Goal: Task Accomplishment & Management: Complete application form

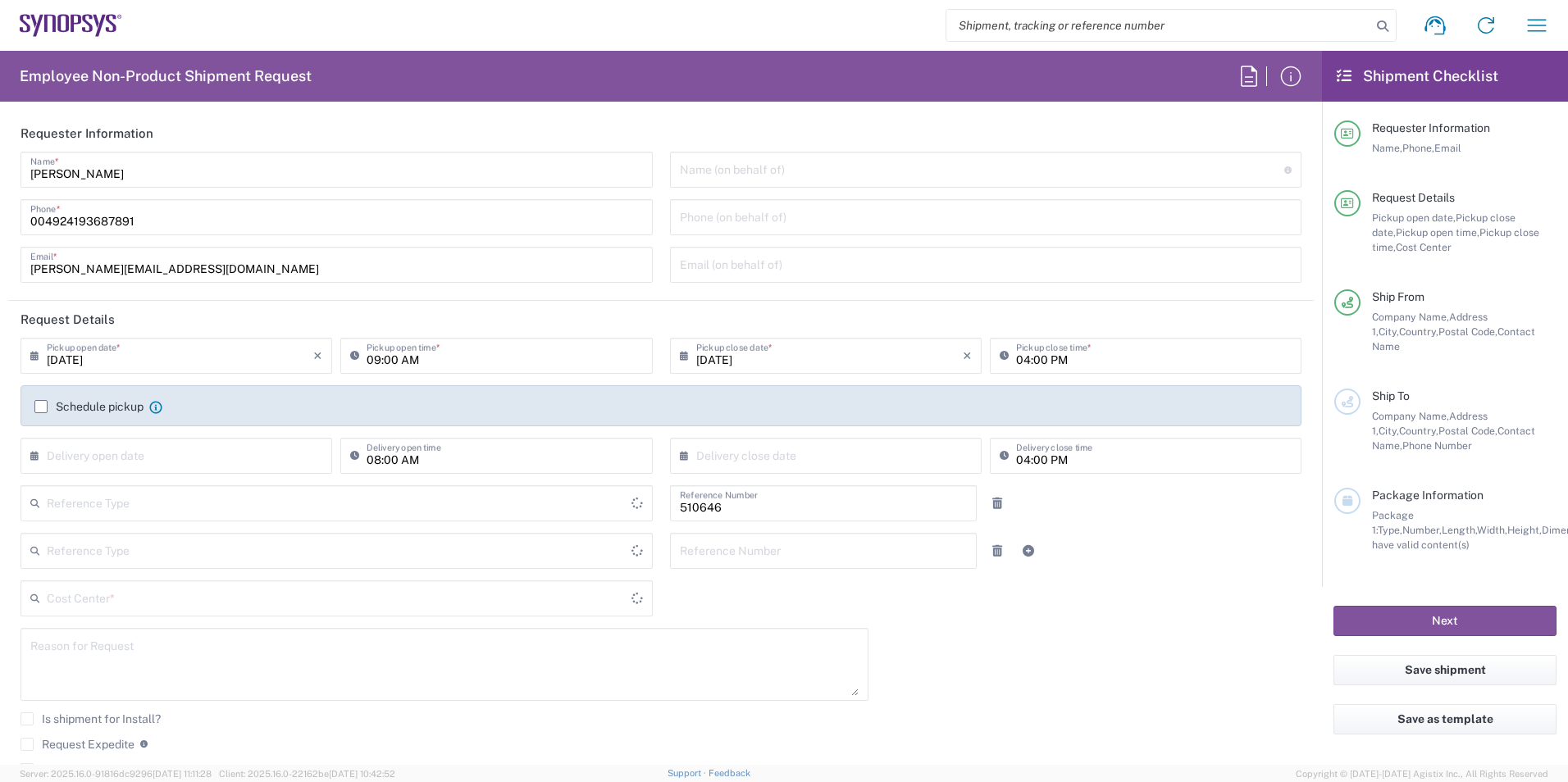
type input "Department"
type input "Delivered at Place"
type input "DE01, SDG, SSW, PM 510646"
type input "[GEOGRAPHIC_DATA]"
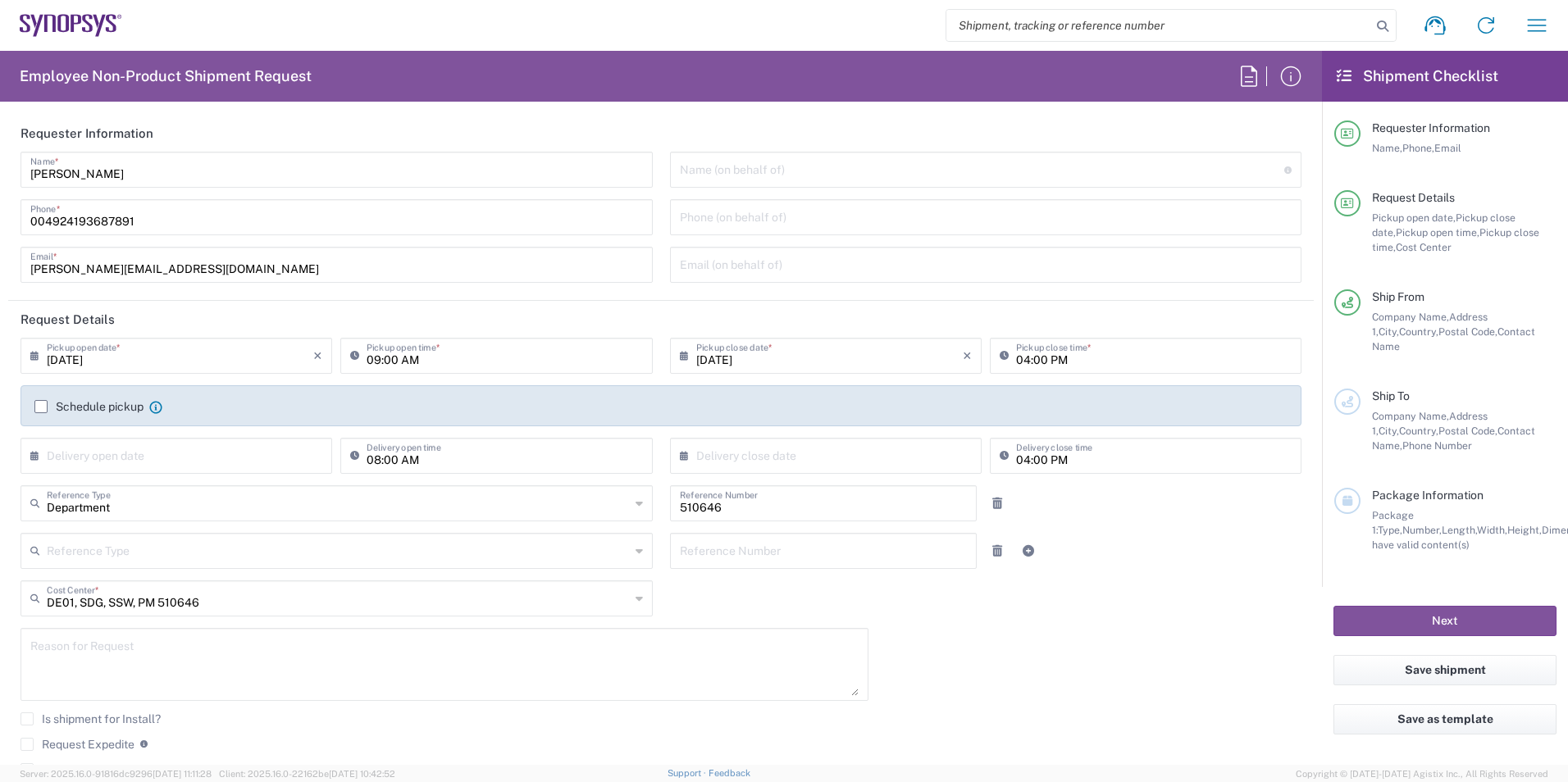
type input "[GEOGRAPHIC_DATA] DE04"
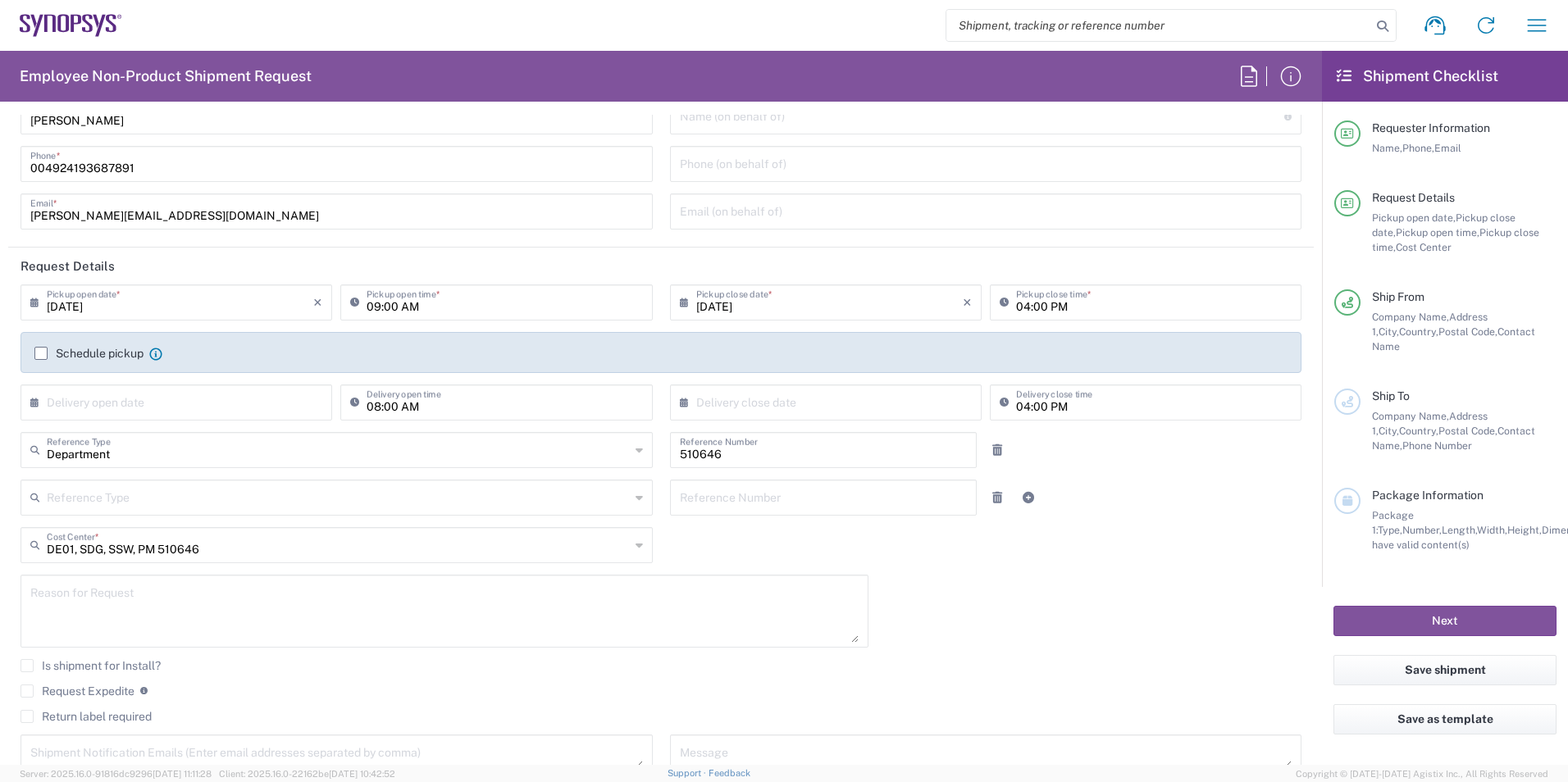
scroll to position [82, 0]
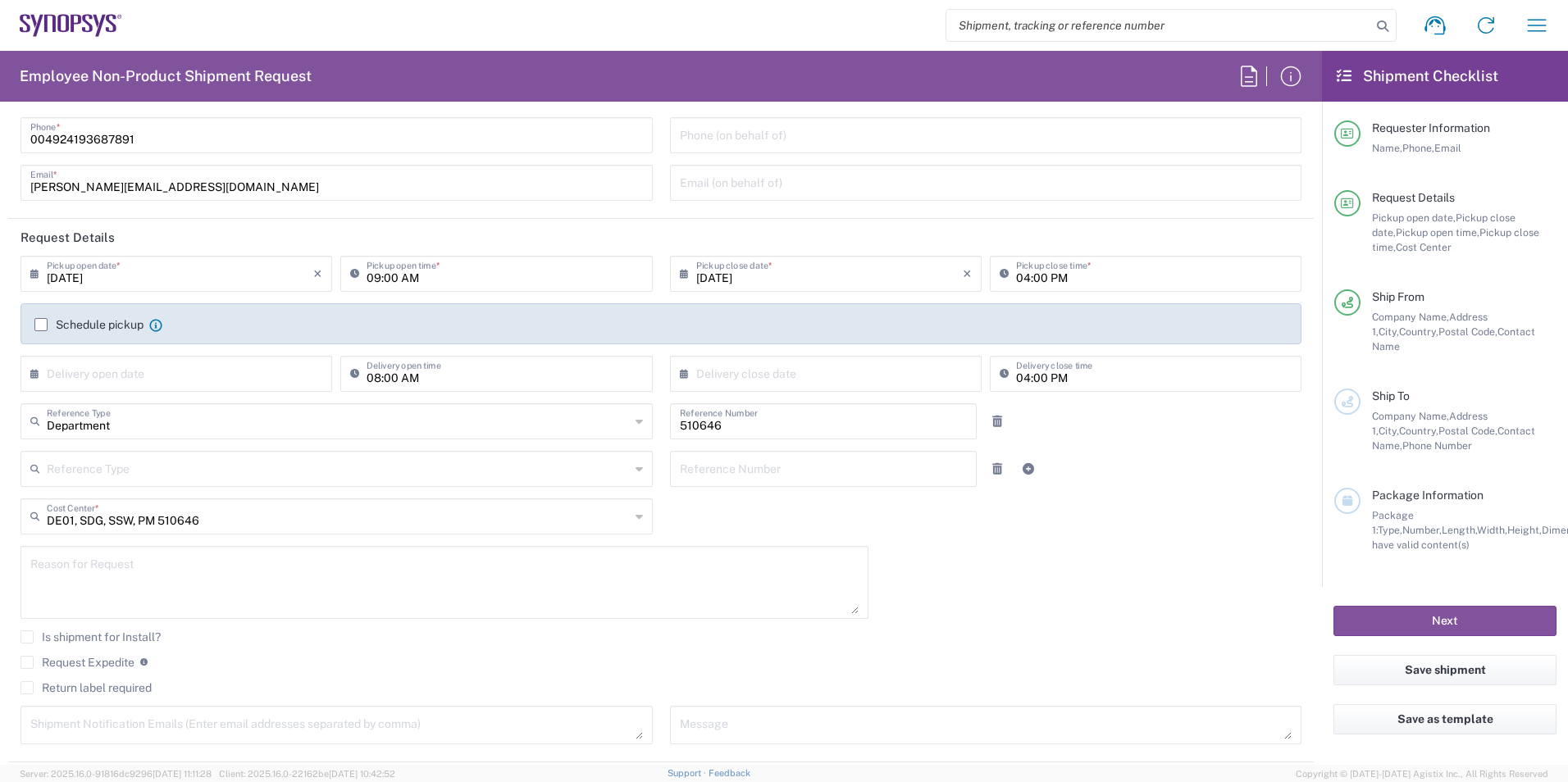
click at [45, 328] on label "Schedule pickup" at bounding box center [89, 325] width 109 height 13
click at [41, 325] on input "Schedule pickup" at bounding box center [41, 325] width 0 height 0
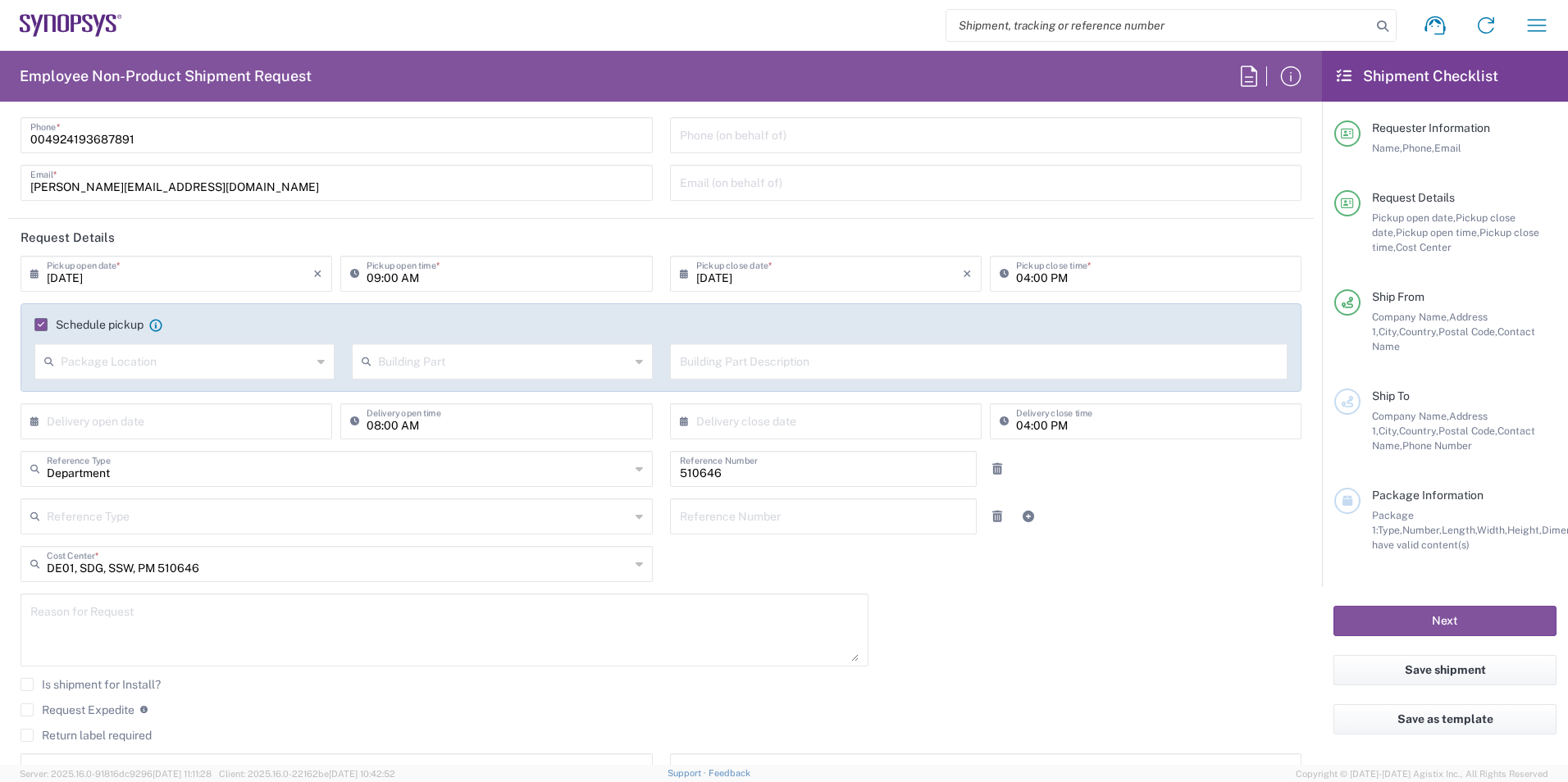
click at [438, 269] on input "09:00 AM" at bounding box center [505, 272] width 275 height 29
click at [400, 271] on input "12:00 AM" at bounding box center [505, 272] width 275 height 29
type input "12:00 PM"
click at [1088, 276] on input "04:00 PM" at bounding box center [1153, 272] width 275 height 29
type input "02:00 PM"
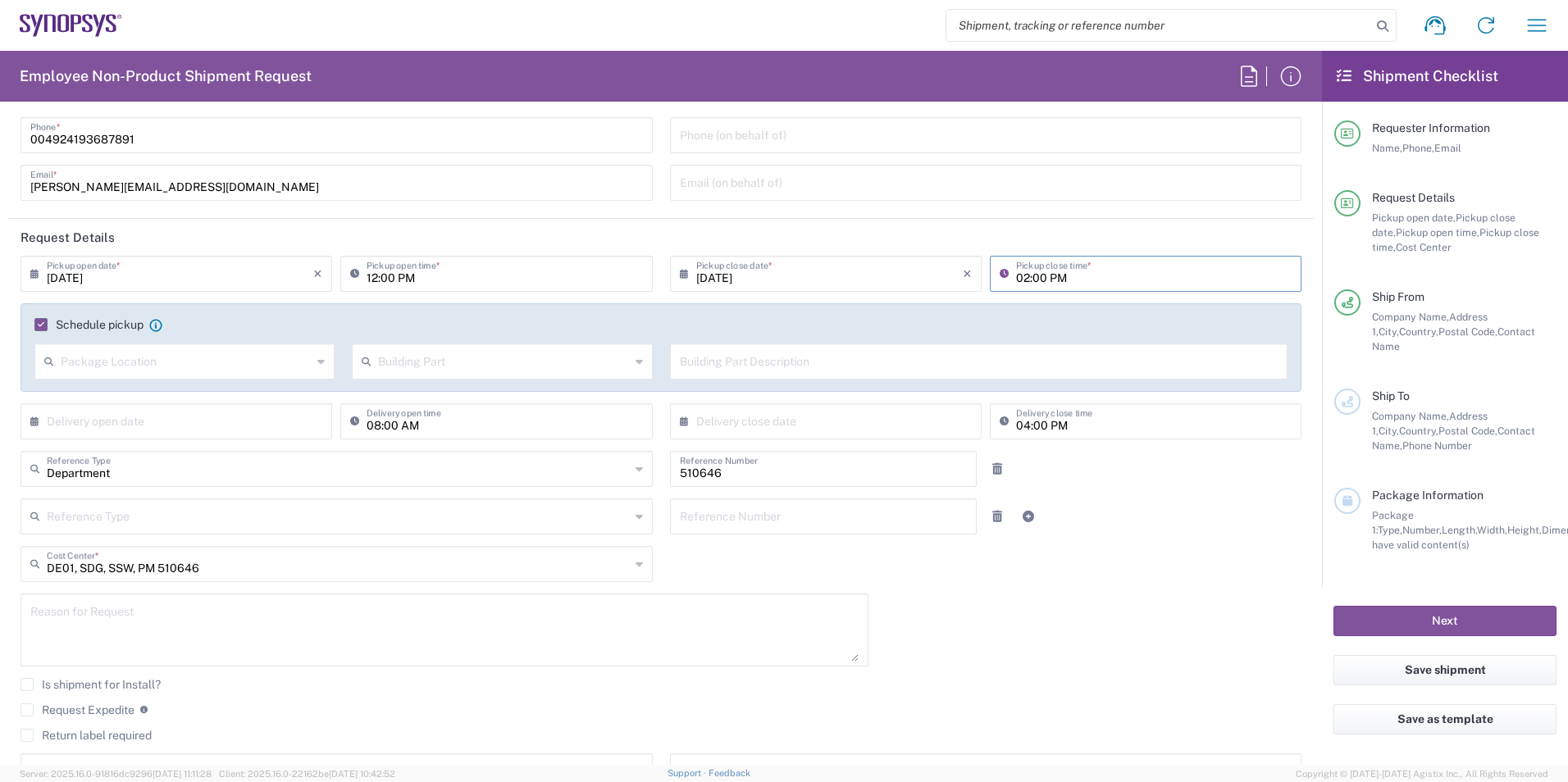
click at [199, 354] on input "text" at bounding box center [186, 360] width 251 height 29
click at [175, 397] on span "Front" at bounding box center [183, 397] width 294 height 26
type input "Front"
click at [283, 433] on input "text" at bounding box center [180, 419] width 266 height 29
click at [156, 548] on span "12" at bounding box center [154, 547] width 24 height 23
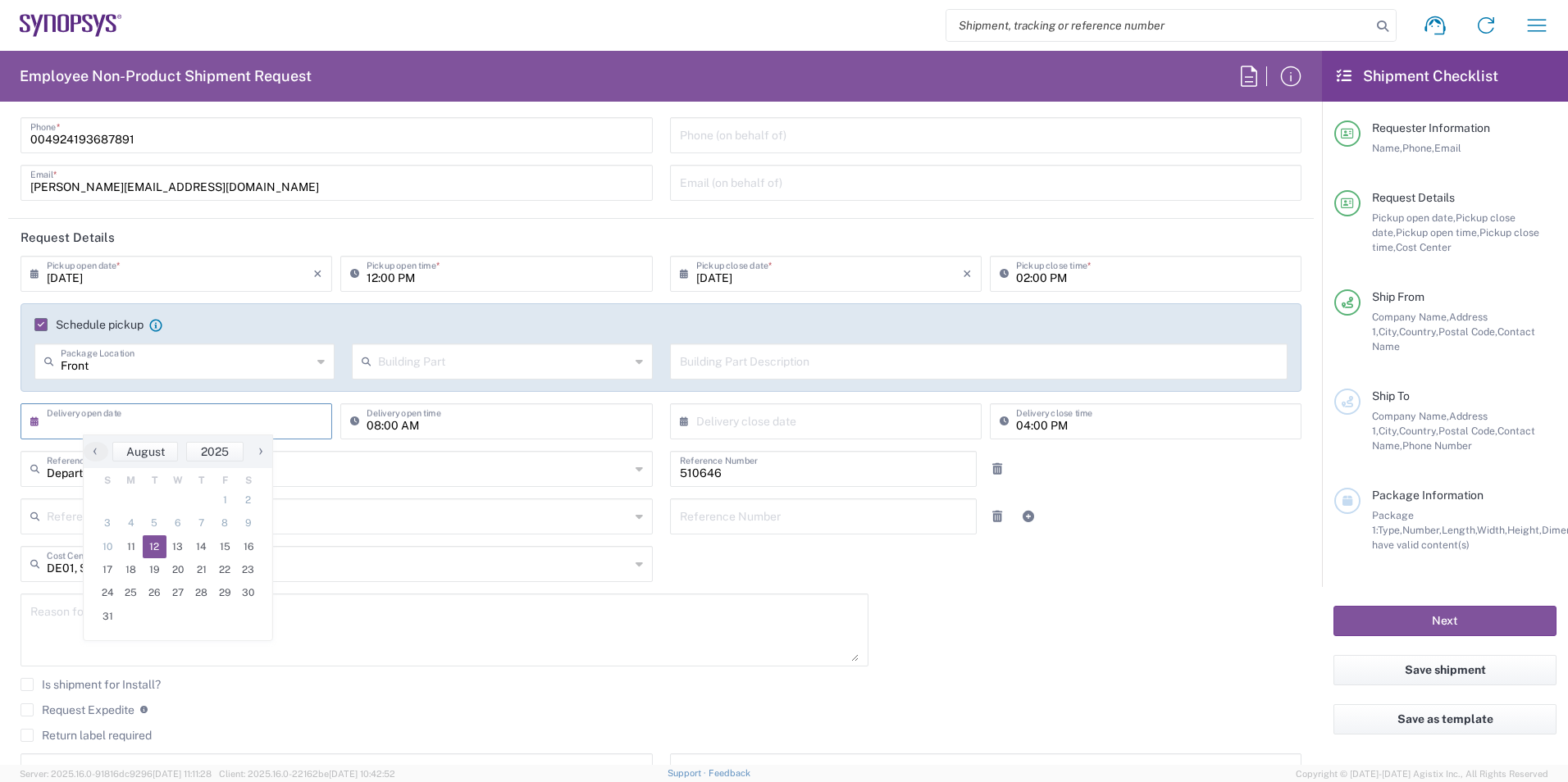
type input "[DATE]"
click at [741, 418] on input "text" at bounding box center [829, 419] width 266 height 29
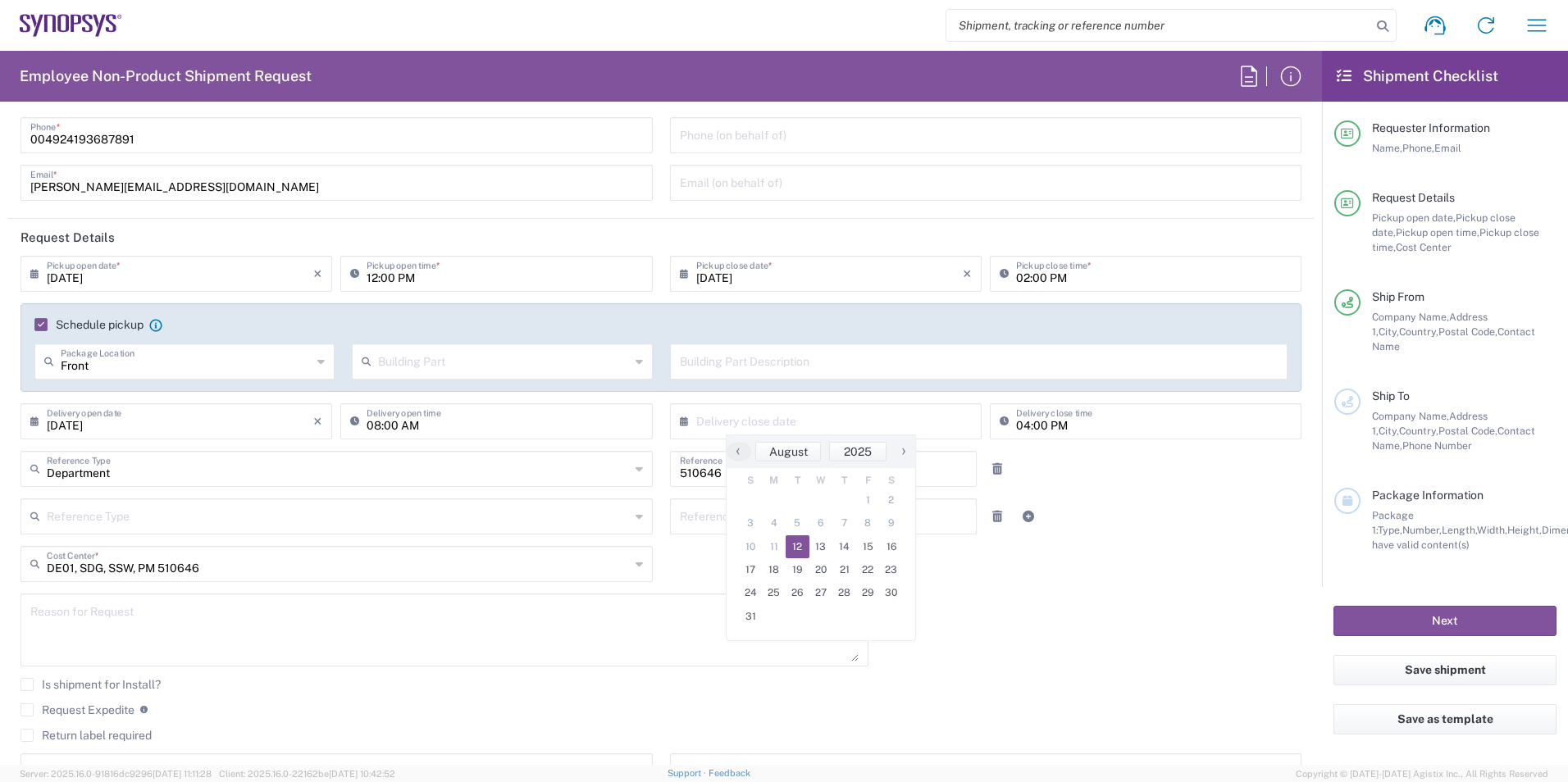
click at [790, 539] on span "12" at bounding box center [797, 547] width 24 height 23
type input "[DATE]"
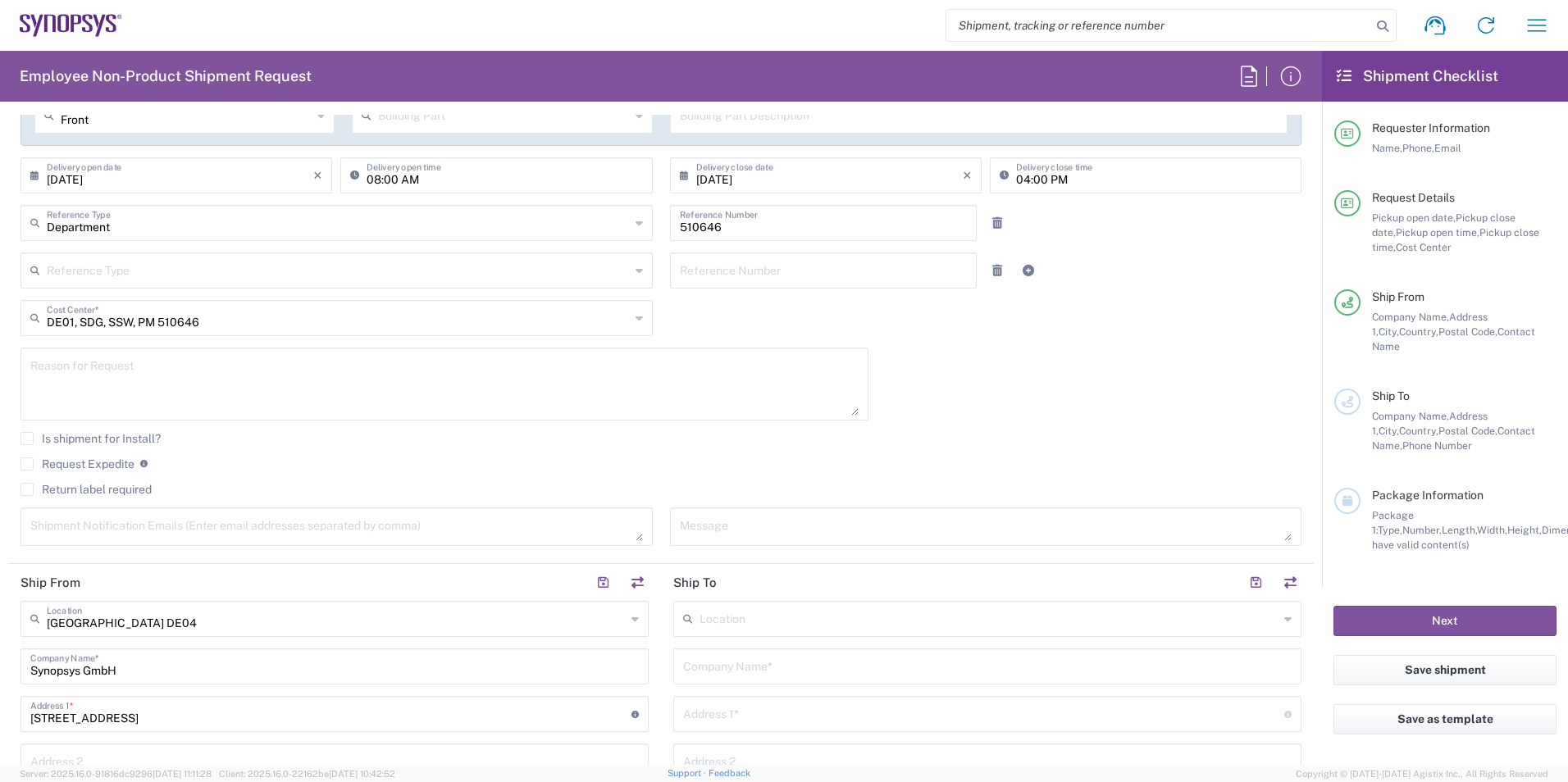
scroll to position [410, 0]
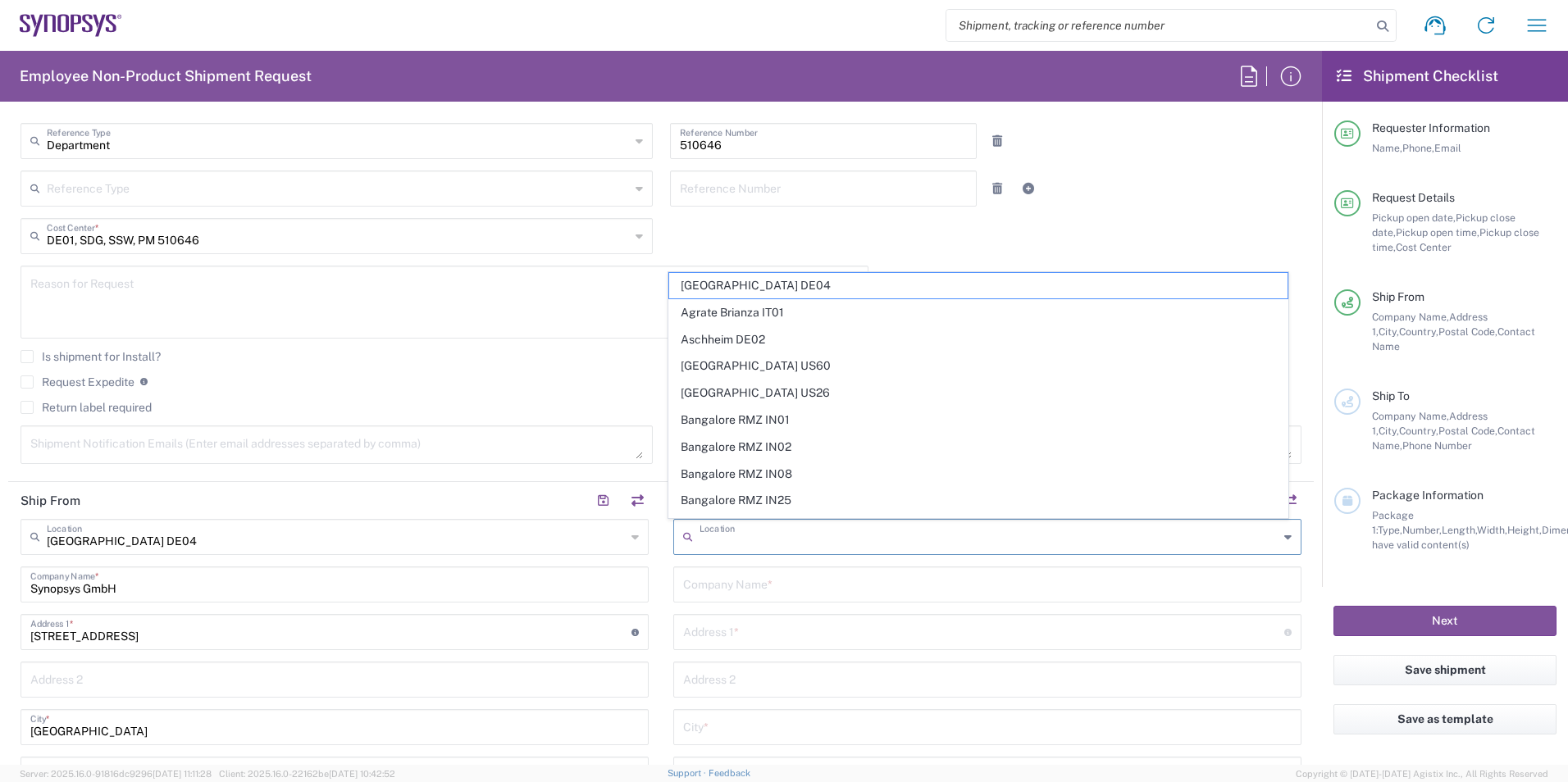
click at [703, 528] on input "text" at bounding box center [989, 536] width 579 height 29
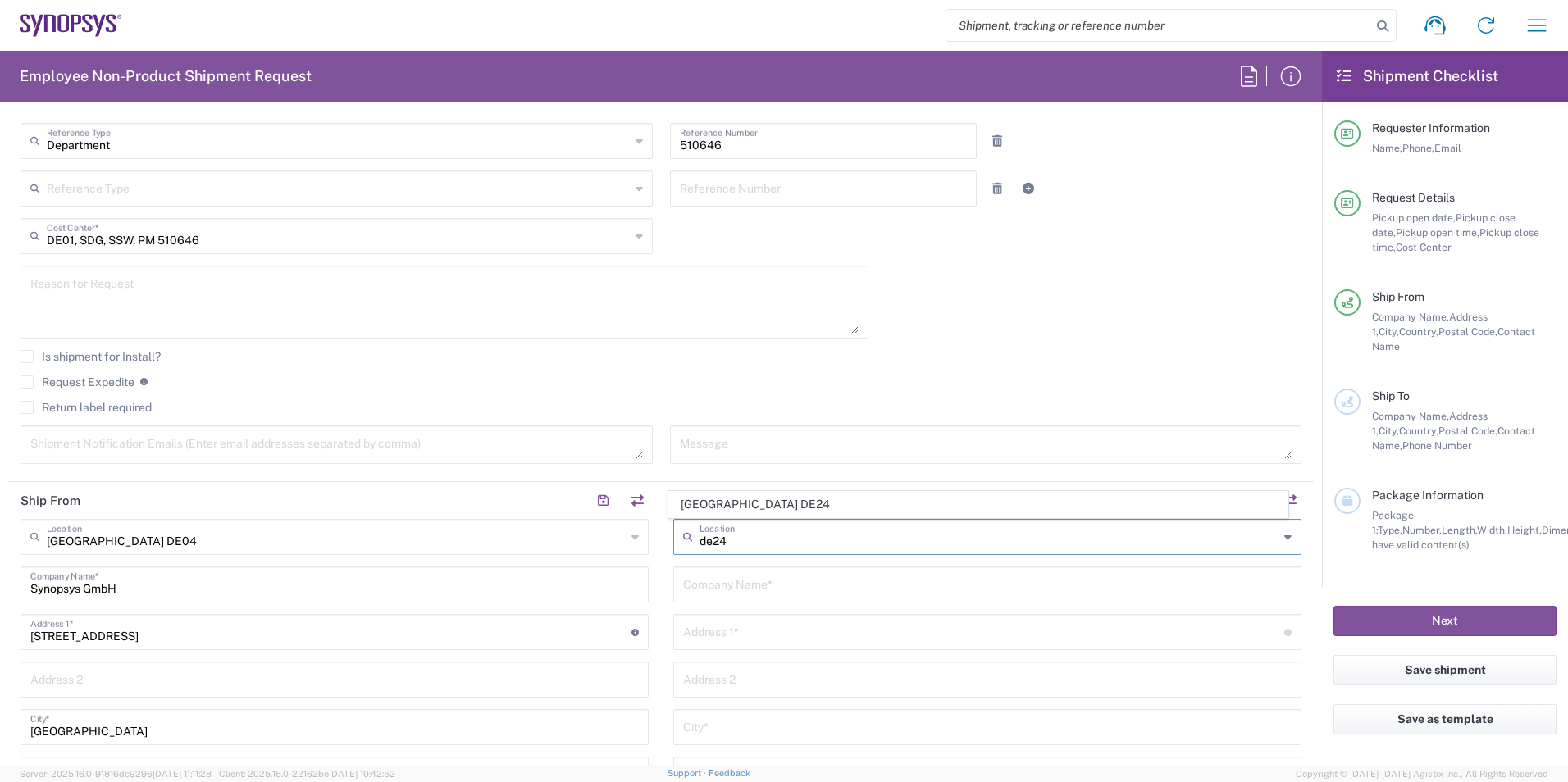
click at [728, 508] on span "[GEOGRAPHIC_DATA] DE24" at bounding box center [979, 504] width 619 height 26
type input "[GEOGRAPHIC_DATA] DE24"
type input "Synopsys GmbH"
type input "[STREET_ADDRESS][PERSON_NAME]"
type input "[GEOGRAPHIC_DATA]"
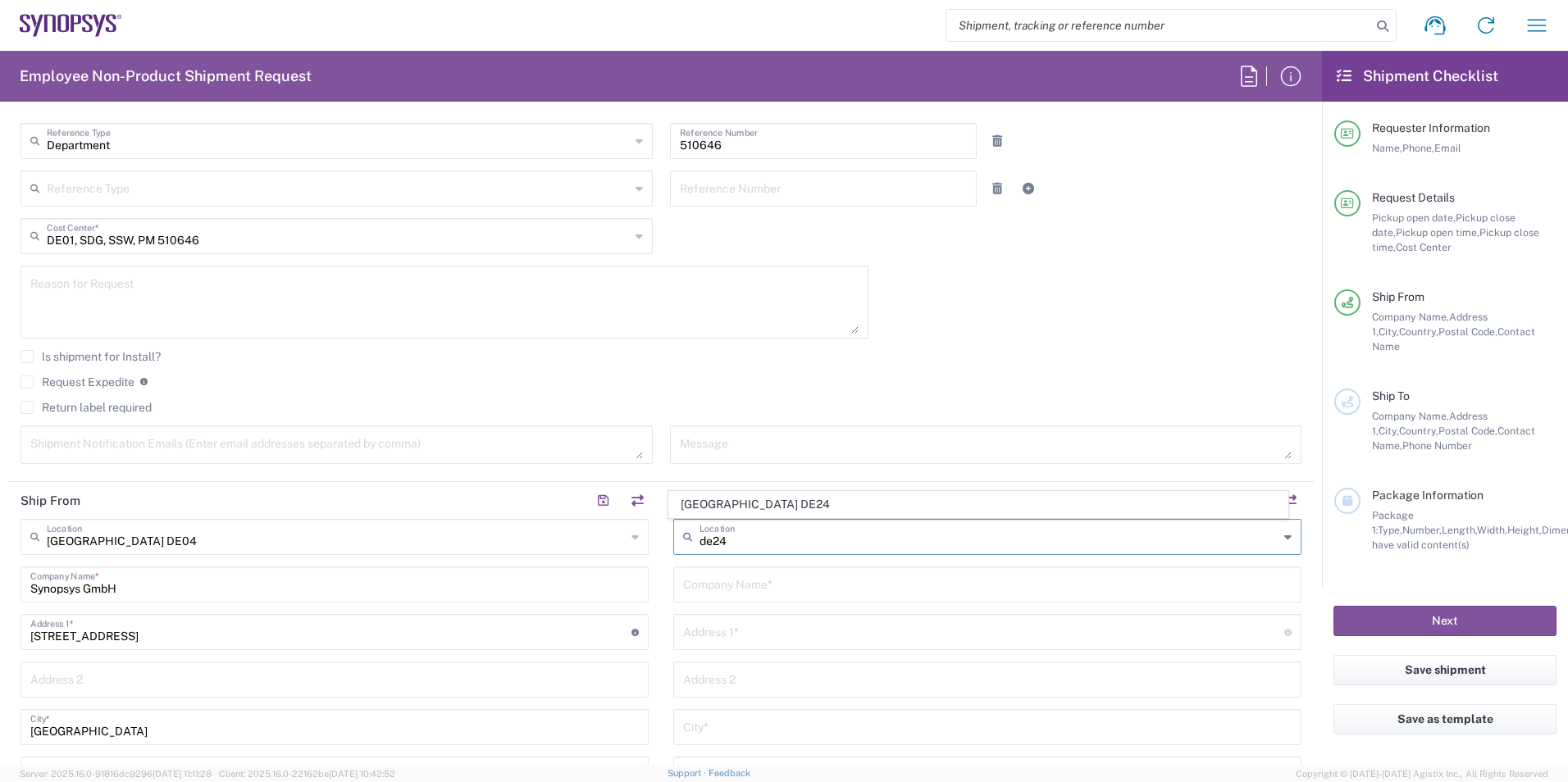
type input "[GEOGRAPHIC_DATA]"
type input "81671"
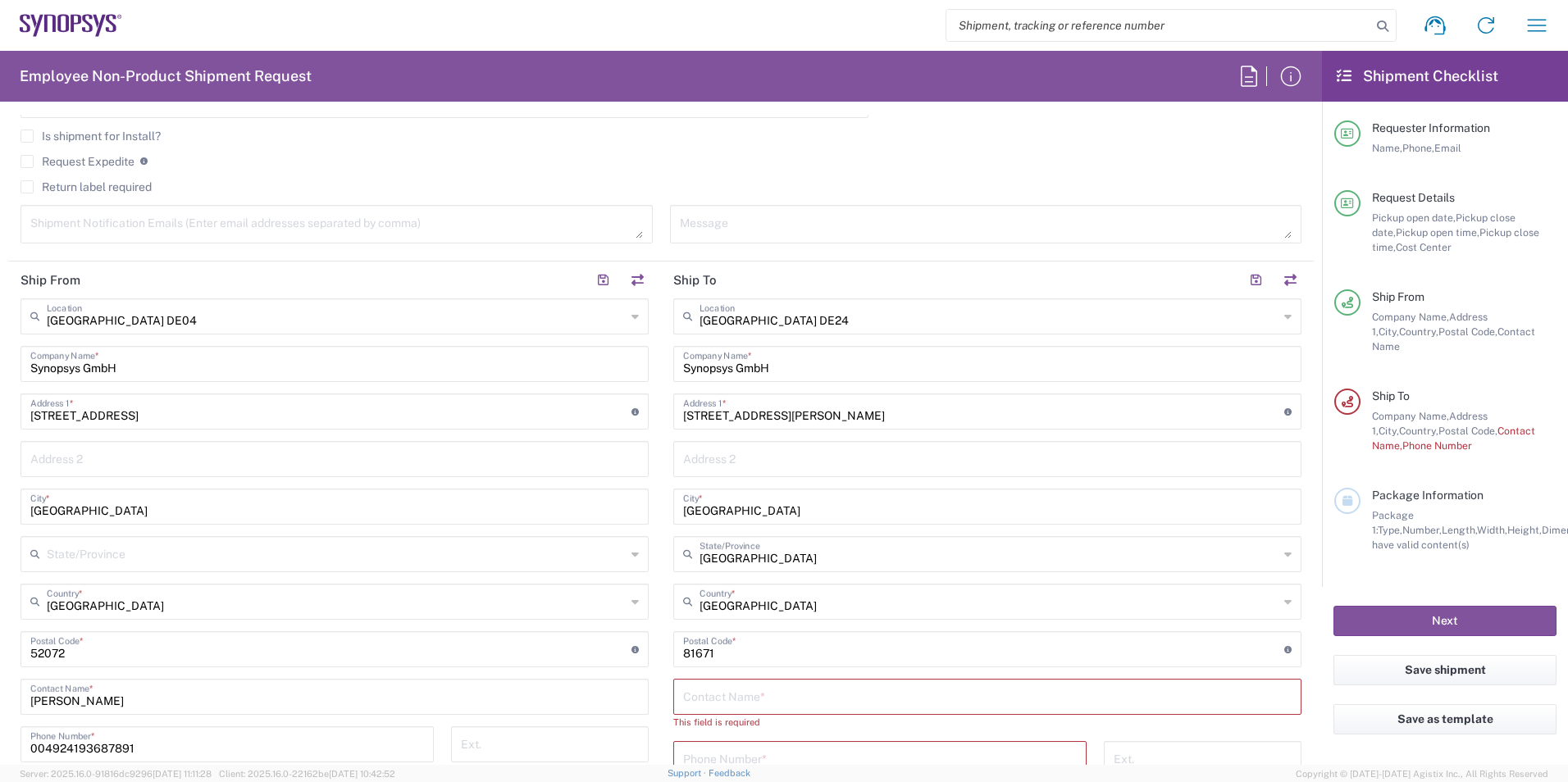
scroll to position [656, 0]
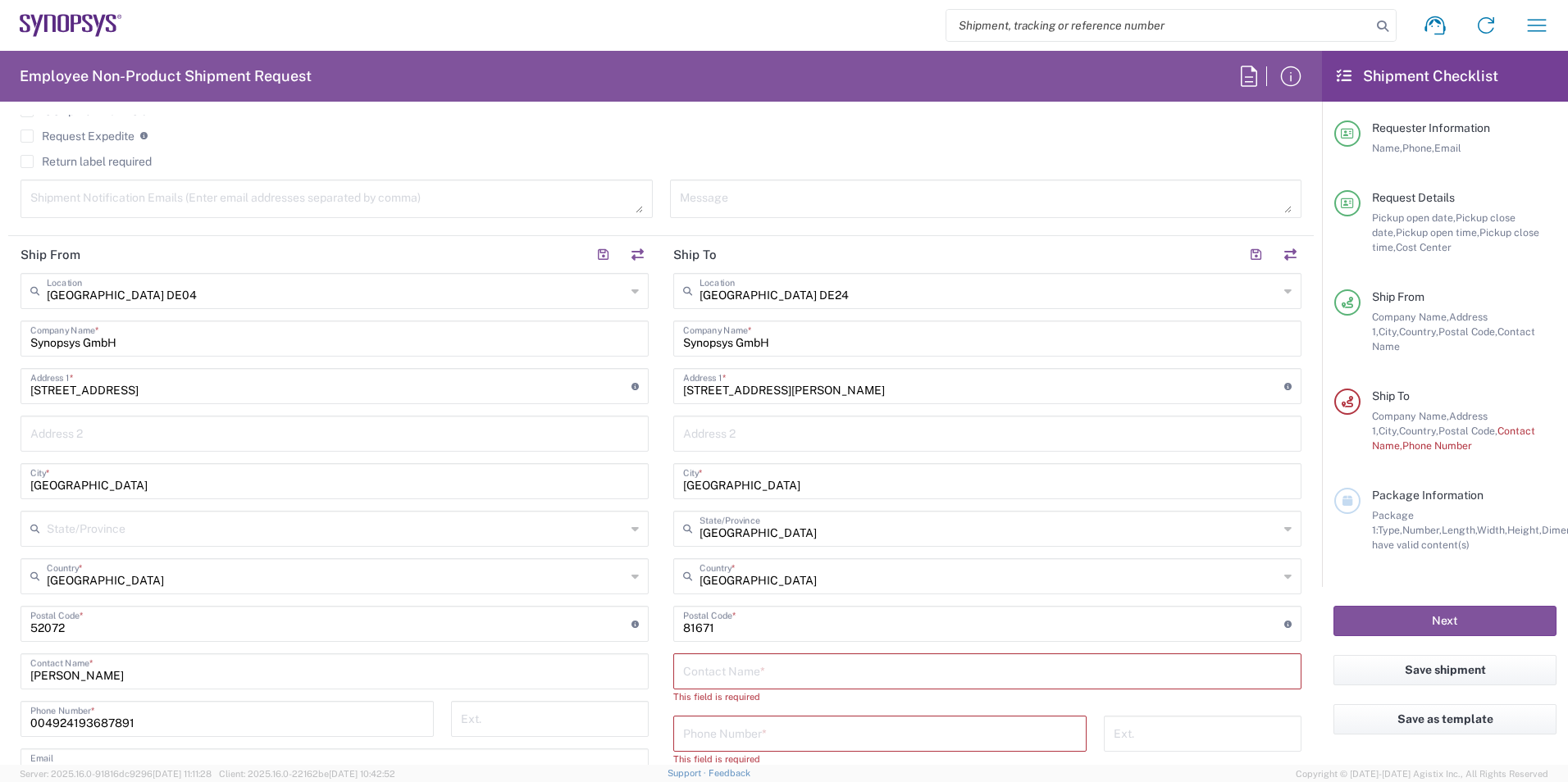
click at [715, 673] on input "text" at bounding box center [988, 670] width 608 height 29
type input "<"
type input "[PERSON_NAME]"
click at [772, 721] on input "tel" at bounding box center [880, 717] width 393 height 29
paste input "4989541961832"
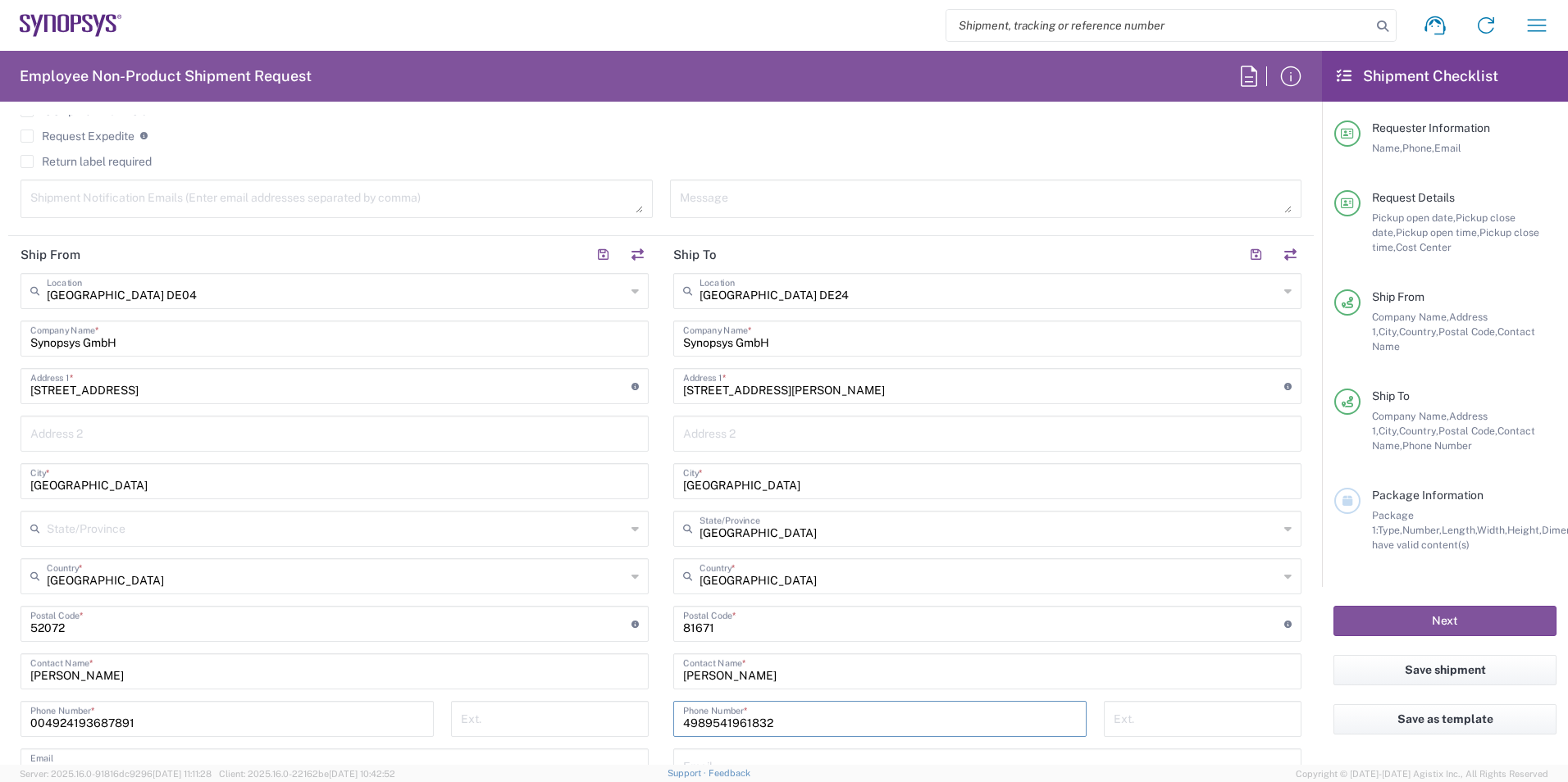
type input "4989541961832"
click at [675, 719] on div "4989541961832 Phone Number *" at bounding box center [880, 719] width 413 height 36
click at [675, 723] on div "4989541961832 Phone Number *" at bounding box center [880, 719] width 413 height 36
click at [674, 723] on div "4989541961832 Phone Number *" at bounding box center [880, 719] width 413 height 36
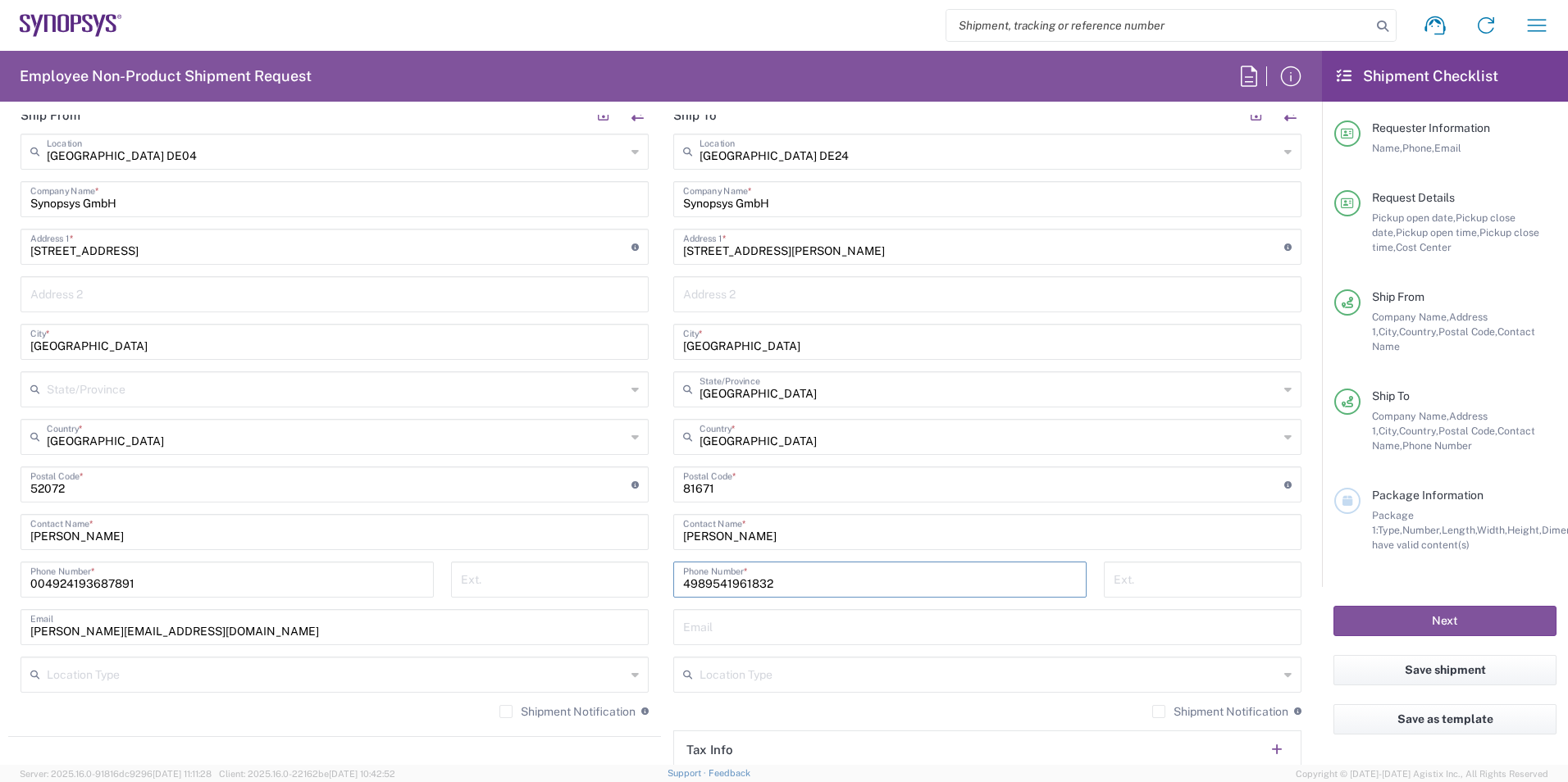
scroll to position [820, 0]
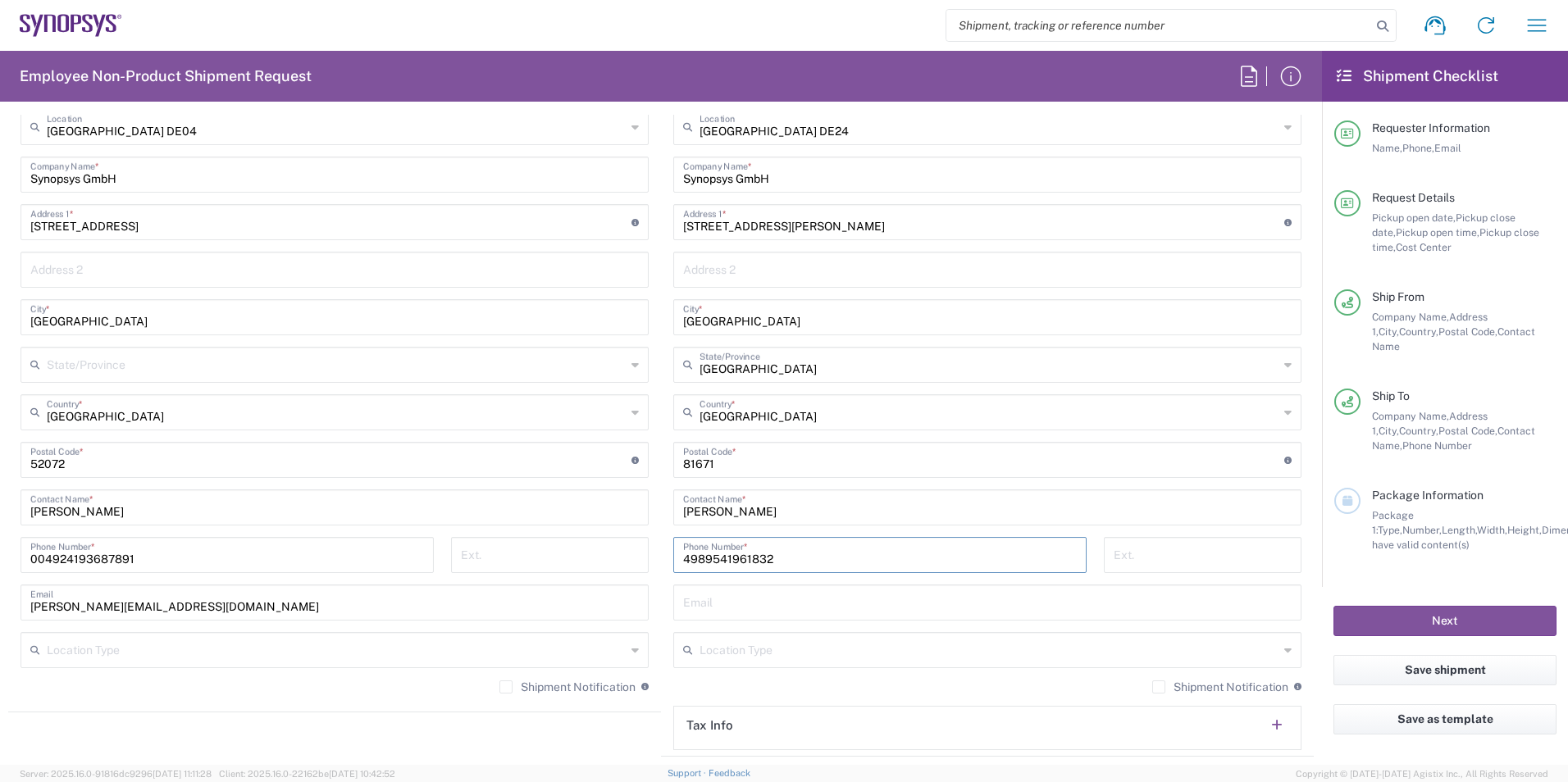
click at [796, 605] on input "text" at bounding box center [988, 601] width 608 height 29
type input "[EMAIL_ADDRESS][PERSON_NAME][DOMAIN_NAME]"
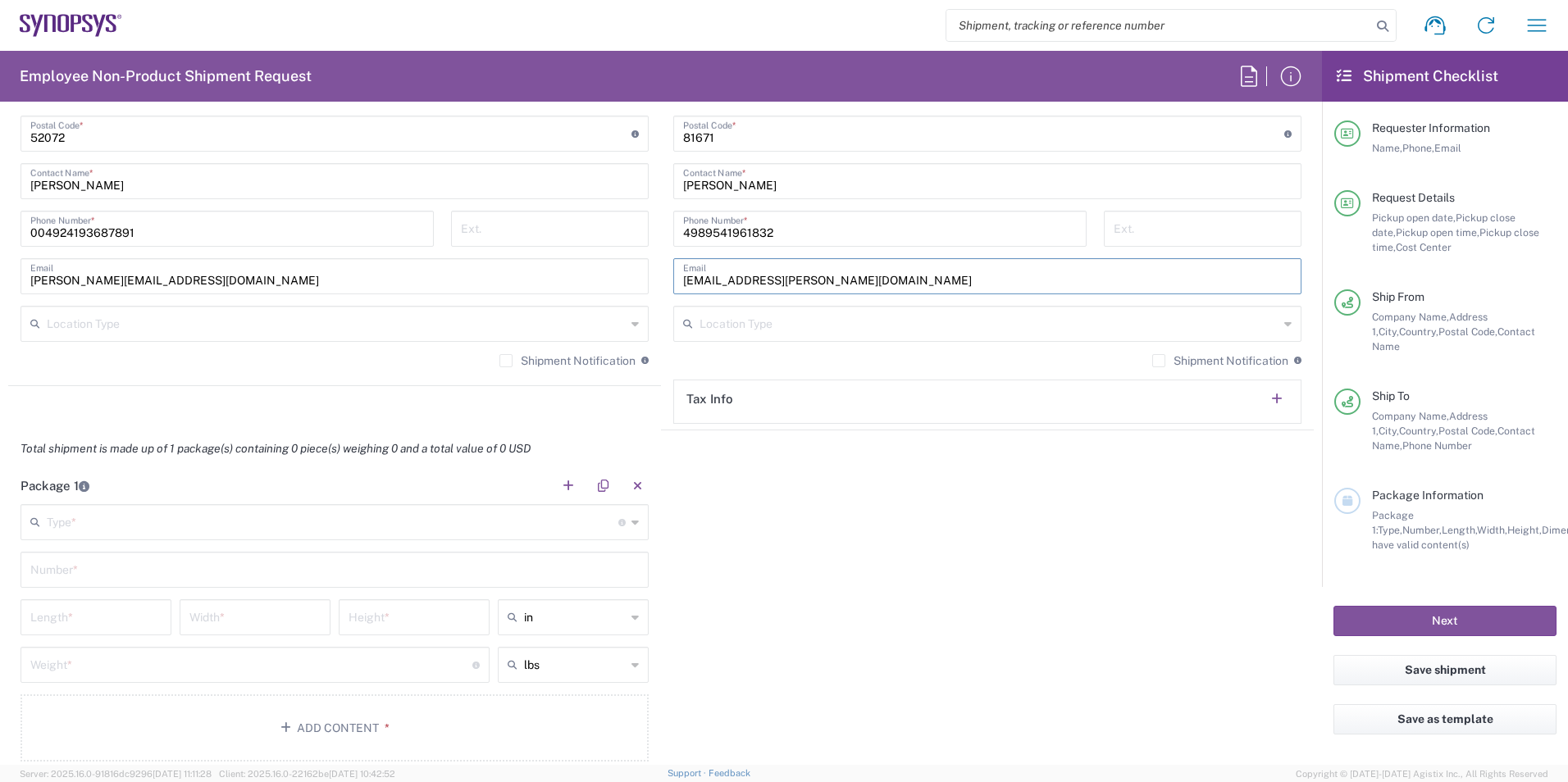
scroll to position [1148, 0]
click at [631, 522] on icon at bounding box center [635, 521] width 7 height 26
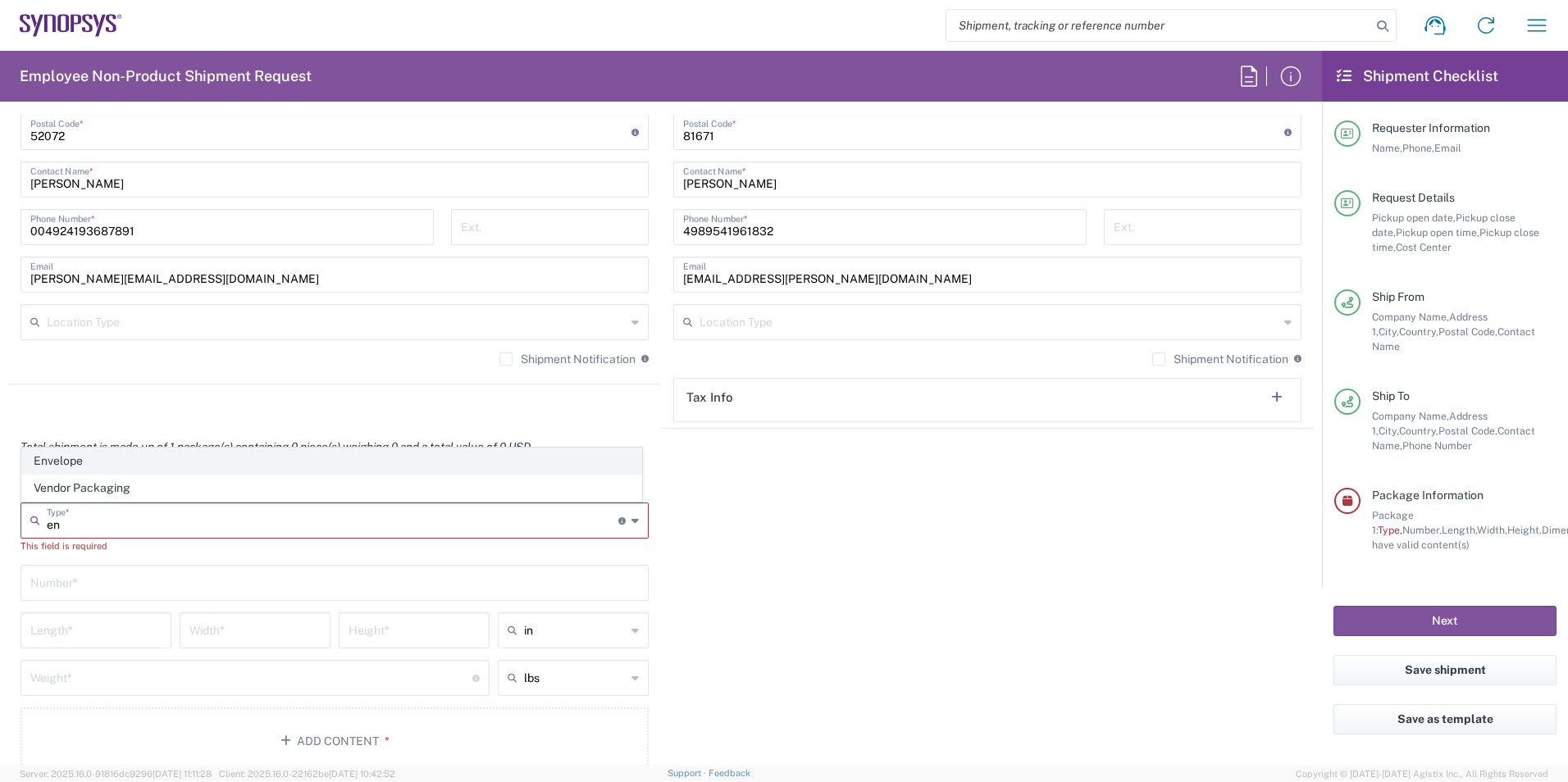
click at [54, 464] on span "Envelope" at bounding box center [331, 461] width 619 height 26
type input "Envelope"
type input "1"
type input "9.5"
type input "12.5"
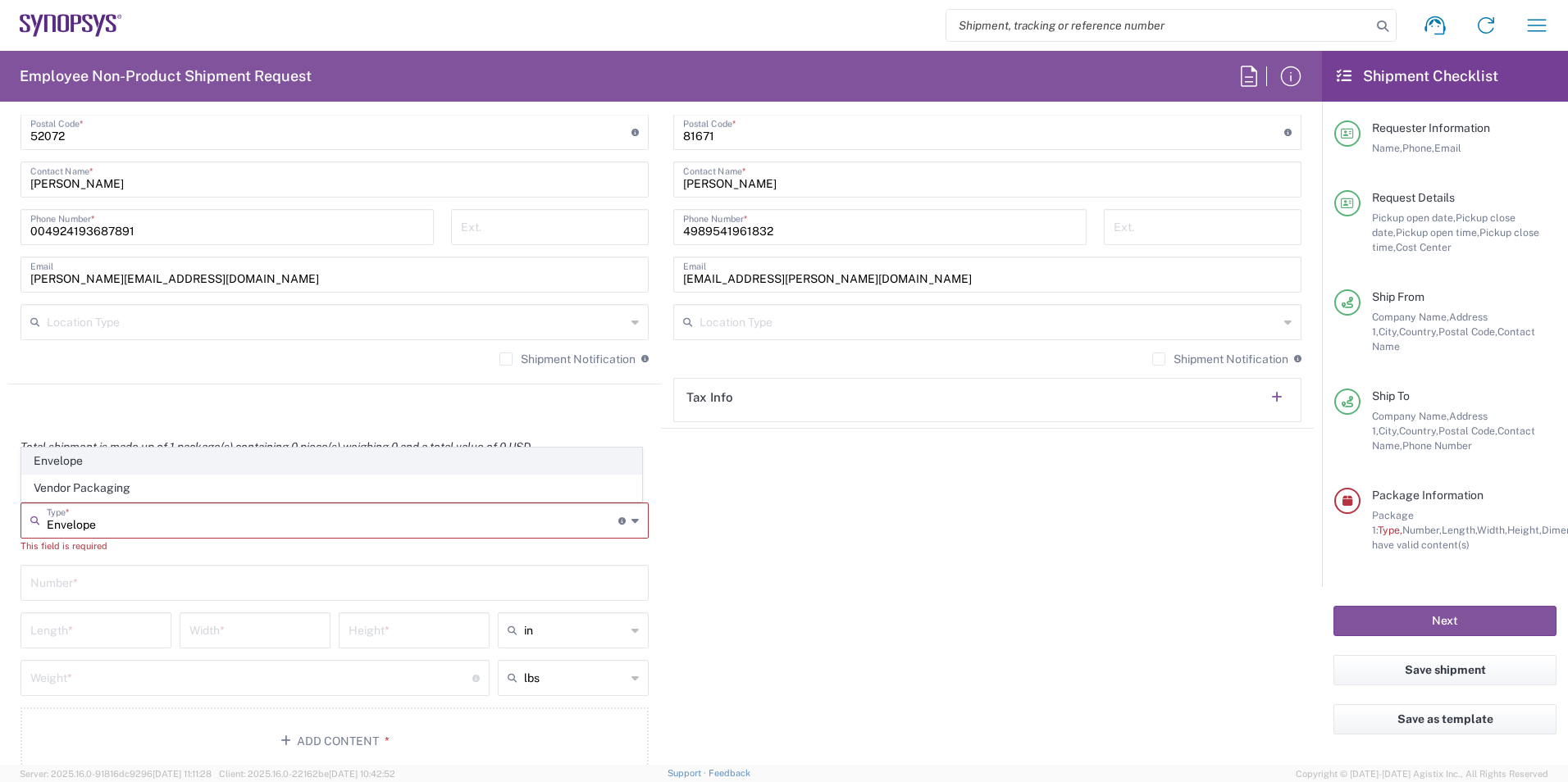
type input "0.25"
type input "1"
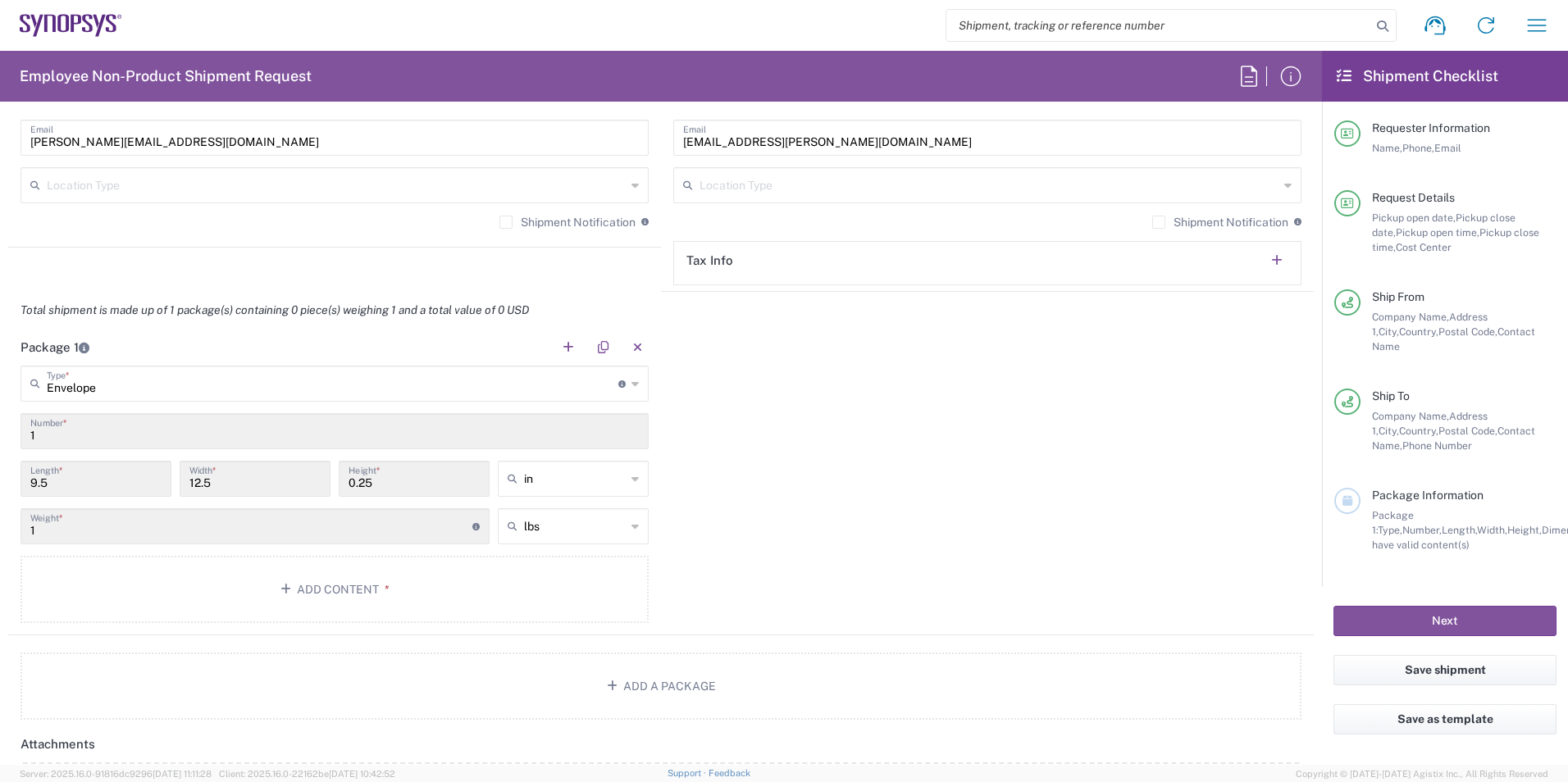
scroll to position [1312, 0]
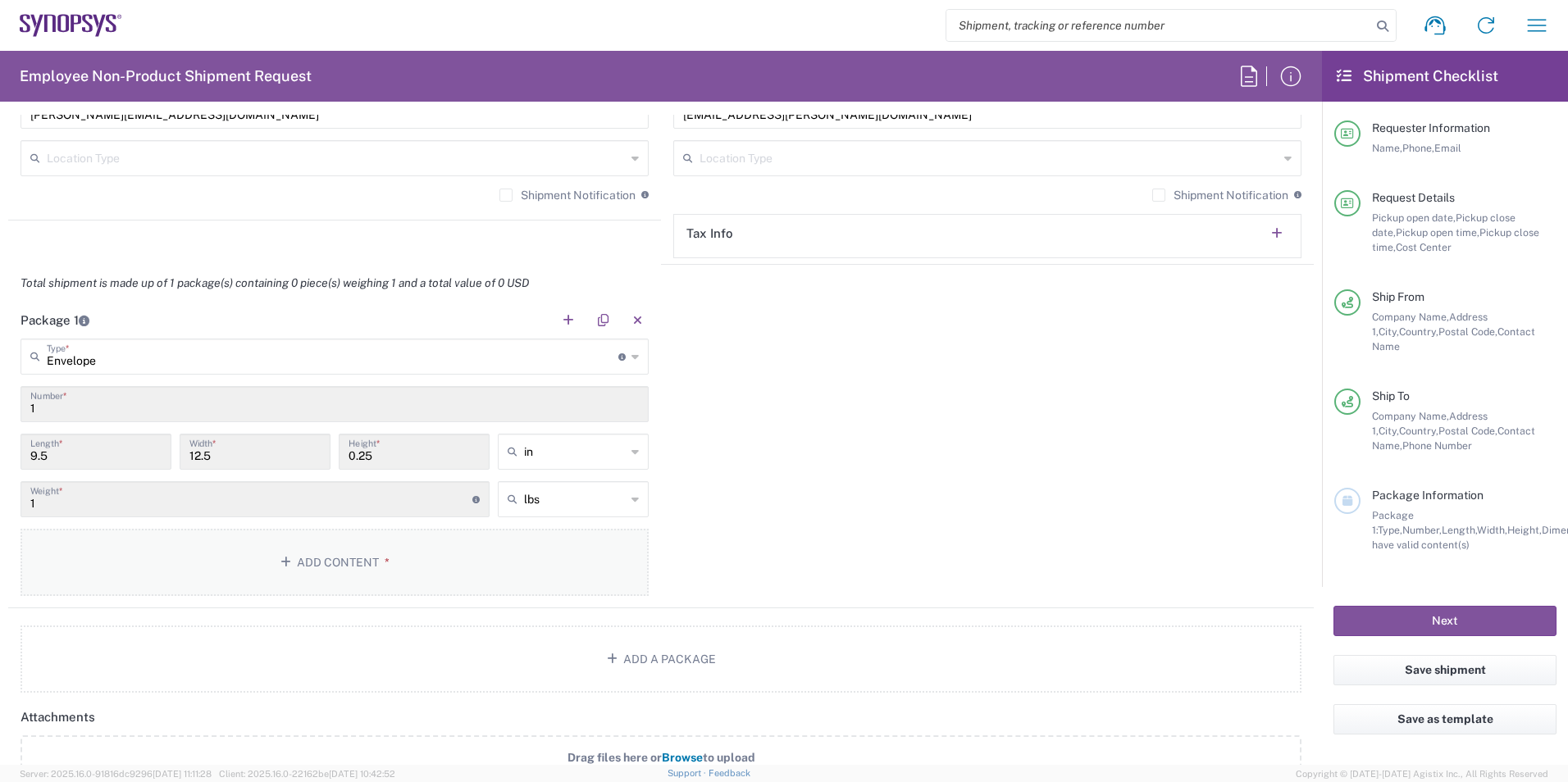
click at [303, 564] on button "Add Content *" at bounding box center [335, 563] width 628 height 68
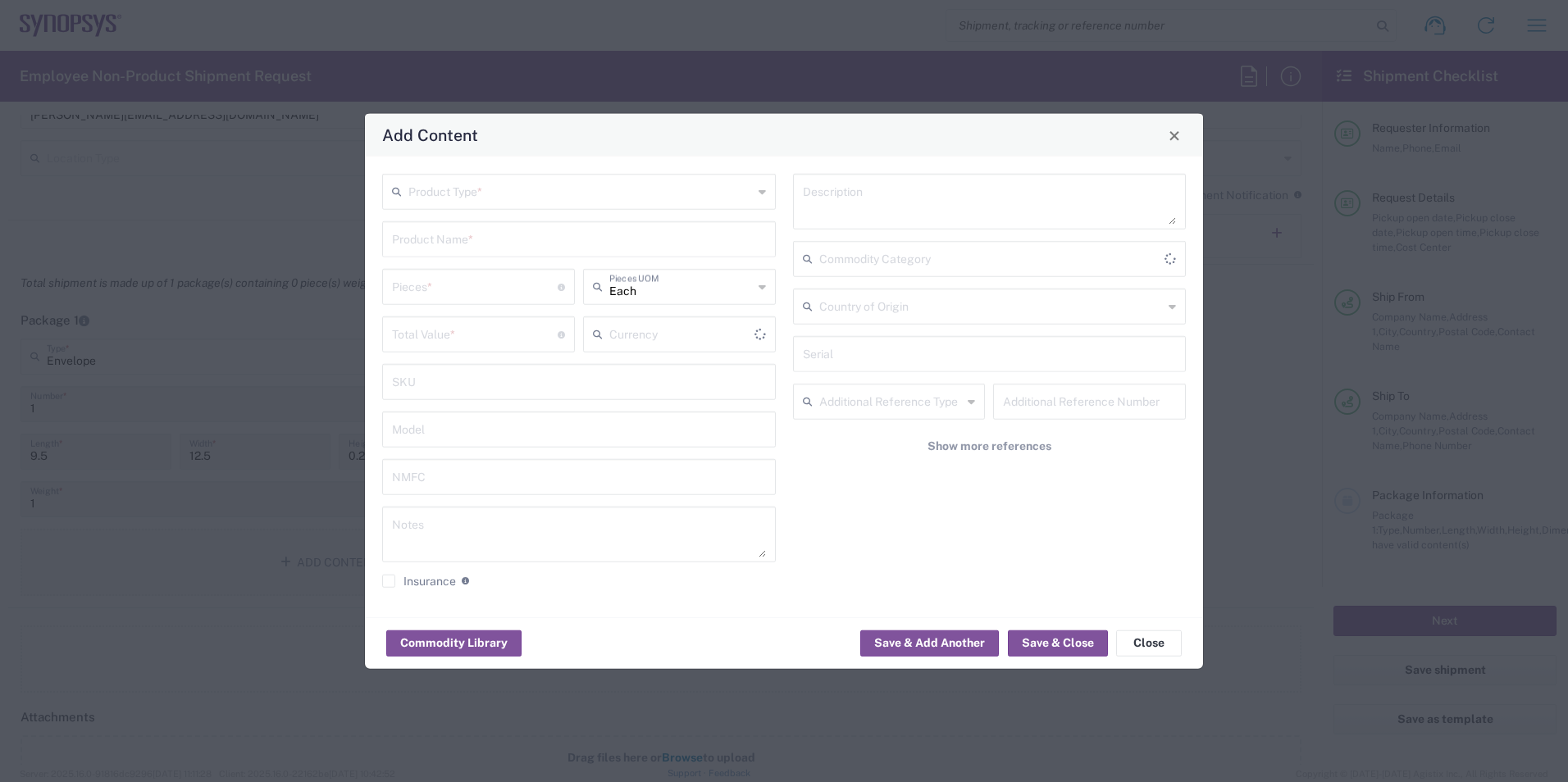
type input "US Dollar"
click at [689, 179] on input "text" at bounding box center [580, 190] width 345 height 29
click at [500, 234] on span "Documents" at bounding box center [579, 227] width 390 height 26
type input "Documents"
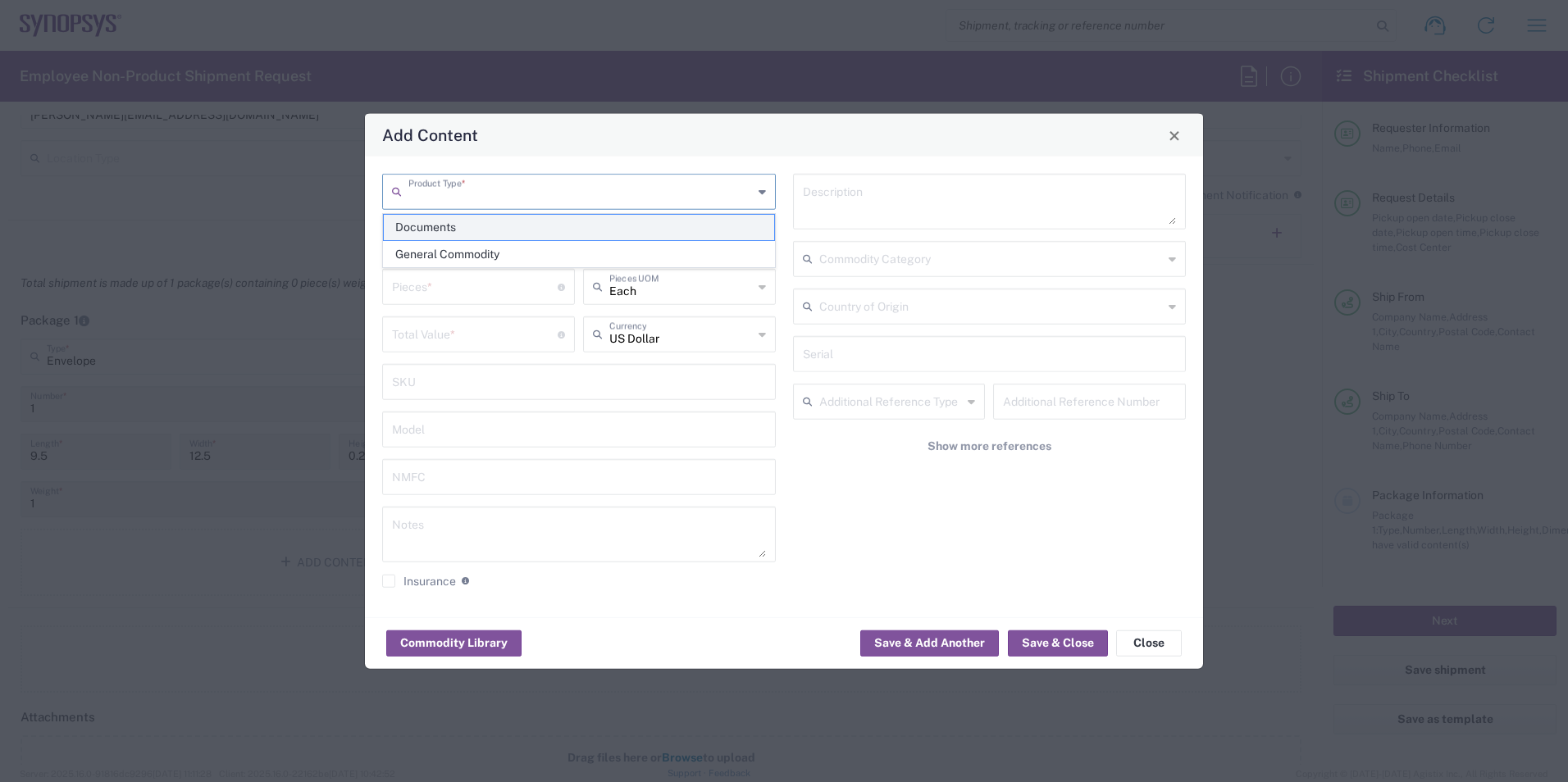
type input "1"
type textarea "Documents"
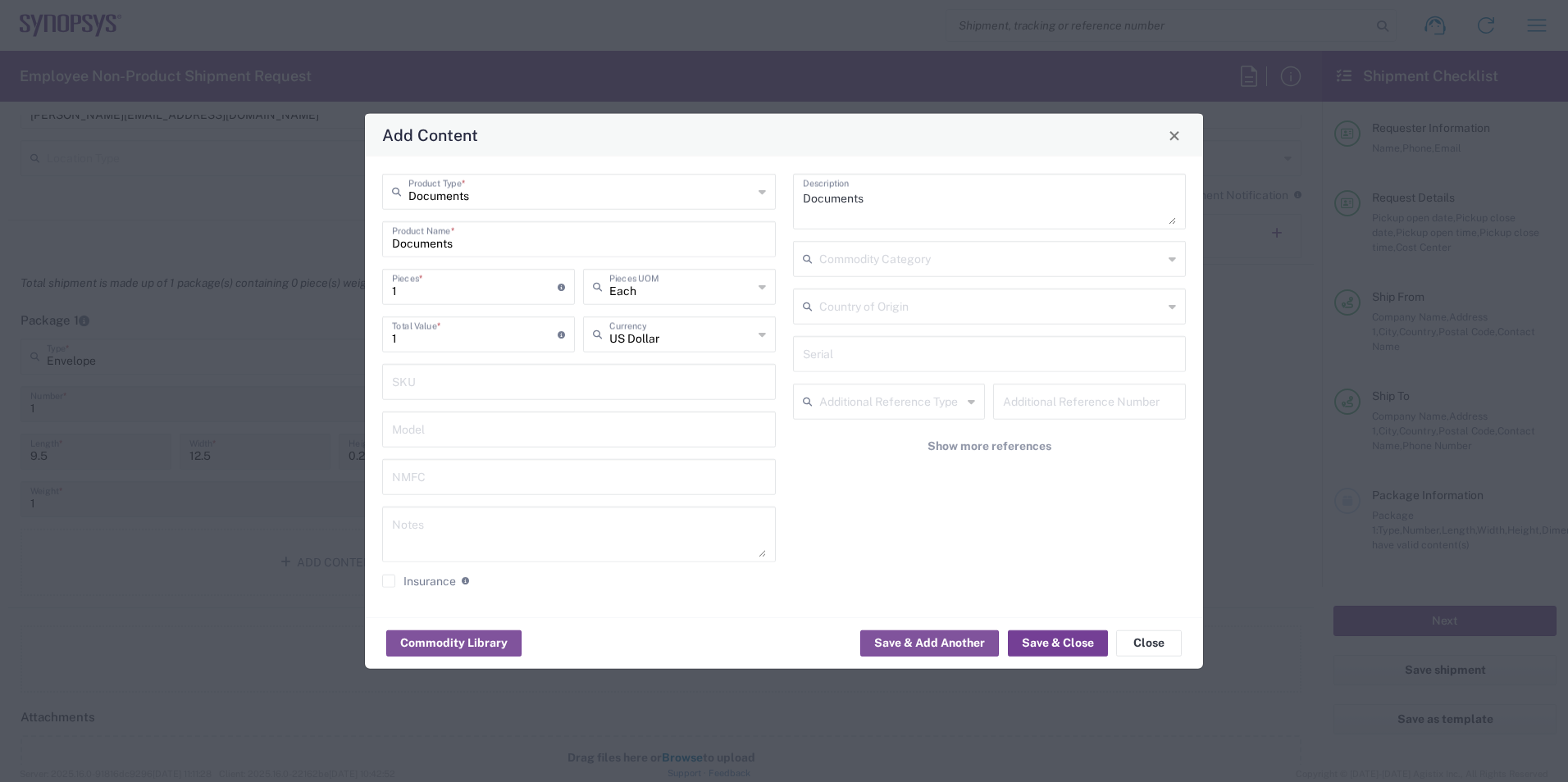
click at [1030, 635] on button "Save & Close" at bounding box center [1058, 643] width 100 height 26
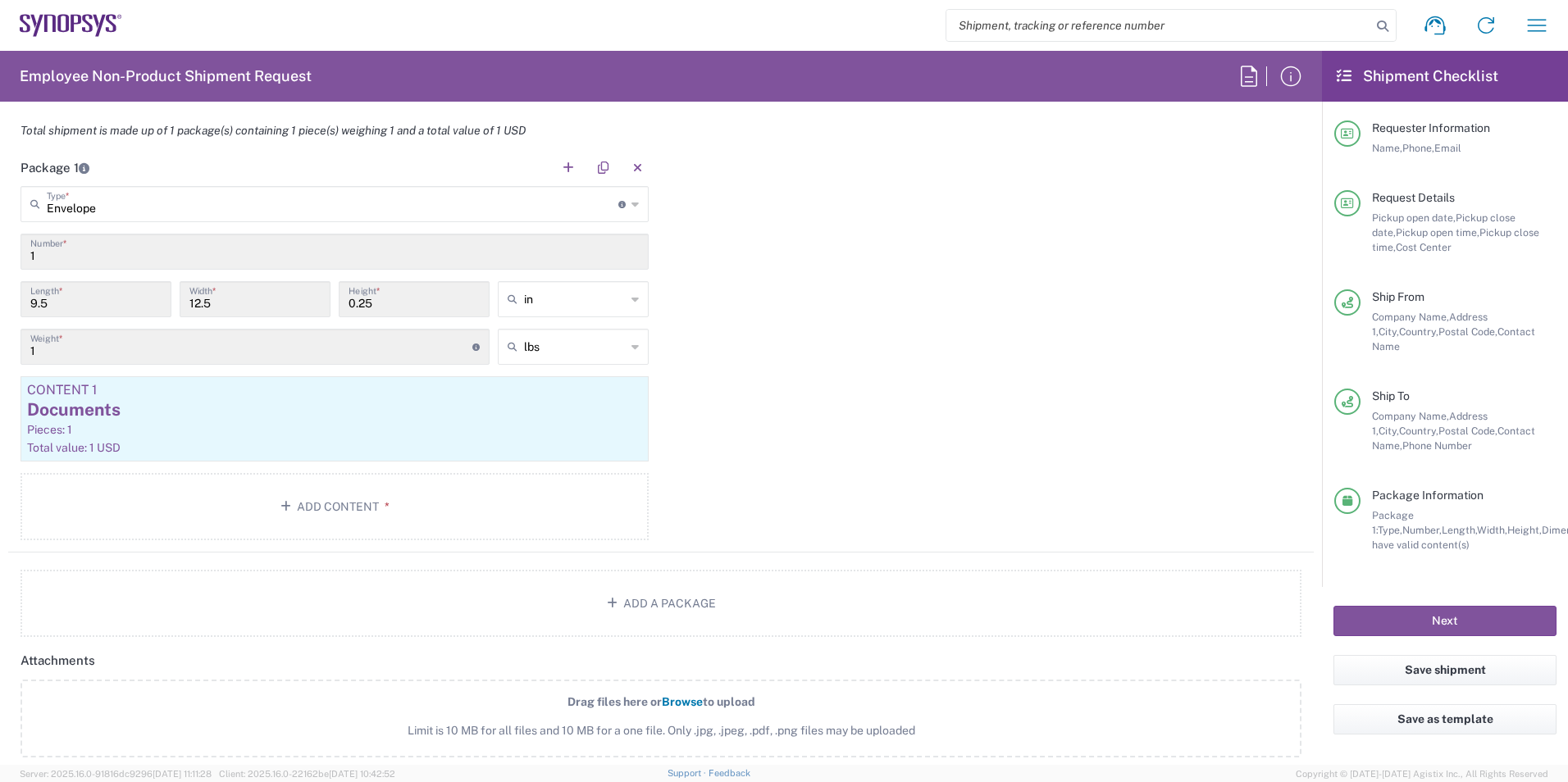
scroll to position [1476, 0]
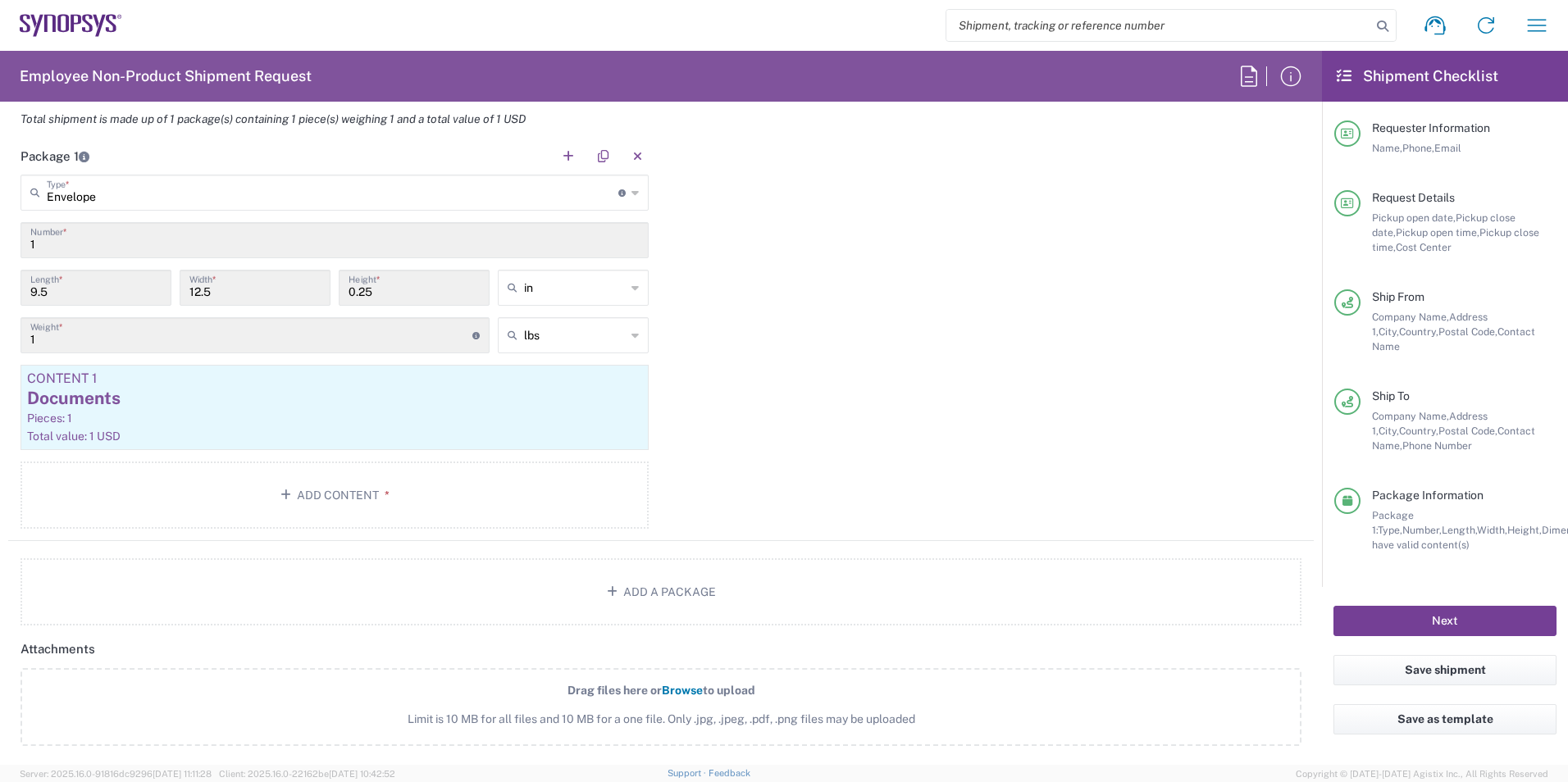
click at [1398, 606] on button "Next" at bounding box center [1444, 620] width 223 height 30
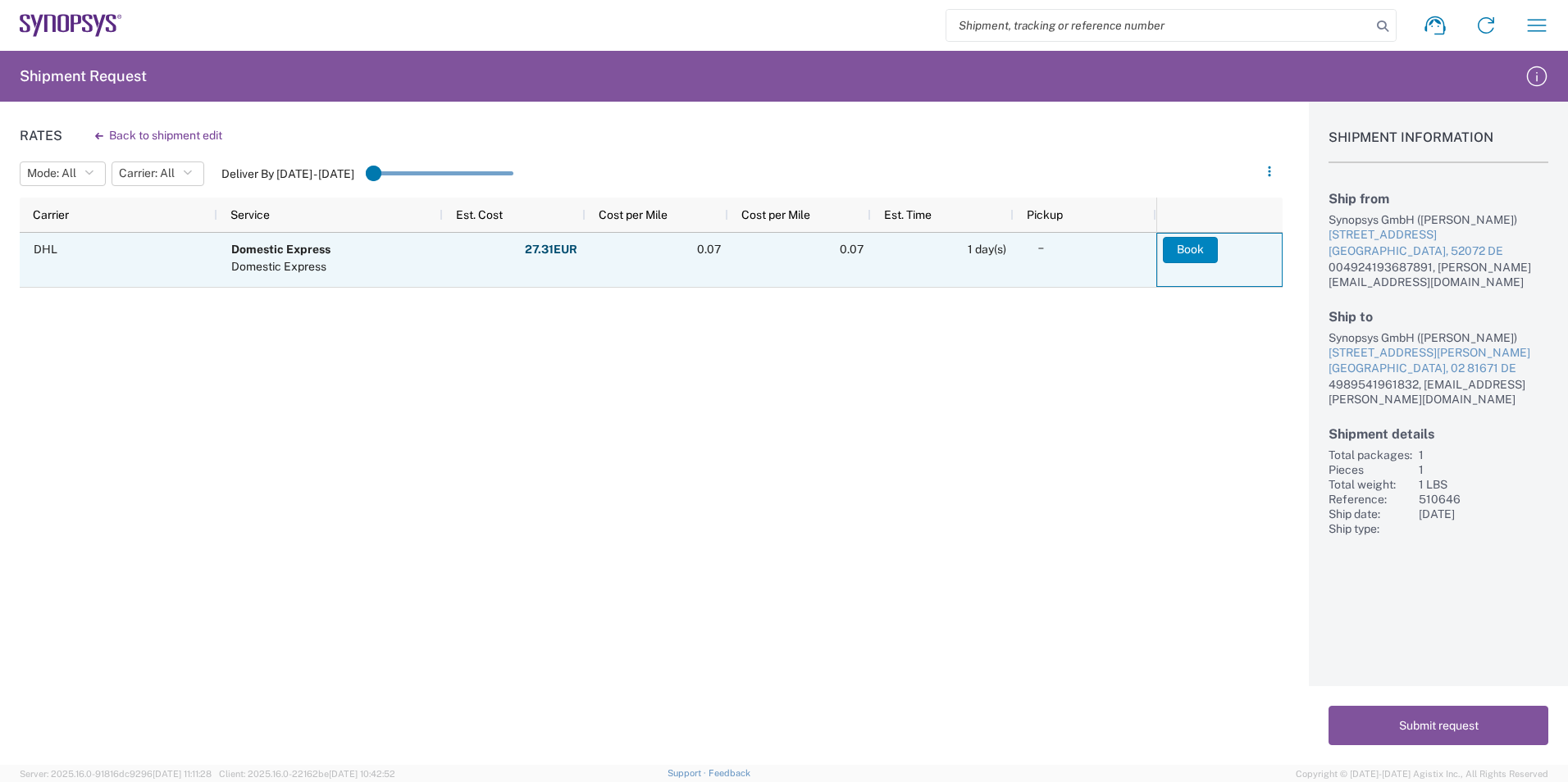
click at [1176, 238] on button "Book" at bounding box center [1190, 250] width 55 height 26
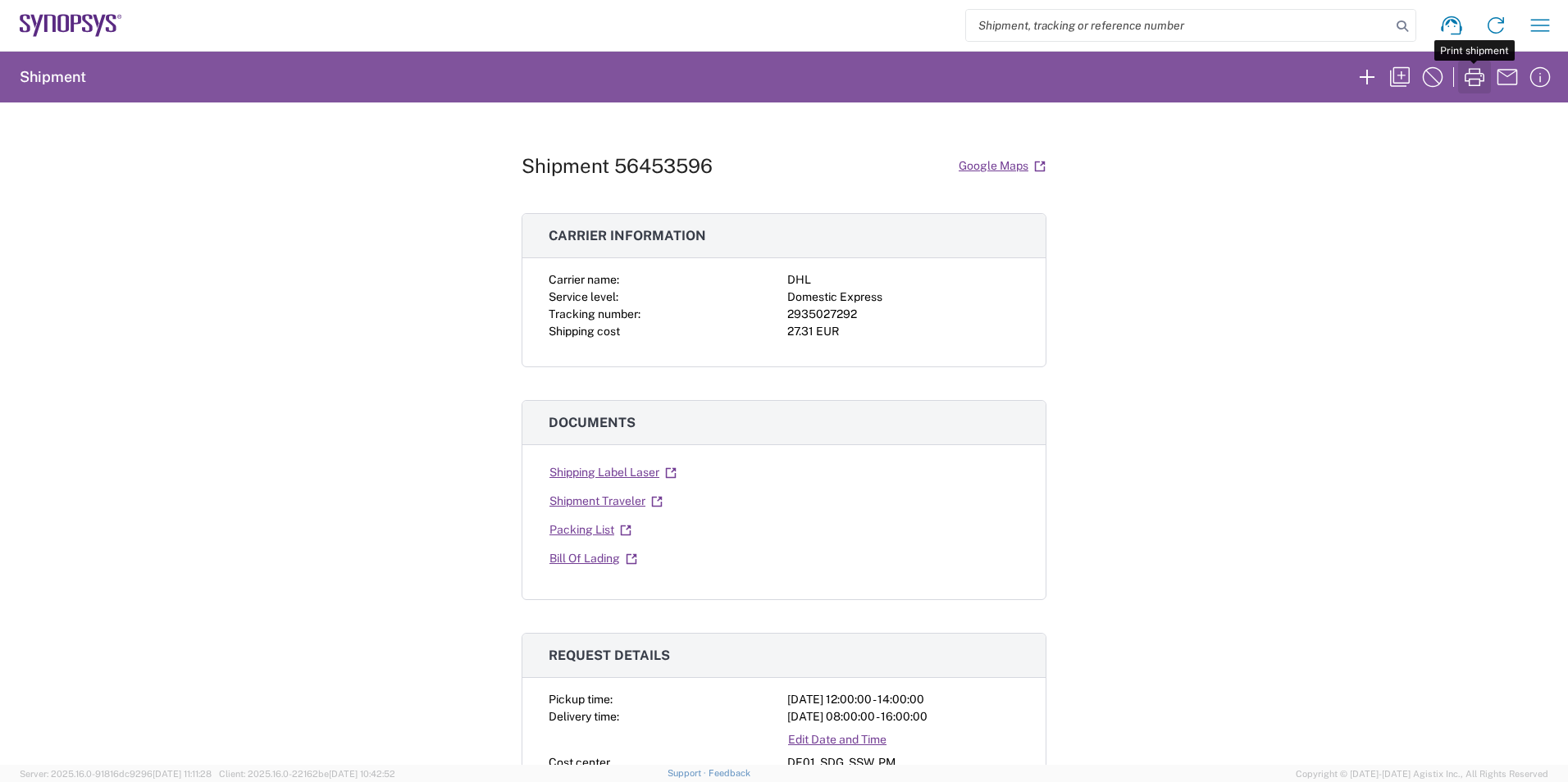
click at [1476, 77] on icon "button" at bounding box center [1475, 77] width 26 height 26
click at [1359, 78] on icon "button" at bounding box center [1367, 77] width 26 height 26
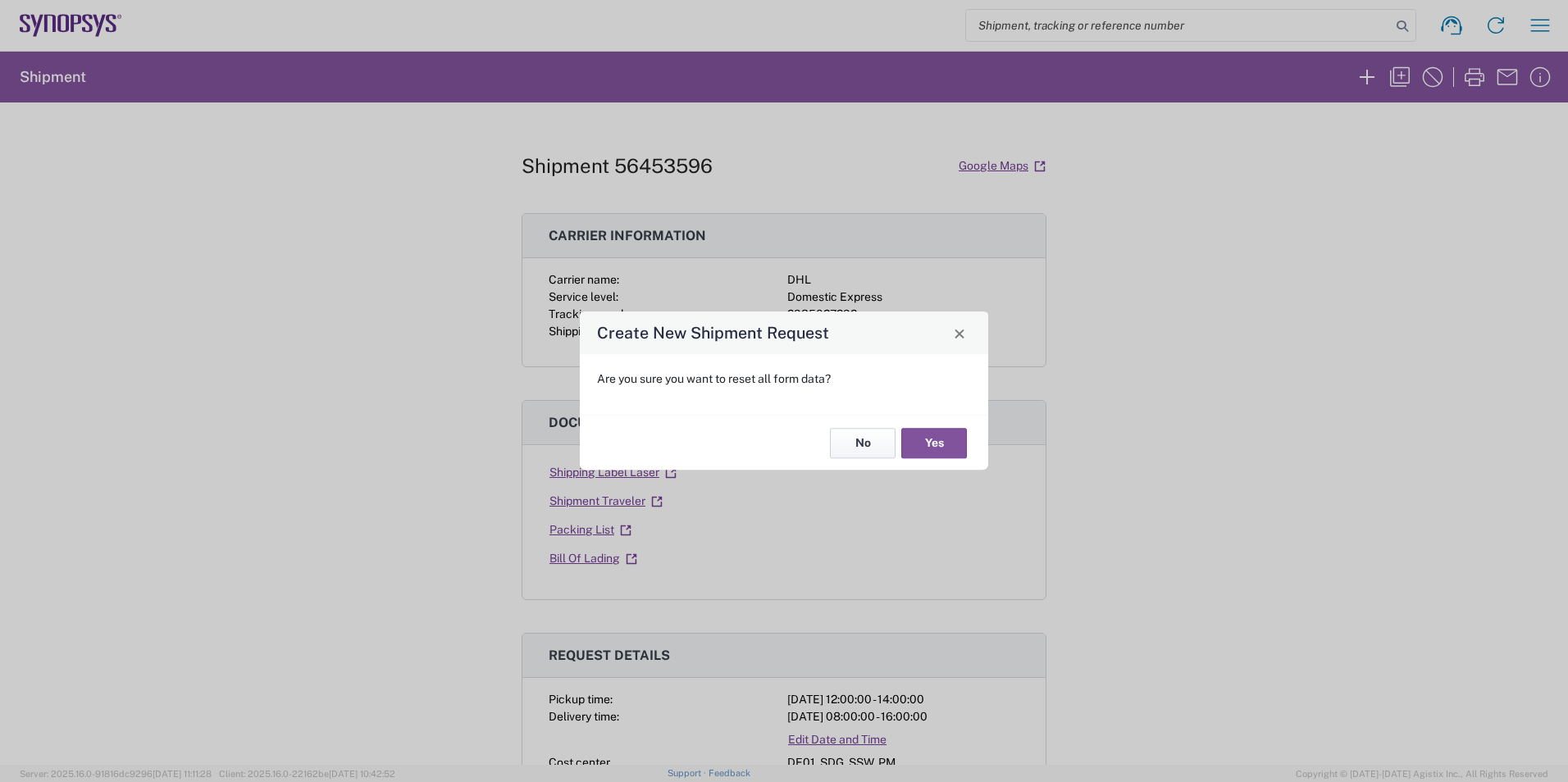
click at [869, 443] on button "No" at bounding box center [863, 443] width 66 height 30
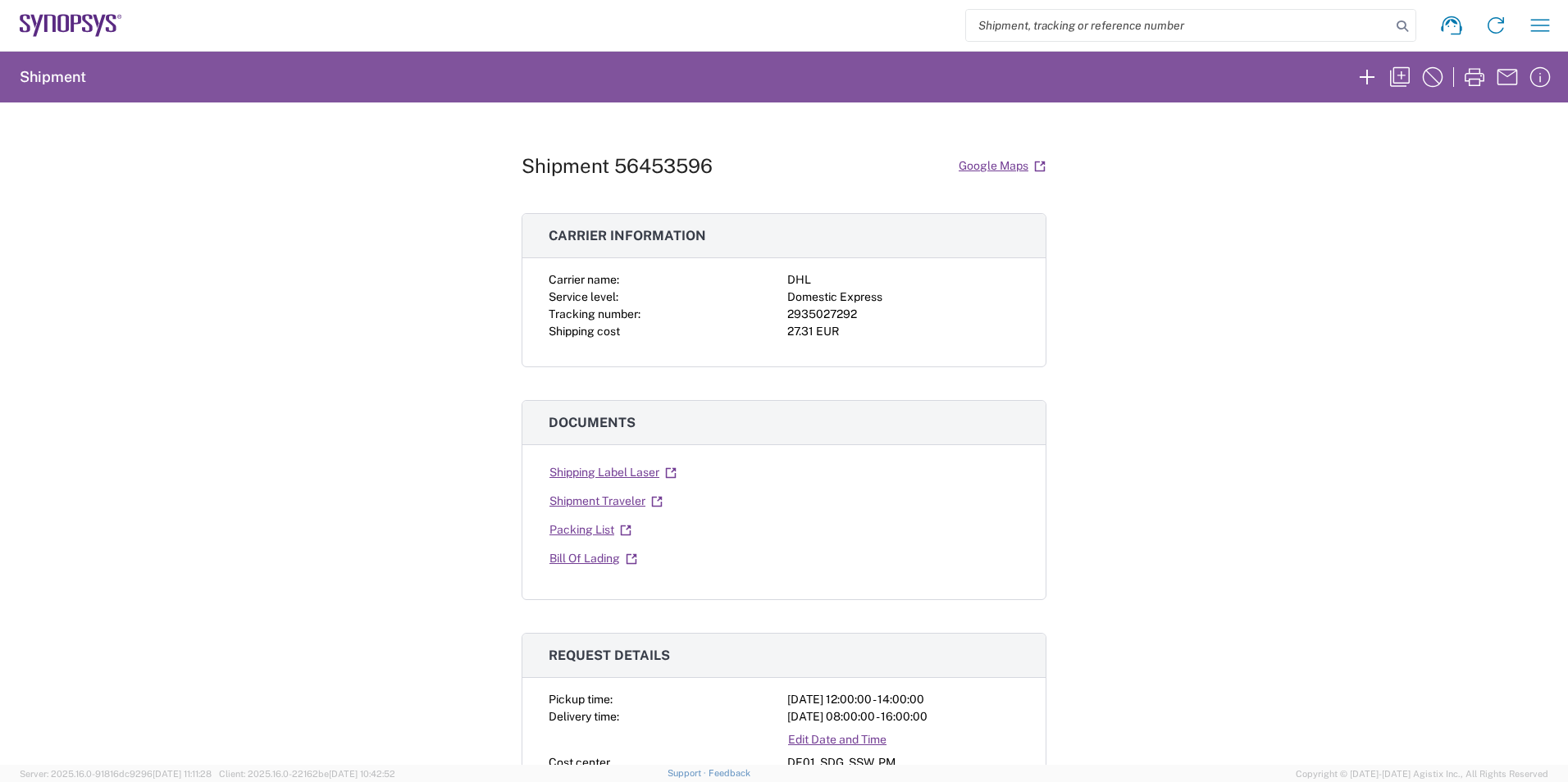
click at [45, 30] on icon at bounding box center [50, 23] width 12 height 17
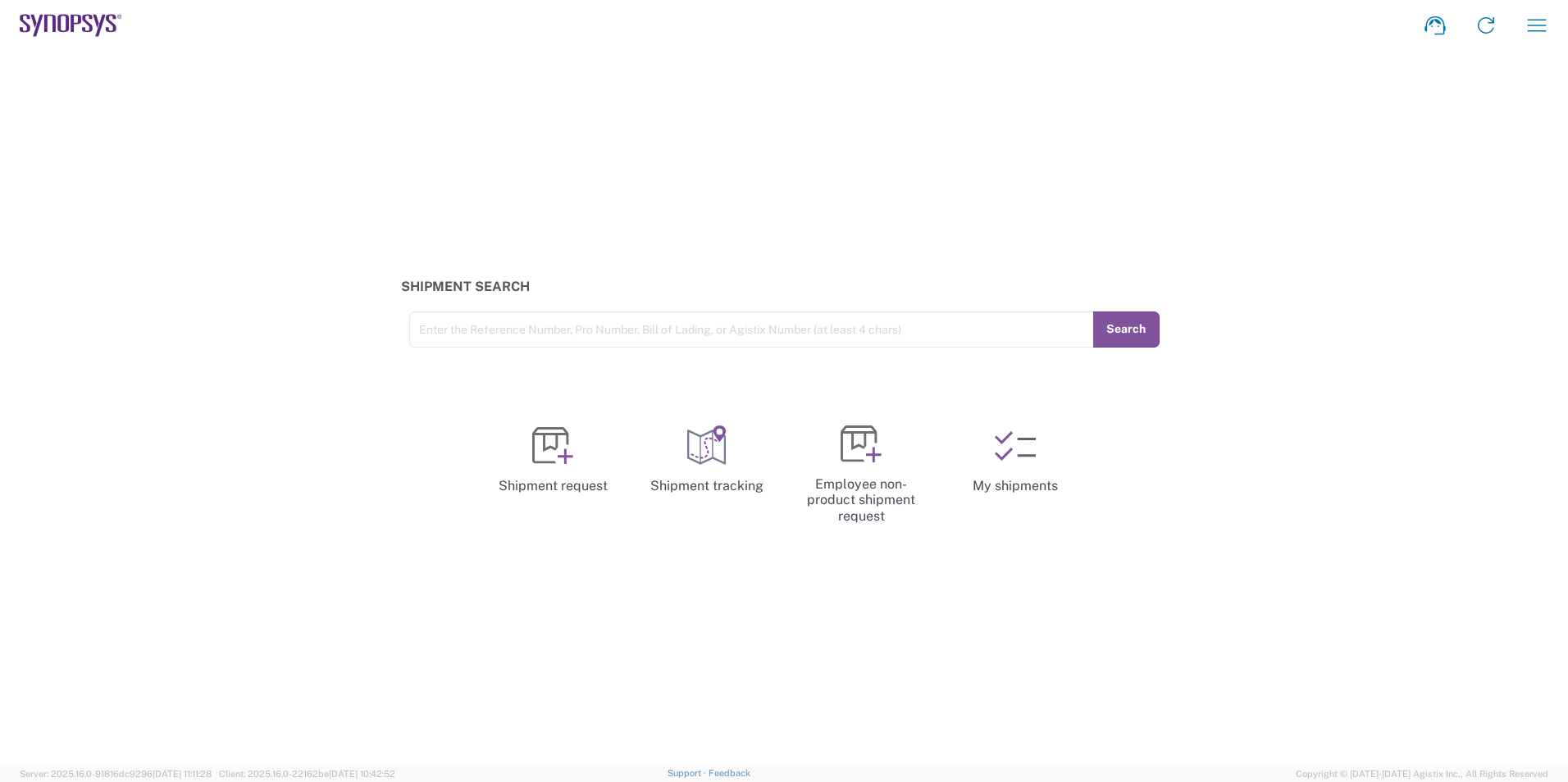
click at [50, 19] on icon at bounding box center [71, 26] width 102 height 23
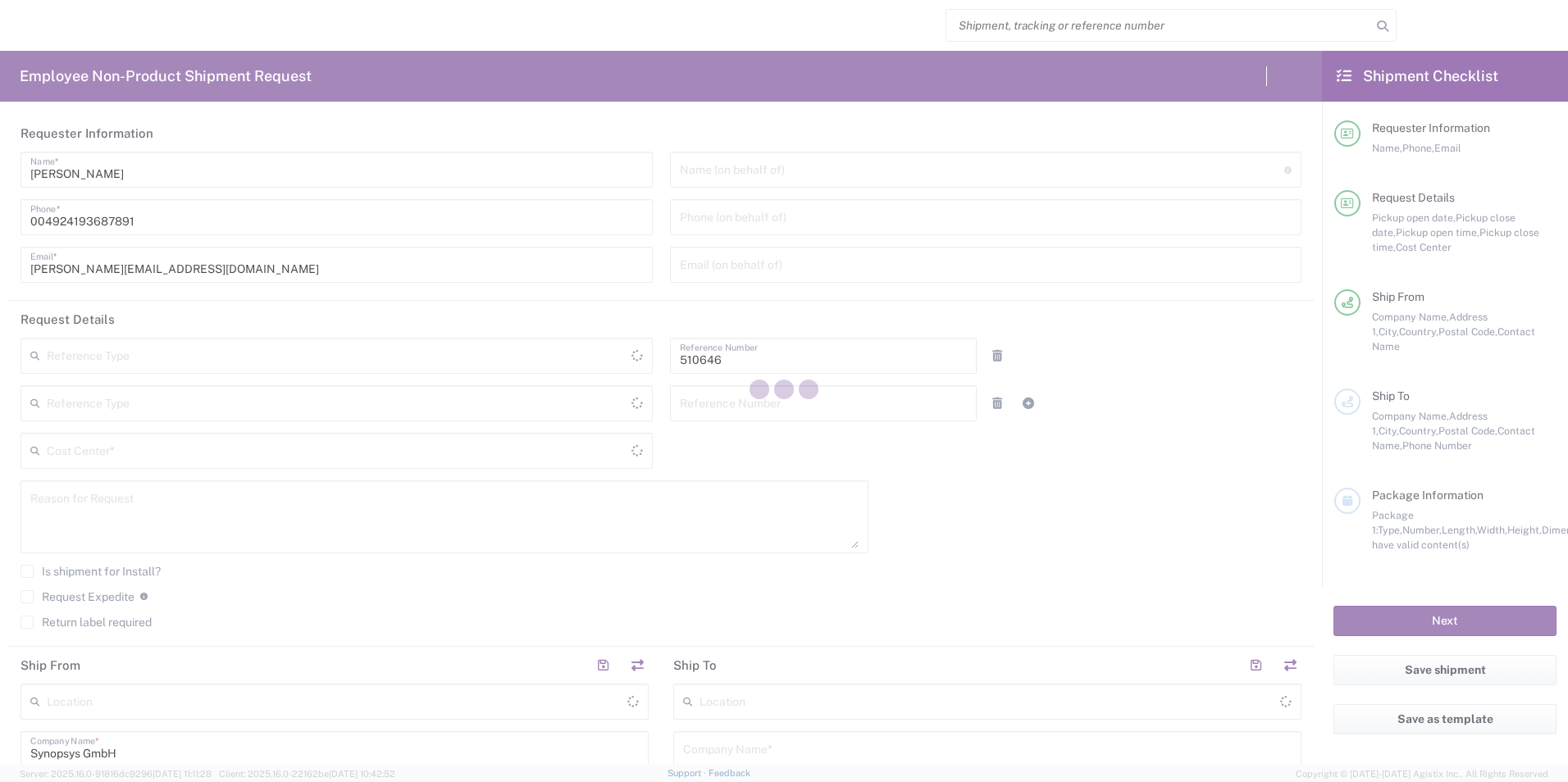
type input "Department"
type input "DE01, SDG, SSW, PM 510646"
type input "Delivered at Place"
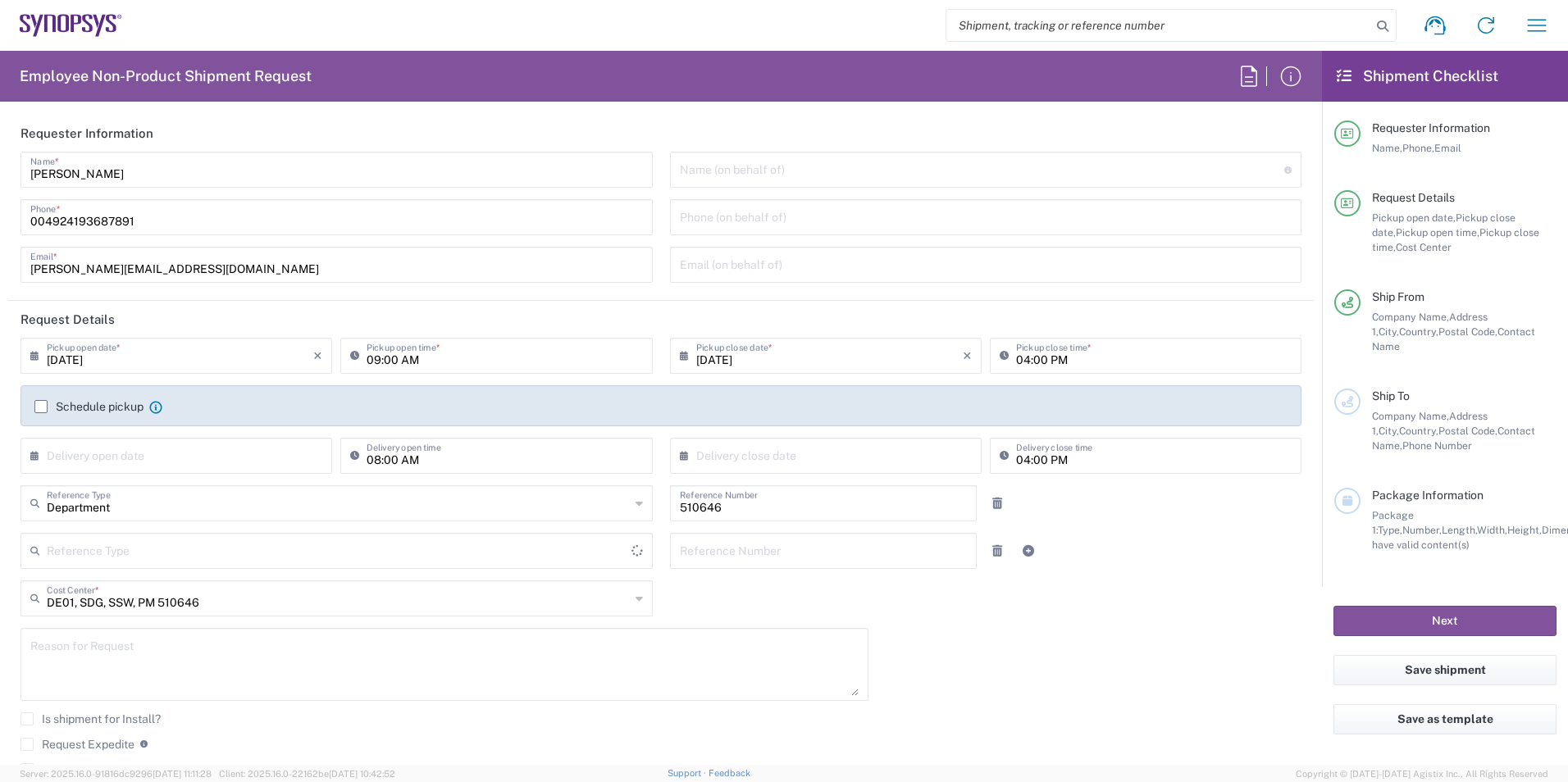
type input "[GEOGRAPHIC_DATA]"
type input "[GEOGRAPHIC_DATA] DE04"
click at [42, 404] on label "Schedule pickup" at bounding box center [89, 406] width 109 height 13
click at [41, 406] on input "Schedule pickup" at bounding box center [41, 406] width 0 height 0
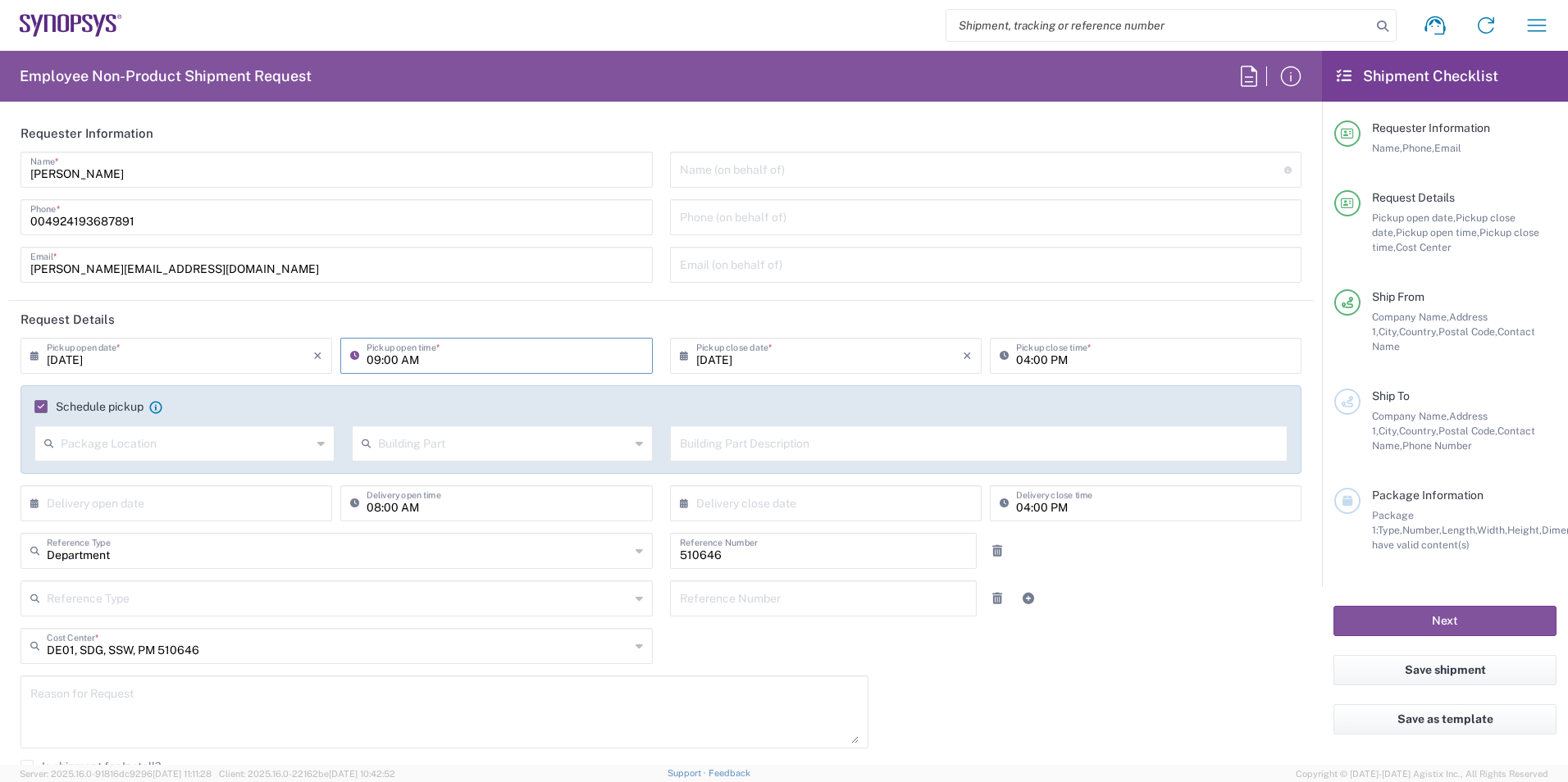
click at [425, 355] on input "09:00 AM" at bounding box center [505, 354] width 275 height 29
click at [403, 361] on input "12:00 AM" at bounding box center [505, 354] width 275 height 29
type input "12:00 PM"
type input "Front"
type input "[DATE]"
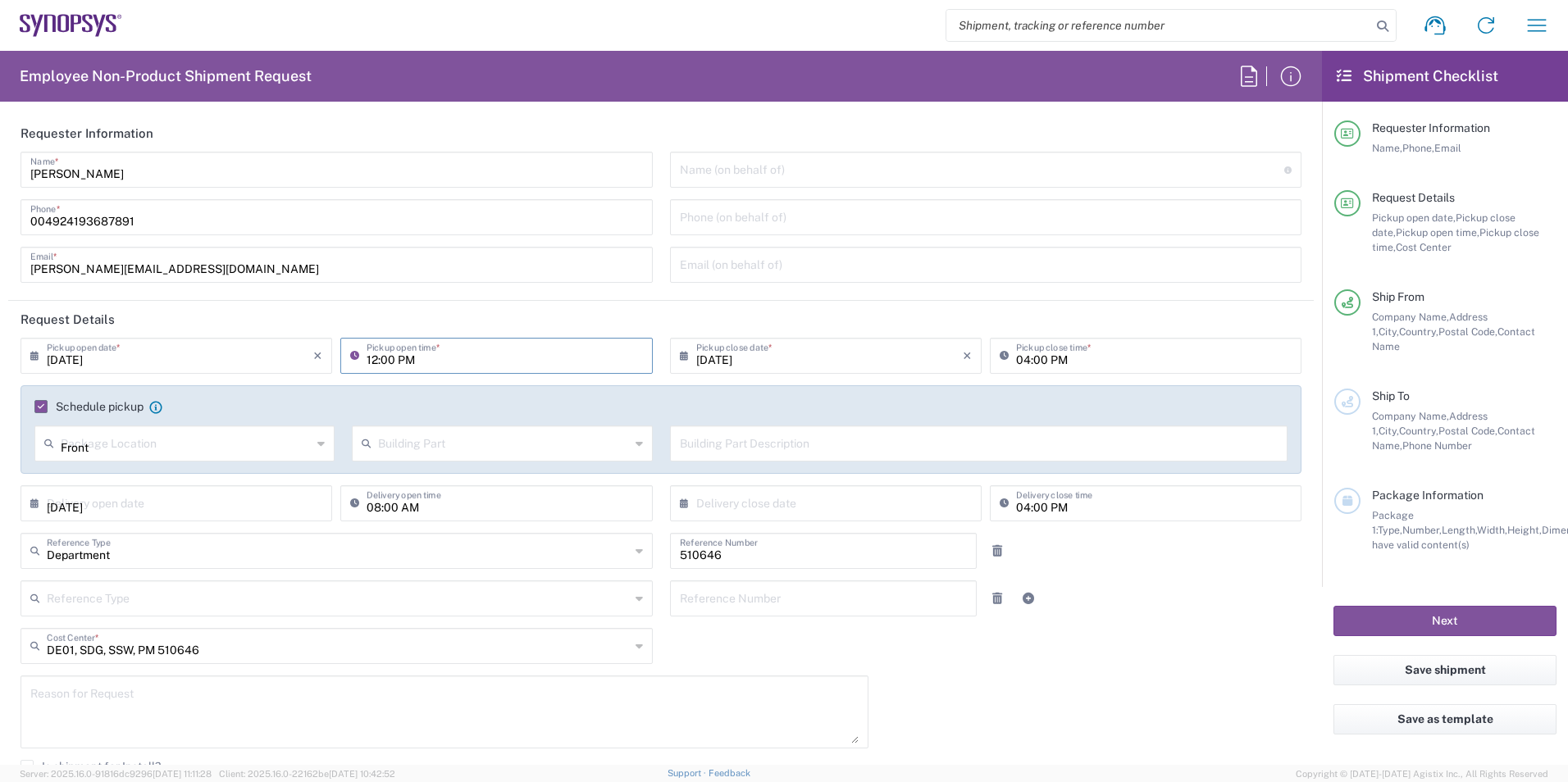
type input "[DATE]"
type input "[GEOGRAPHIC_DATA] DE24"
type input "Synopsys GmbH"
type input "[STREET_ADDRESS][PERSON_NAME]"
type input "[GEOGRAPHIC_DATA]"
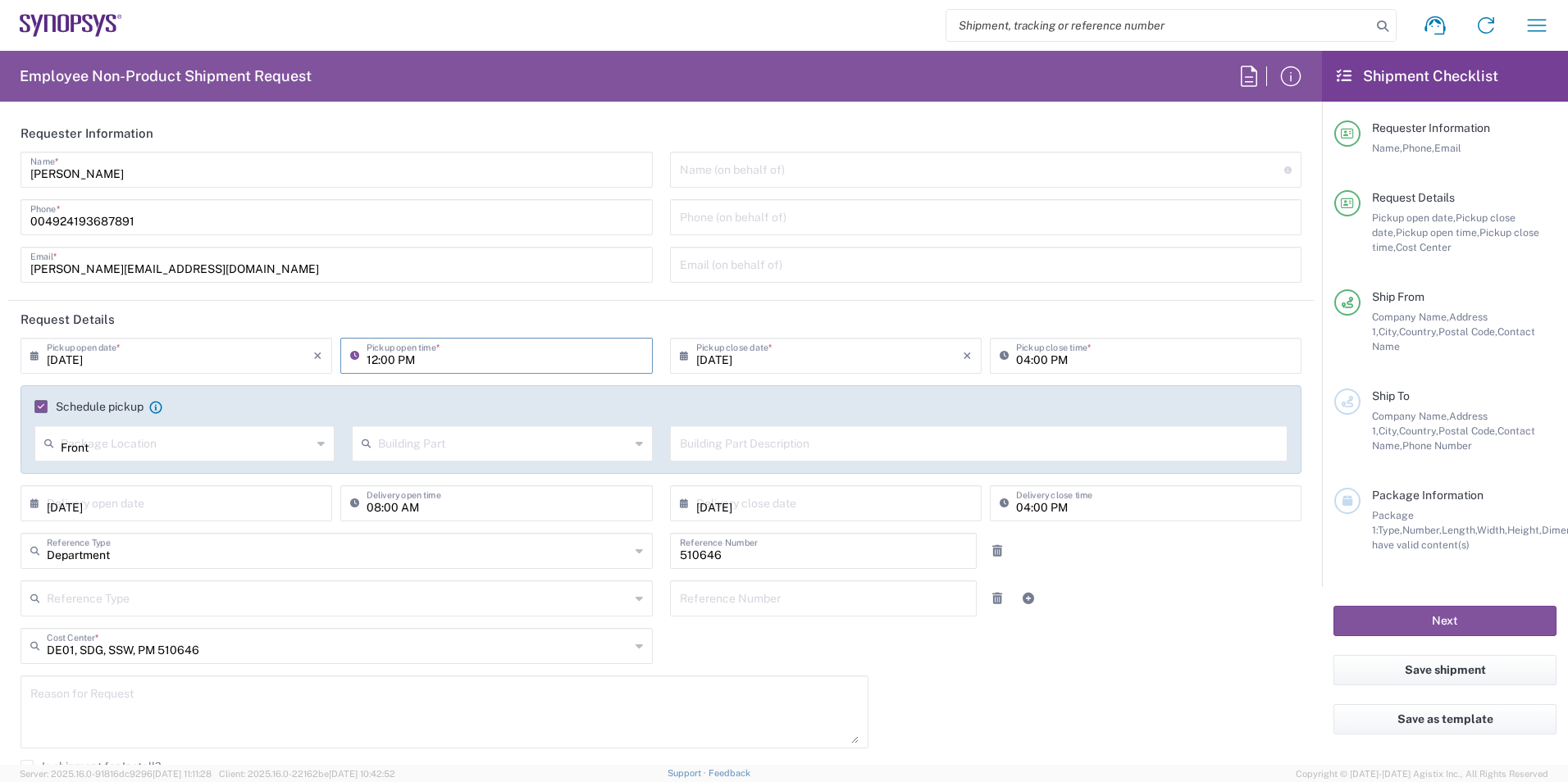
type input "[GEOGRAPHIC_DATA]"
type input "81671"
type input "[PERSON_NAME]"
type input "4989541961832"
type input "[EMAIL_ADDRESS][PERSON_NAME][DOMAIN_NAME]"
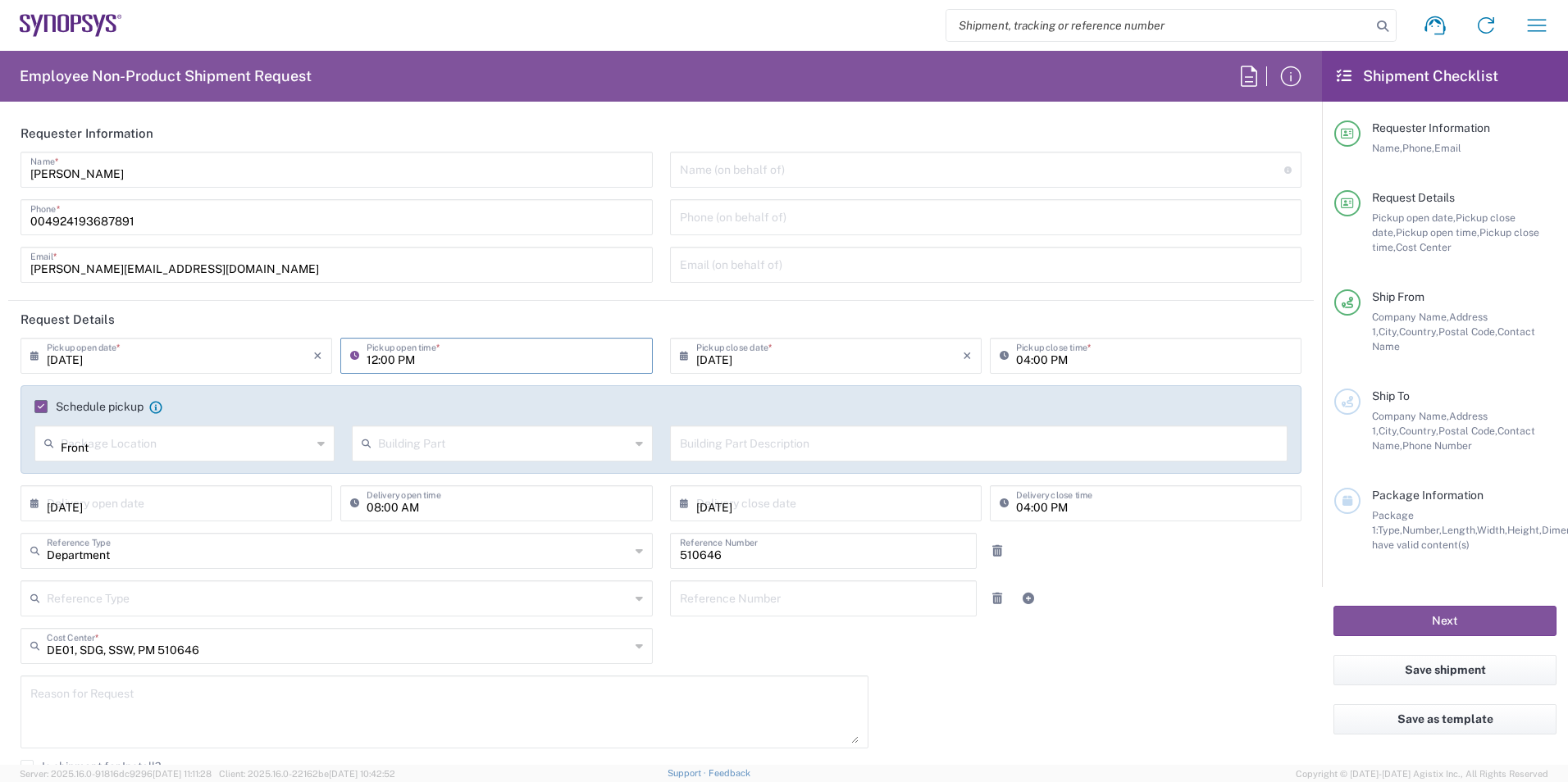
type input "en"
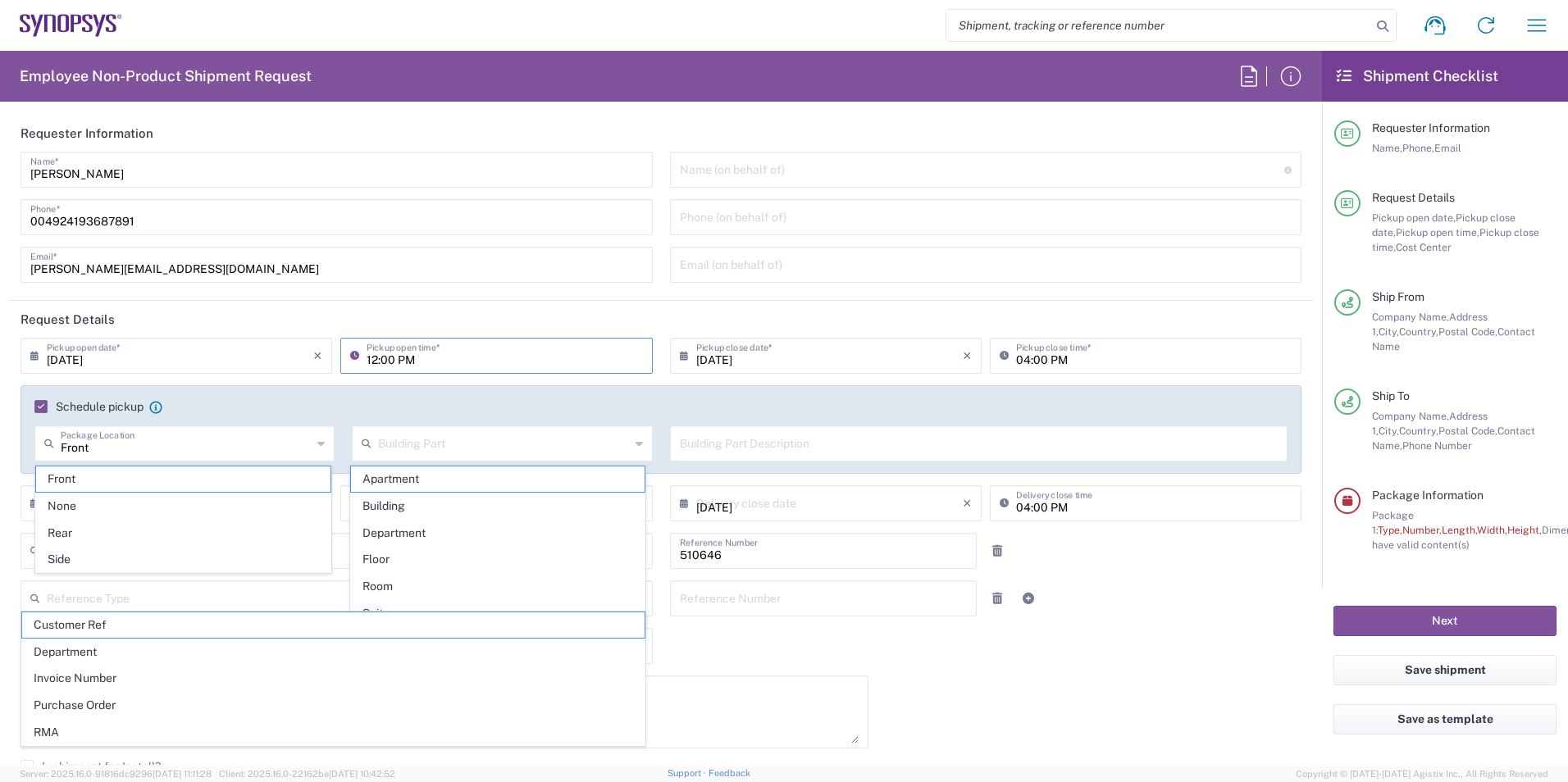
type input "[GEOGRAPHIC_DATA] DE24"
click at [1016, 357] on input "04:00 PM" at bounding box center [1153, 354] width 275 height 29
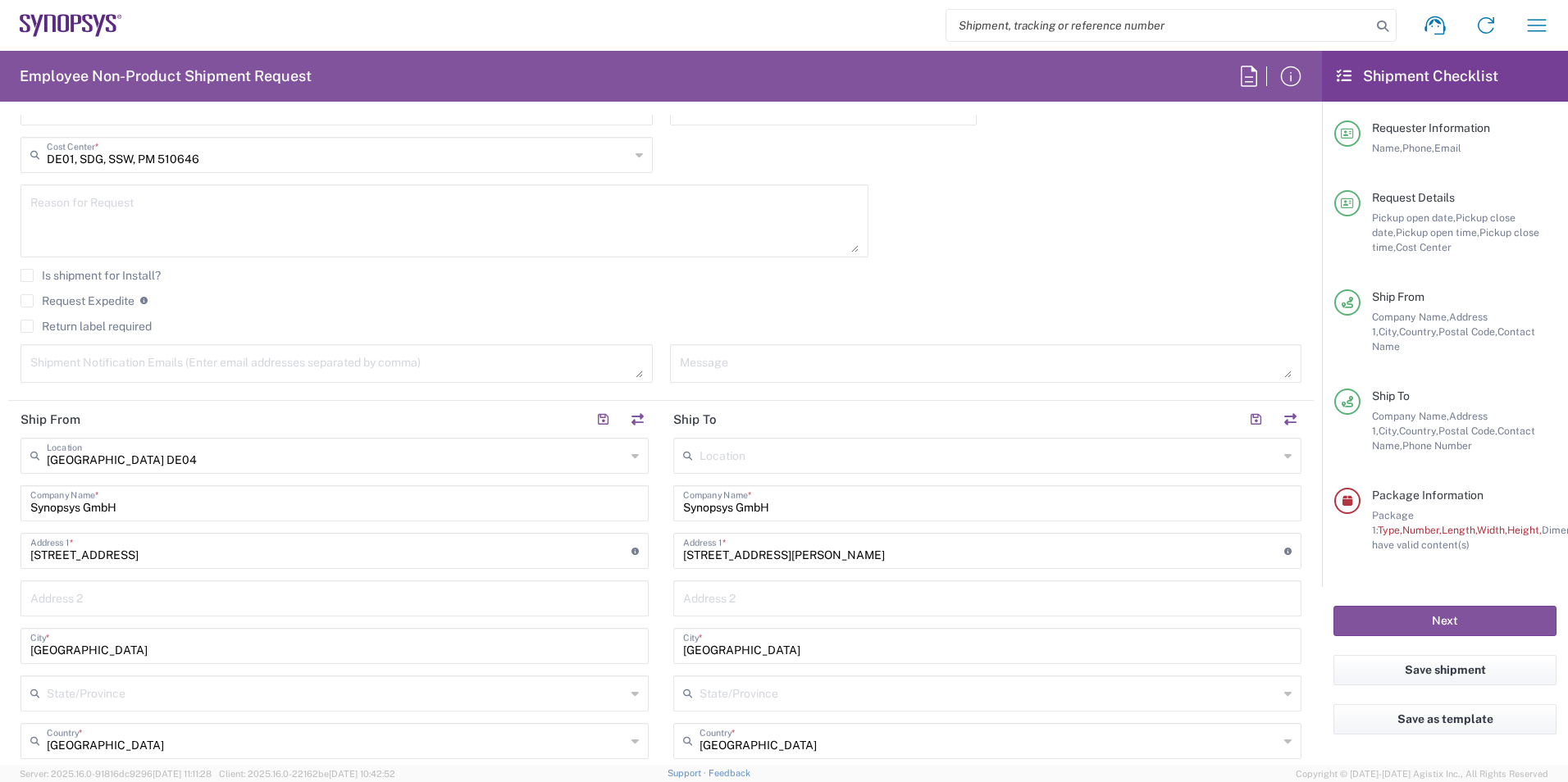
scroll to position [492, 0]
type input "02:00 PM"
click at [792, 494] on input "Synopsys GmbH" at bounding box center [988, 501] width 608 height 29
drag, startPoint x: 781, startPoint y: 505, endPoint x: 667, endPoint y: 490, distance: 115.0
click at [674, 490] on div "Synopsys GmbH Company Name *" at bounding box center [988, 503] width 628 height 36
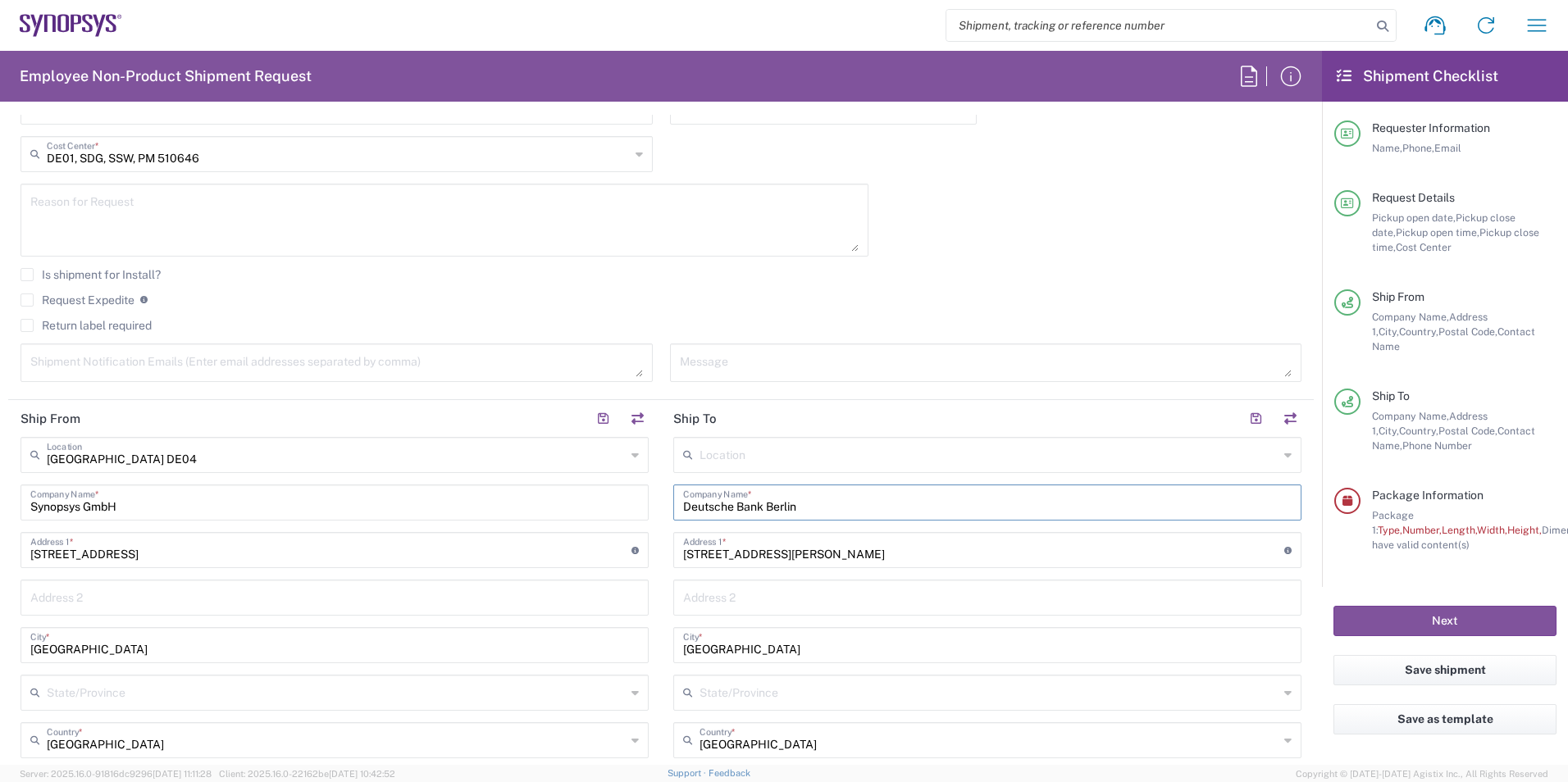
type input "Deutsche Bank Berlin"
drag, startPoint x: 819, startPoint y: 552, endPoint x: 523, endPoint y: 592, distance: 298.7
click at [523, 592] on div "Ship From [GEOGRAPHIC_DATA] DE04 Location [GEOGRAPHIC_DATA] DE04 Agrate Brianza…" at bounding box center [661, 766] width 1306 height 732
type input "Unter den Linden 13-15"
type input "[PERSON_NAME][EMAIL_ADDRESS][DOMAIN_NAME]"
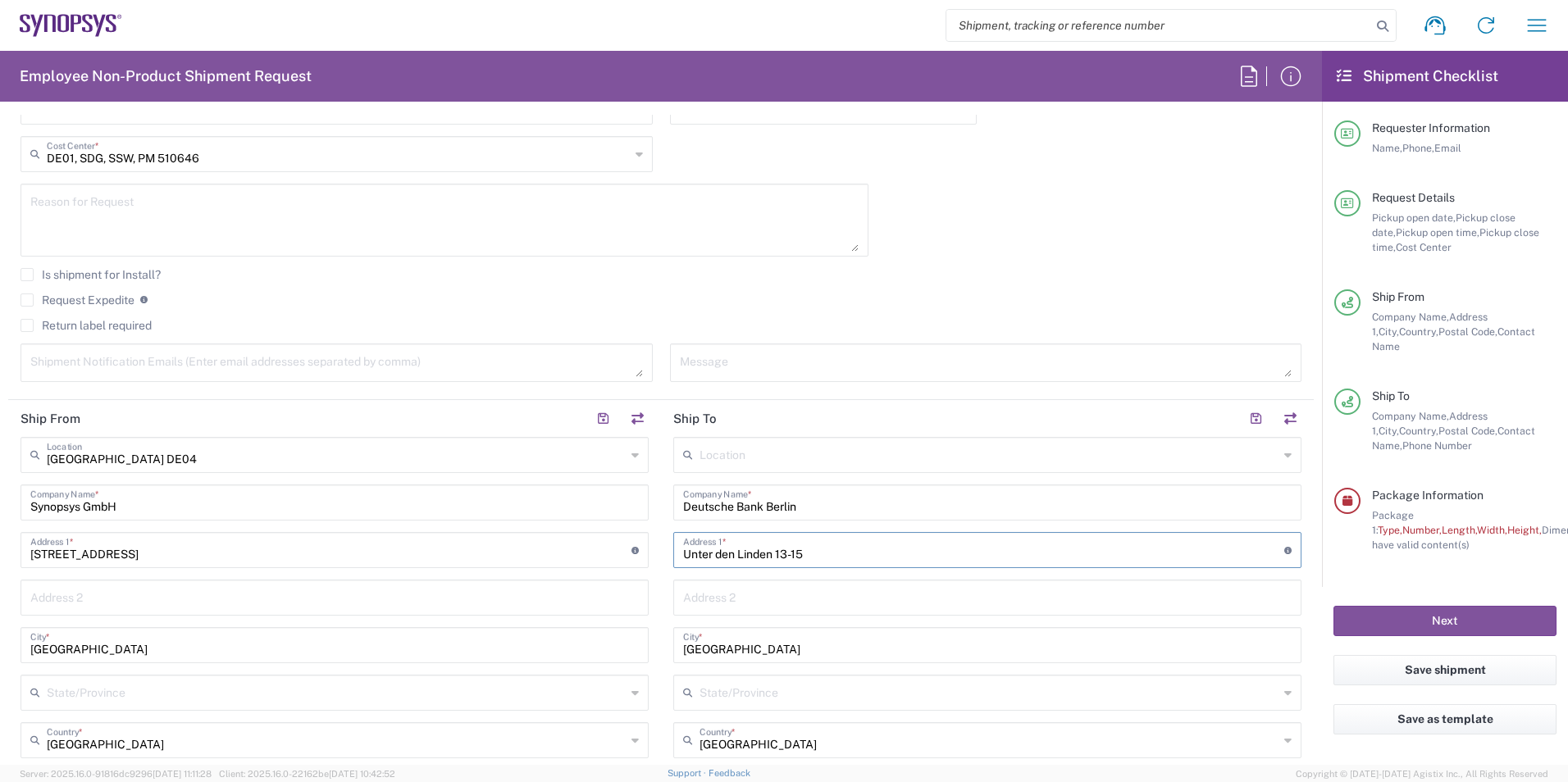
type input "[PERSON_NAME]"
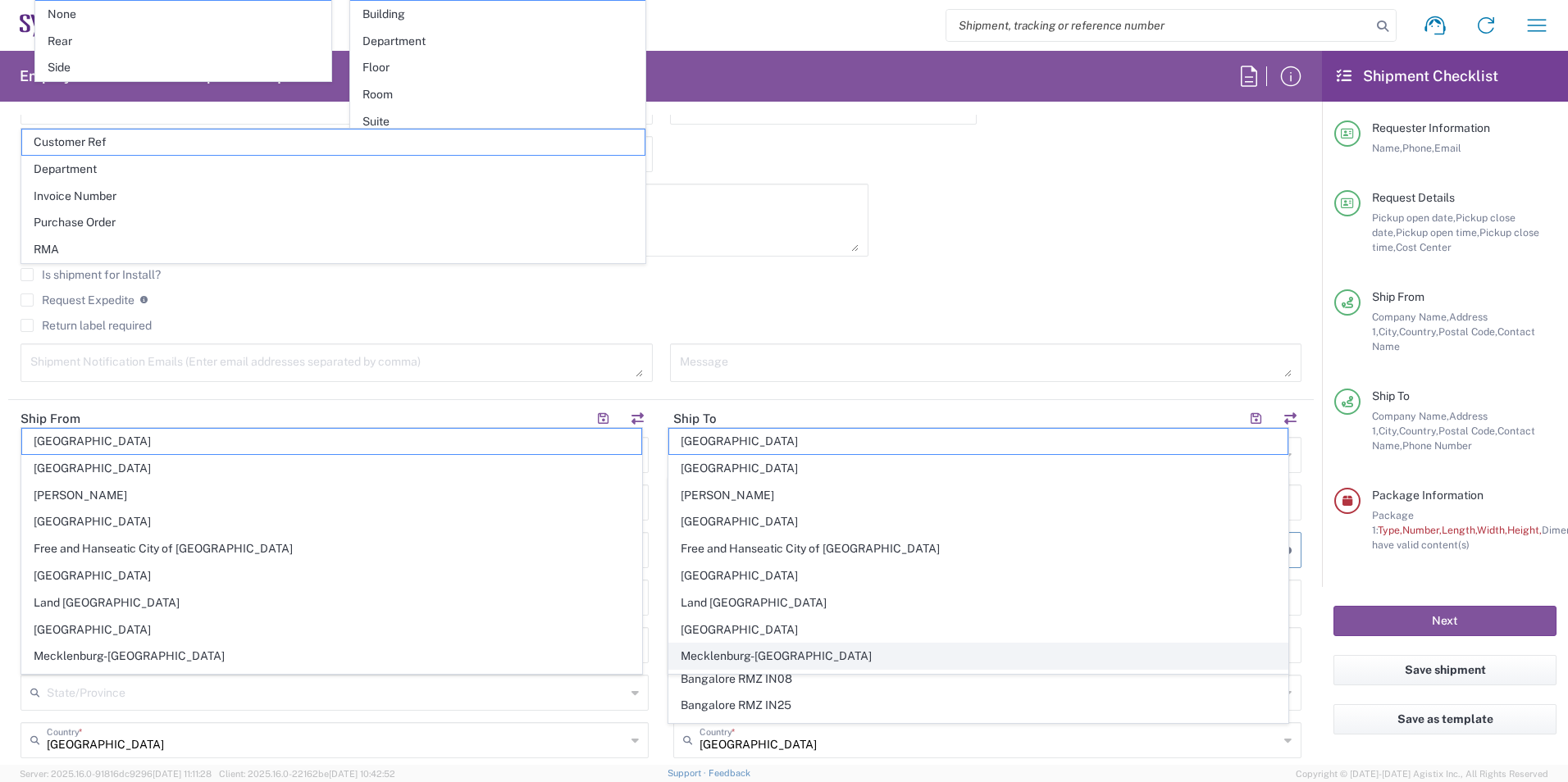
type input "[STREET_ADDRESS][PERSON_NAME]"
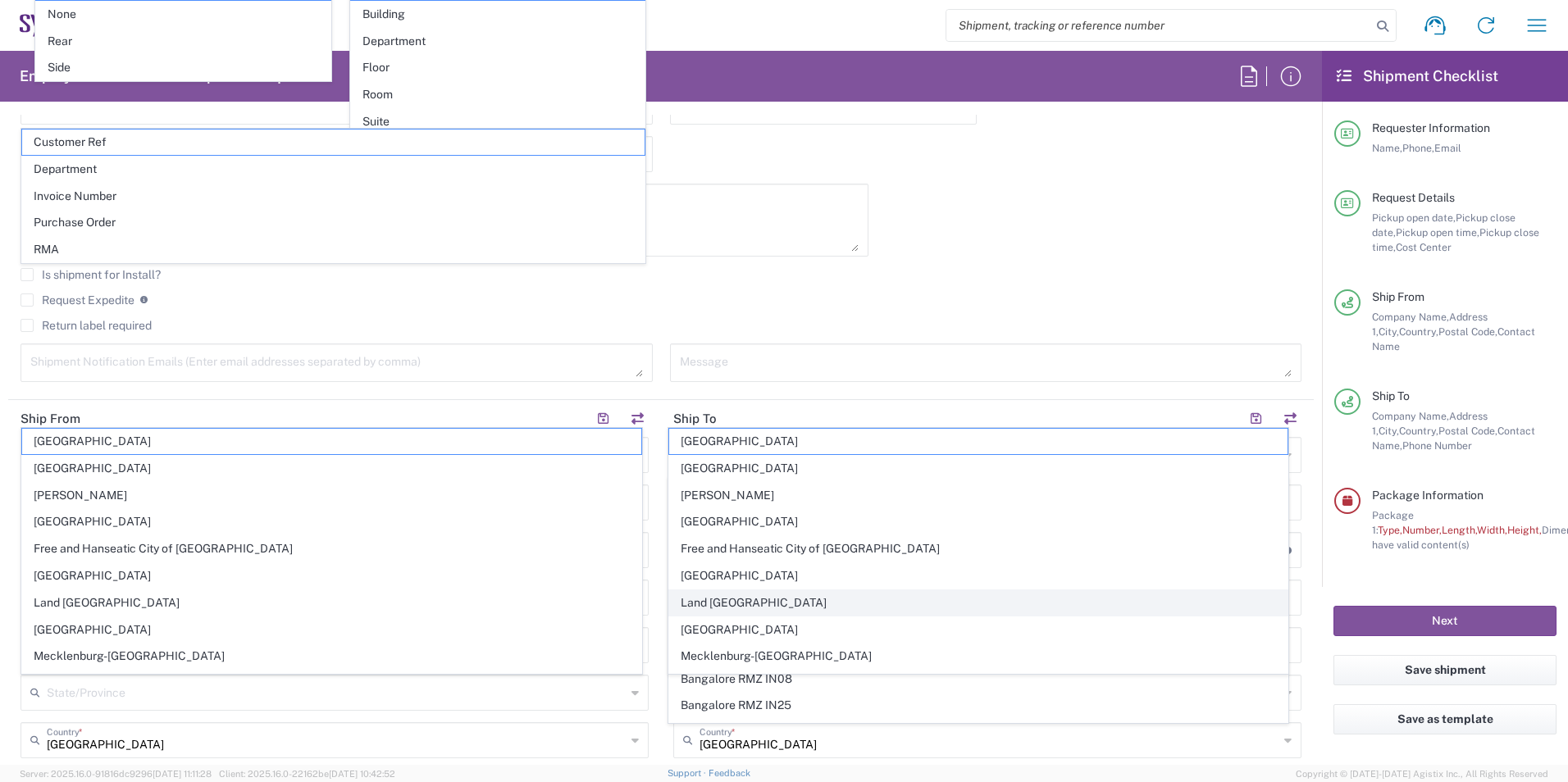
click at [727, 604] on span "Land [GEOGRAPHIC_DATA]" at bounding box center [979, 602] width 619 height 26
type input "Land [GEOGRAPHIC_DATA]"
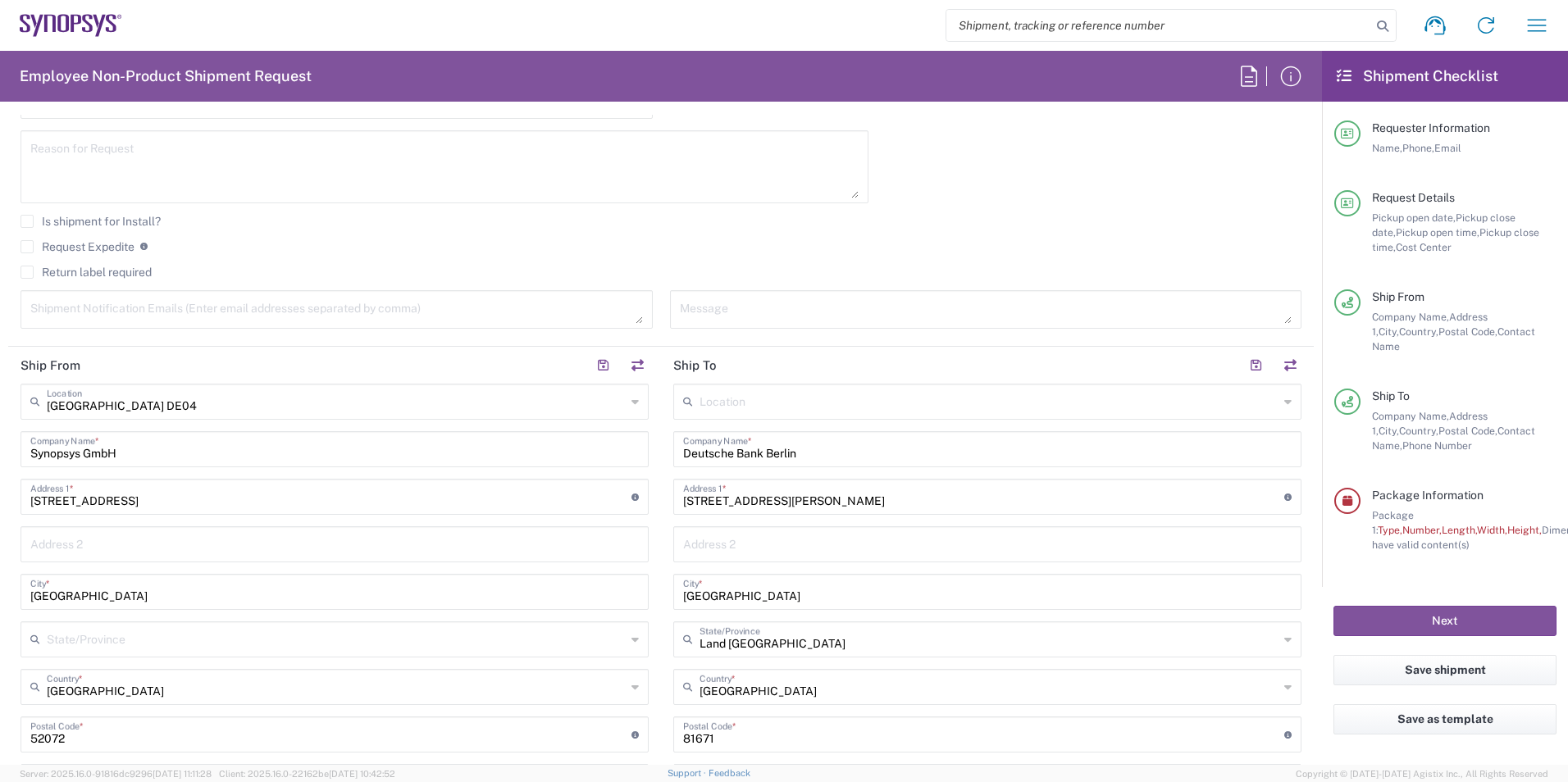
scroll to position [574, 0]
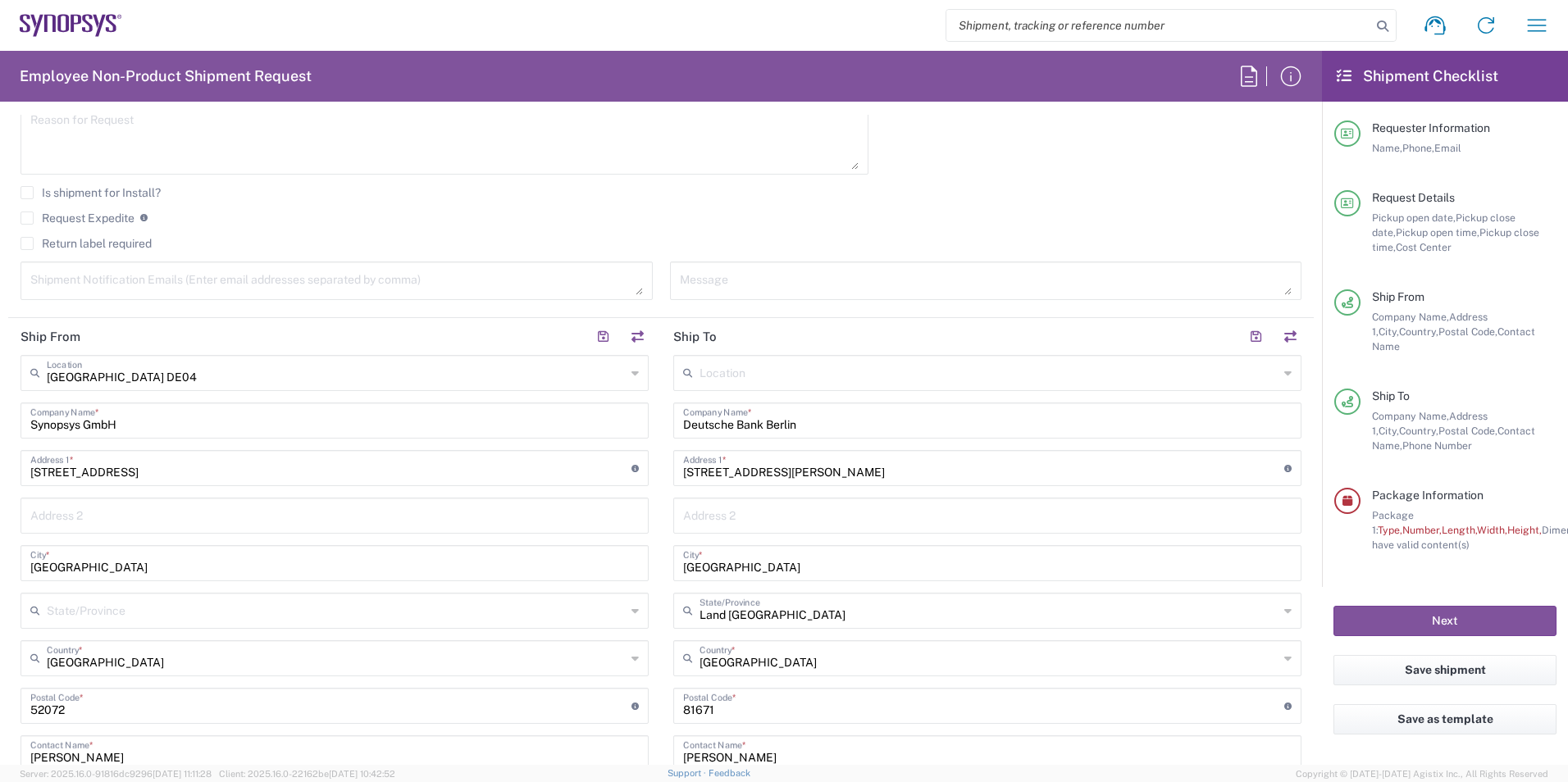
click at [777, 566] on input "[GEOGRAPHIC_DATA]" at bounding box center [988, 561] width 608 height 29
type input "M"
click at [901, 462] on input "[STREET_ADDRESS][PERSON_NAME]" at bounding box center [984, 466] width 601 height 29
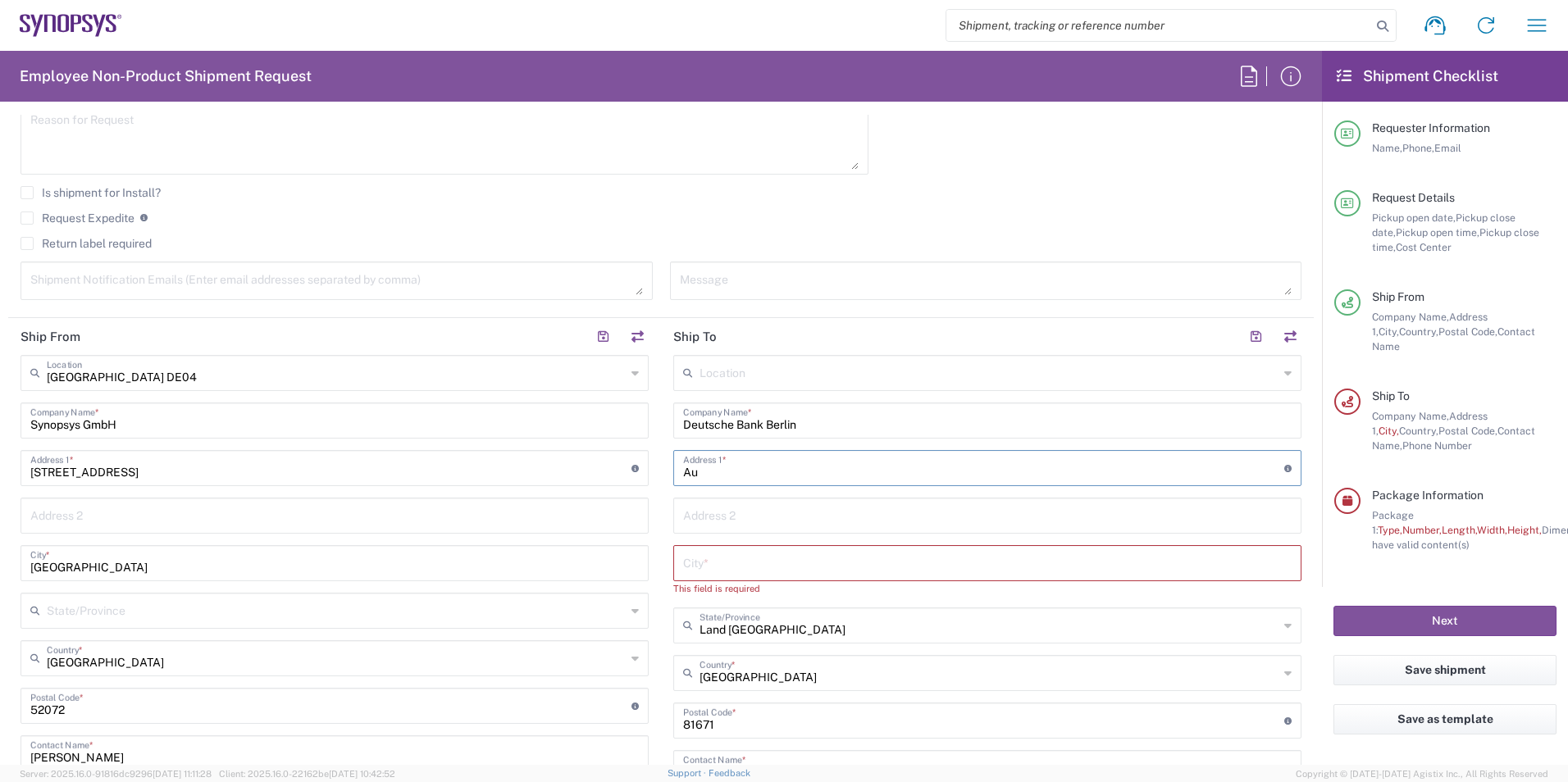
type input "A"
type input "("
type input "Unter den Linden 13-15"
type input "[GEOGRAPHIC_DATA]"
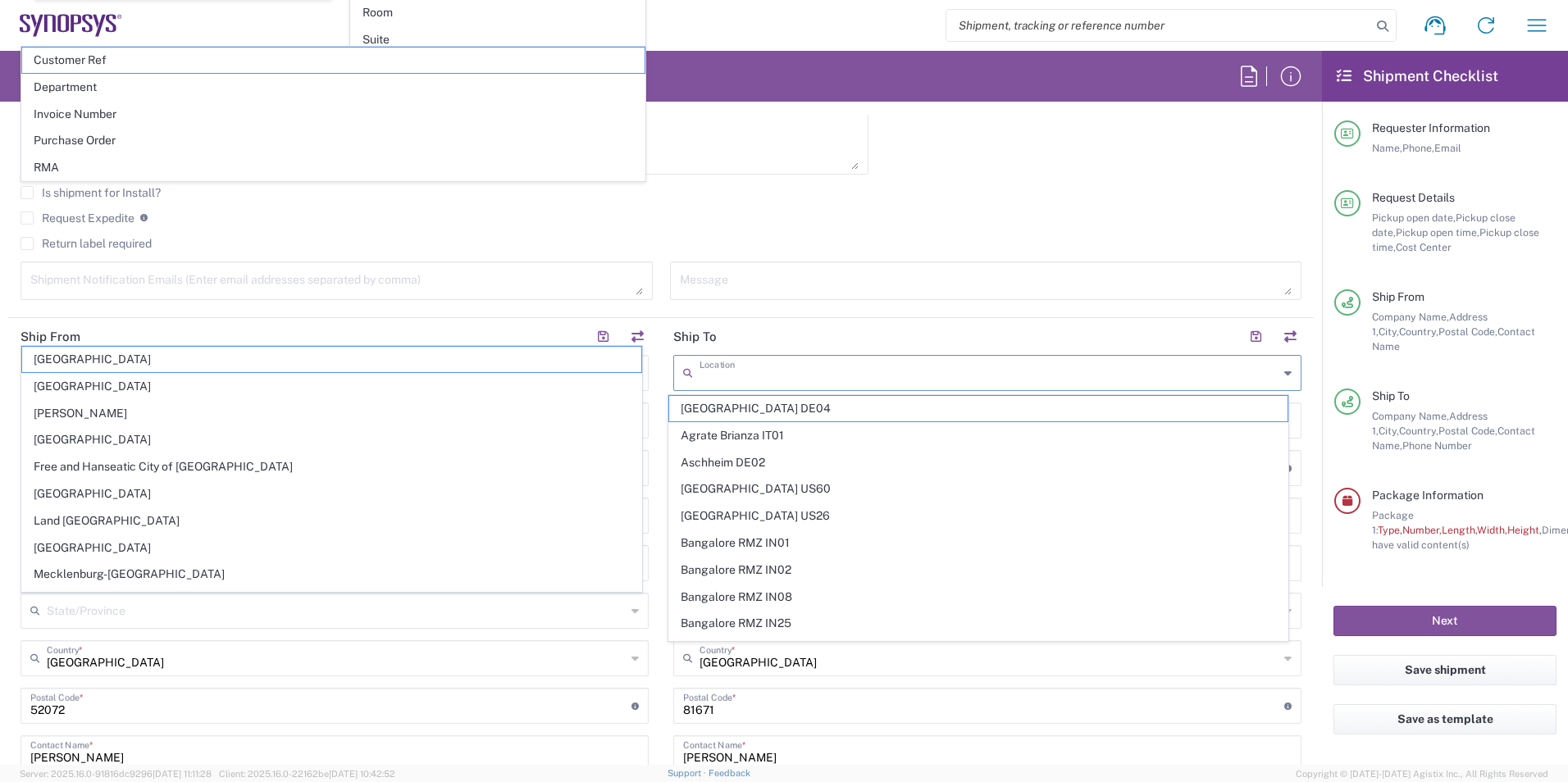
click at [829, 372] on input "text" at bounding box center [989, 372] width 579 height 29
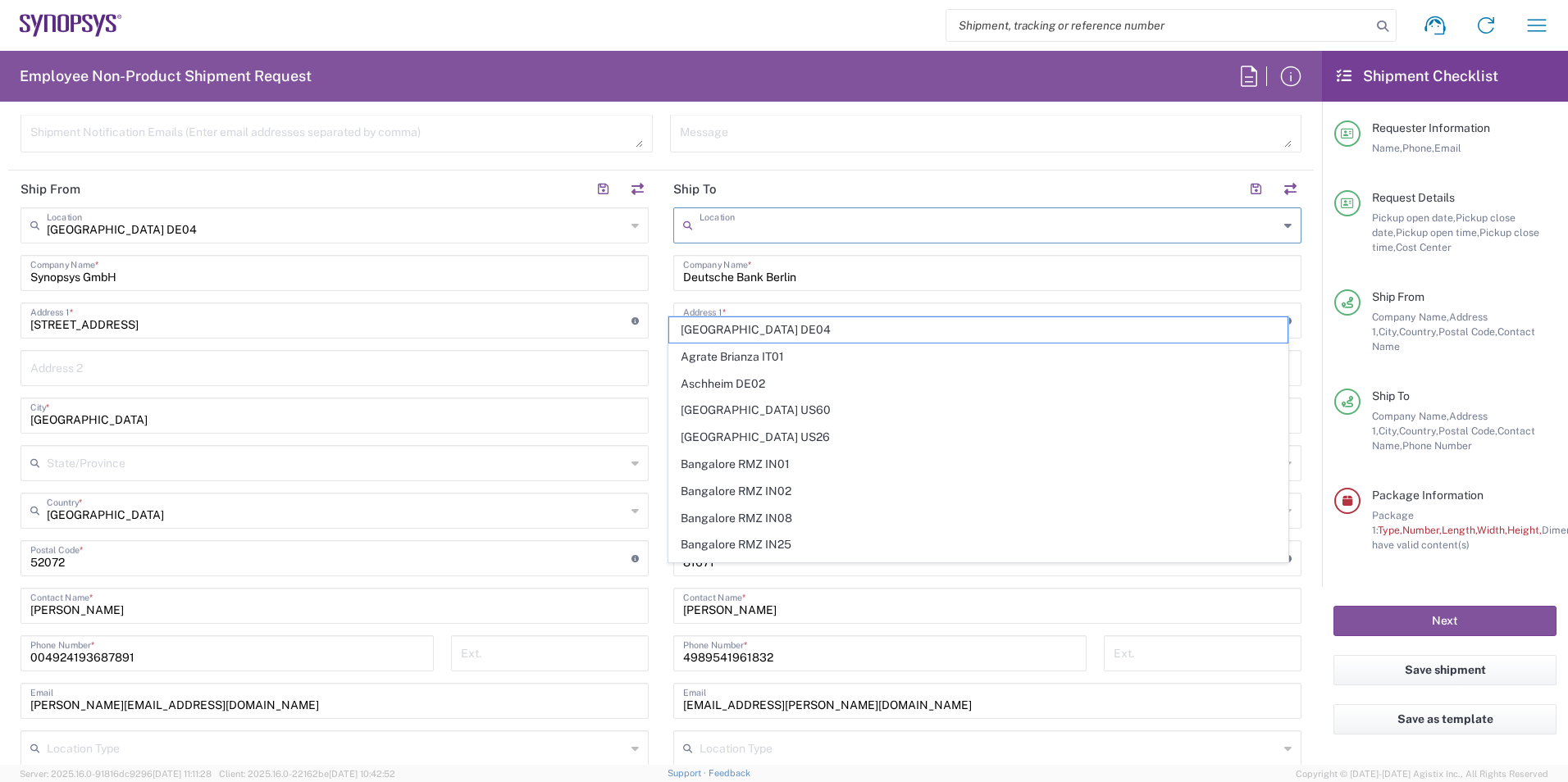
scroll to position [738, 0]
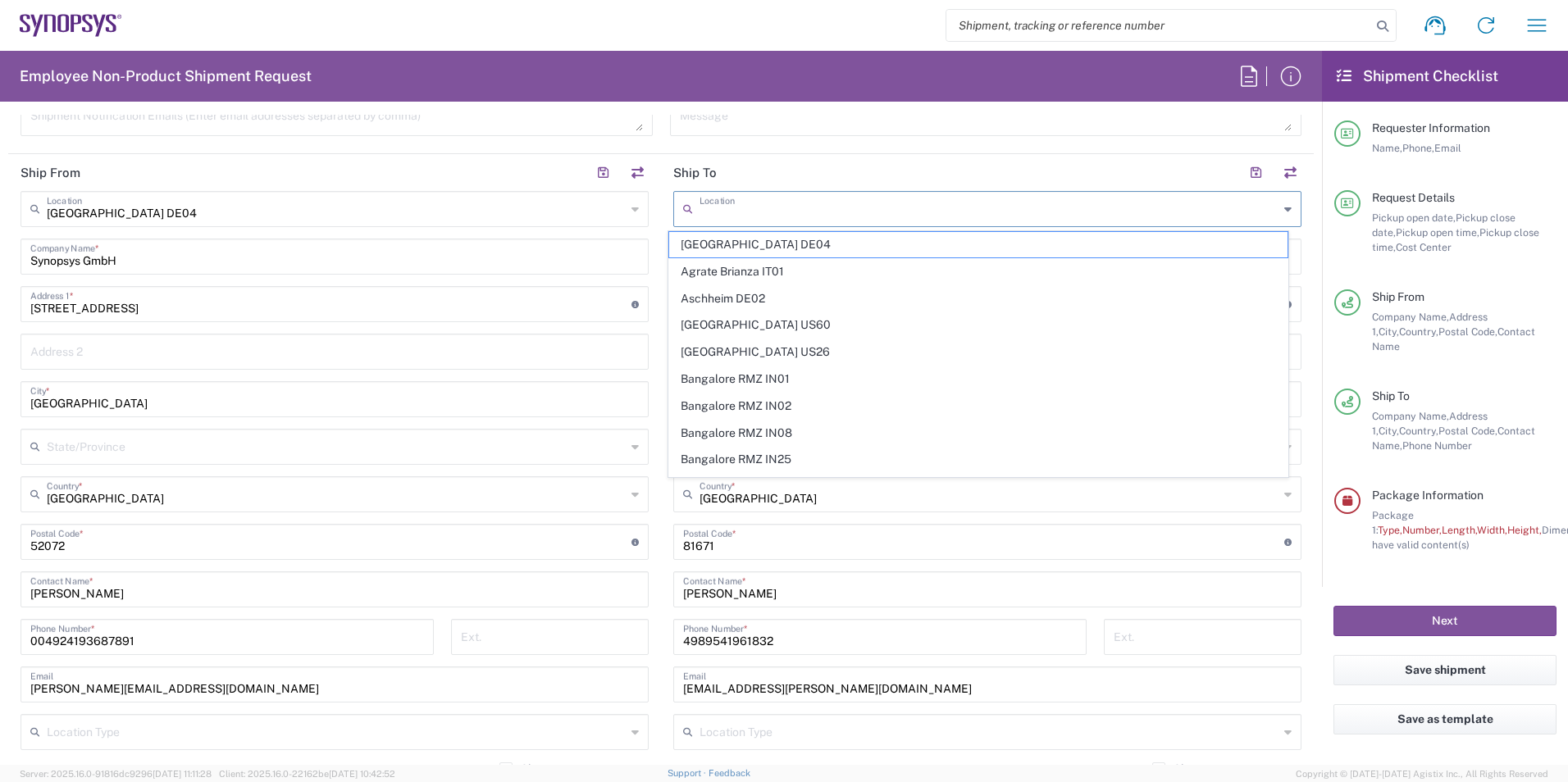
click at [804, 213] on input "text" at bounding box center [989, 208] width 579 height 29
click at [971, 162] on header "Ship To" at bounding box center [988, 172] width 653 height 37
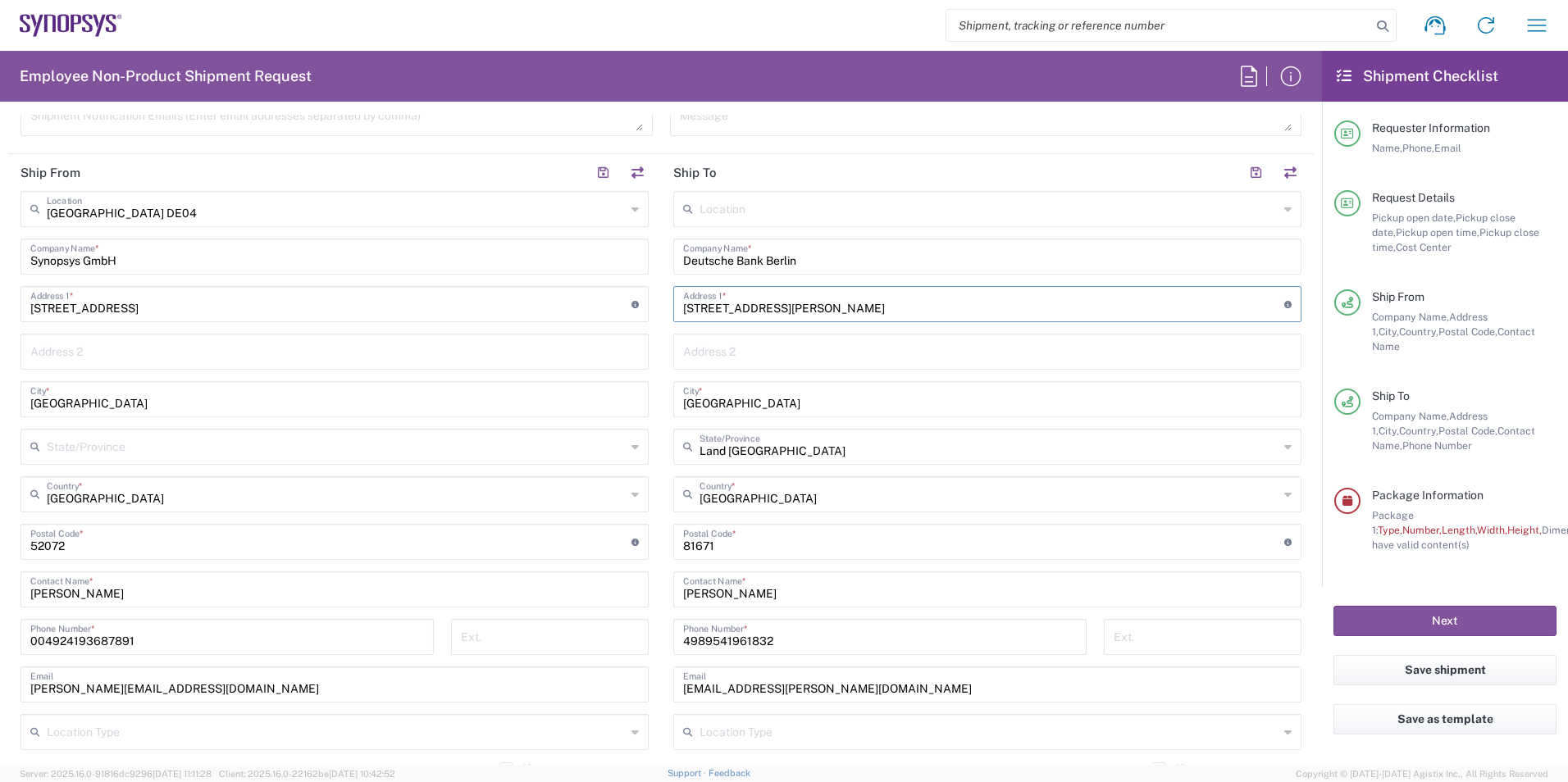
drag, startPoint x: 828, startPoint y: 309, endPoint x: 594, endPoint y: 302, distance: 234.1
click at [594, 302] on div "Ship From [GEOGRAPHIC_DATA] DE04 Location [GEOGRAPHIC_DATA] DE04 Agrate Brianza…" at bounding box center [661, 520] width 1306 height 732
type input "Unter den Linden 13-15"
click at [843, 265] on input "Deutsche Bank Berlin" at bounding box center [988, 255] width 608 height 29
drag, startPoint x: 736, startPoint y: 541, endPoint x: 648, endPoint y: 543, distance: 88.0
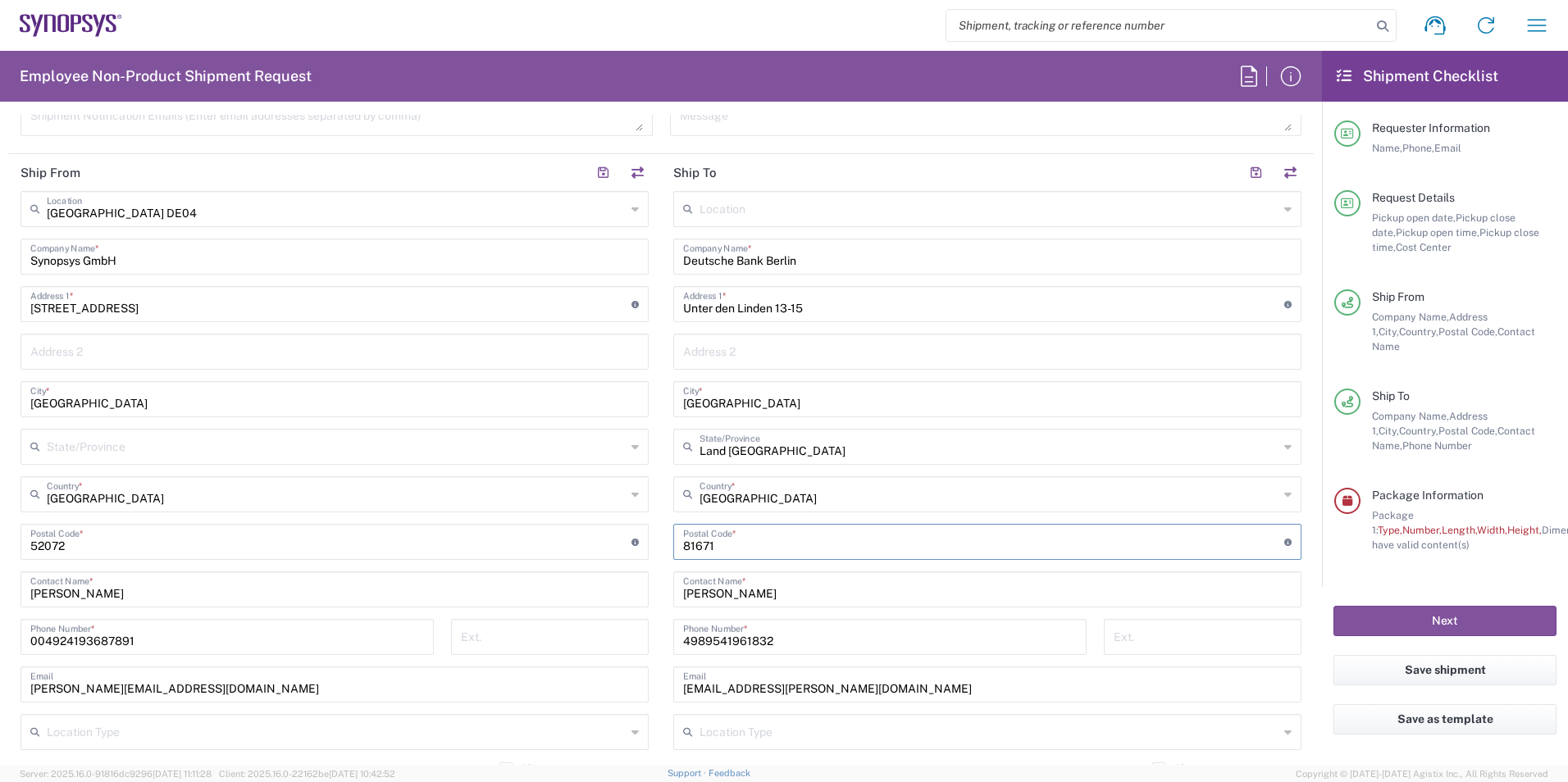
click at [648, 543] on div "Ship From [GEOGRAPHIC_DATA] DE04 Location [GEOGRAPHIC_DATA] DE04 Agrate Brianza…" at bounding box center [661, 520] width 1306 height 732
type input "10117"
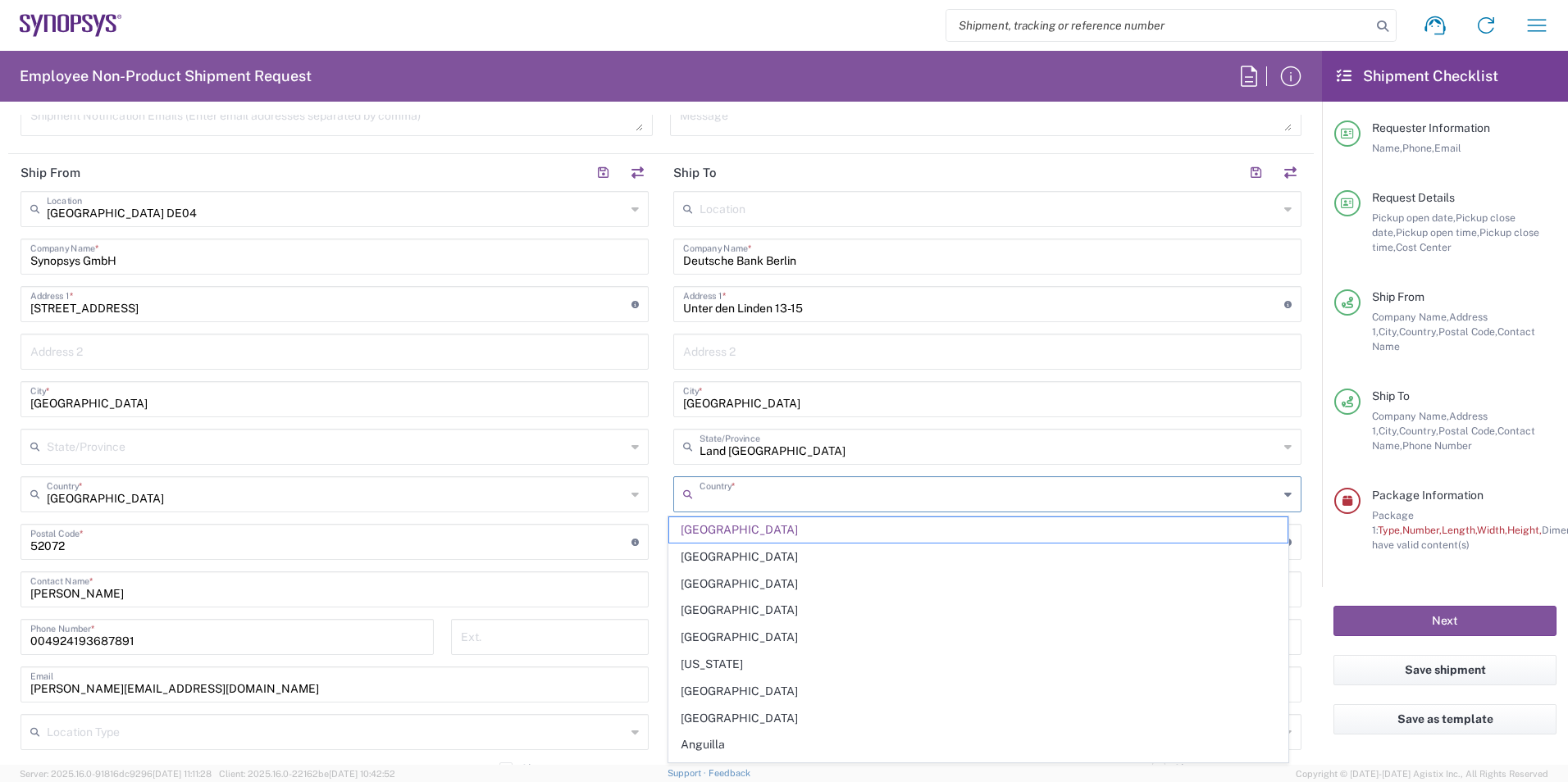
click at [850, 495] on input "text" at bounding box center [989, 493] width 579 height 29
click at [688, 525] on span "[GEOGRAPHIC_DATA]" at bounding box center [979, 530] width 619 height 26
click at [764, 506] on input "text" at bounding box center [989, 493] width 579 height 29
type input "B"
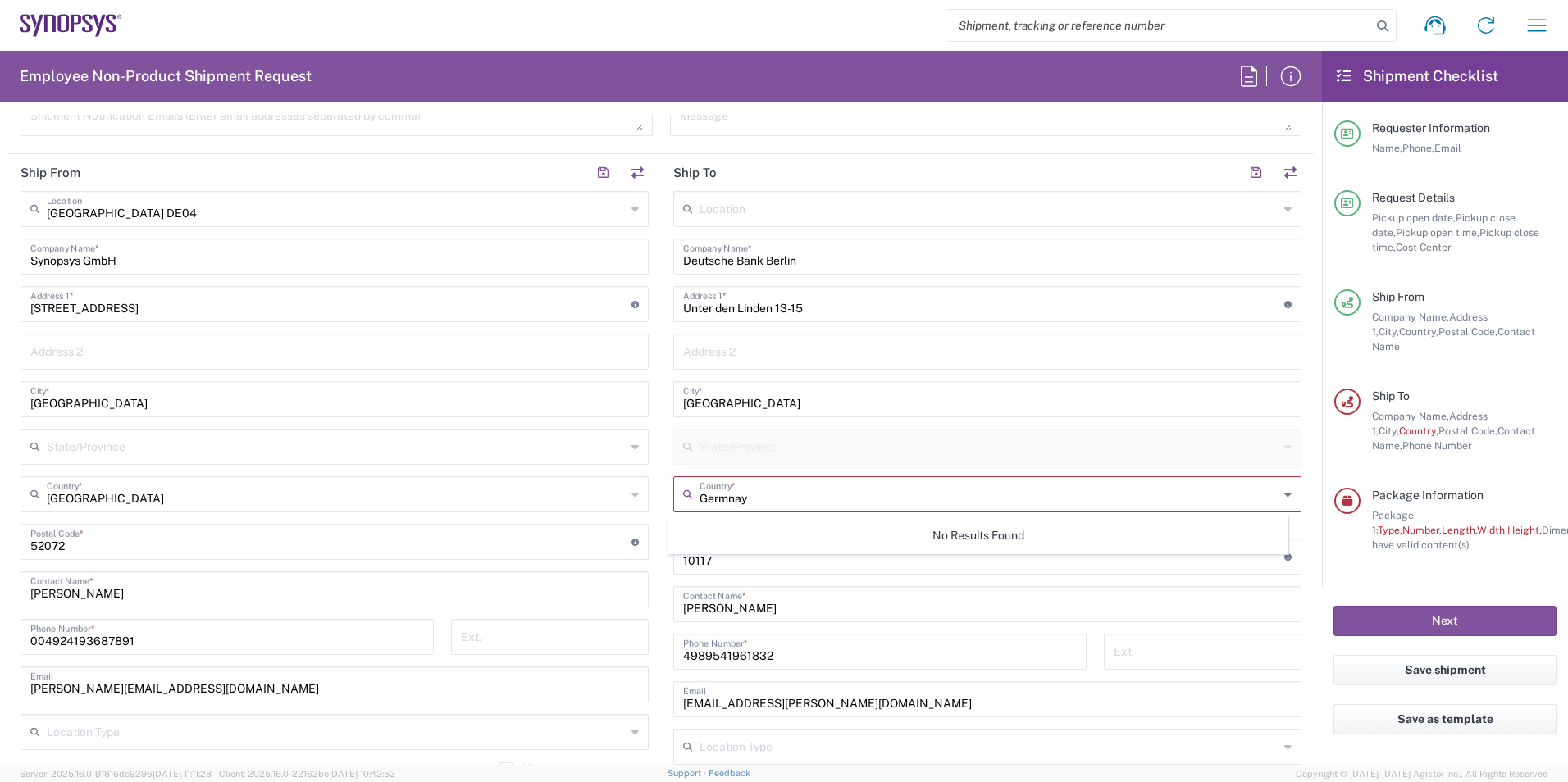
type input "Germnay"
click at [698, 513] on div "This field is required" at bounding box center [988, 520] width 628 height 15
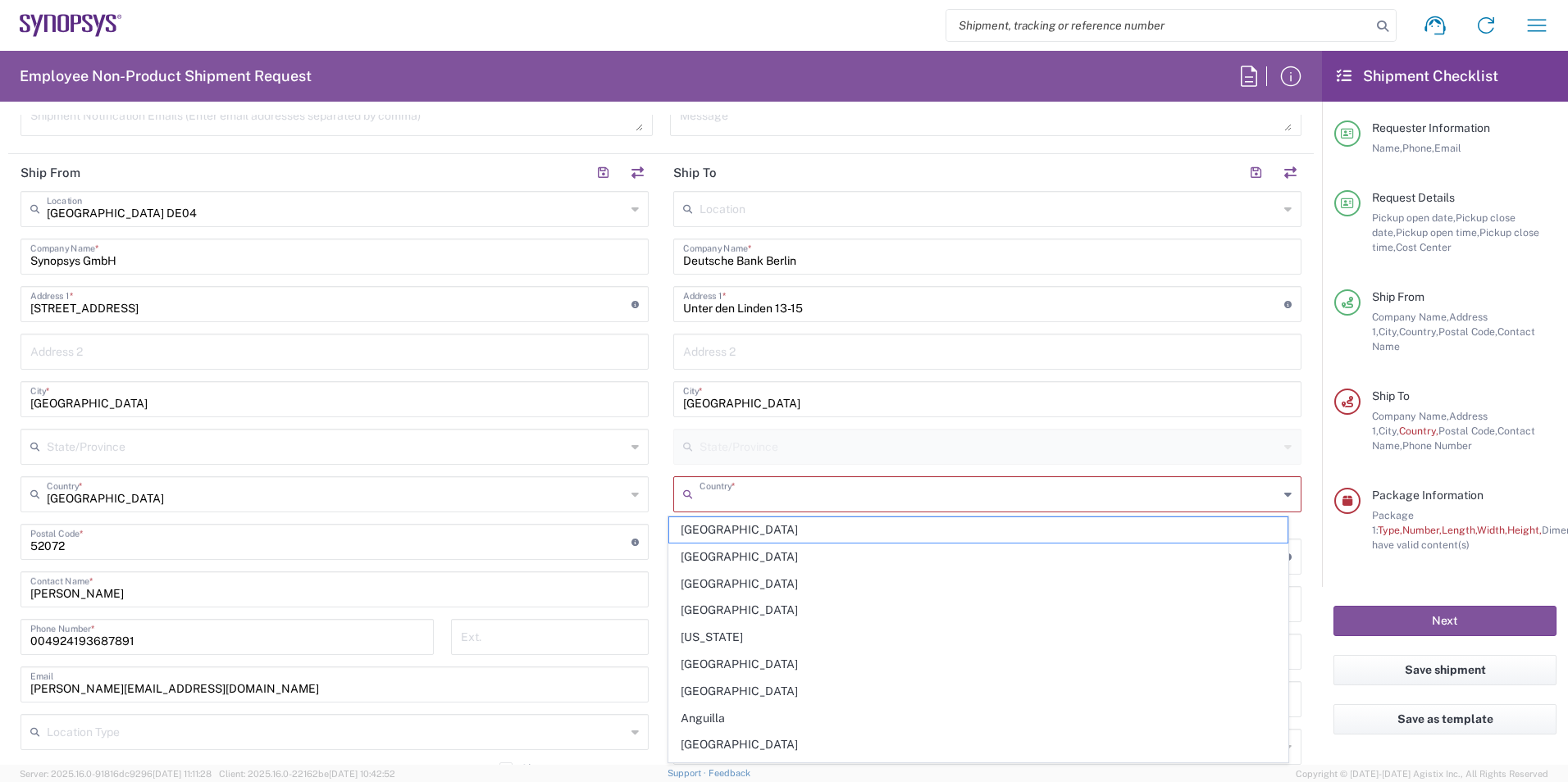
click at [711, 499] on input "text" at bounding box center [989, 493] width 579 height 29
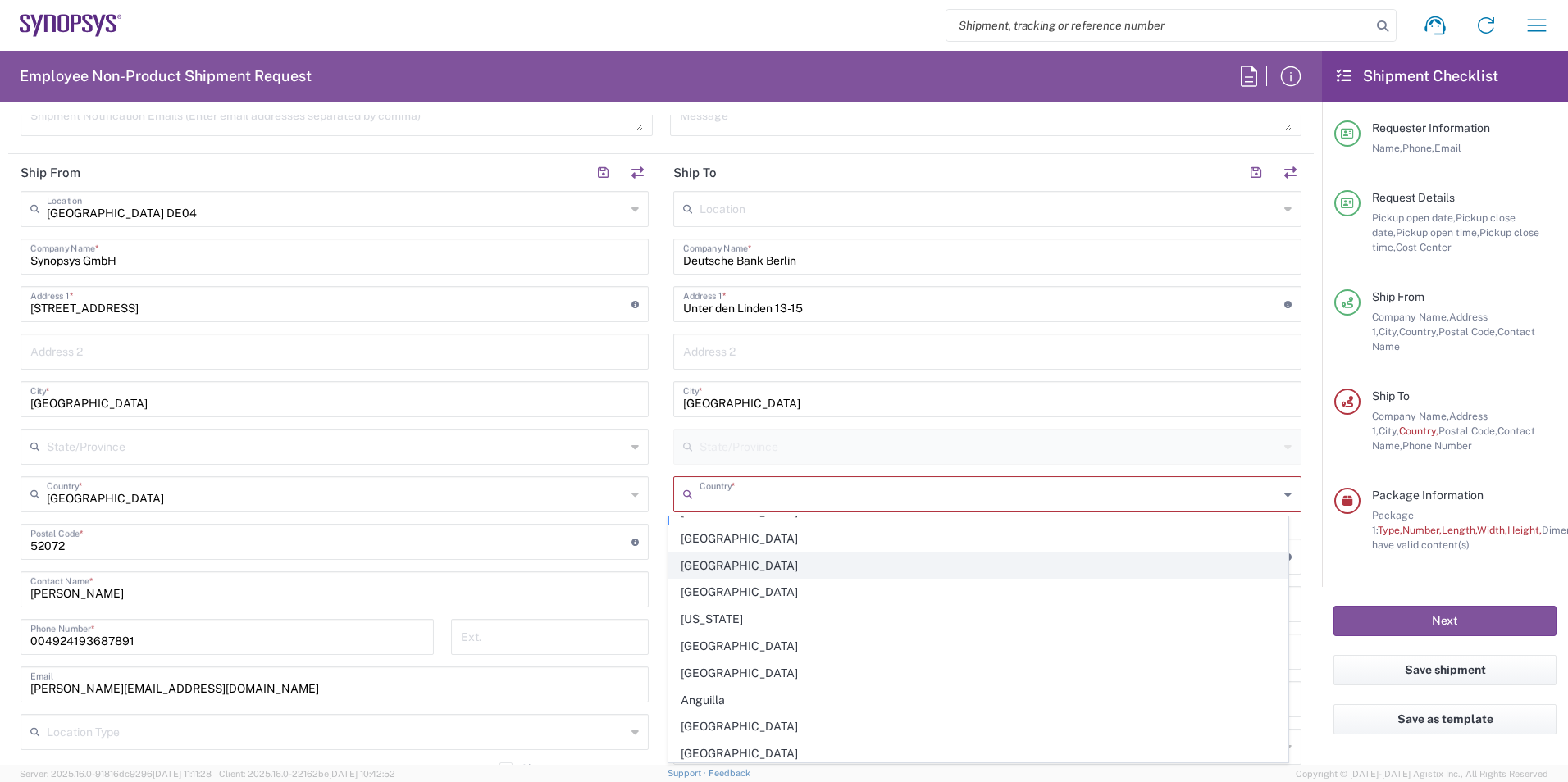
scroll to position [0, 0]
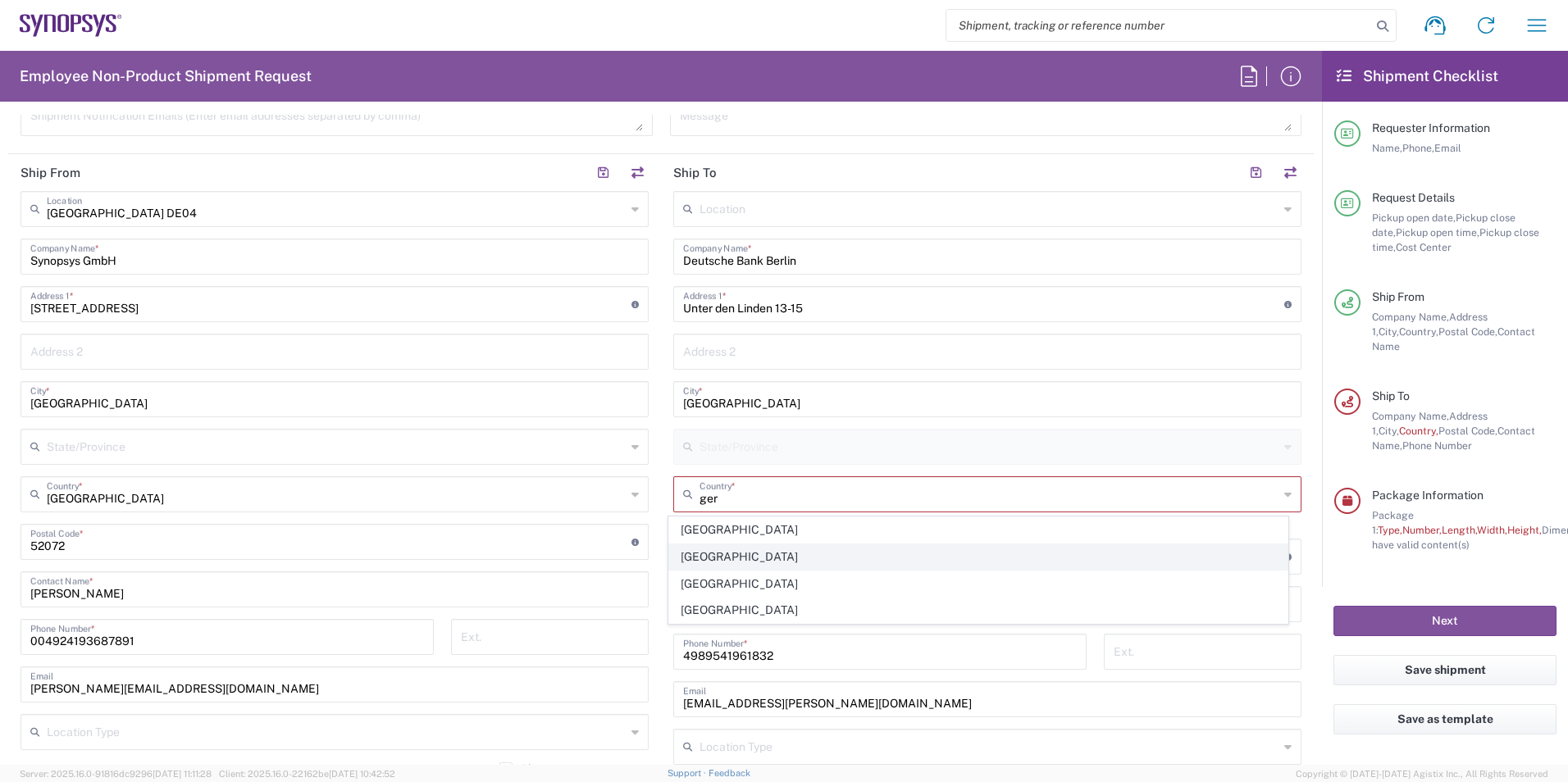
click at [714, 560] on span "[GEOGRAPHIC_DATA]" at bounding box center [979, 557] width 619 height 26
type input "[GEOGRAPHIC_DATA]"
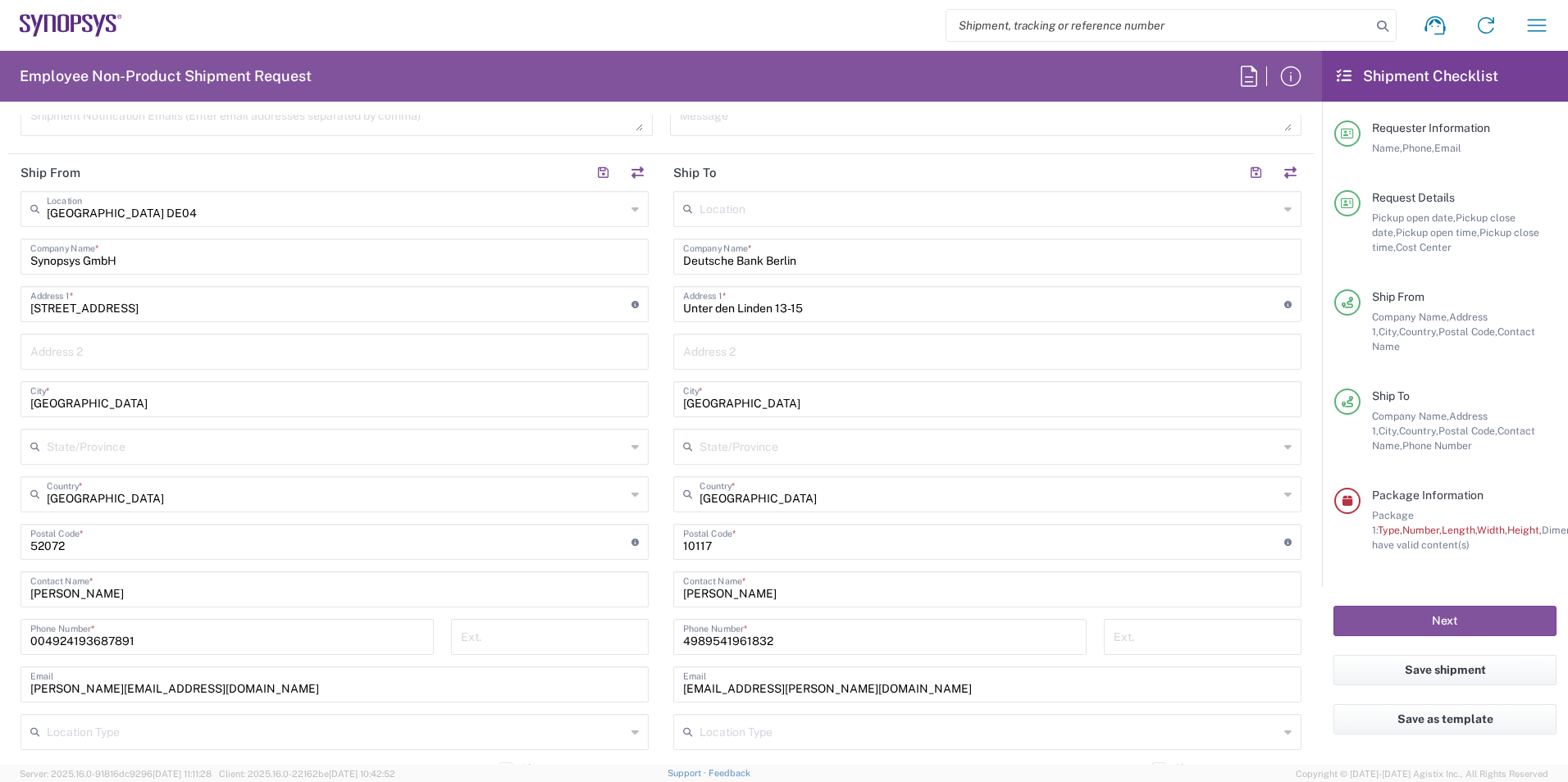
scroll to position [820, 0]
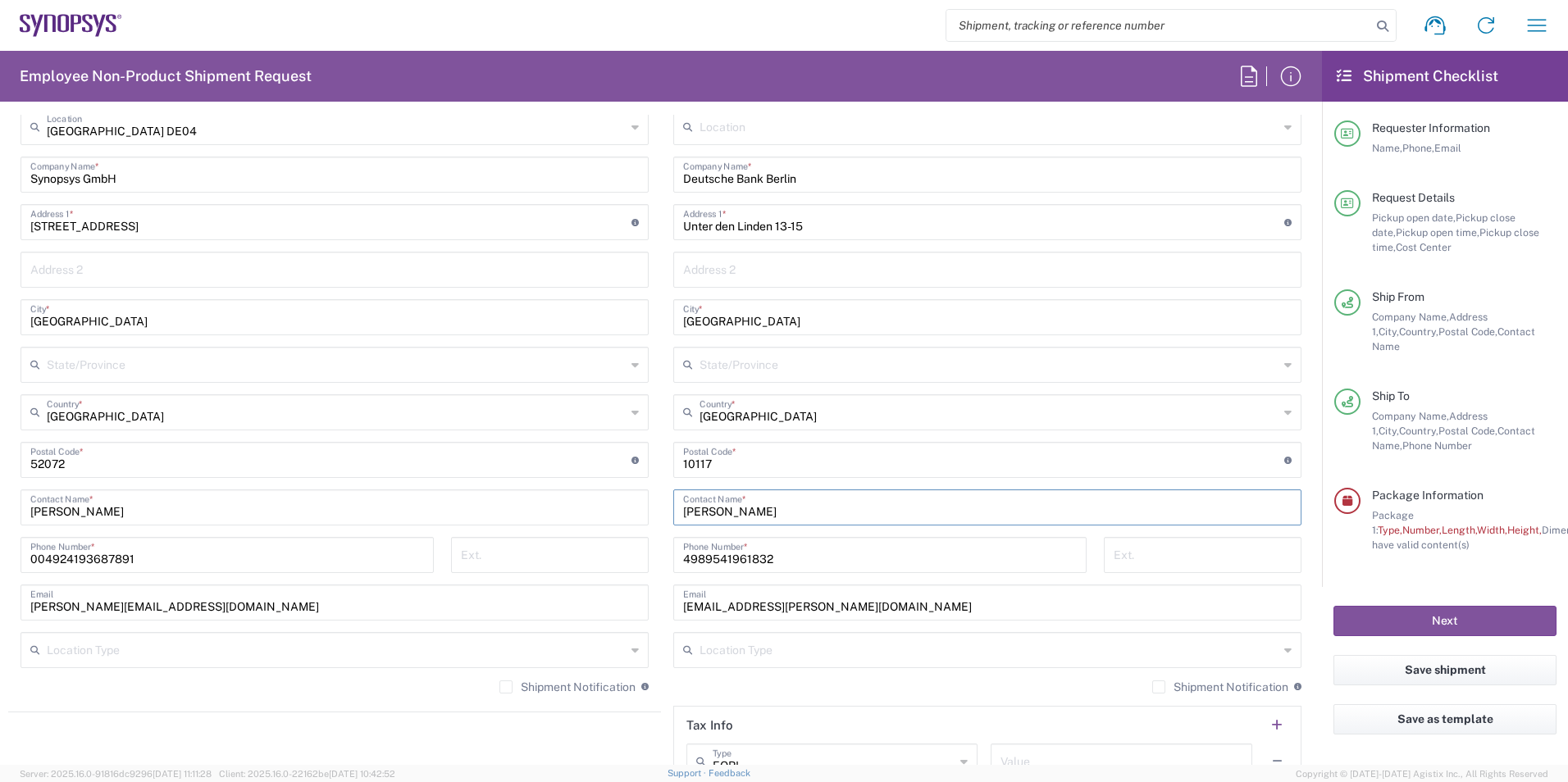
drag, startPoint x: 782, startPoint y: 510, endPoint x: 631, endPoint y: 503, distance: 151.2
click at [631, 503] on div "Ship From [GEOGRAPHIC_DATA] DE04 Location [GEOGRAPHIC_DATA] DE04 Agrate Brianza…" at bounding box center [661, 438] width 1306 height 732
type input "[PERSON_NAME]"
drag, startPoint x: 794, startPoint y: 563, endPoint x: 672, endPoint y: 574, distance: 122.5
click at [672, 574] on div "4989541961832 Phone Number *" at bounding box center [880, 561] width 430 height 48
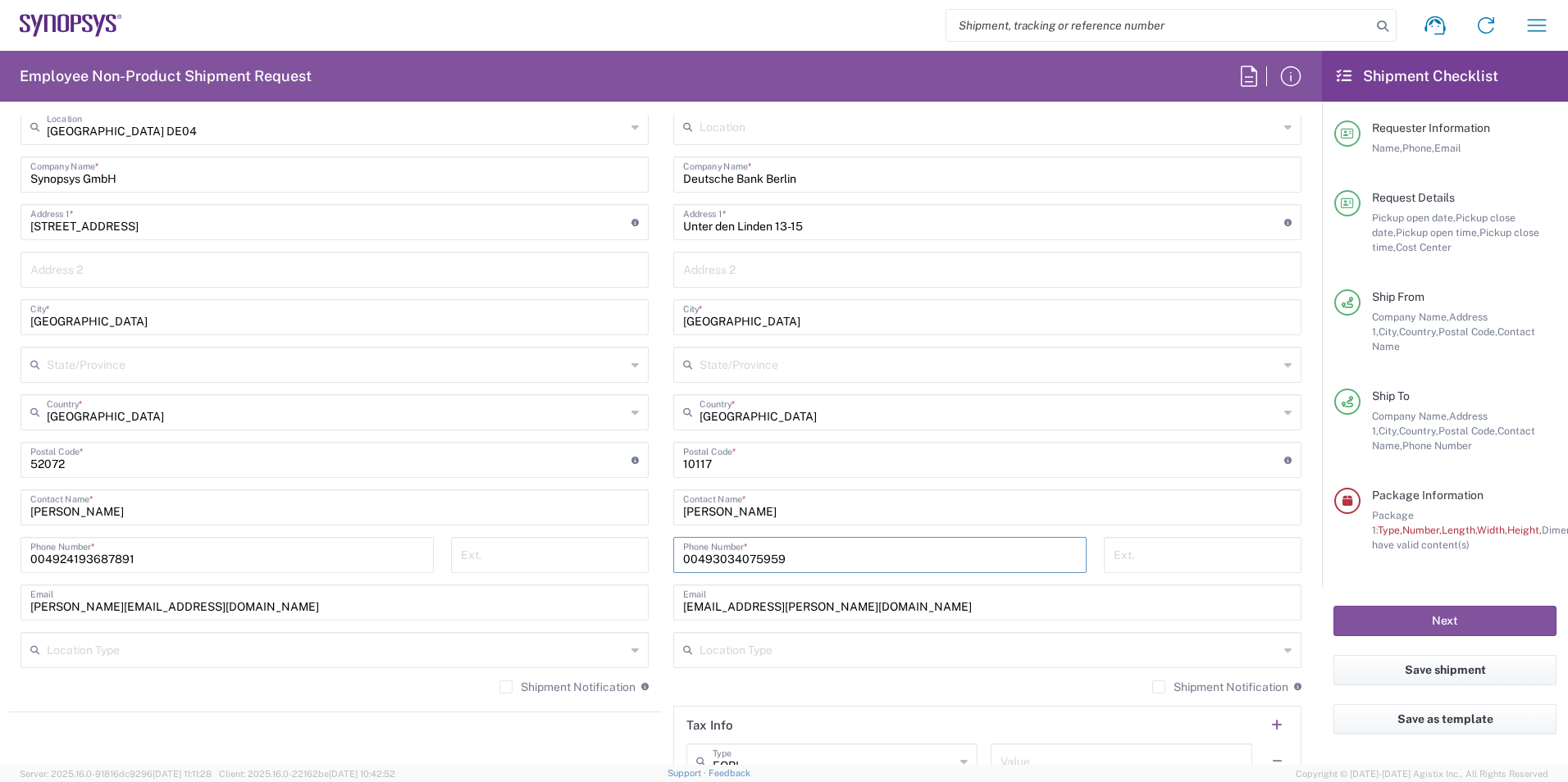
type input "00493034075959"
click at [838, 602] on input "[EMAIL_ADDRESS][PERSON_NAME][DOMAIN_NAME]" at bounding box center [988, 601] width 608 height 29
drag, startPoint x: 838, startPoint y: 602, endPoint x: 561, endPoint y: 609, distance: 277.1
click at [561, 609] on div "Ship From [GEOGRAPHIC_DATA] DE04 Location [GEOGRAPHIC_DATA] DE04 Agrate Brianza…" at bounding box center [661, 438] width 1306 height 732
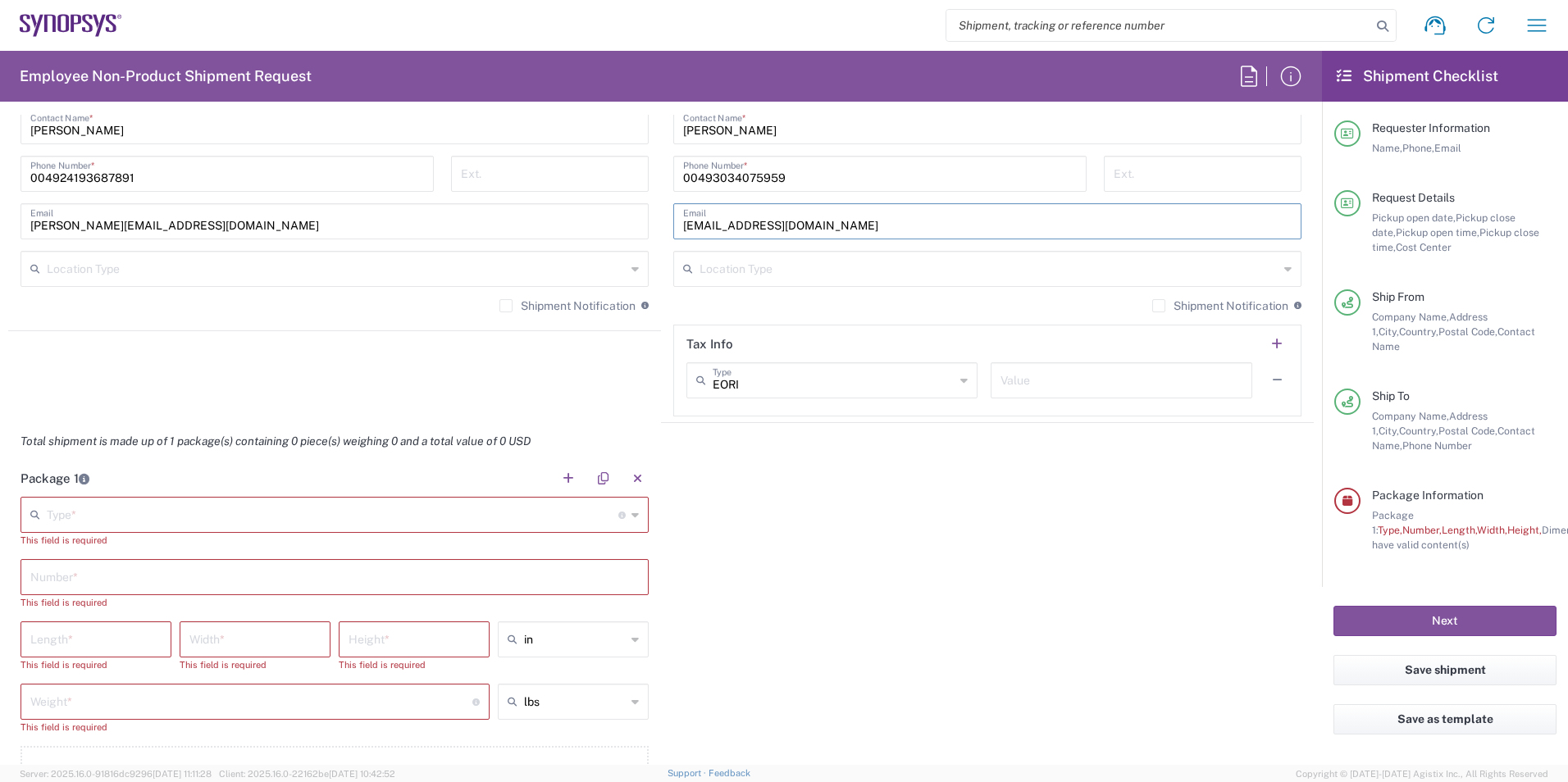
scroll to position [1229, 0]
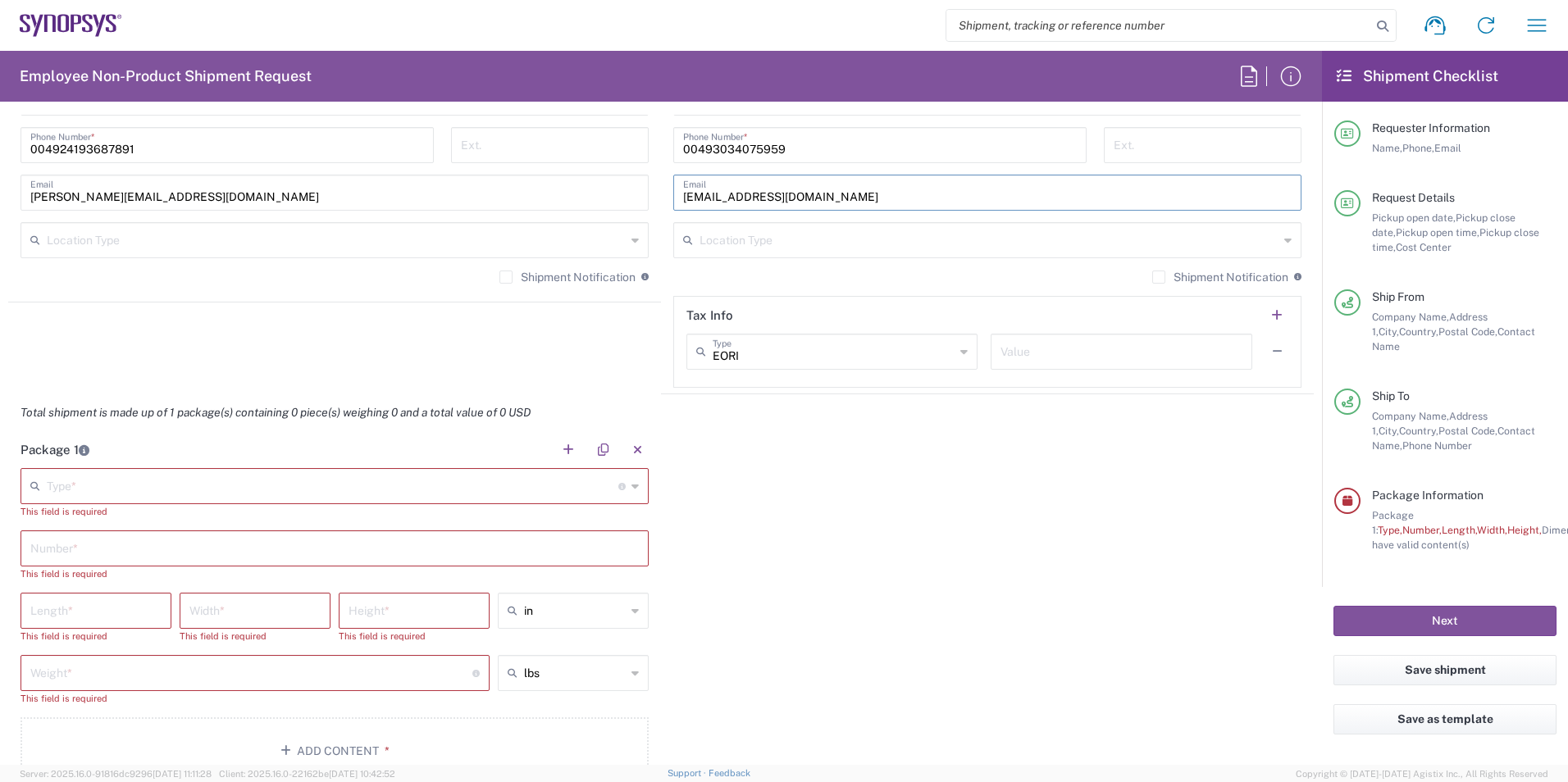
type input "[EMAIL_ADDRESS][DOMAIN_NAME]"
click at [500, 483] on input "text" at bounding box center [332, 485] width 571 height 29
click at [99, 513] on span "Envelope" at bounding box center [331, 522] width 619 height 26
type input "Envelope"
type input "1"
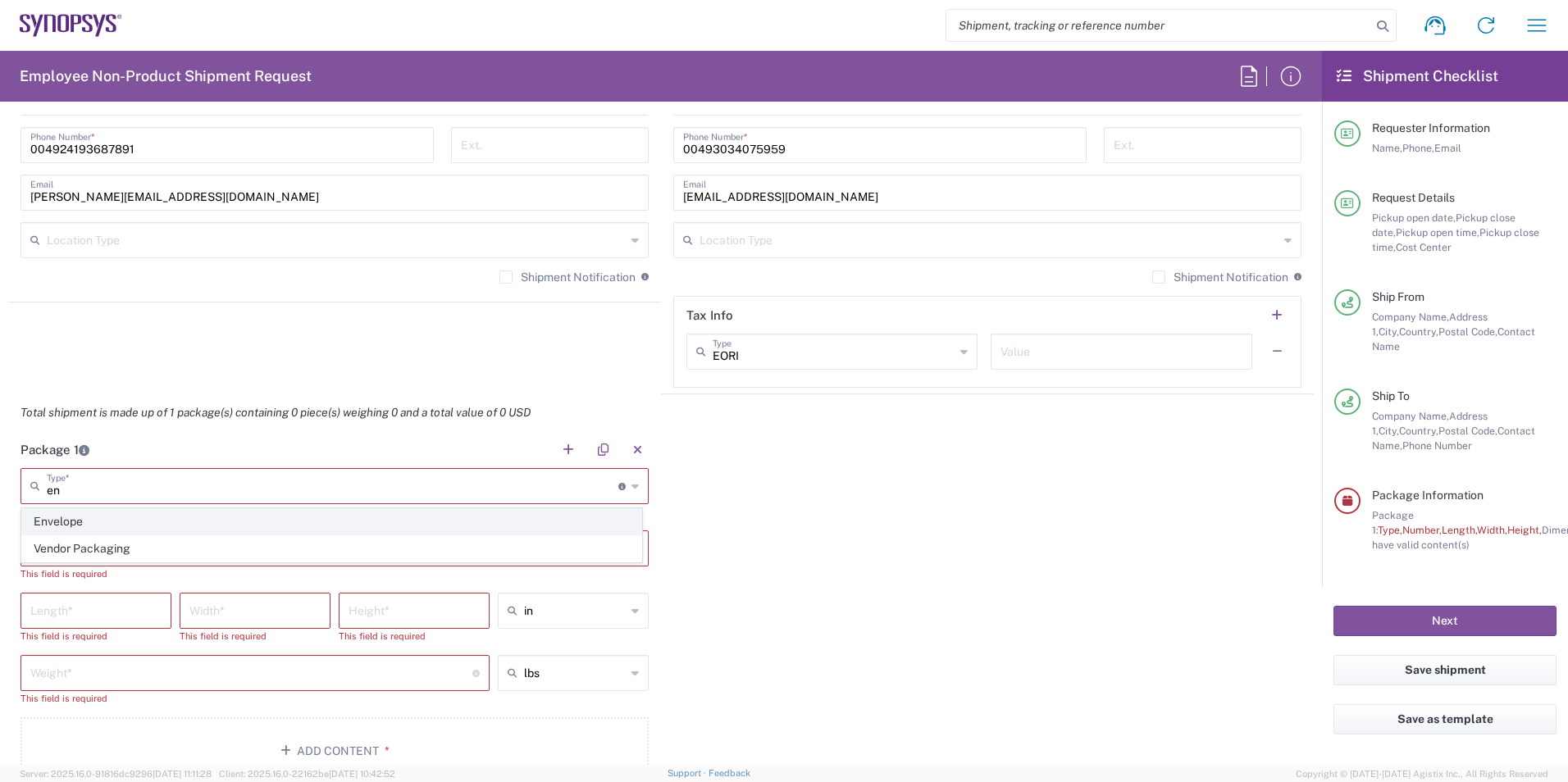
type input "9.5"
type input "12.5"
type input "0.25"
type input "1"
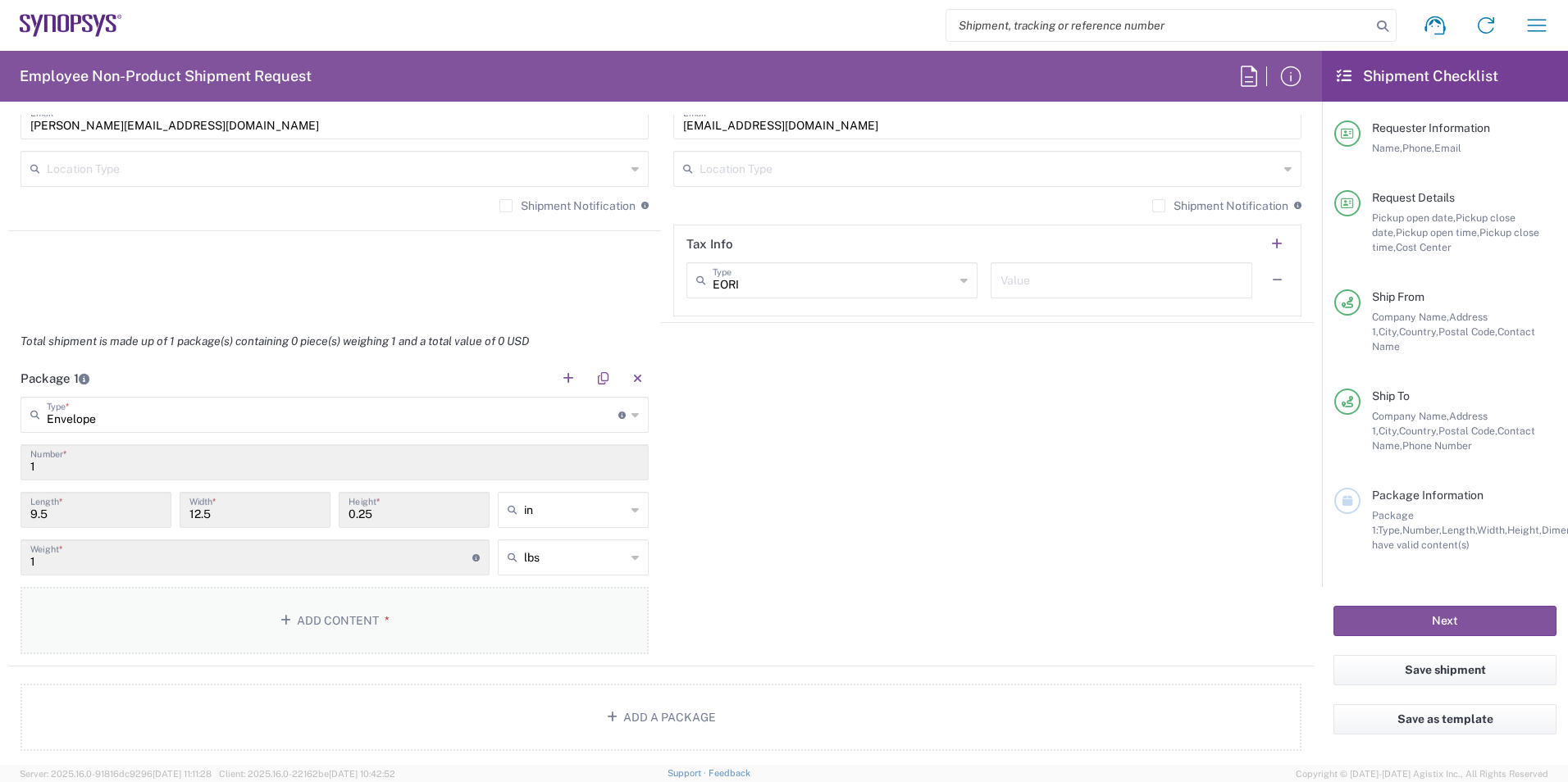
scroll to position [1393, 0]
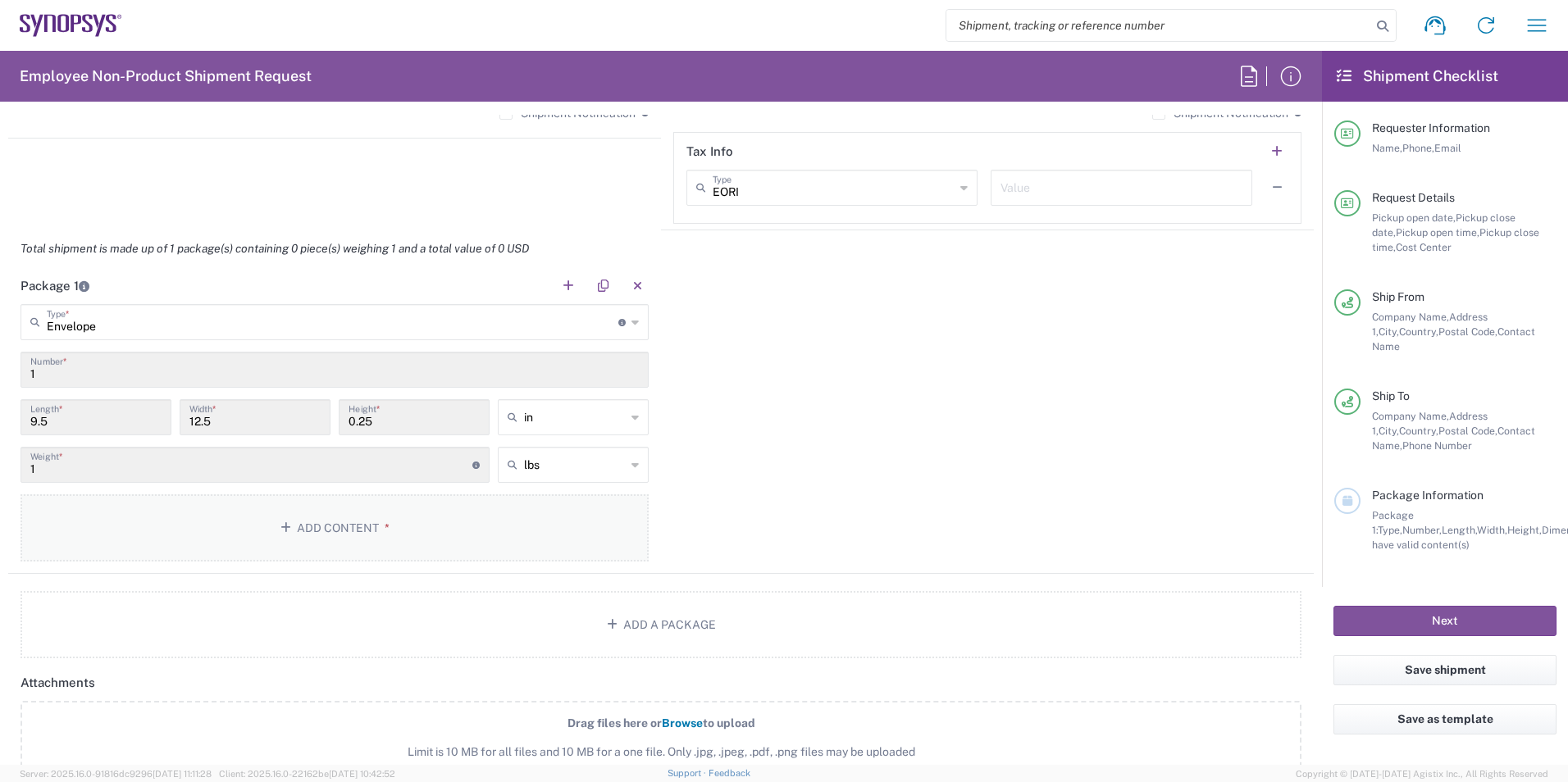
click at [373, 526] on button "Add Content *" at bounding box center [335, 528] width 628 height 68
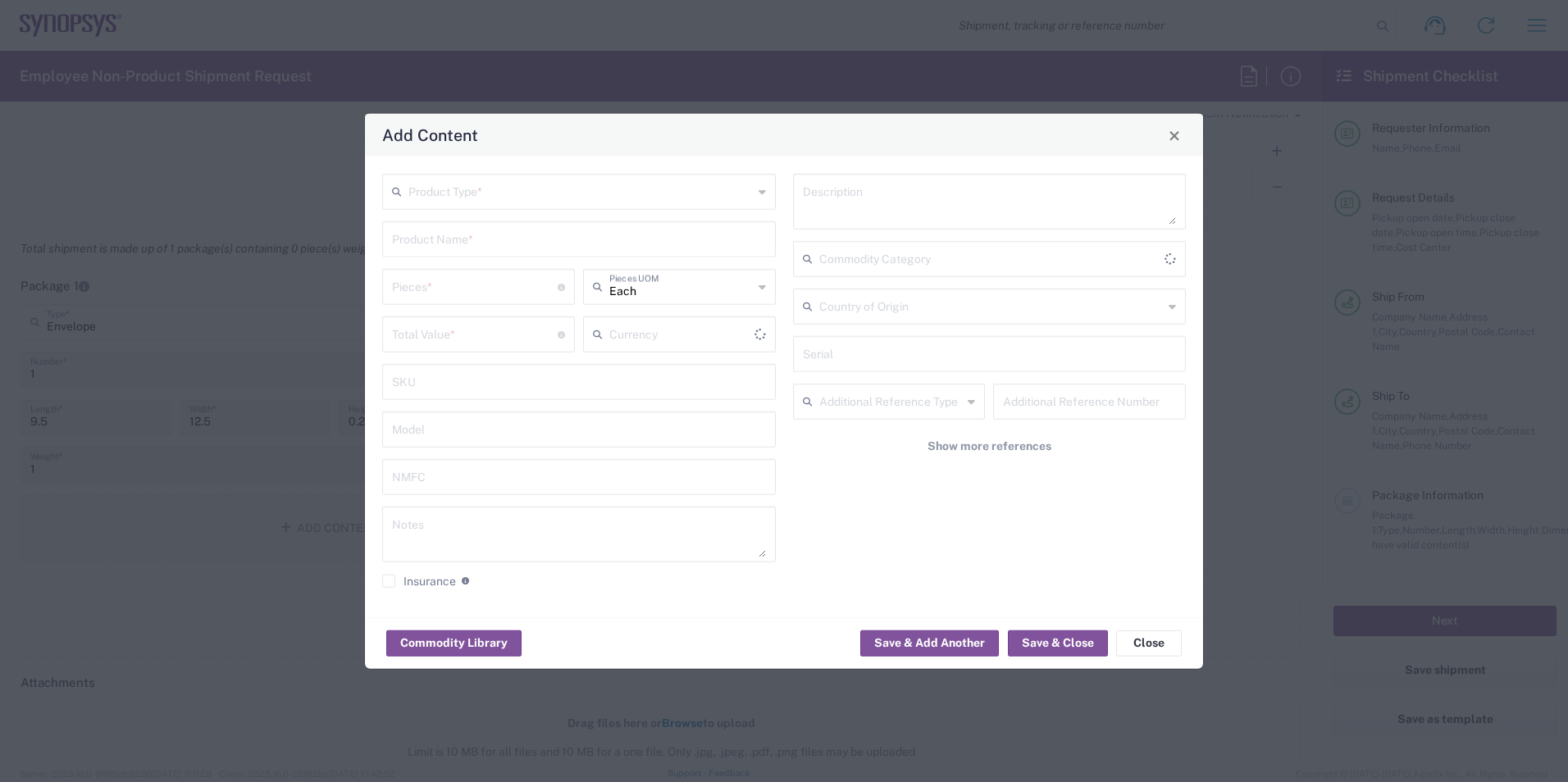
type input "US Dollar"
click at [481, 194] on input "text" at bounding box center [580, 190] width 345 height 29
click at [461, 217] on span "Documents" at bounding box center [579, 227] width 390 height 26
type input "Documents"
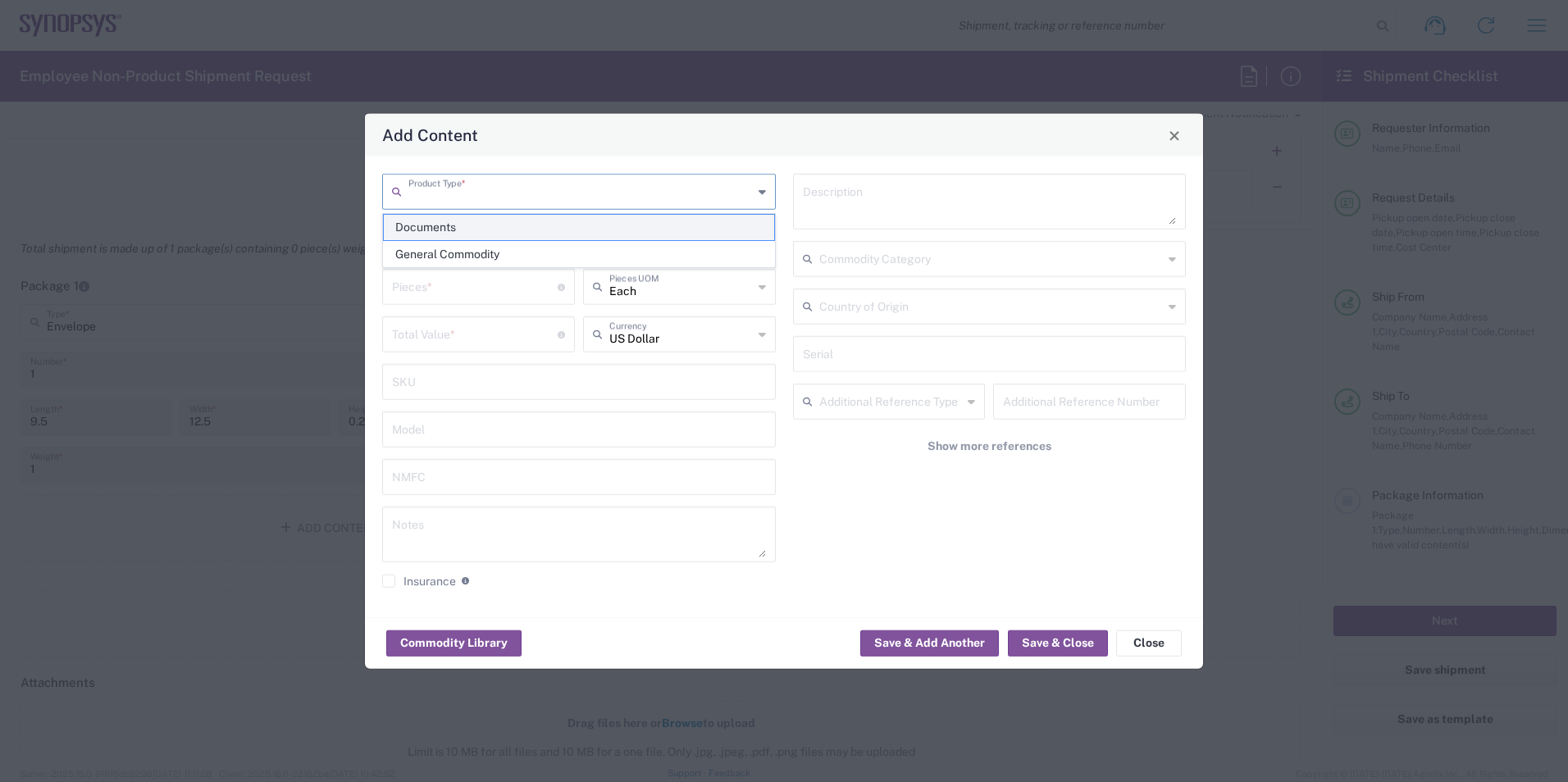
type input "1"
type textarea "Documents"
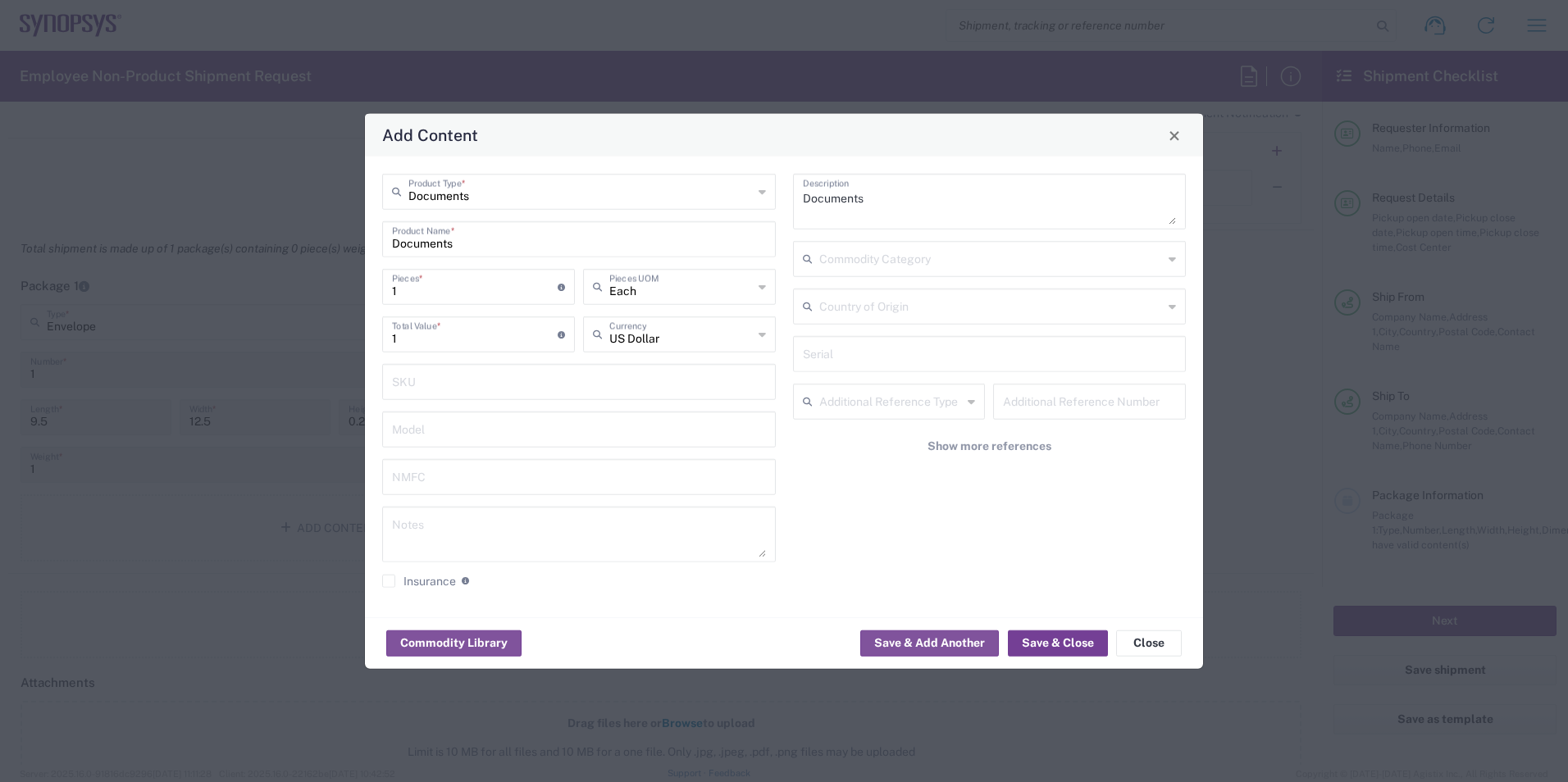
click at [1061, 639] on button "Save & Close" at bounding box center [1058, 643] width 100 height 26
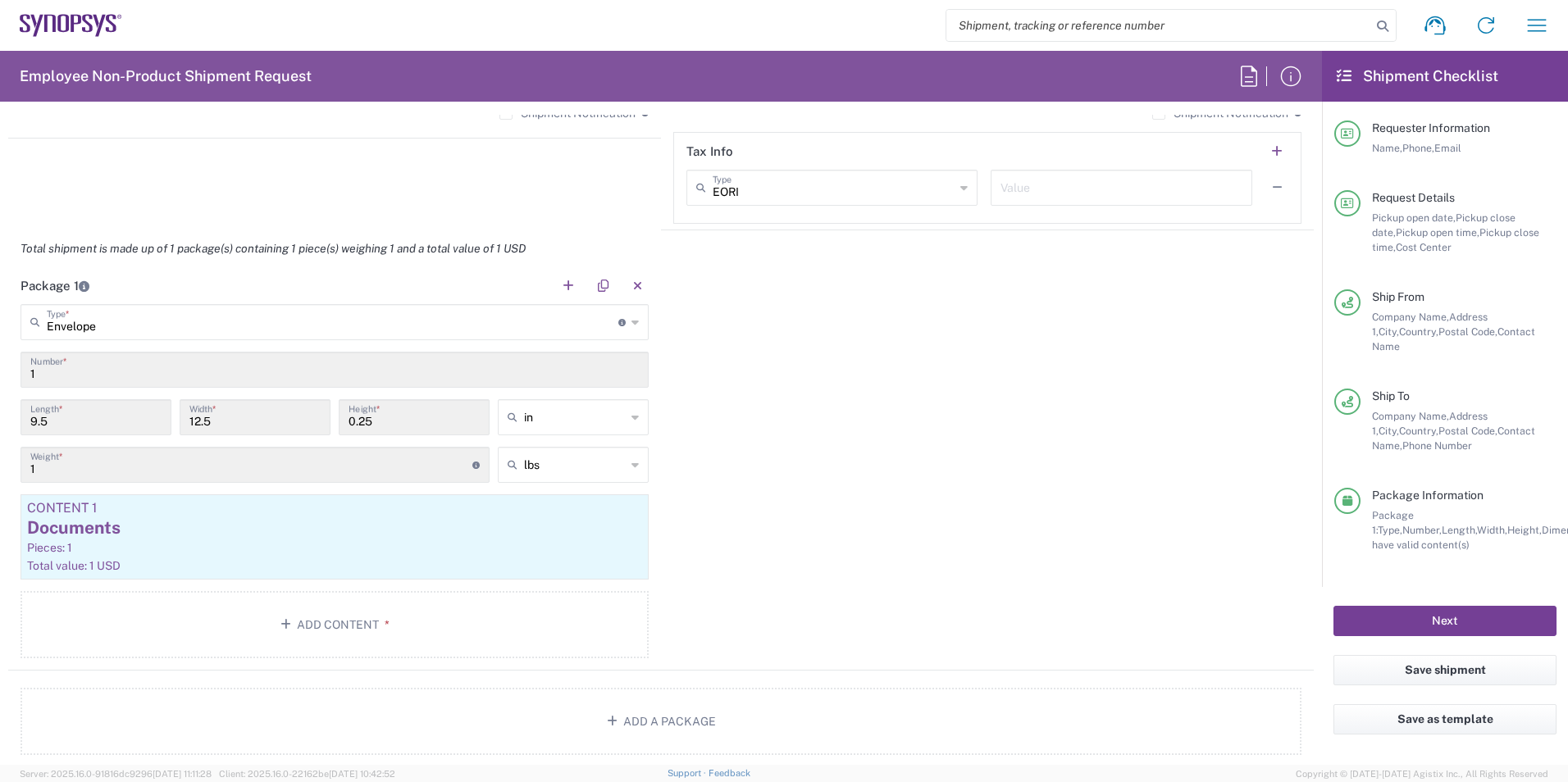
click at [1421, 615] on button "Next" at bounding box center [1444, 620] width 223 height 30
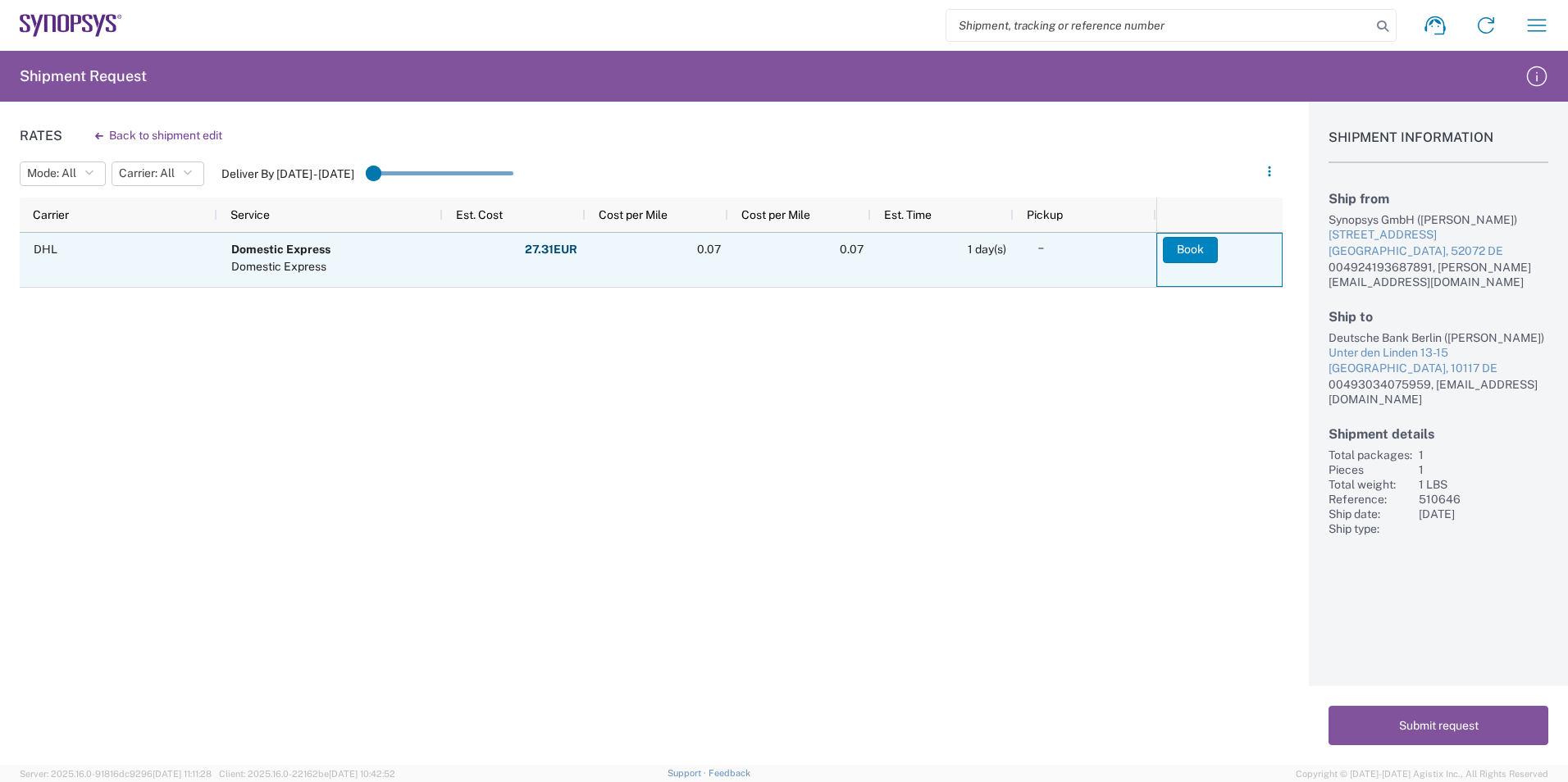
click at [1182, 255] on button "Book" at bounding box center [1190, 250] width 55 height 26
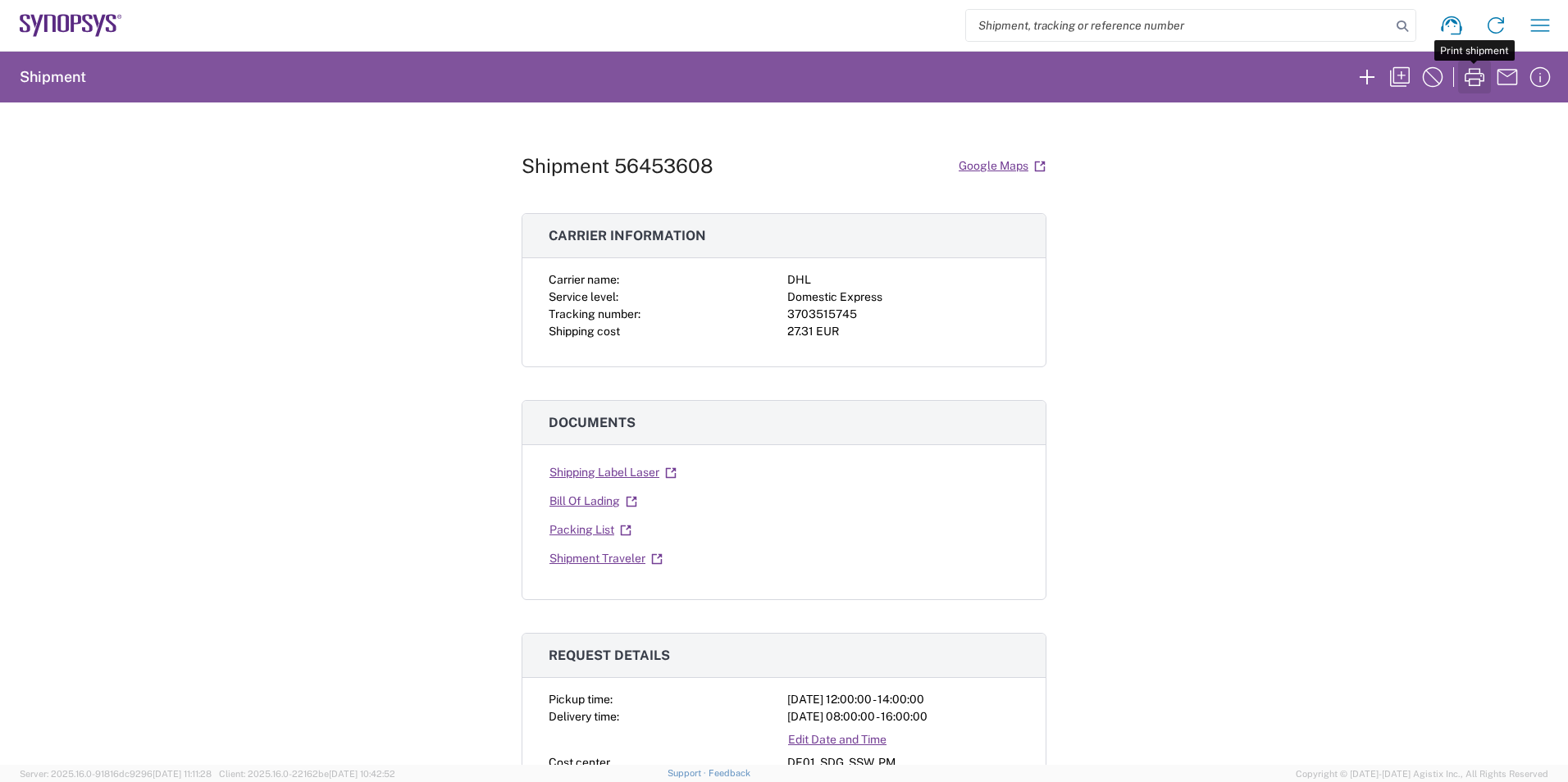
click at [1475, 80] on icon "button" at bounding box center [1475, 77] width 26 height 26
click at [1365, 77] on icon "button" at bounding box center [1367, 77] width 26 height 26
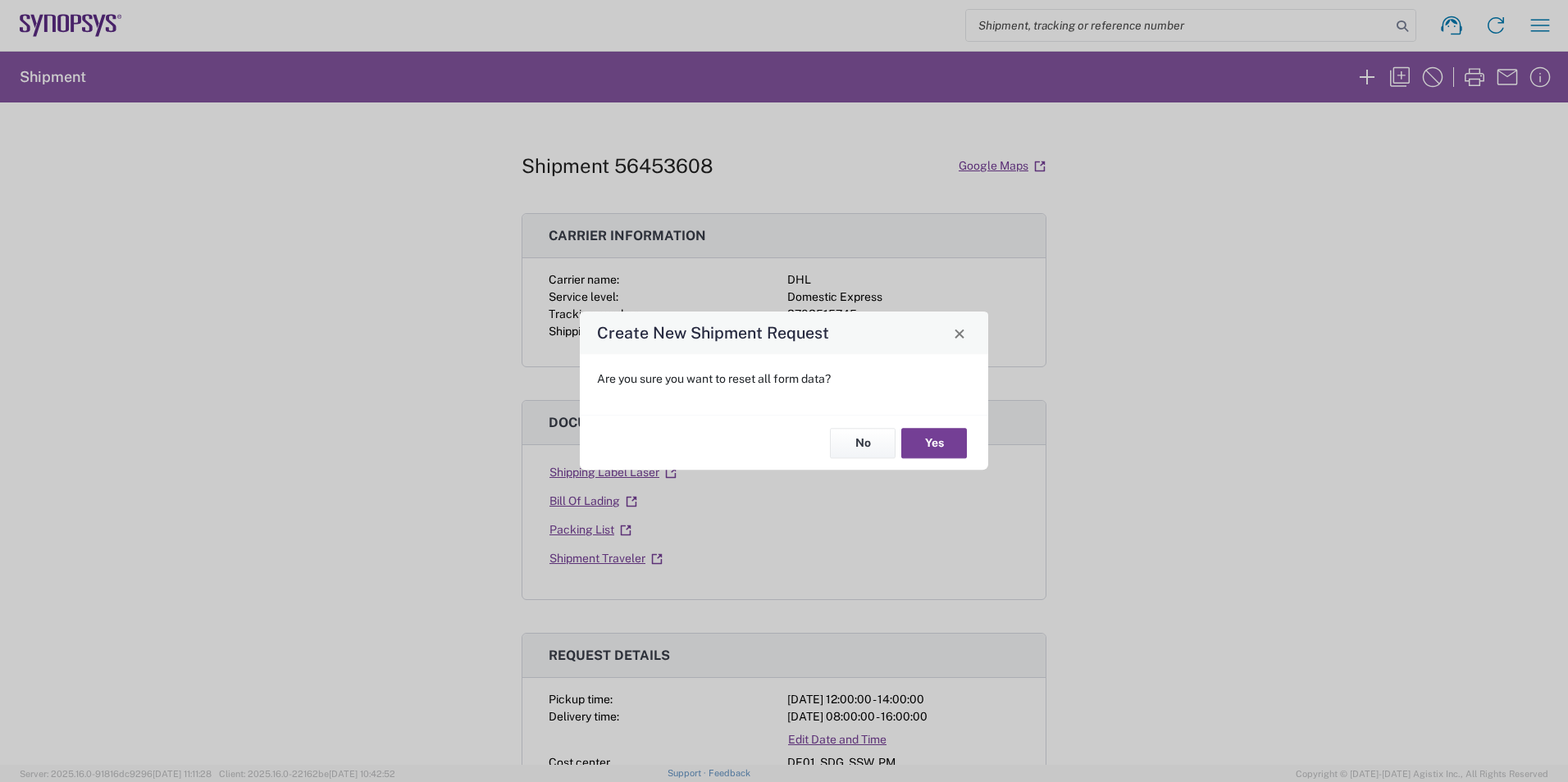
click at [919, 452] on button "Yes" at bounding box center [934, 443] width 66 height 30
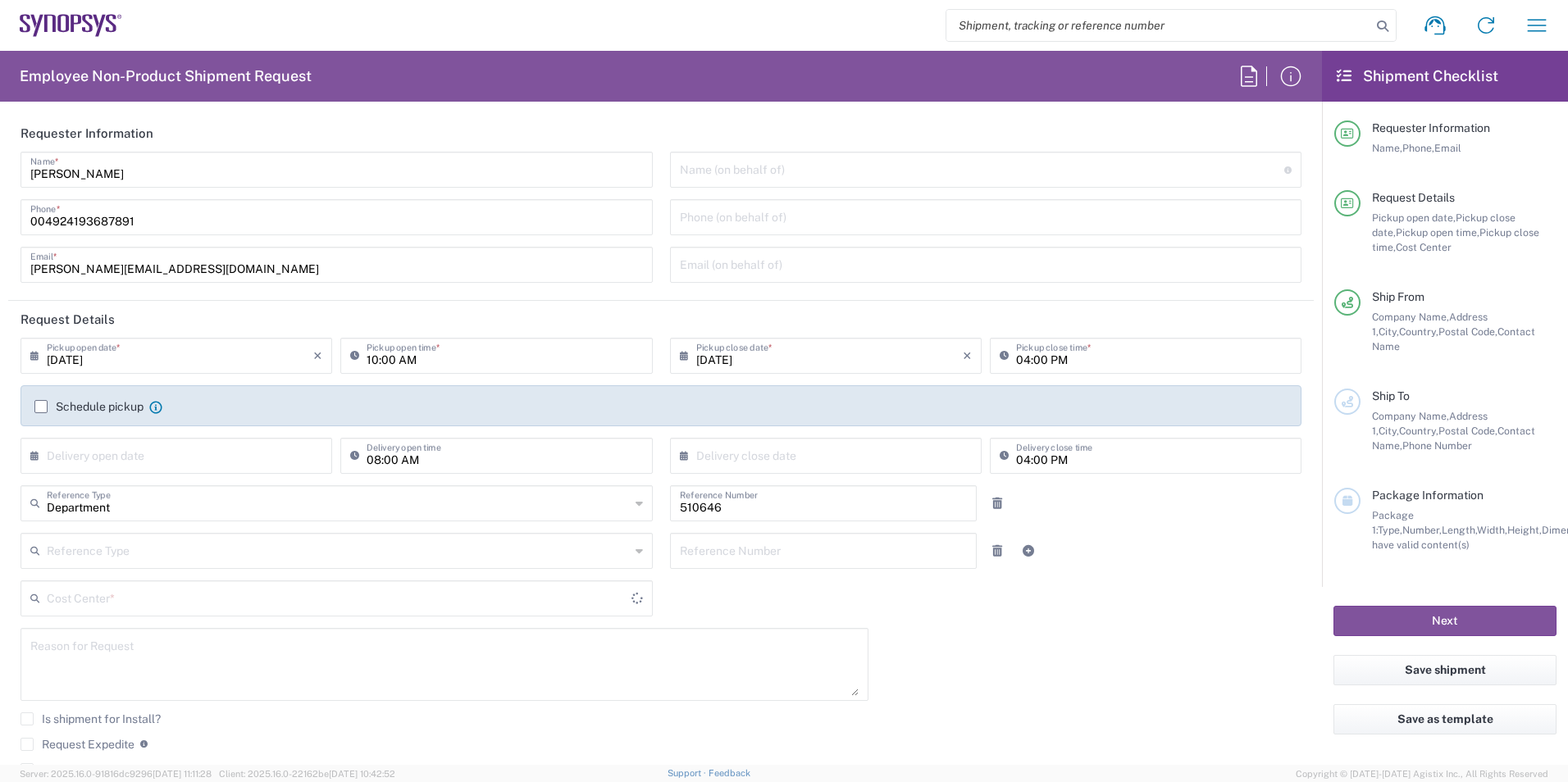
type input "DE01, SDG, SSW, PM 510646"
click at [411, 354] on input "10:00 AM" at bounding box center [505, 354] width 275 height 29
click at [400, 358] on input "12:00 AM" at bounding box center [505, 354] width 275 height 29
type input "12:00 PM"
click at [1016, 358] on input "04:00 PM" at bounding box center [1153, 354] width 275 height 29
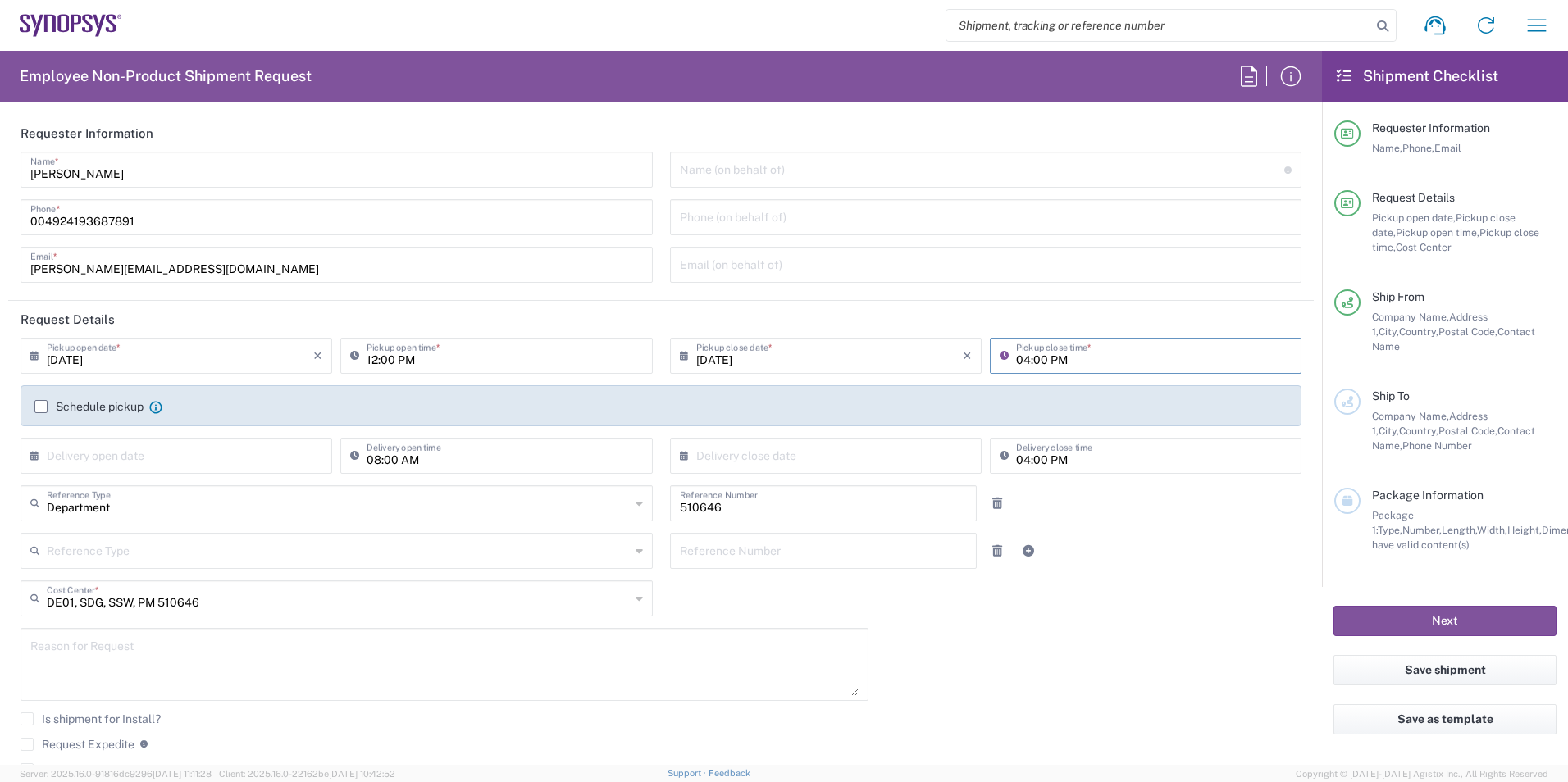
click at [1016, 358] on input "04:00 PM" at bounding box center [1153, 354] width 275 height 29
drag, startPoint x: 1063, startPoint y: 353, endPoint x: 993, endPoint y: 372, distance: 72.5
click at [993, 372] on div "04:2 PM Pickup close time *" at bounding box center [1146, 356] width 312 height 36
type input "02:00pm"
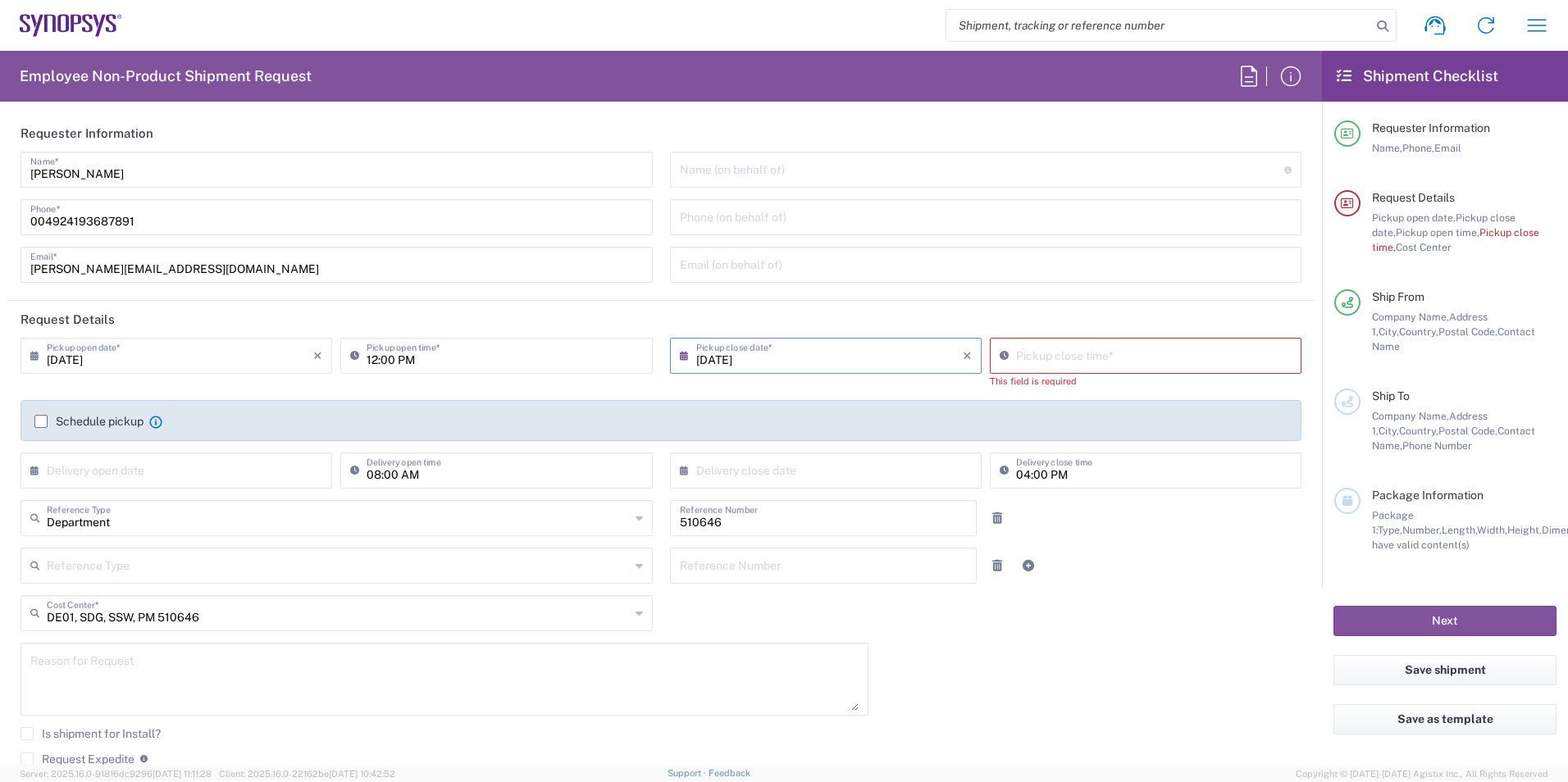
click at [845, 344] on input "[DATE]" at bounding box center [829, 354] width 266 height 29
click at [1026, 357] on input "09:03 AM" at bounding box center [1153, 354] width 275 height 29
click at [1043, 362] on input "02:03 AM" at bounding box center [1153, 354] width 275 height 29
type input "02:03 PM"
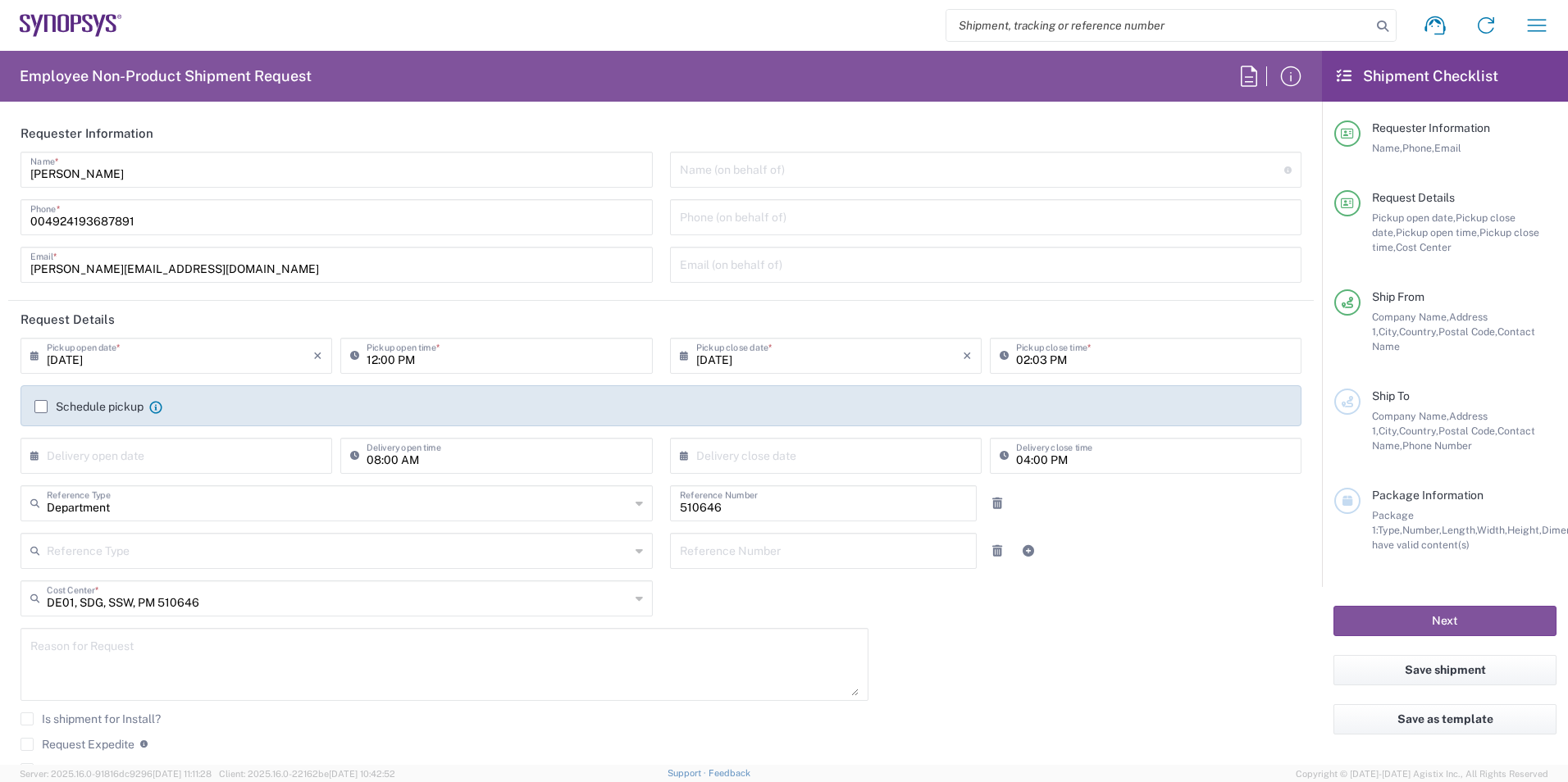
click at [41, 424] on div "Schedule pickup When scheduling a pickup please be sure to meet the following c…" at bounding box center [661, 412] width 1270 height 26
click at [40, 416] on div "Schedule pickup When scheduling a pickup please be sure to meet the following c…" at bounding box center [661, 412] width 1270 height 26
click at [40, 410] on label "Schedule pickup" at bounding box center [89, 406] width 109 height 13
click at [41, 406] on input "Schedule pickup" at bounding box center [41, 406] width 0 height 0
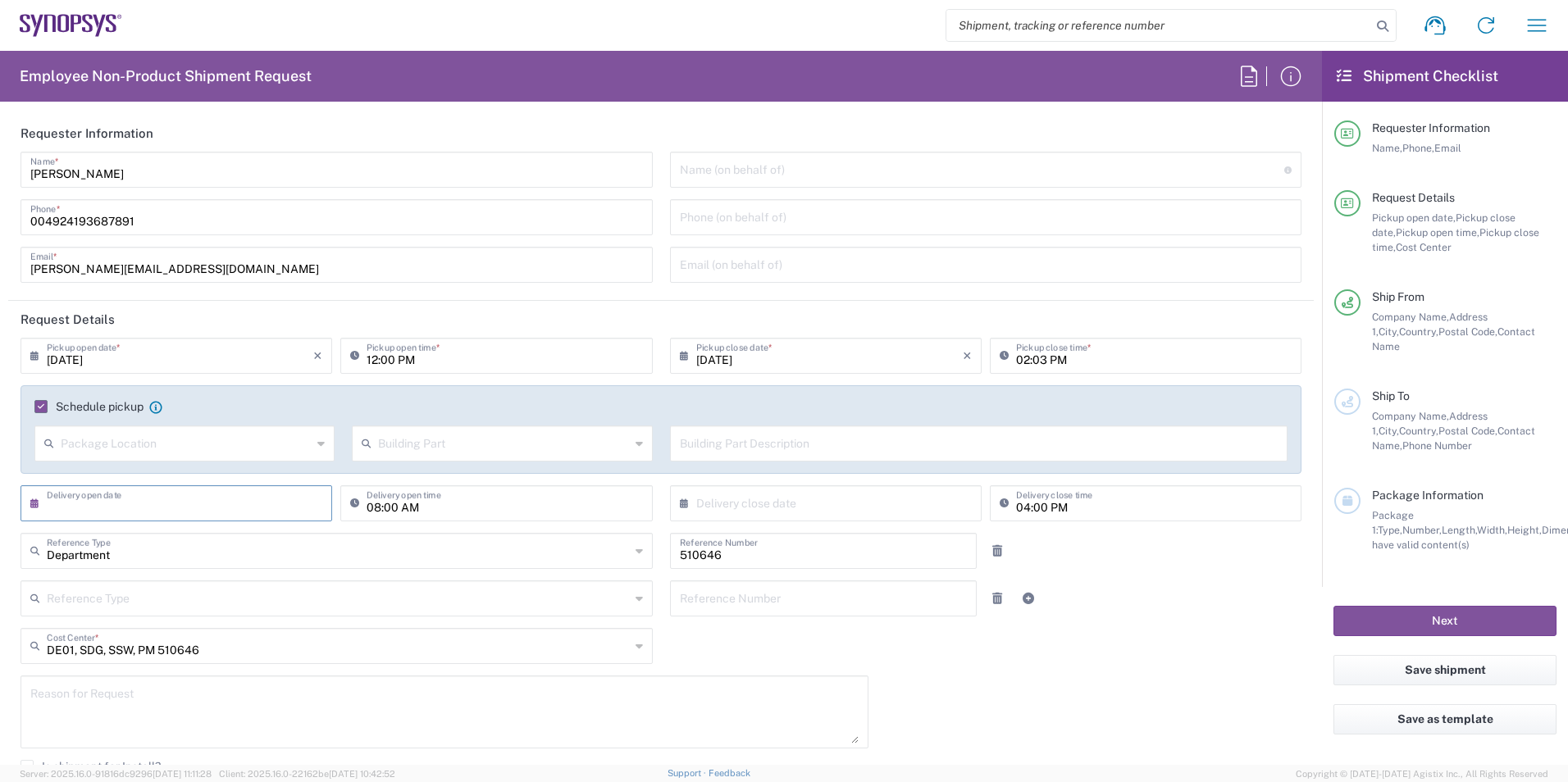
click at [287, 511] on input "text" at bounding box center [180, 502] width 266 height 29
click at [161, 633] on span "12" at bounding box center [154, 629] width 24 height 23
type input "[DATE]"
click at [934, 504] on input "text" at bounding box center [829, 502] width 266 height 29
click at [789, 629] on span "12" at bounding box center [797, 629] width 24 height 23
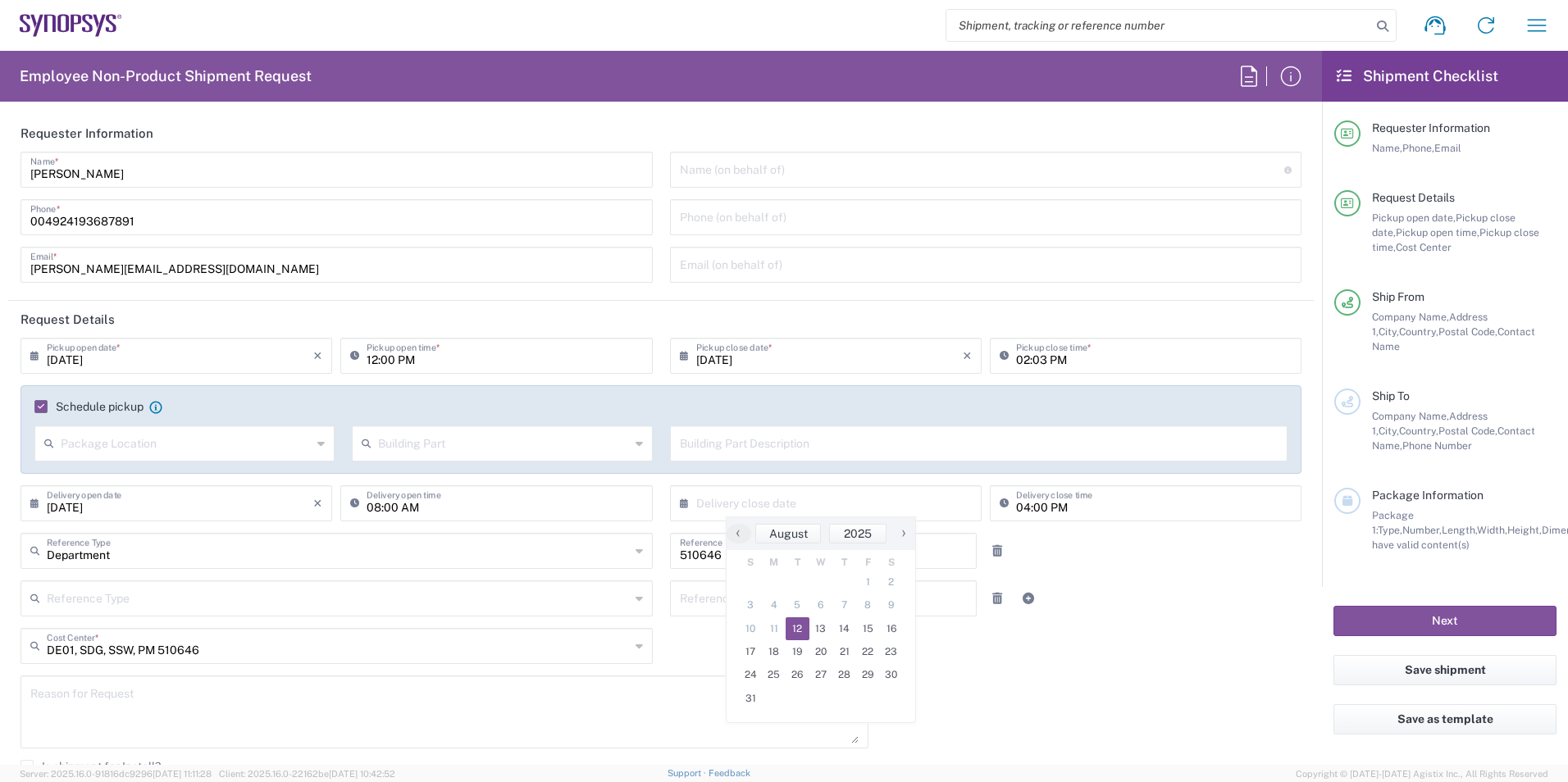
type input "[DATE]"
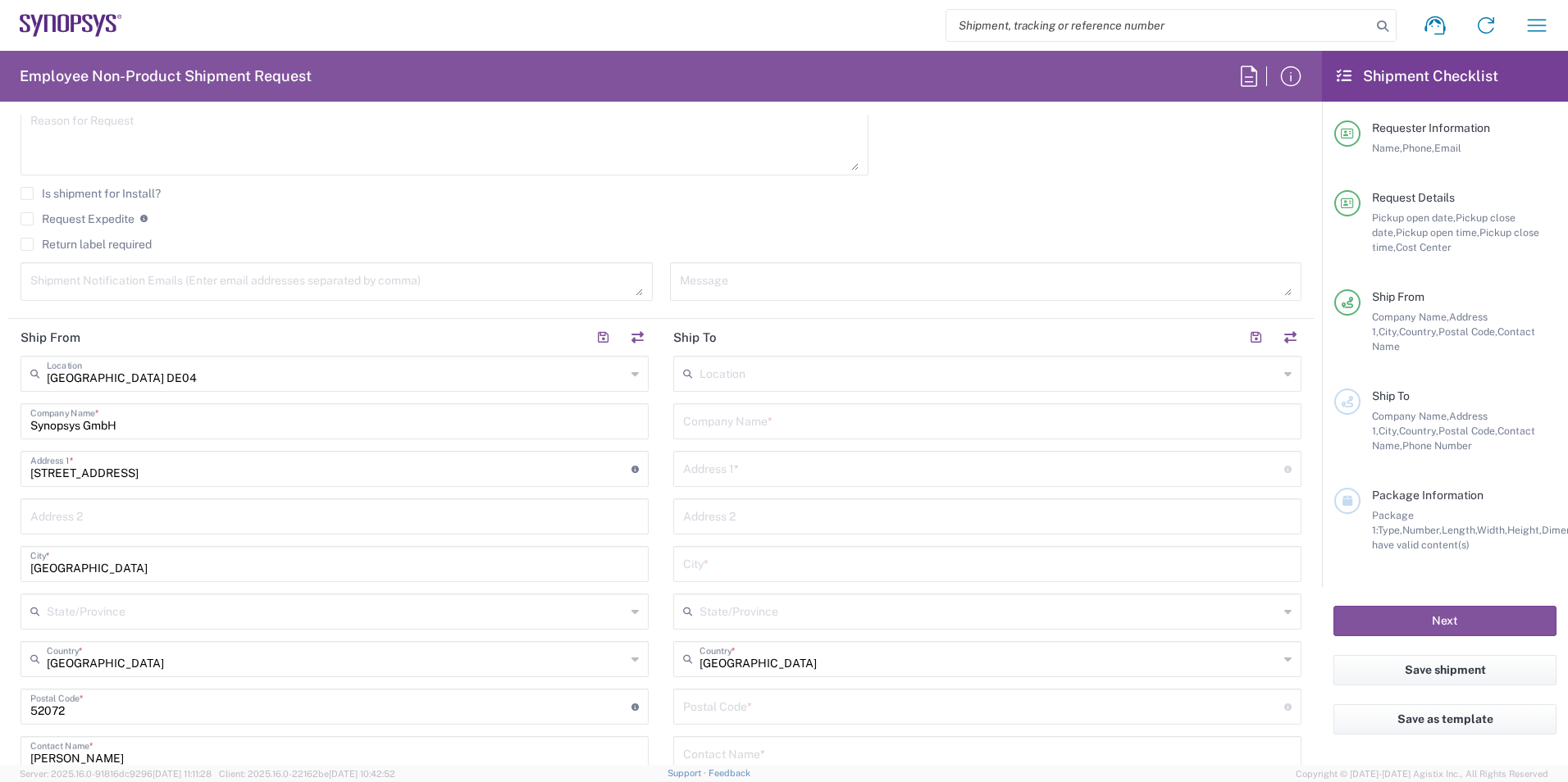
scroll to position [574, 0]
click at [784, 420] on input "text" at bounding box center [988, 419] width 608 height 29
type input "DKV"
click at [756, 466] on input "text" at bounding box center [984, 466] width 601 height 29
type input "Jagdfeld 39"
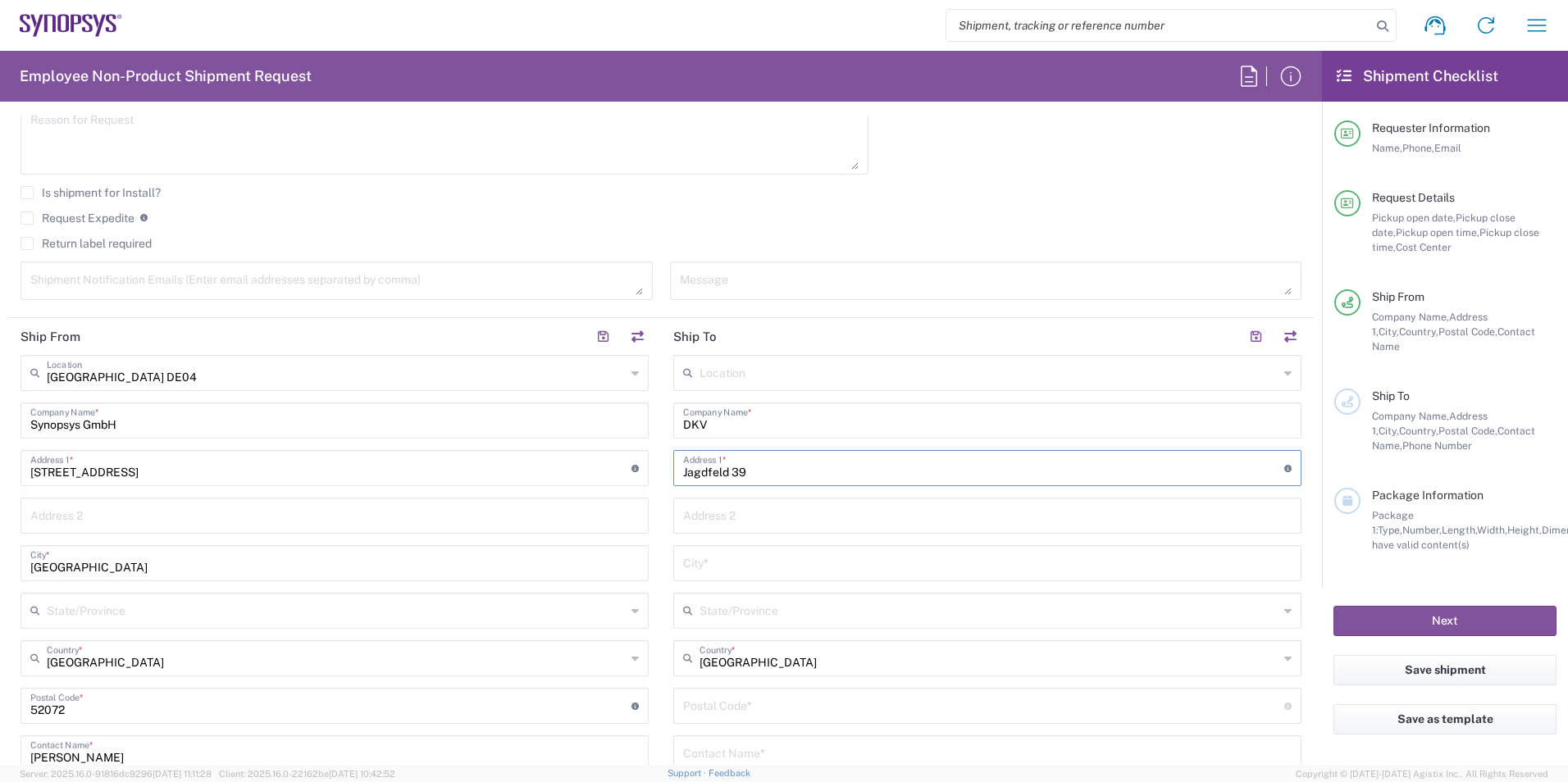
click at [727, 558] on input "text" at bounding box center [988, 561] width 608 height 29
type input "Frechen"
click at [746, 706] on input "undefined" at bounding box center [984, 705] width 601 height 29
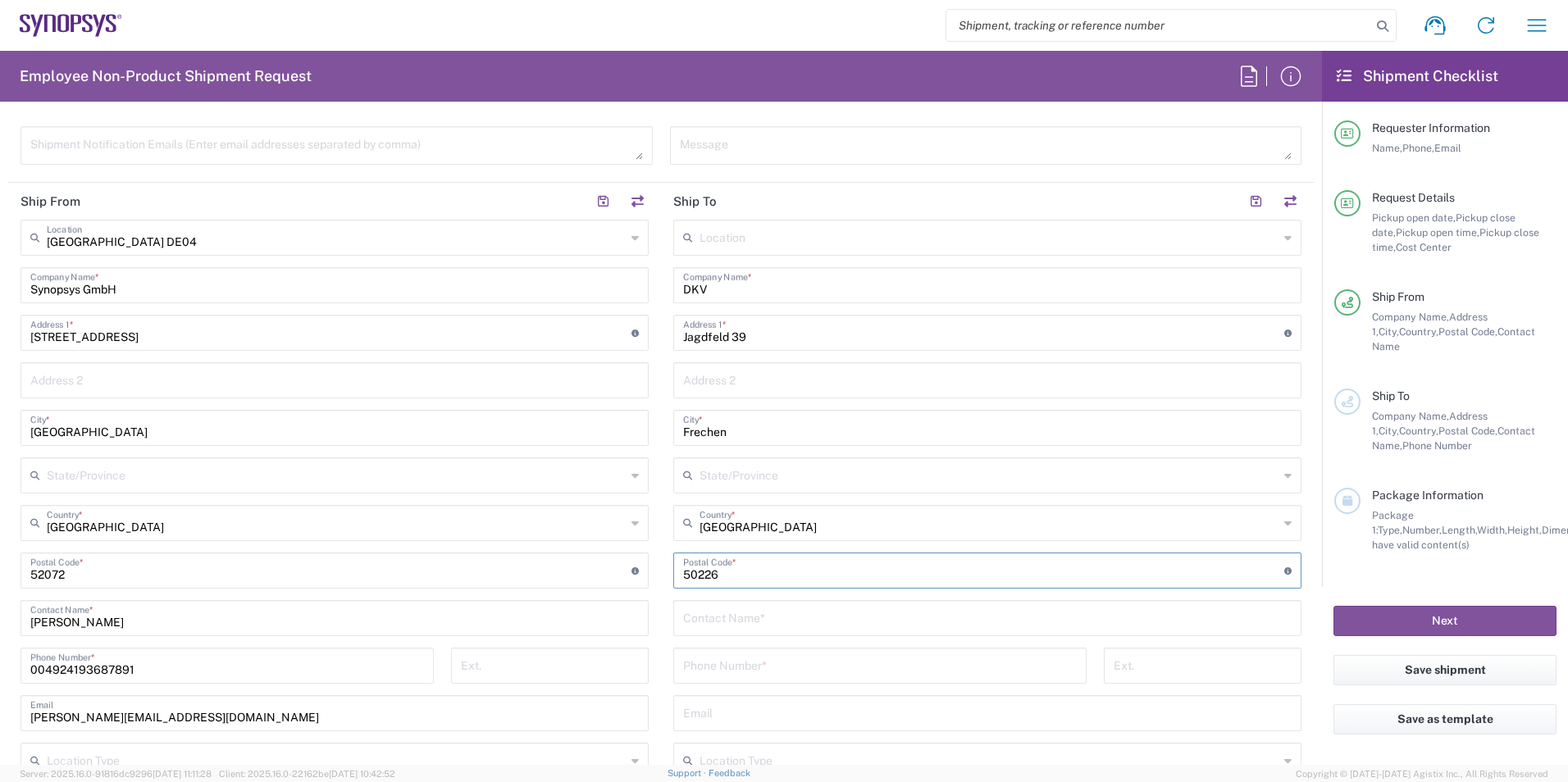
scroll to position [738, 0]
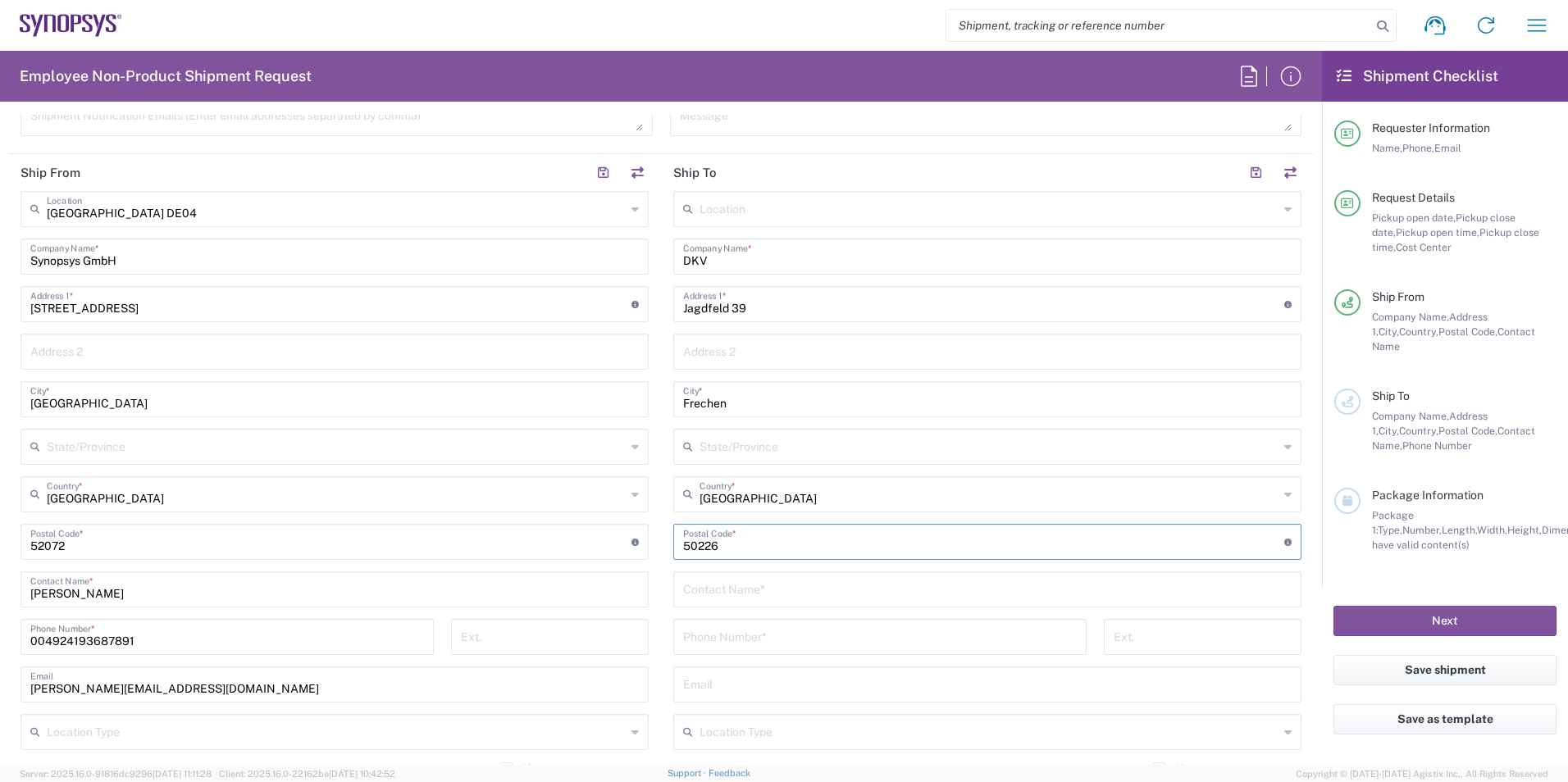
type input "50226"
click at [758, 592] on input "text" at bounding box center [988, 588] width 608 height 29
type input "[PERSON_NAME]"
click at [727, 630] on input "tel" at bounding box center [880, 635] width 393 height 29
click at [701, 684] on input "text" at bounding box center [988, 698] width 608 height 29
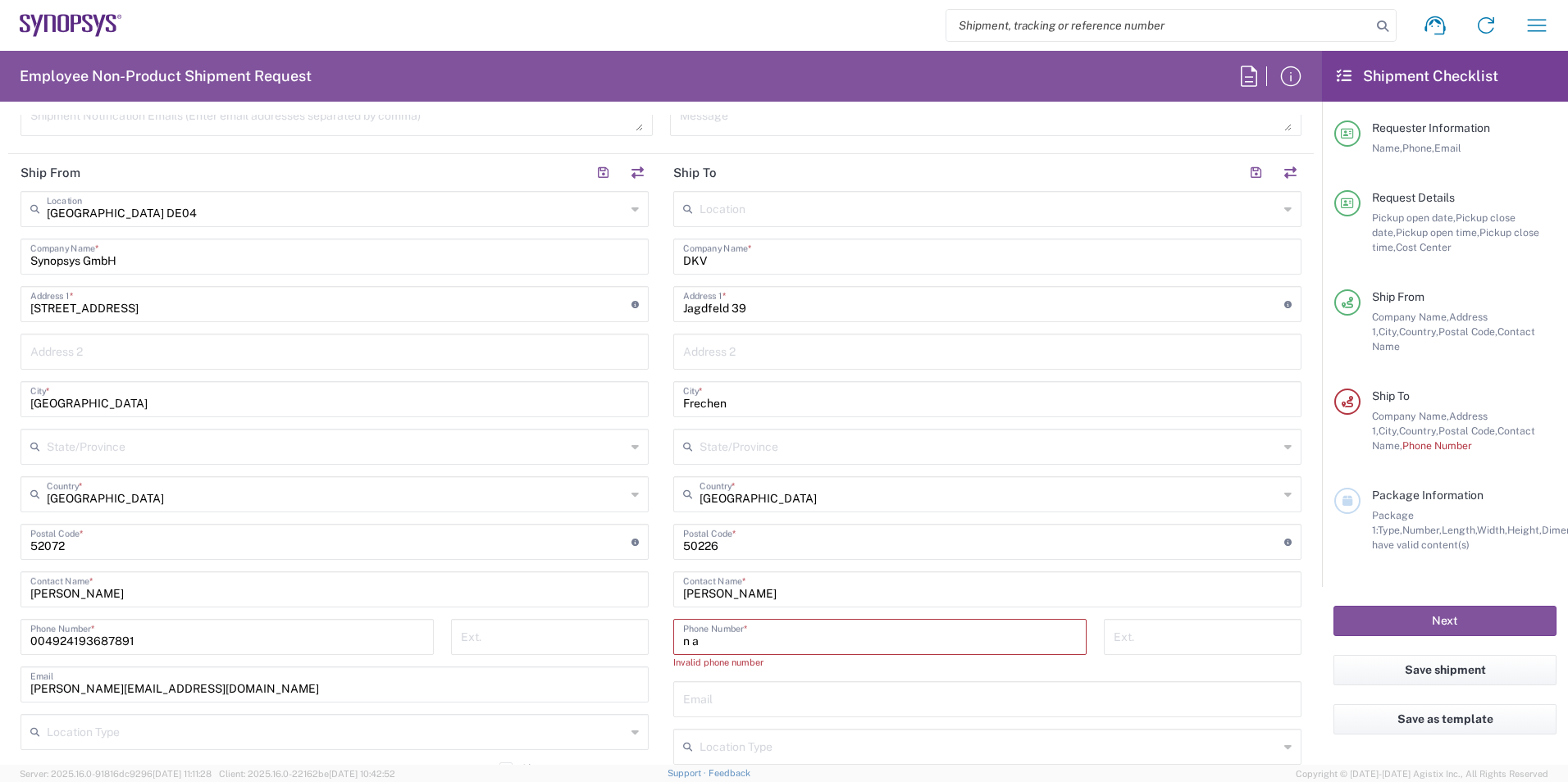
drag, startPoint x: 731, startPoint y: 642, endPoint x: 643, endPoint y: 634, distance: 88.4
click at [643, 634] on div "Ship From [GEOGRAPHIC_DATA] DE04 Location [GEOGRAPHIC_DATA] DE04 Agrate Brianza…" at bounding box center [661, 527] width 1306 height 747
type input "0"
type input "00492215786000"
click at [751, 695] on input "text" at bounding box center [988, 683] width 608 height 29
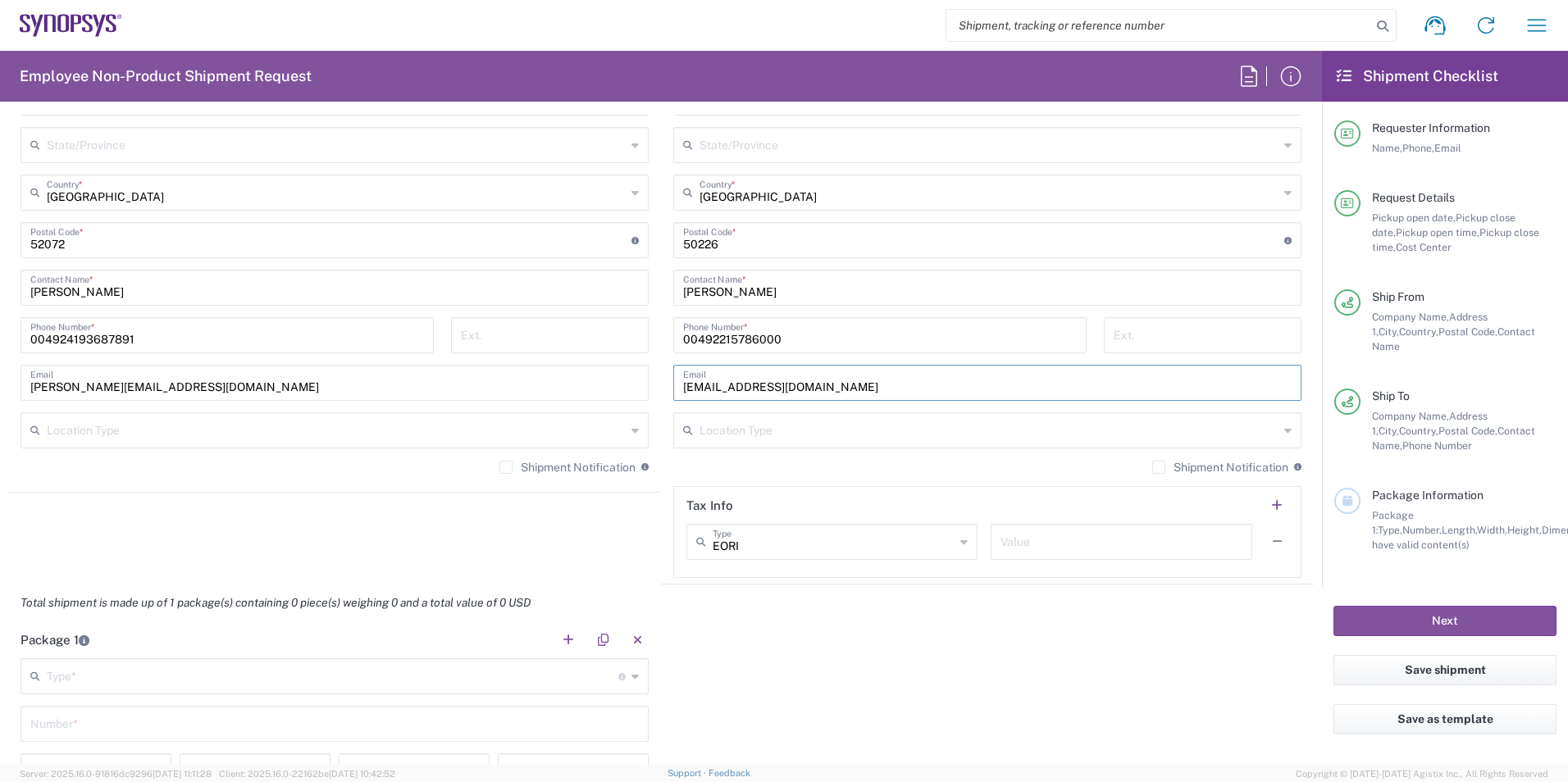
scroll to position [1148, 0]
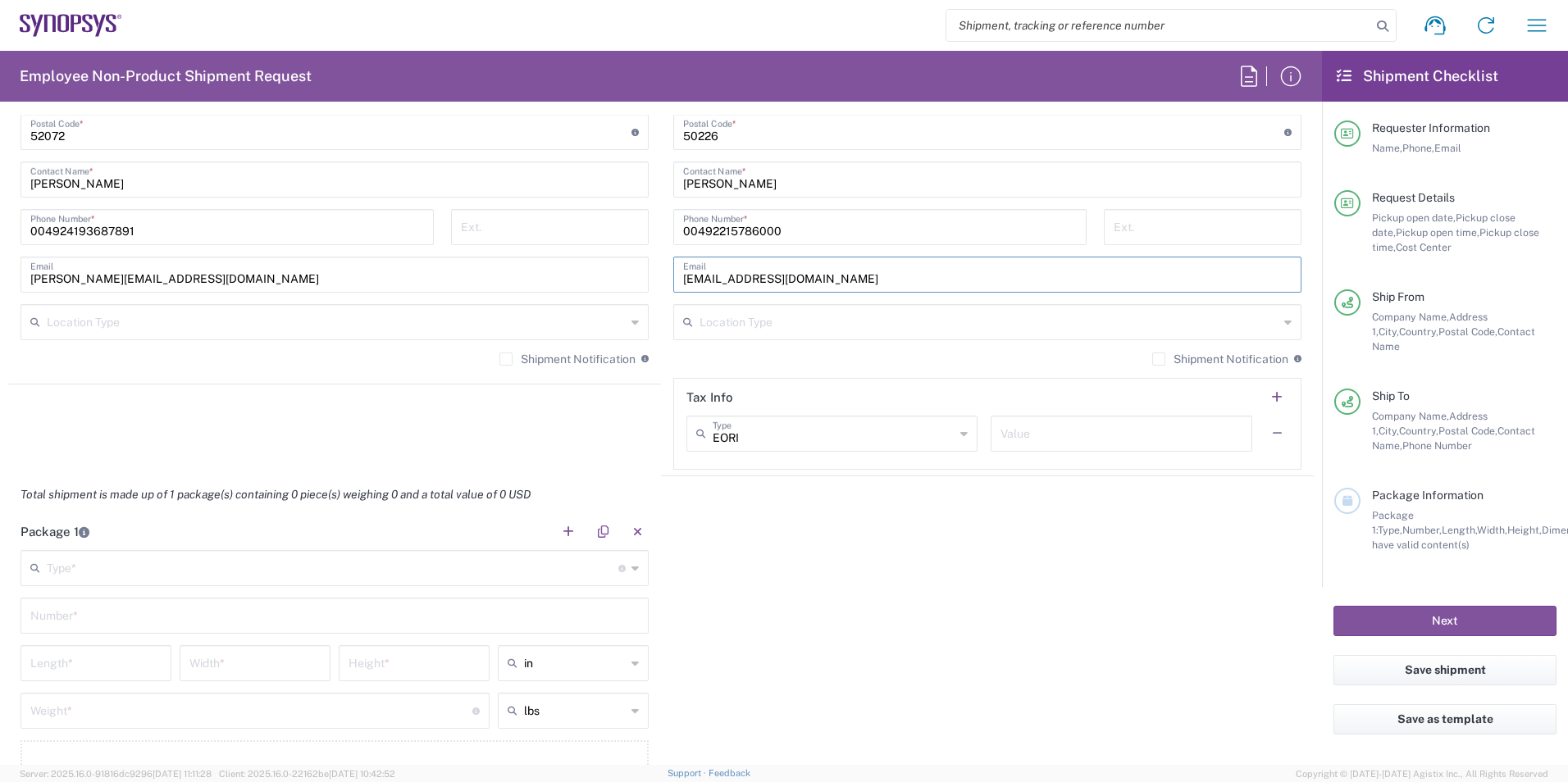
type input "[EMAIL_ADDRESS][DOMAIN_NAME]"
click at [497, 539] on header "Package 1" at bounding box center [335, 531] width 653 height 37
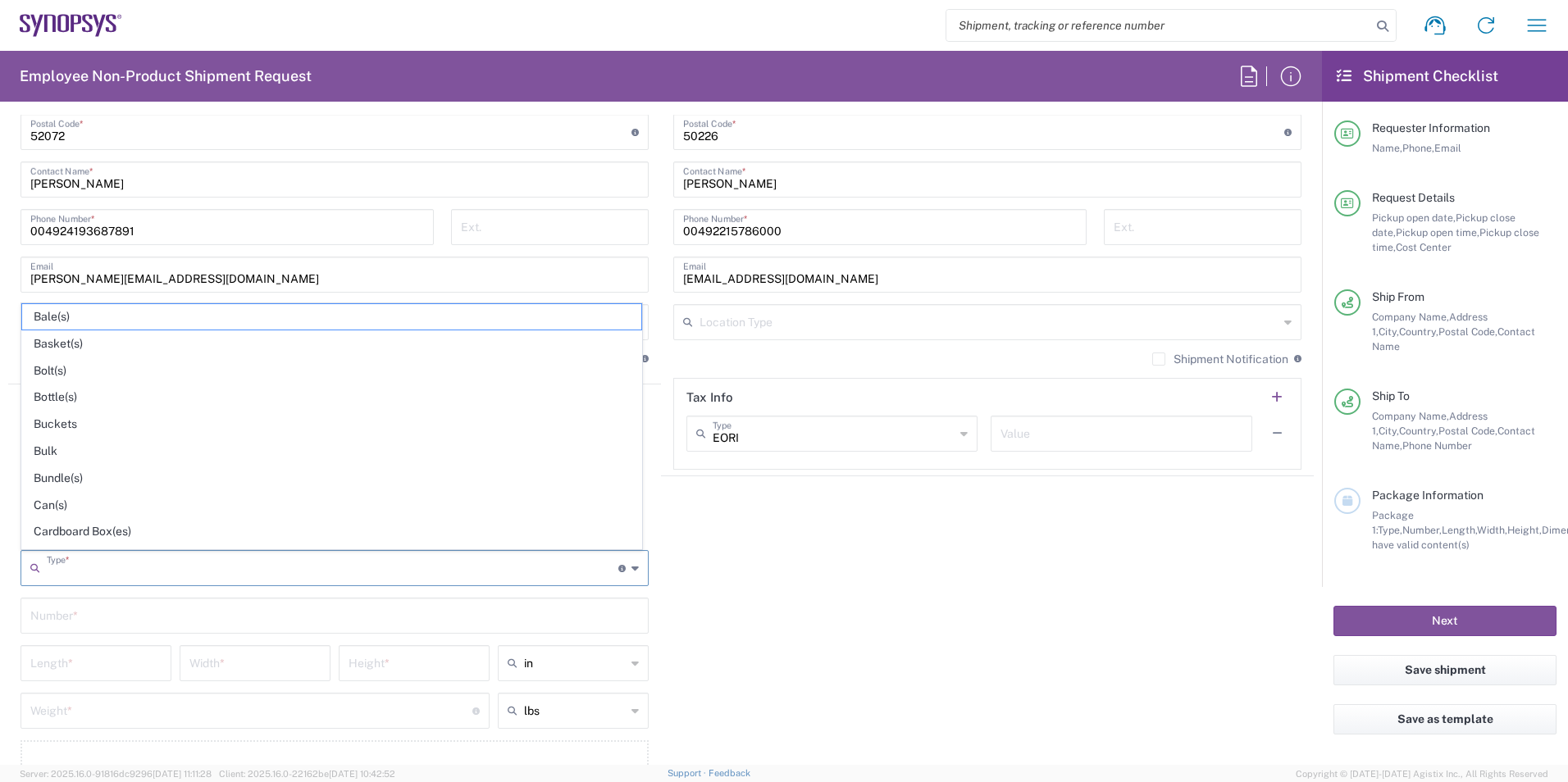
click at [473, 560] on input "text" at bounding box center [332, 566] width 571 height 29
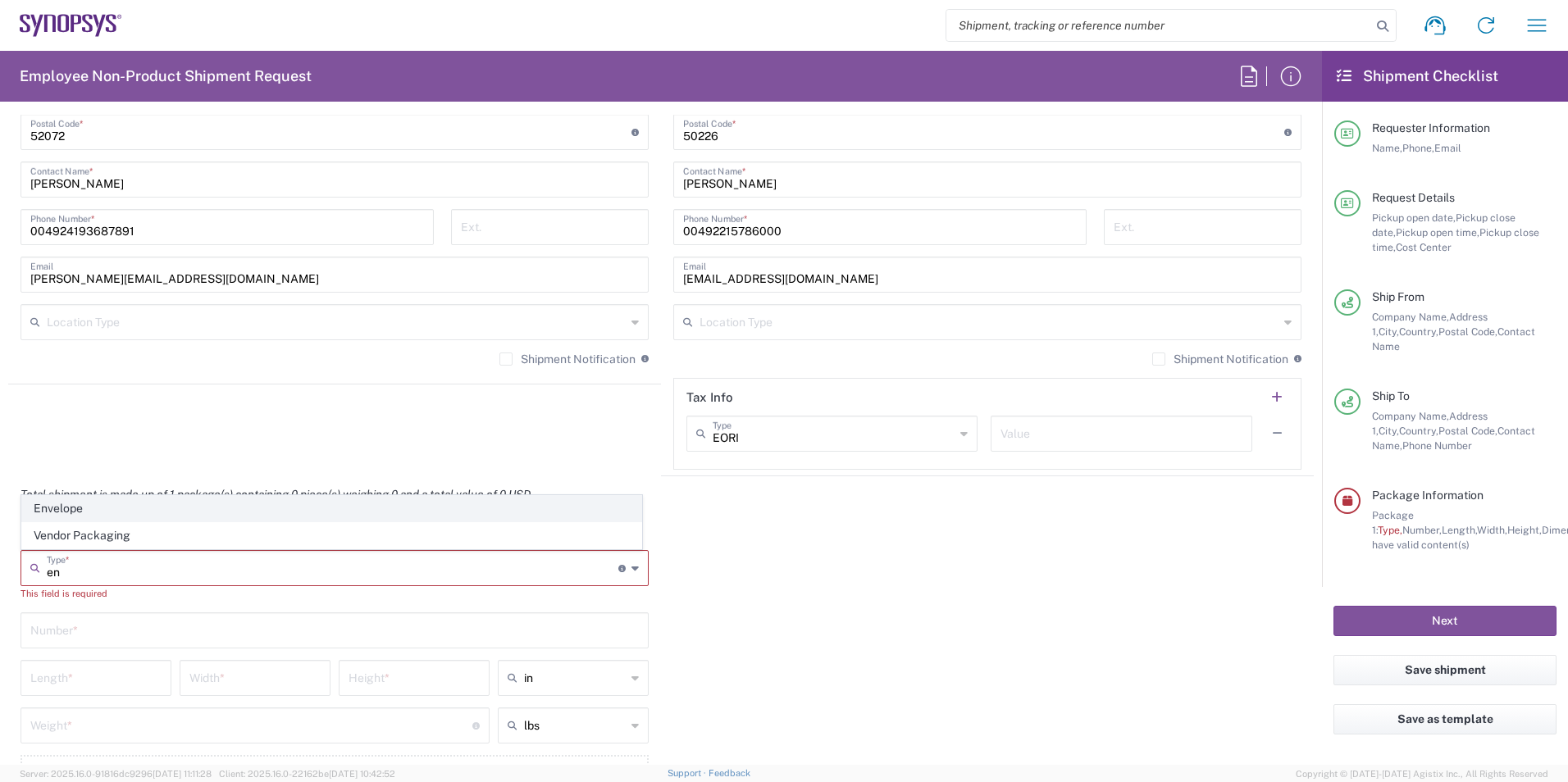
click at [74, 510] on span "Envelope" at bounding box center [331, 508] width 619 height 26
type input "Envelope"
type input "1"
type input "9.5"
type input "12.5"
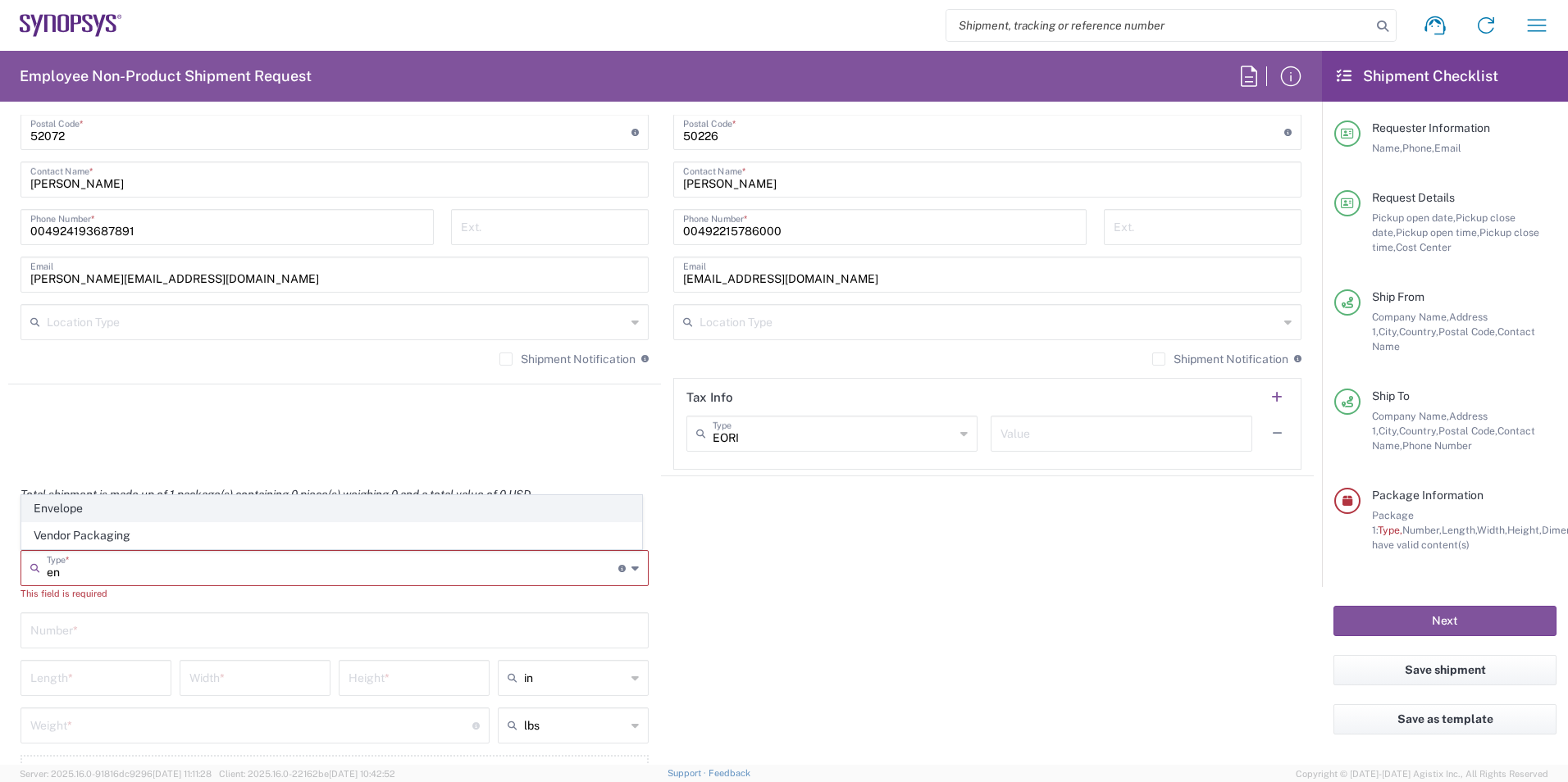
type input "0.25"
type input "1"
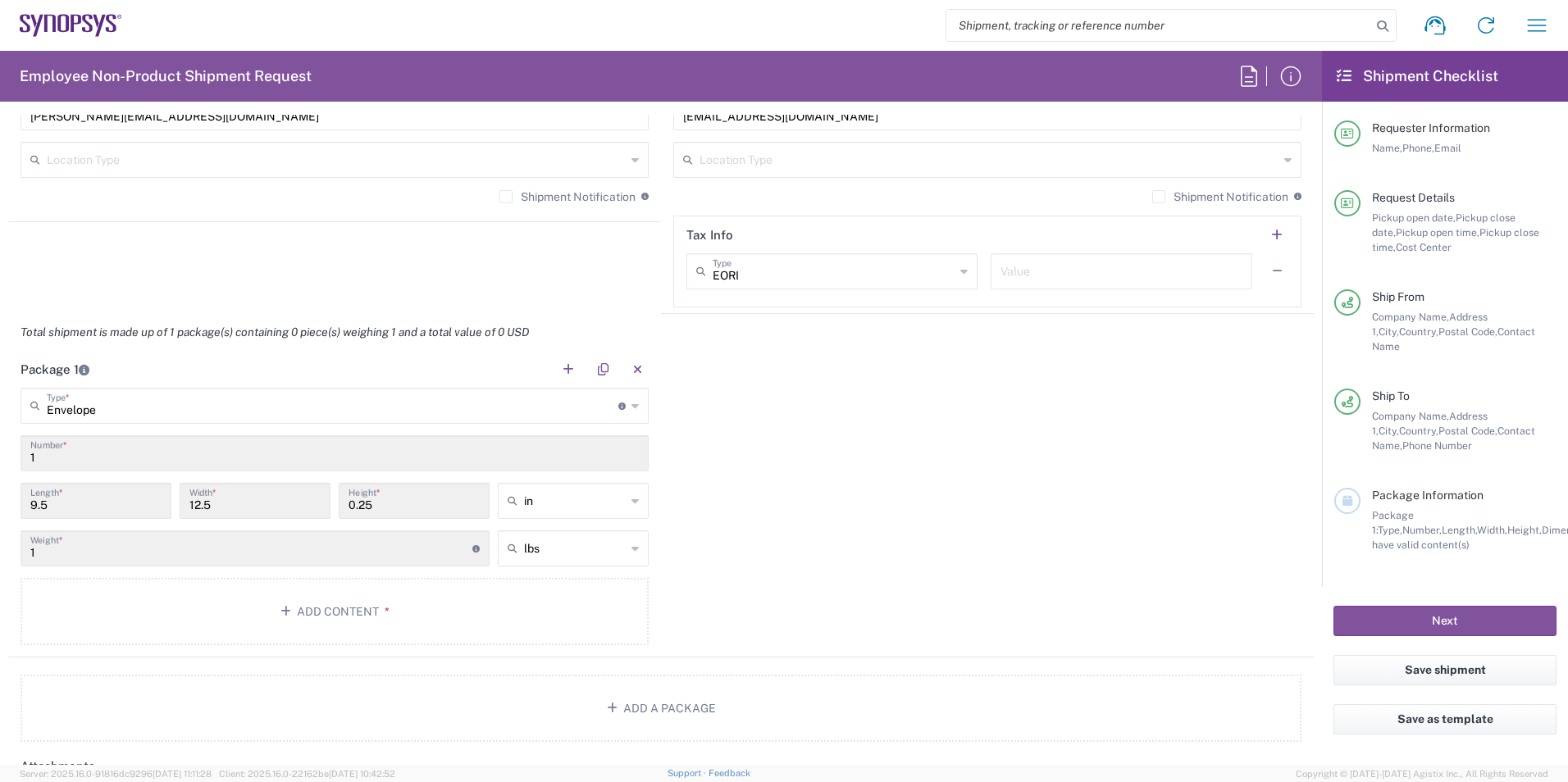
scroll to position [1312, 0]
click at [307, 614] on button "Add Content *" at bounding box center [335, 610] width 628 height 68
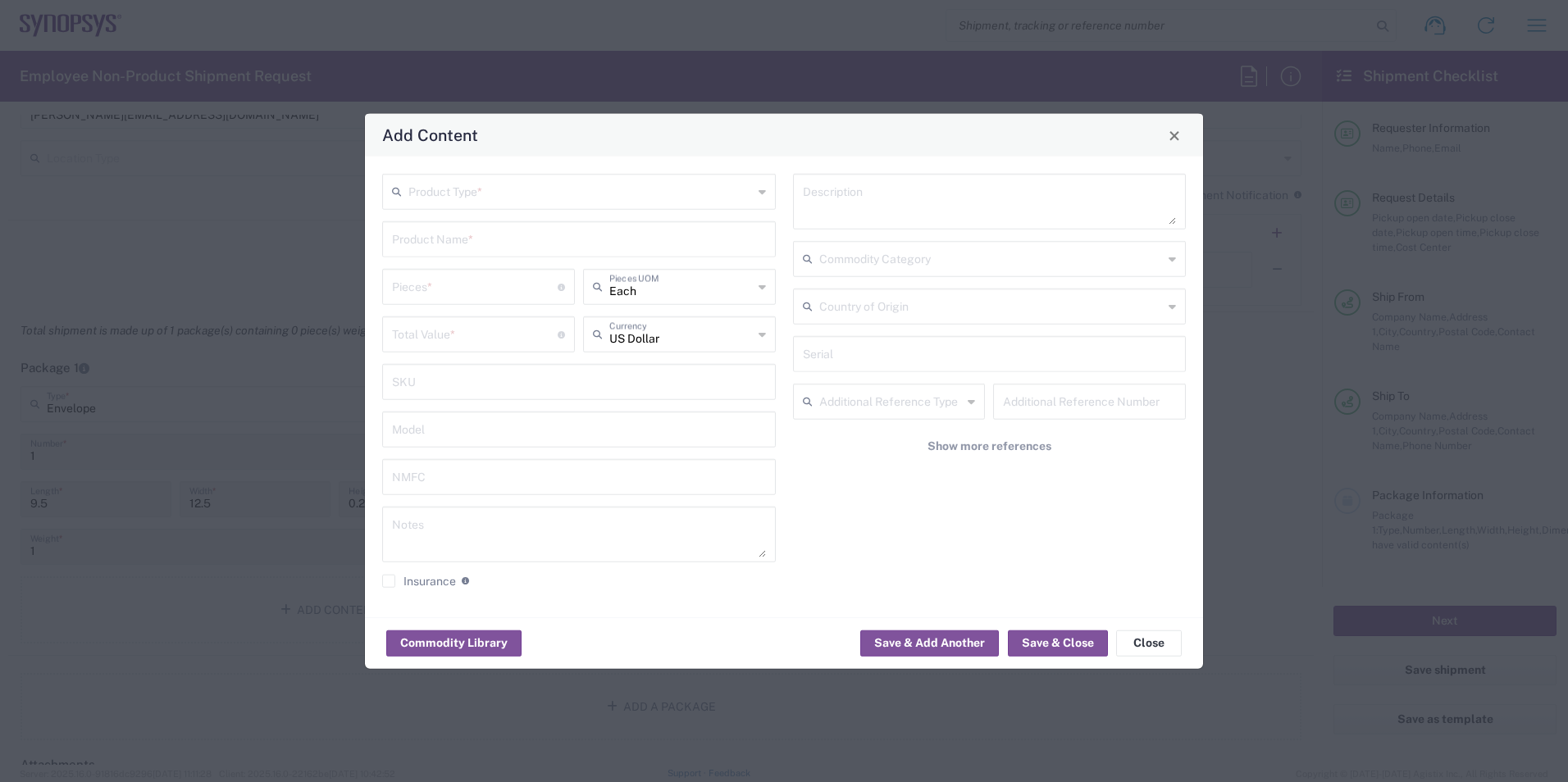
click at [689, 198] on input "text" at bounding box center [580, 190] width 345 height 29
click at [601, 214] on li "Documents" at bounding box center [579, 227] width 392 height 27
type input "Documents"
type input "1"
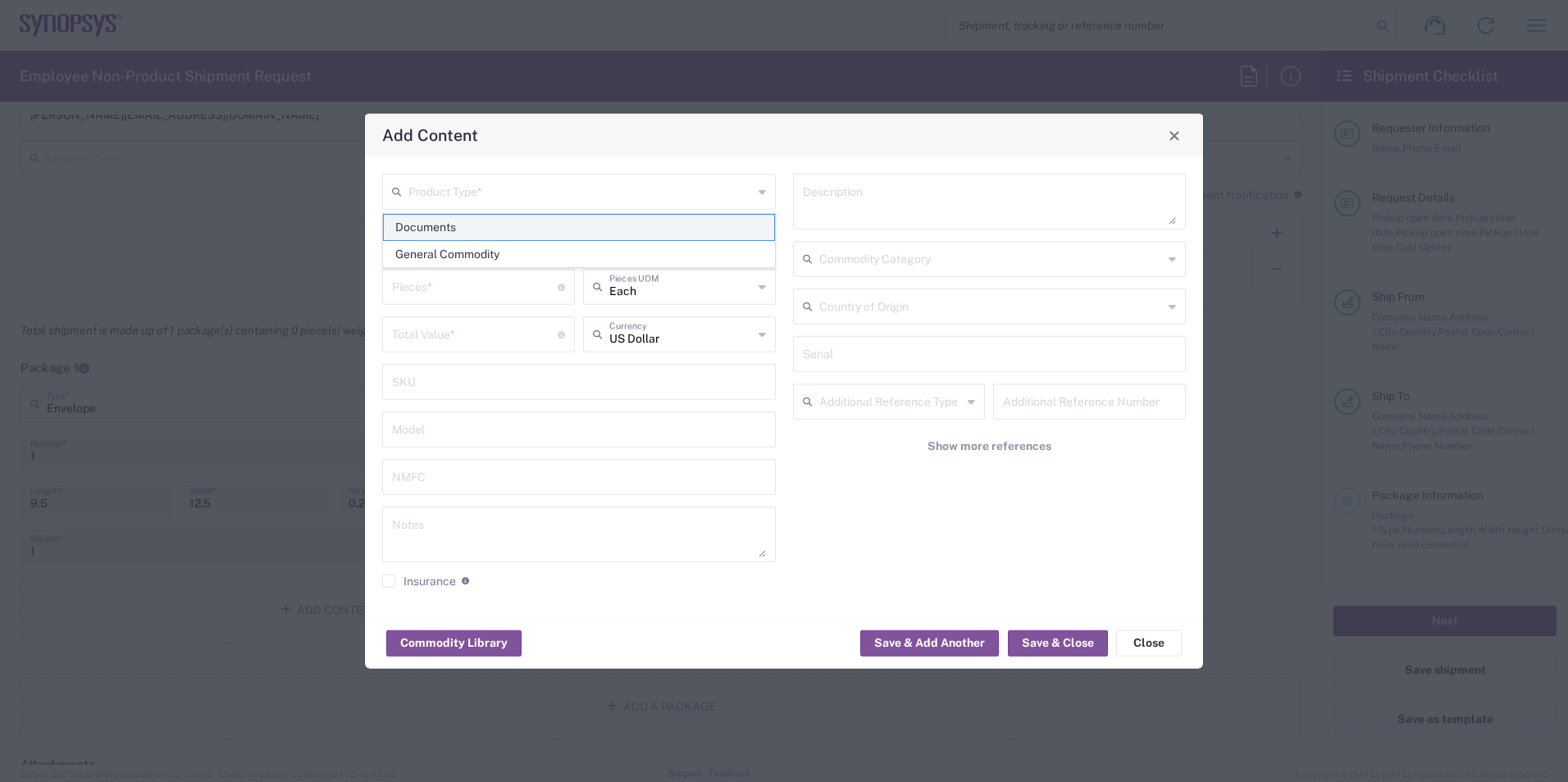
type input "1"
type textarea "Documents"
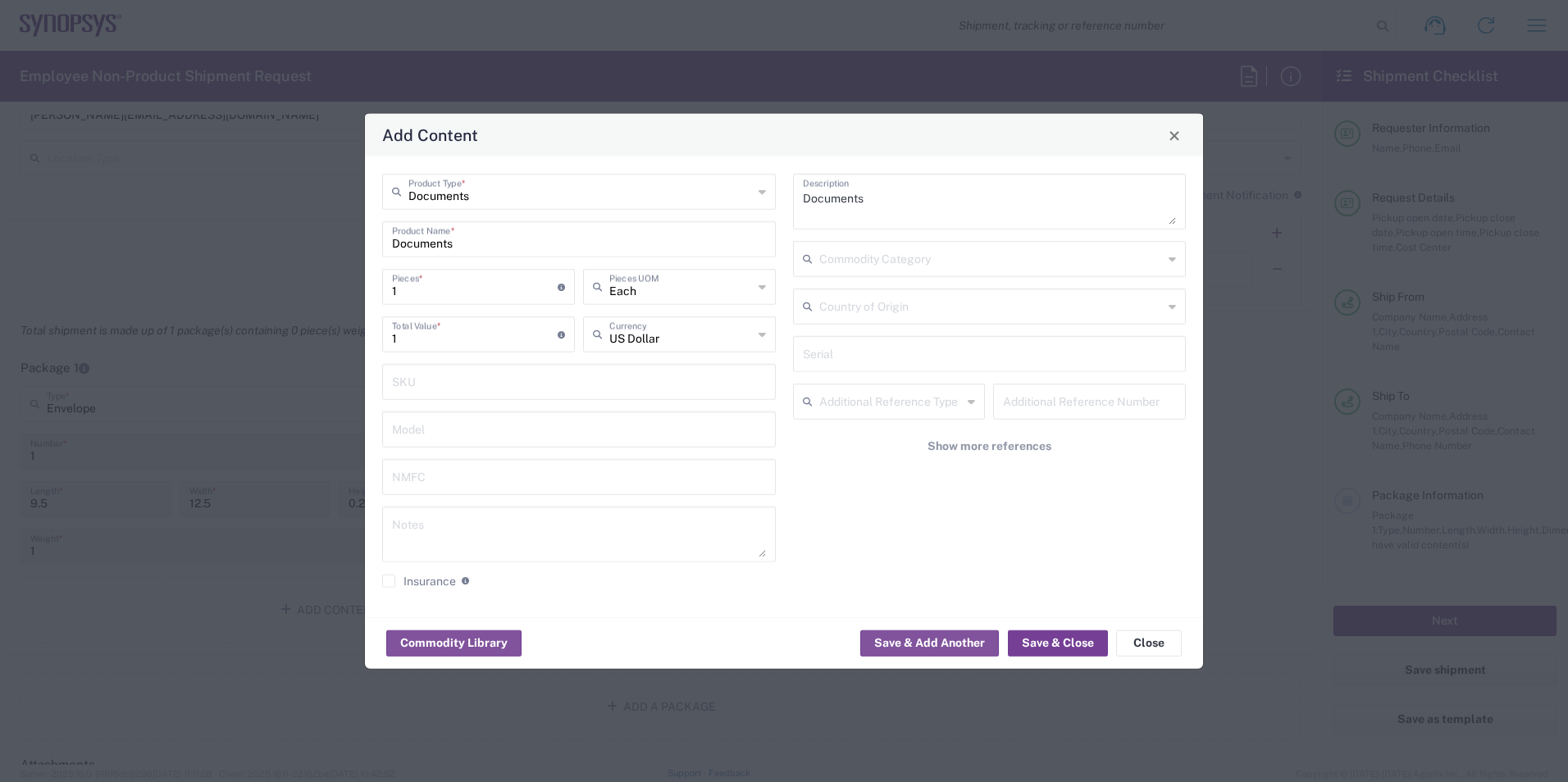
click at [1057, 645] on button "Save & Close" at bounding box center [1058, 643] width 100 height 26
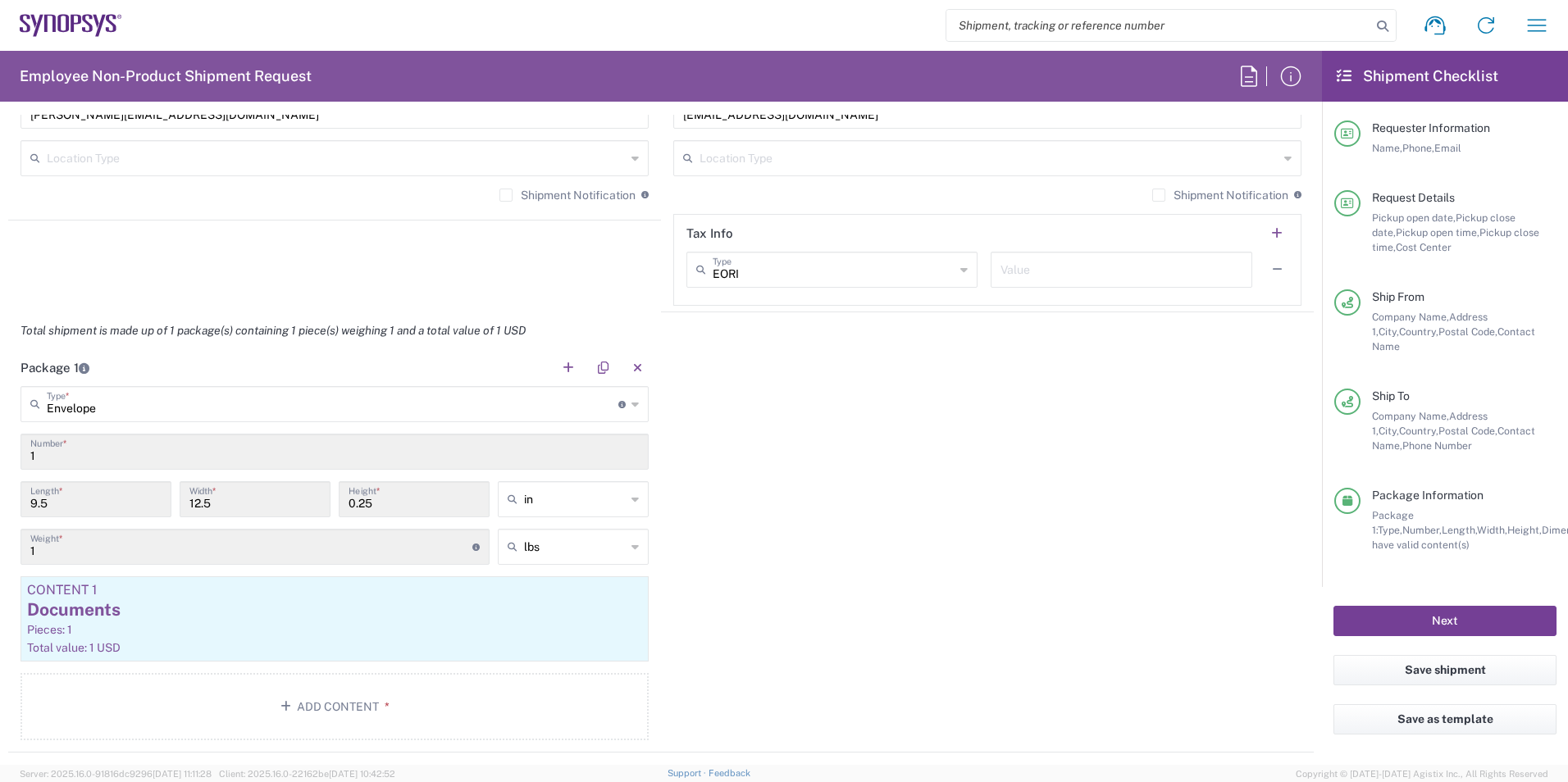
click at [1468, 606] on button "Next" at bounding box center [1444, 620] width 223 height 30
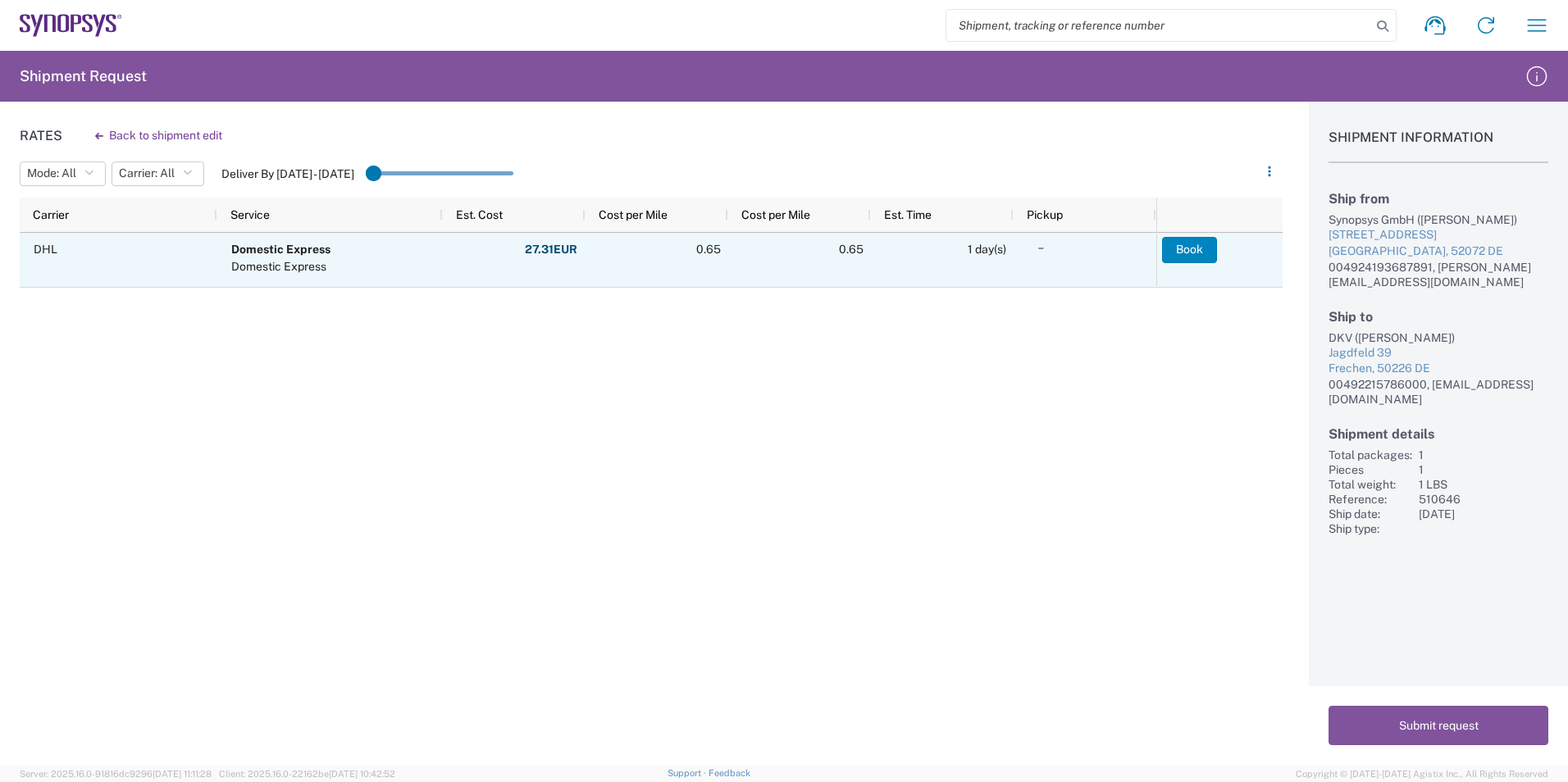
click at [1193, 242] on button "Book" at bounding box center [1190, 250] width 55 height 26
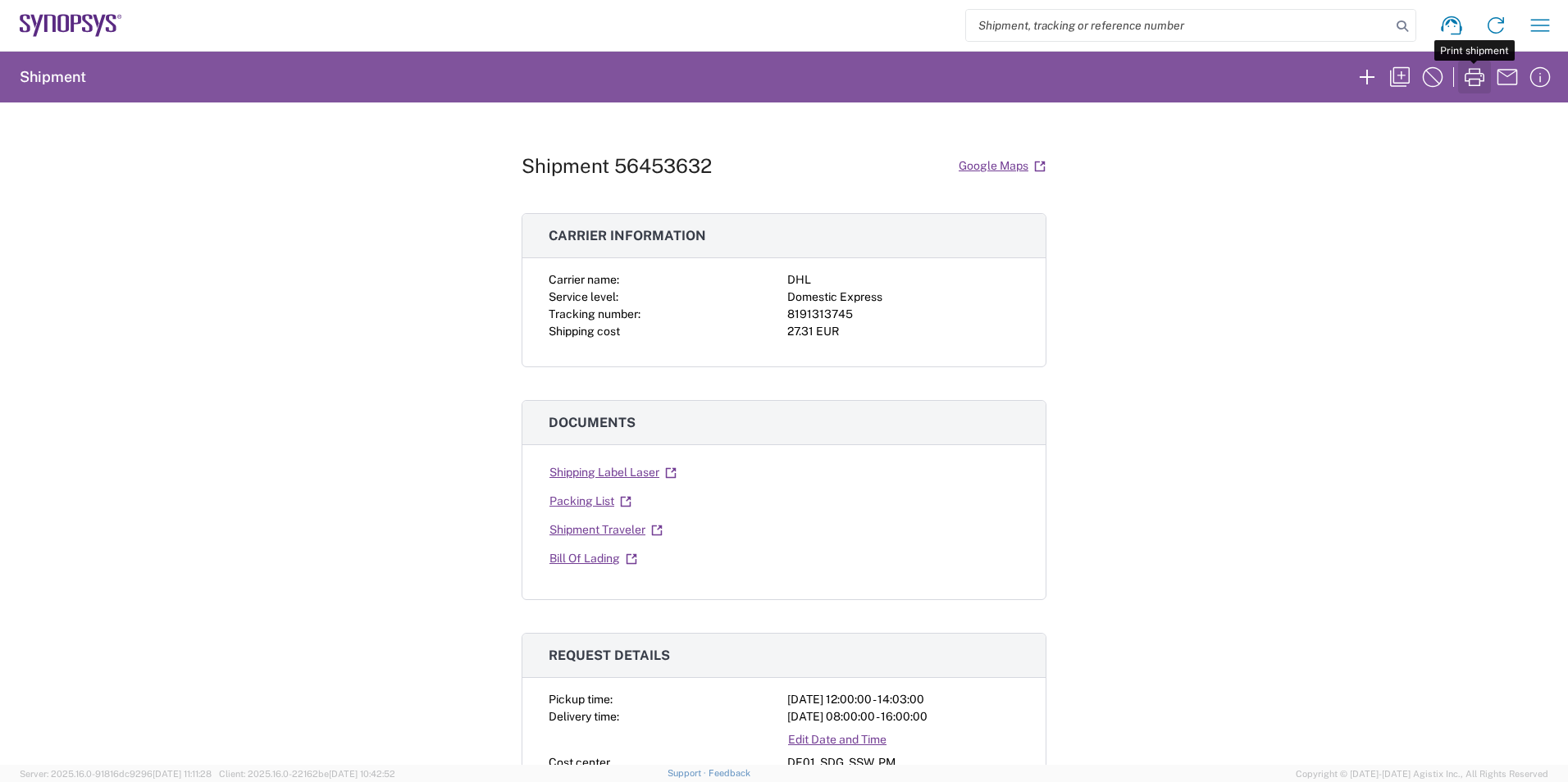
click at [1481, 76] on icon "button" at bounding box center [1475, 77] width 20 height 18
click at [1364, 76] on icon "button" at bounding box center [1367, 77] width 26 height 26
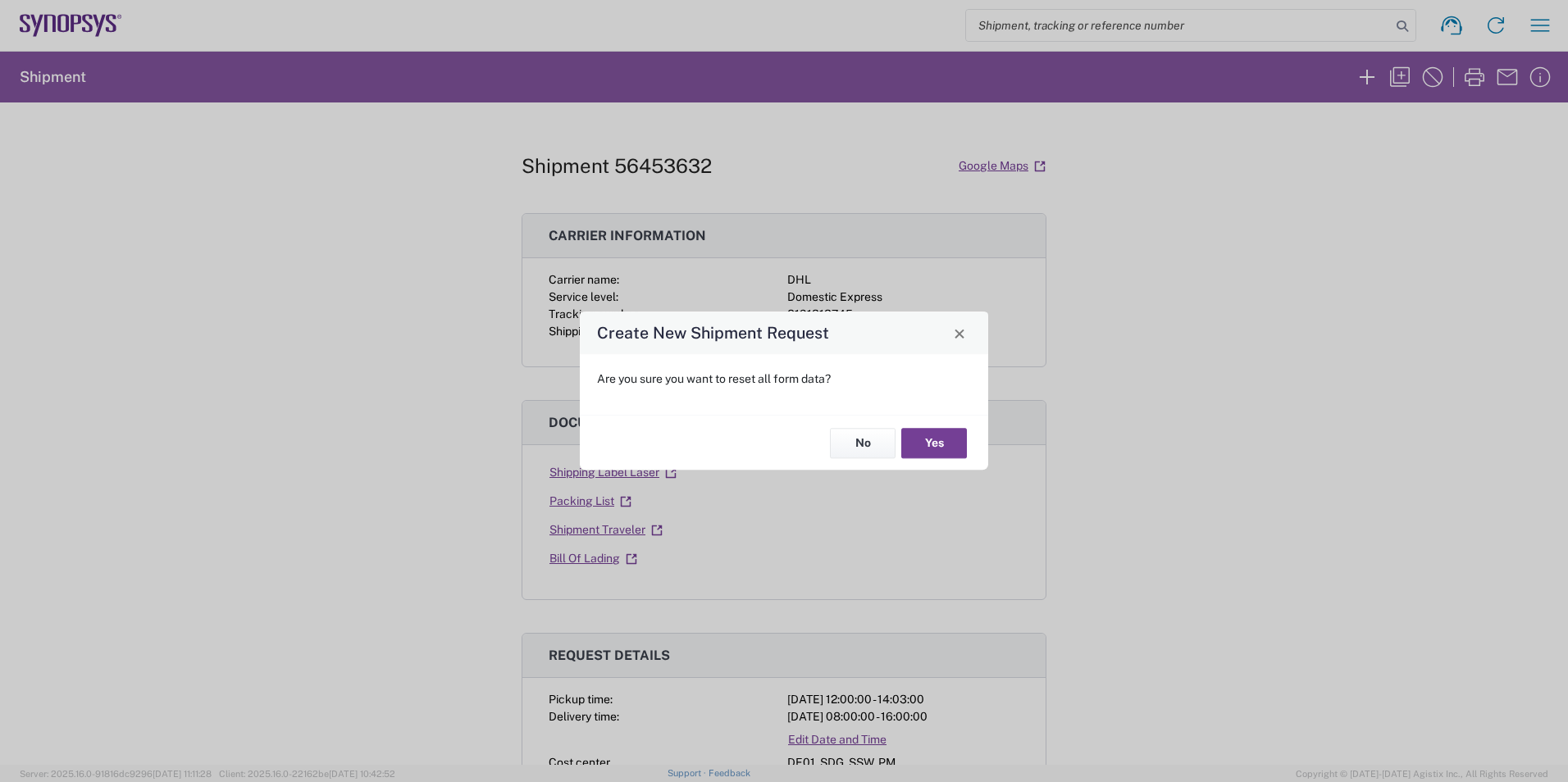
click at [934, 436] on button "Yes" at bounding box center [934, 443] width 66 height 30
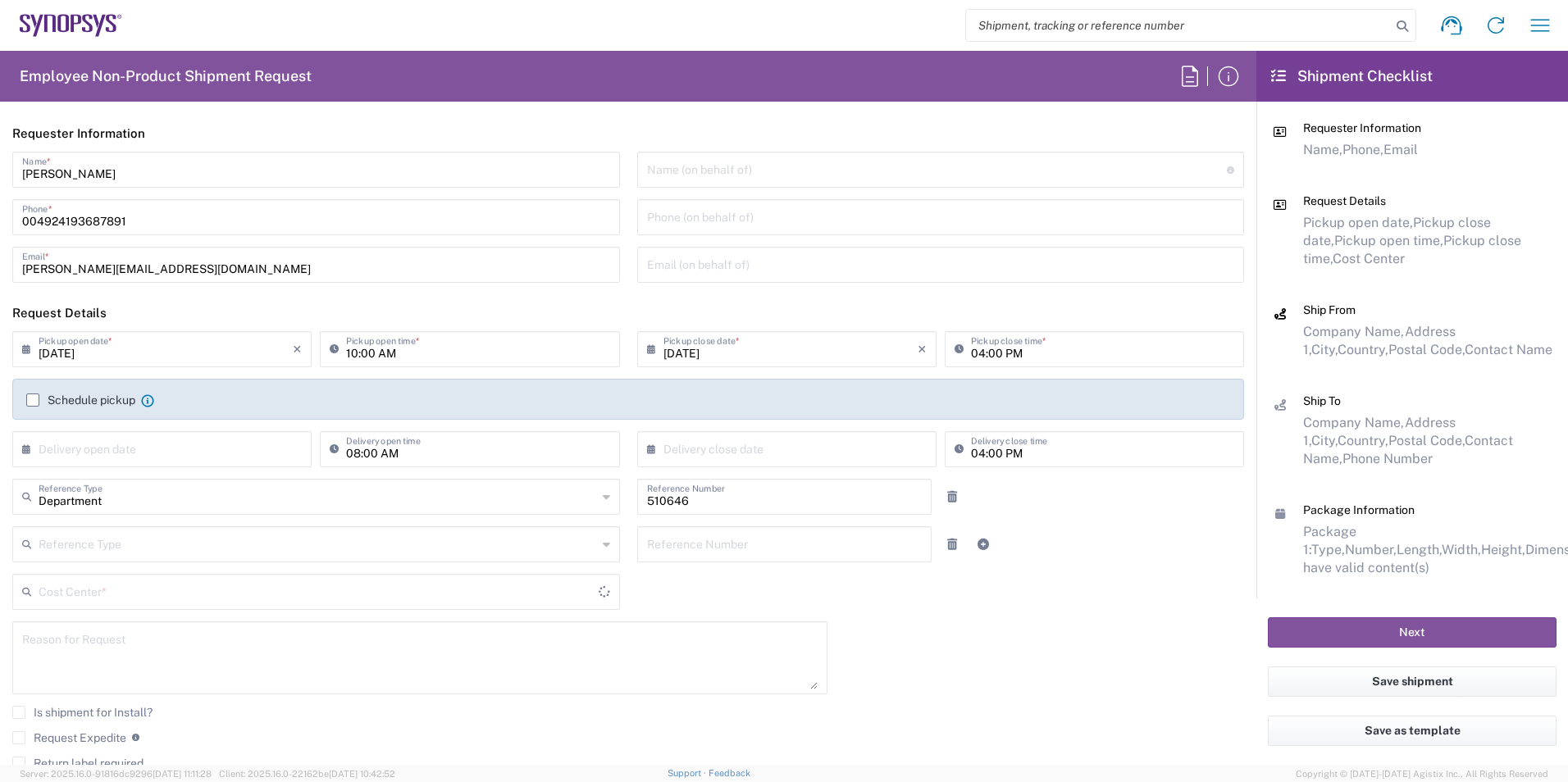
type input "DE01, SDG, SSW, PM 510646"
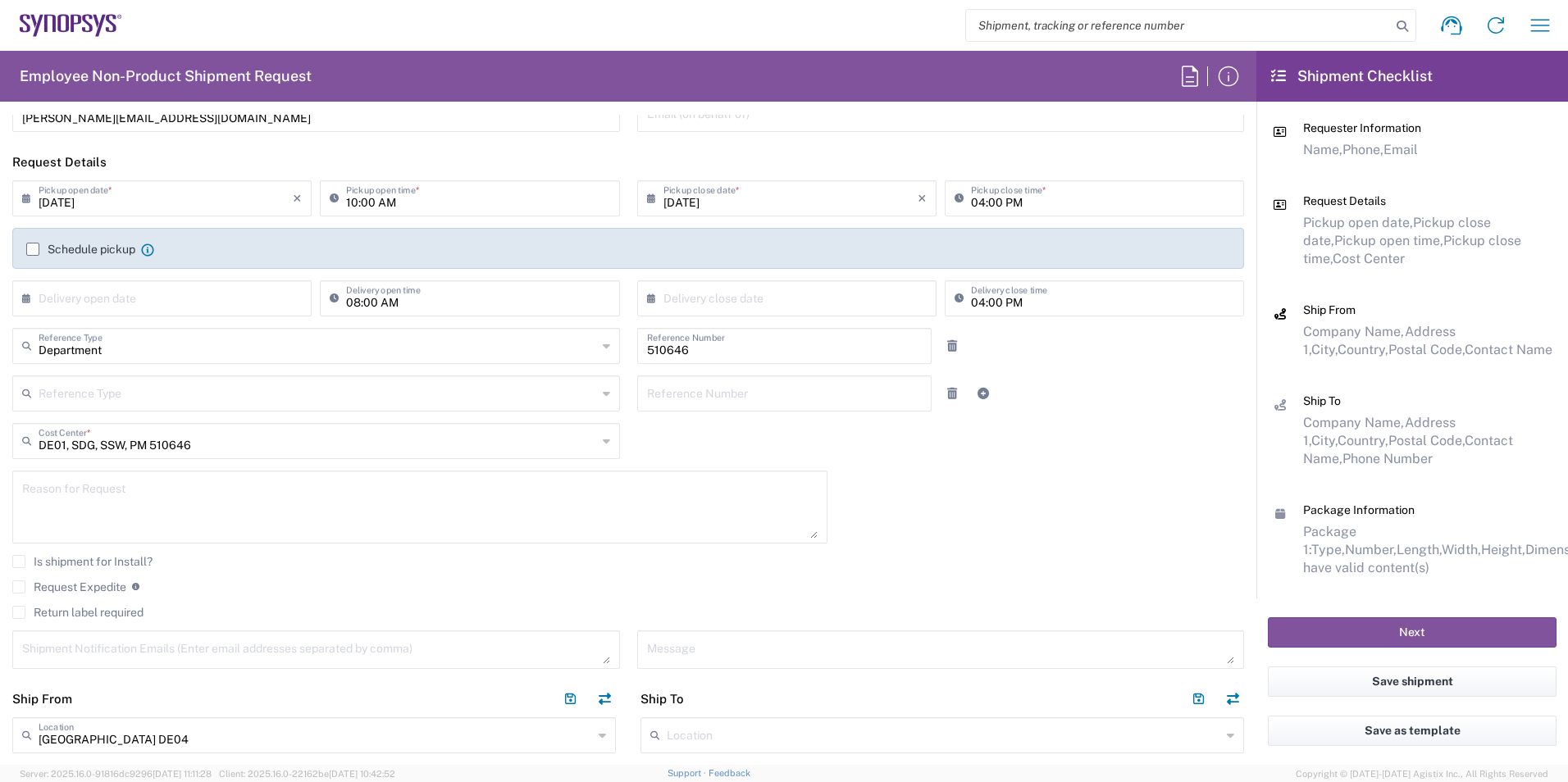
scroll to position [164, 0]
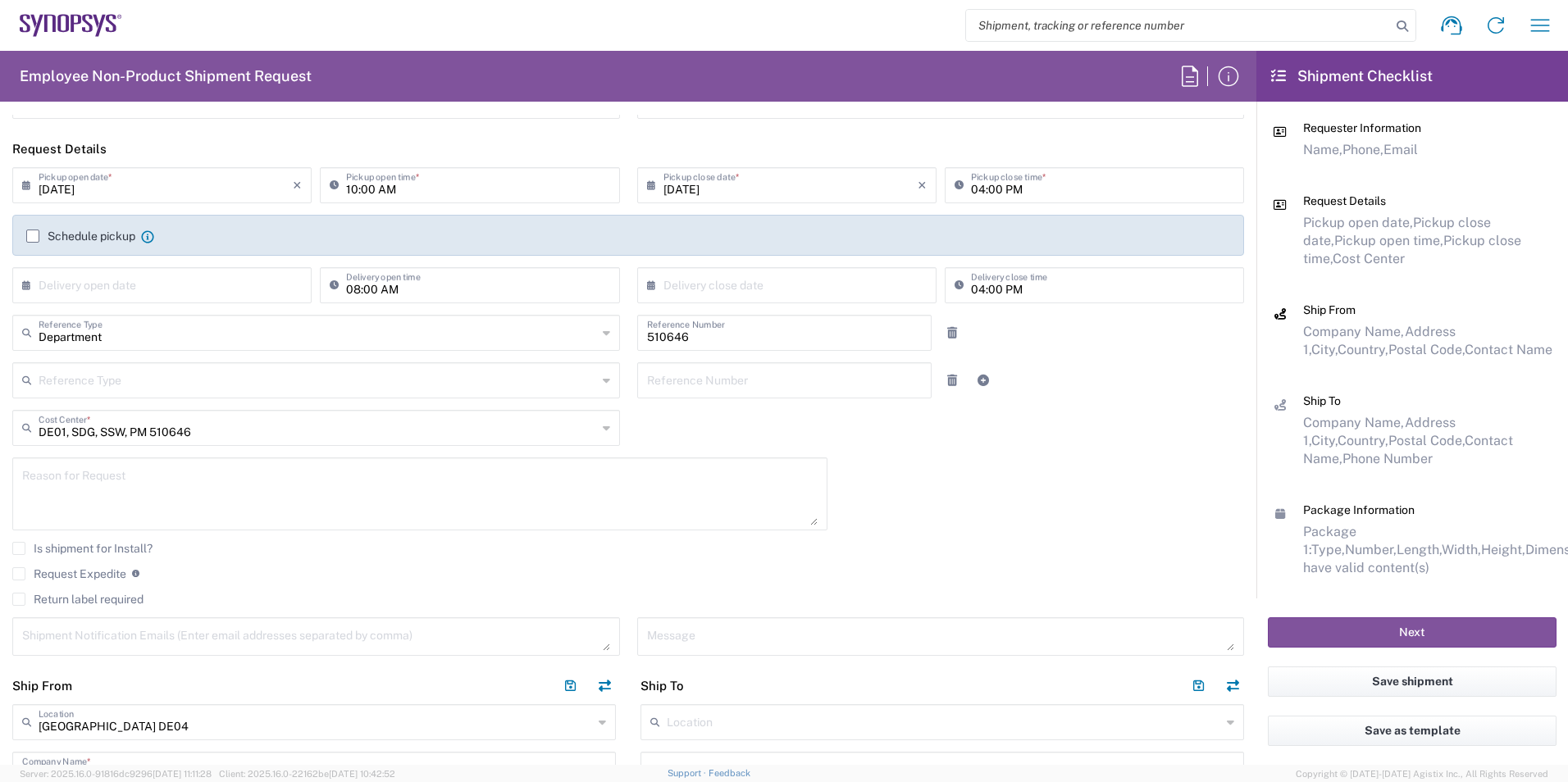
click at [34, 231] on label "Schedule pickup" at bounding box center [81, 236] width 109 height 13
click at [33, 236] on input "Schedule pickup" at bounding box center [33, 236] width 0 height 0
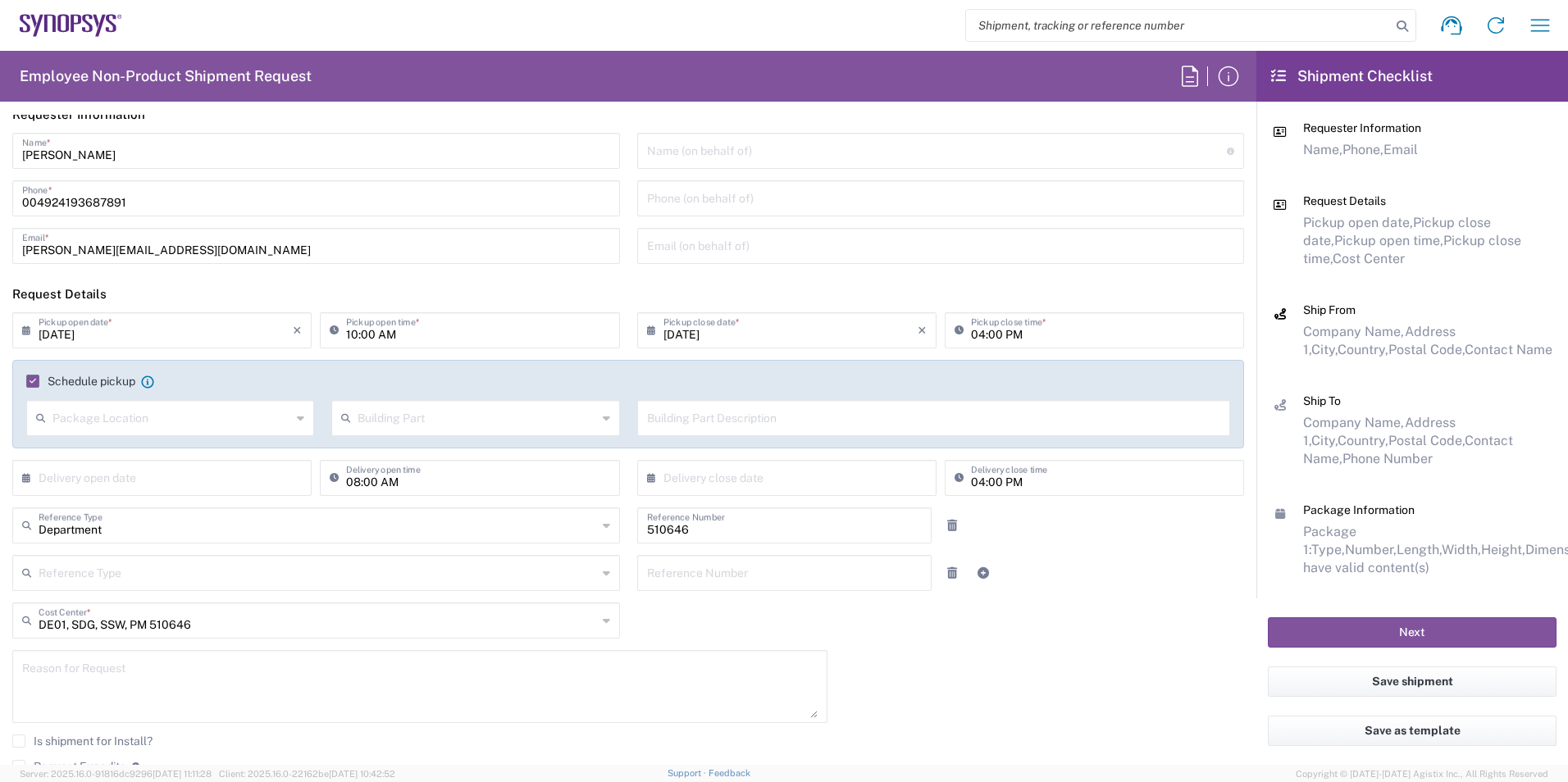
scroll to position [0, 0]
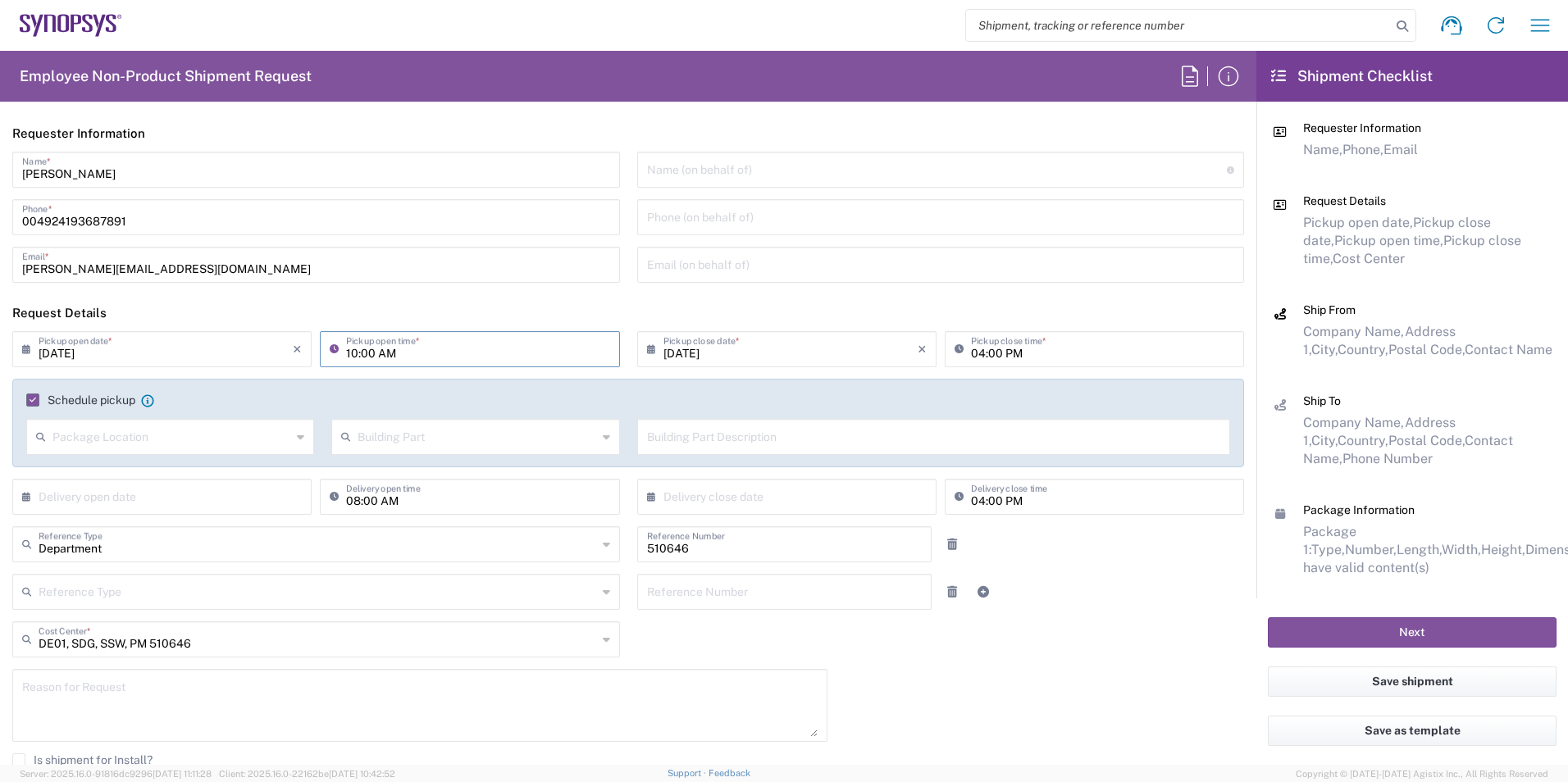
click at [491, 341] on input "10:00 AM" at bounding box center [477, 348] width 263 height 29
drag, startPoint x: 383, startPoint y: 352, endPoint x: 373, endPoint y: 354, distance: 10.2
click at [373, 354] on input "12:00 AM" at bounding box center [477, 348] width 263 height 29
type input "12:00 P"
click at [570, 285] on div "[PERSON_NAME] Name * [PHONE_NUMBER] Phone * [PERSON_NAME][EMAIL_ADDRESS][DOMAIN…" at bounding box center [317, 222] width 625 height 143
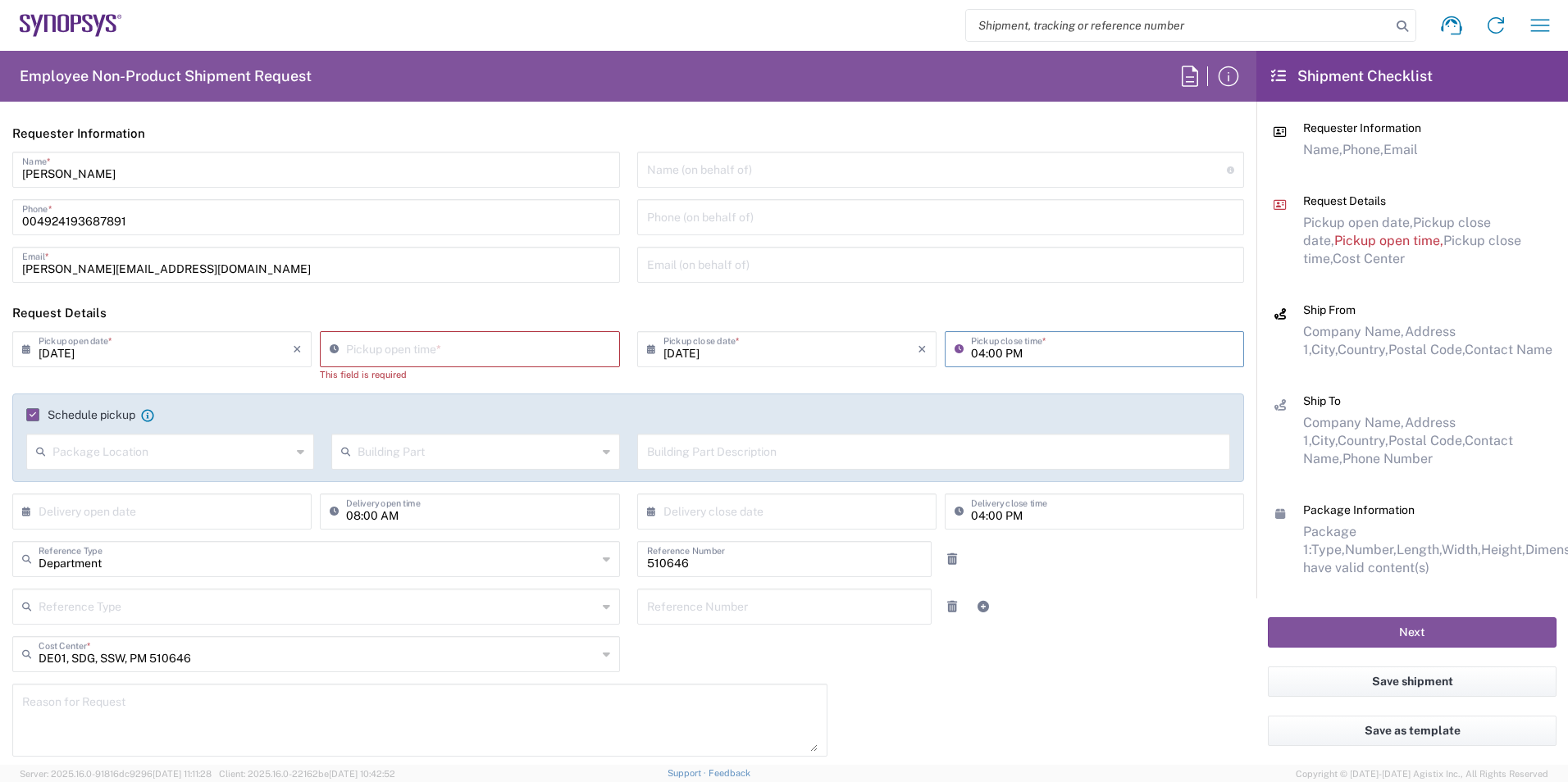
click at [971, 355] on input "04:00 PM" at bounding box center [1102, 348] width 263 height 29
click at [974, 354] on input "04:00 PM" at bounding box center [1102, 348] width 263 height 29
type input "02:00 PM"
click at [895, 313] on header "Request Details" at bounding box center [628, 312] width 1256 height 37
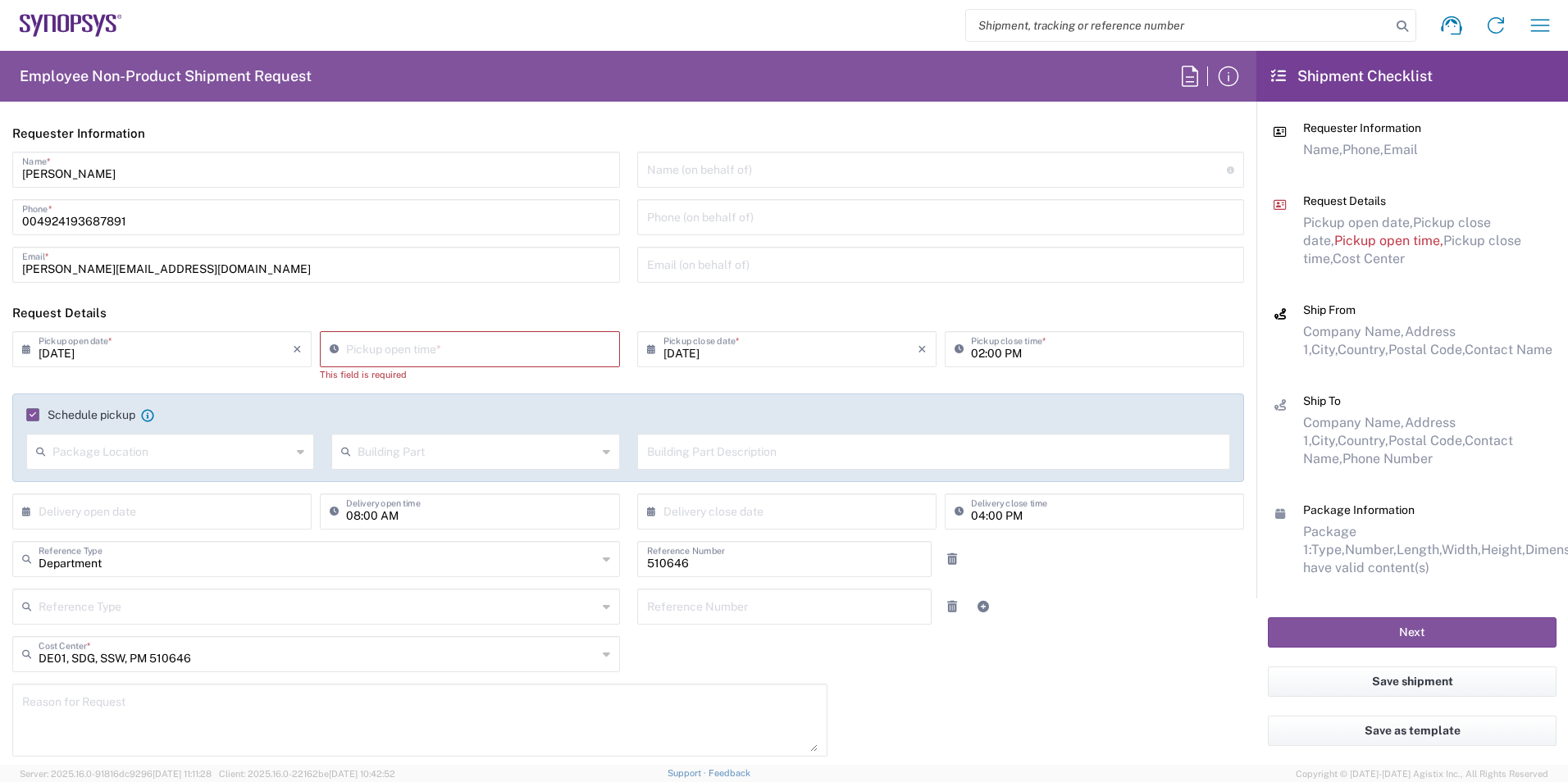
click at [482, 330] on header "Request Details" at bounding box center [628, 312] width 1256 height 37
click at [456, 347] on input "09:08 AM" at bounding box center [477, 348] width 263 height 29
click at [469, 342] on input "12: pm:08 AM" at bounding box center [477, 348] width 263 height 29
drag, startPoint x: 434, startPoint y: 348, endPoint x: 391, endPoint y: 358, distance: 44.1
click at [391, 358] on input "12: pm:08 AM" at bounding box center [477, 348] width 263 height 29
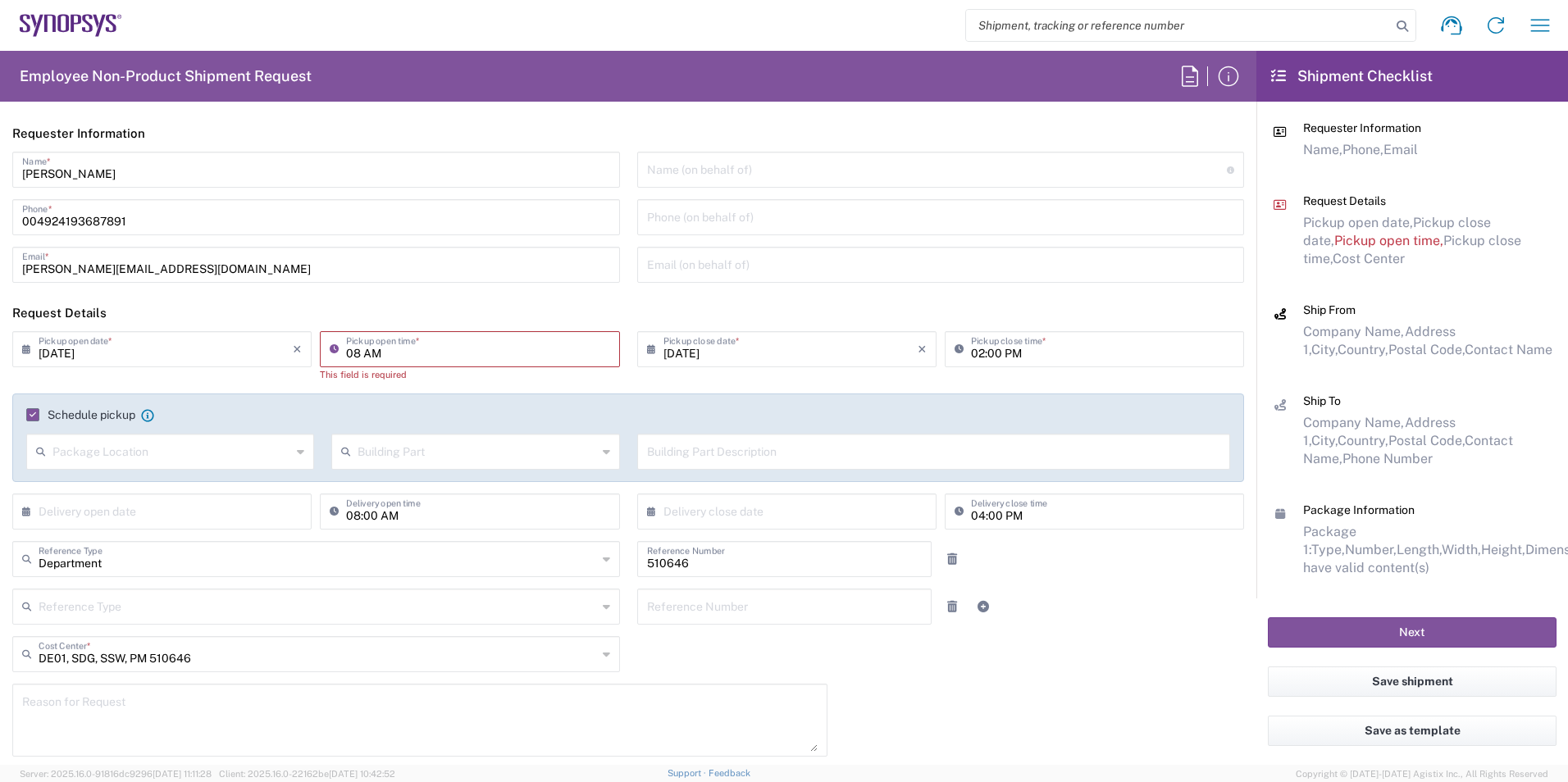
drag, startPoint x: 429, startPoint y: 353, endPoint x: 308, endPoint y: 351, distance: 121.0
click at [308, 351] on div "[DATE] × Pickup open date * Cancel Apply 08 AM Pickup open time * This field is…" at bounding box center [316, 363] width 616 height 63
type input "12 pm"
click at [469, 305] on header "Request Details" at bounding box center [628, 312] width 1256 height 37
click at [451, 340] on input "09:08 AM" at bounding box center [477, 348] width 263 height 29
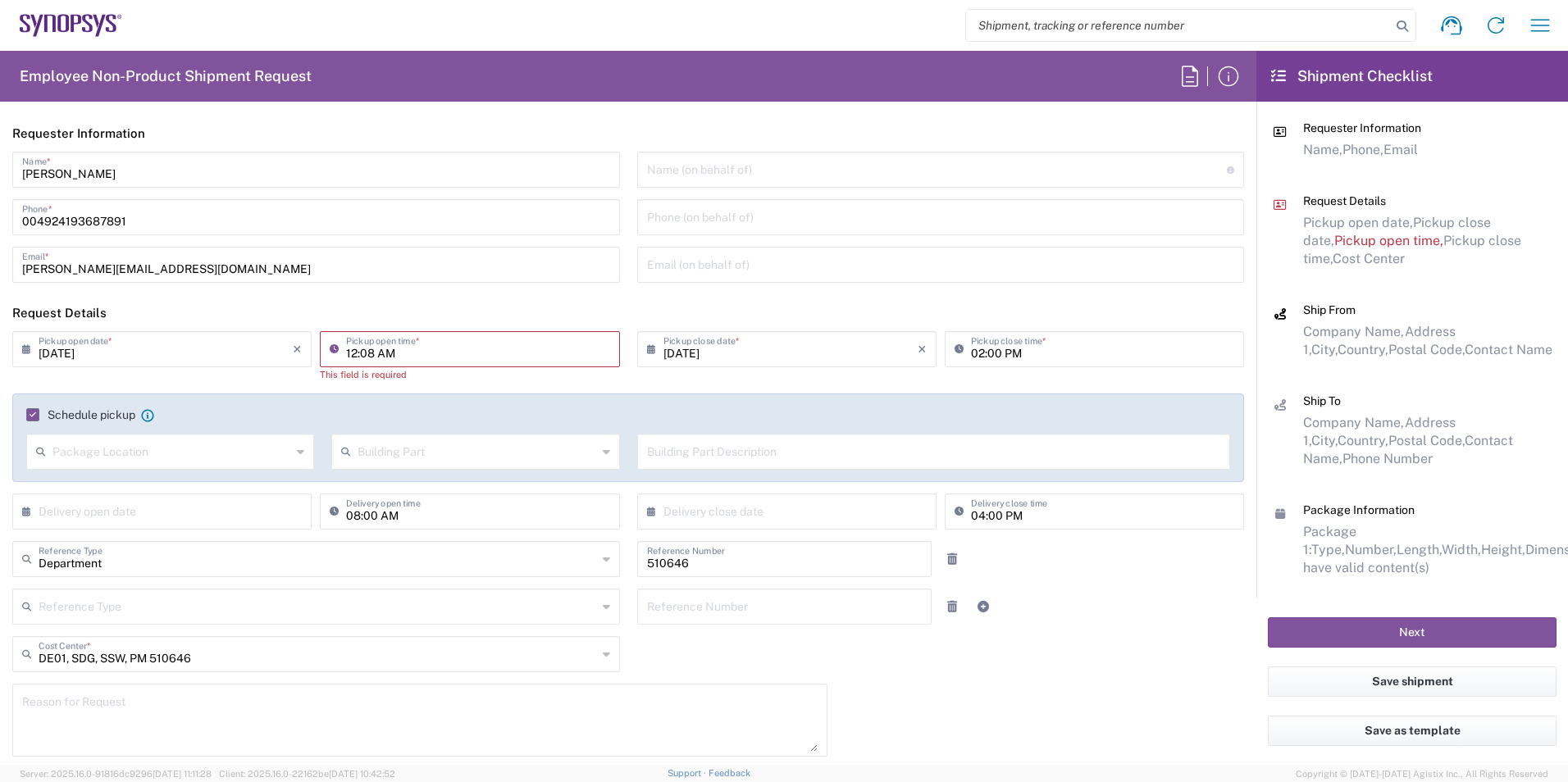
click at [379, 360] on input "12:08 AM" at bounding box center [477, 348] width 263 height 29
type input "12:08 PM"
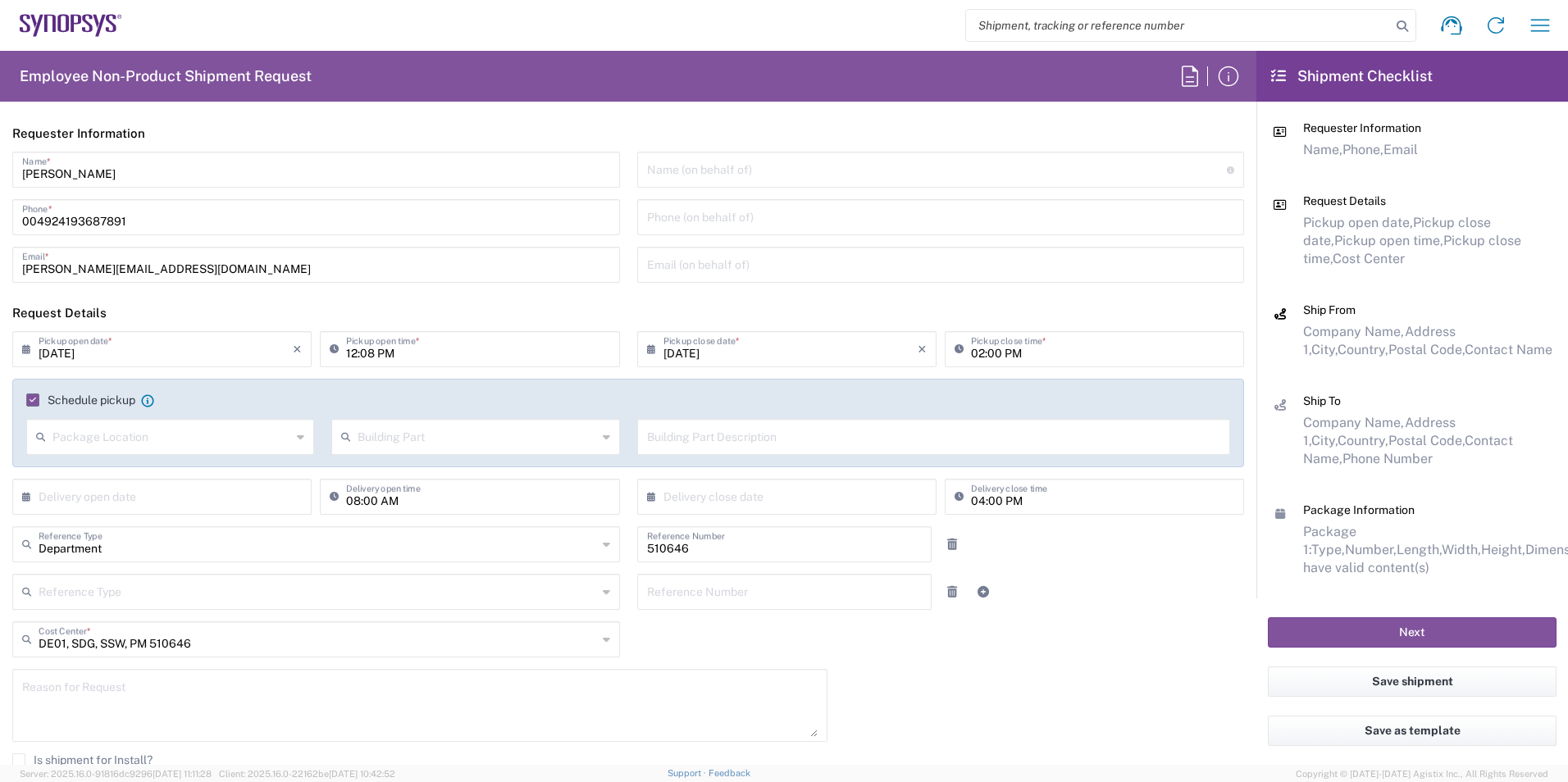
click at [192, 533] on div "[DATE] × Pickup open date * Cancel Apply 12:08 PM Pickup open time * [DATE] × P…" at bounding box center [628, 605] width 1249 height 547
click at [217, 508] on input "text" at bounding box center [166, 495] width 254 height 29
click at [138, 617] on span "12" at bounding box center [140, 622] width 24 height 23
type input "[DATE]"
click at [701, 499] on input "text" at bounding box center [791, 495] width 254 height 29
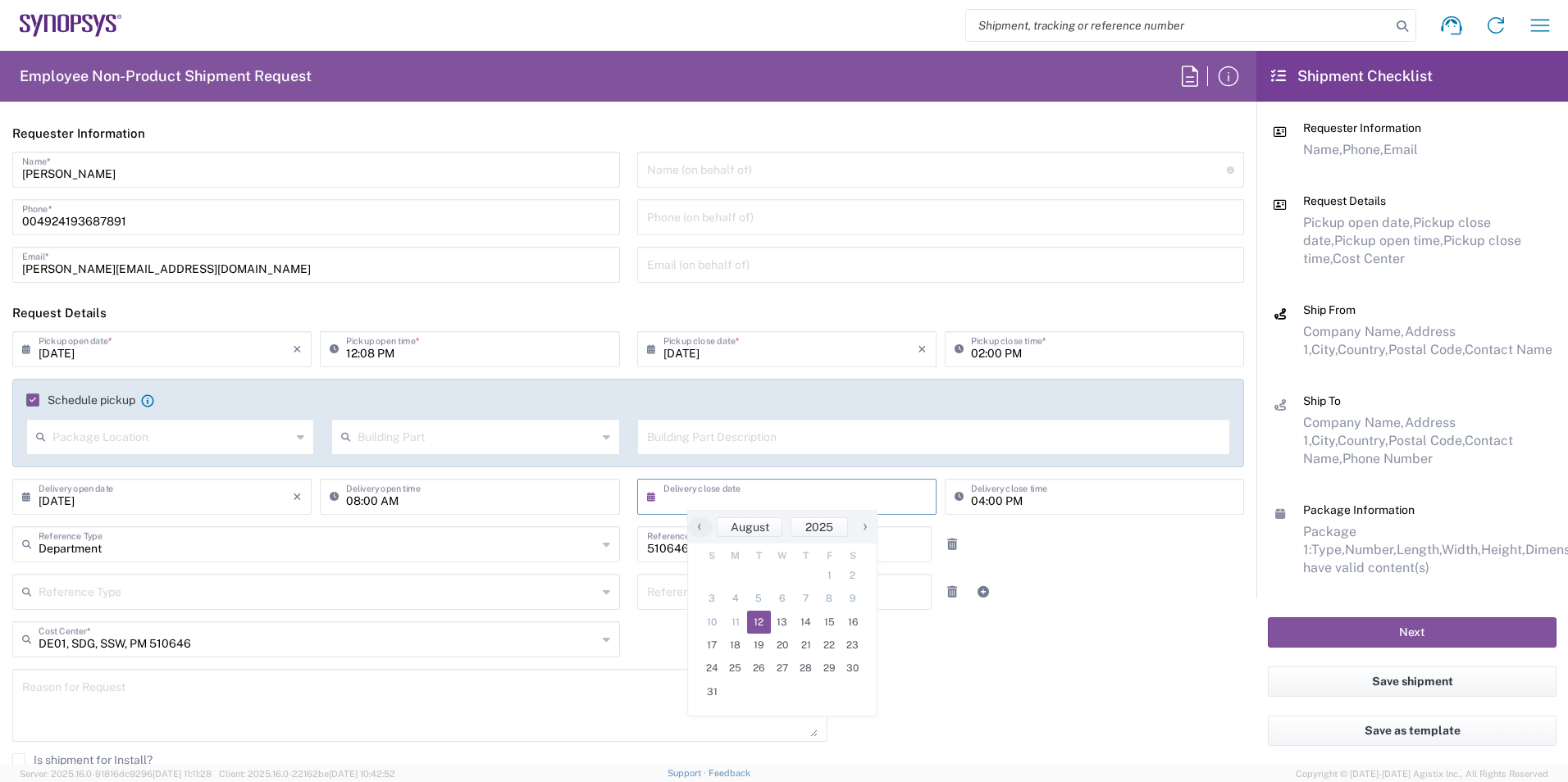
click at [754, 618] on span "12" at bounding box center [758, 622] width 24 height 23
type input "[DATE]"
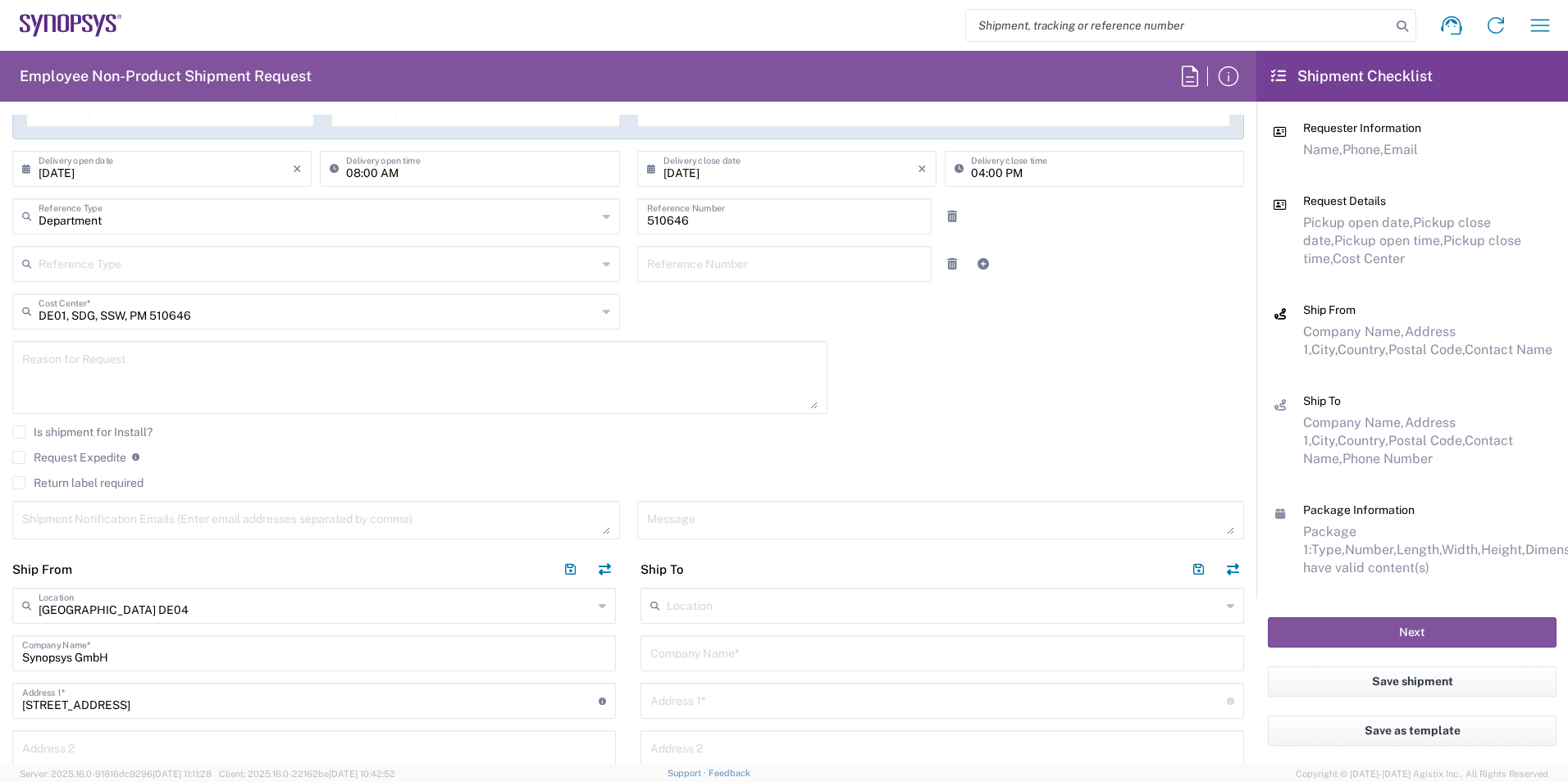
scroll to position [410, 0]
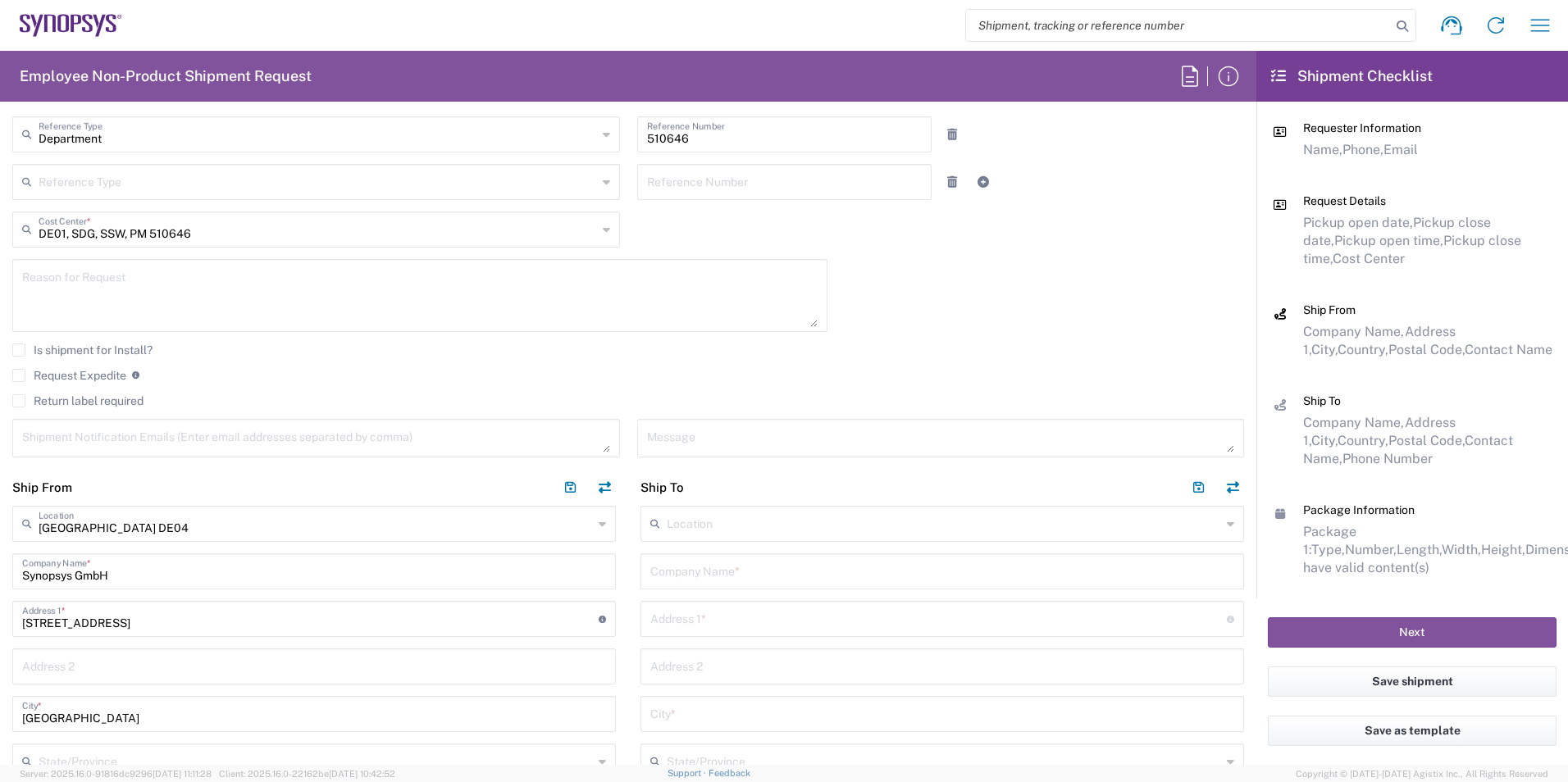
click at [702, 574] on input "text" at bounding box center [942, 569] width 584 height 29
type input "ALBA Berlin GmbH"
click at [721, 621] on input "text" at bounding box center [938, 617] width 576 height 29
type input "Gewerbekundenvertrieb"
click at [702, 671] on input "text" at bounding box center [942, 665] width 584 height 29
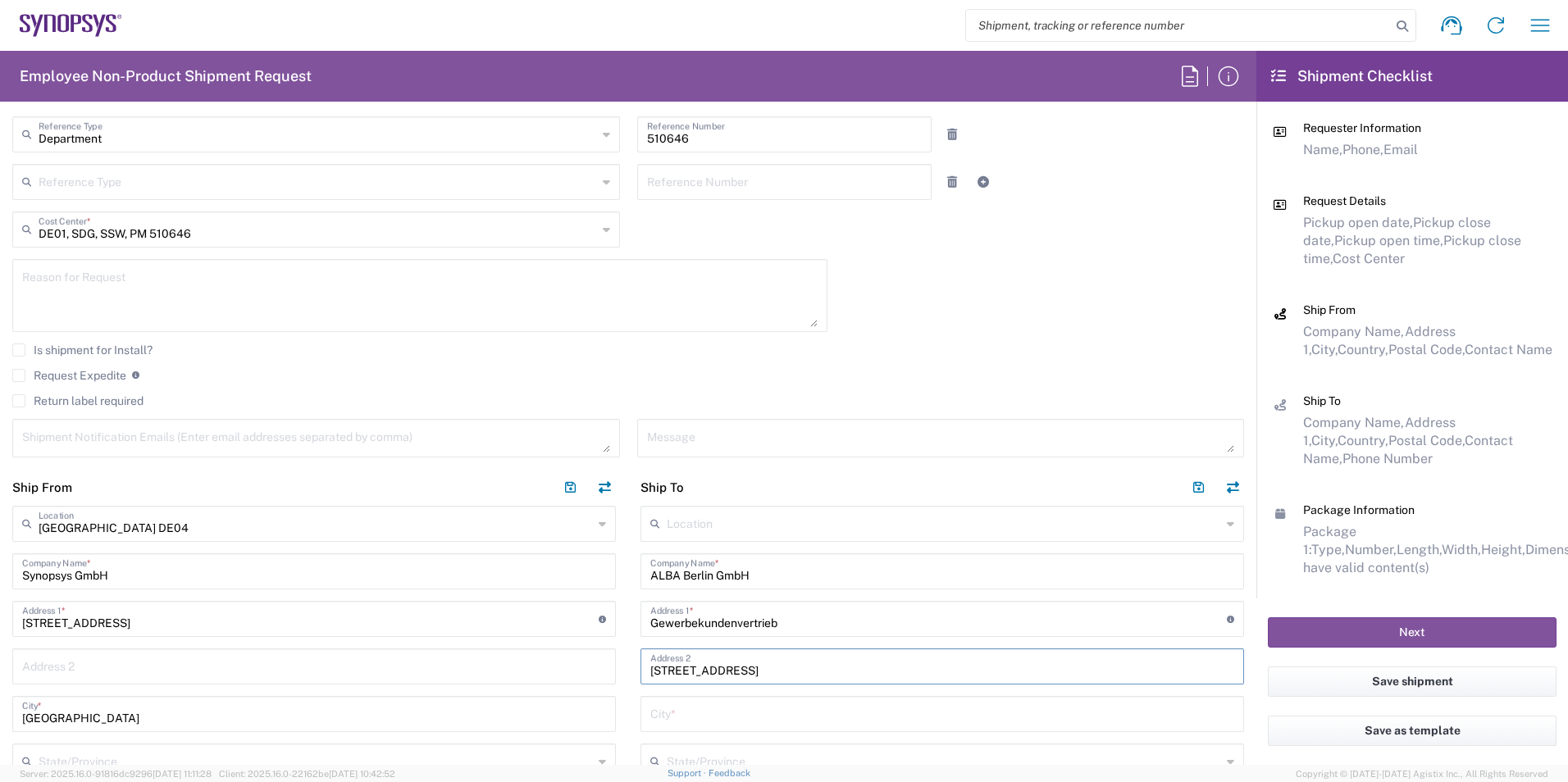
type input "[STREET_ADDRESS]"
click at [763, 723] on input "text" at bounding box center [942, 713] width 584 height 29
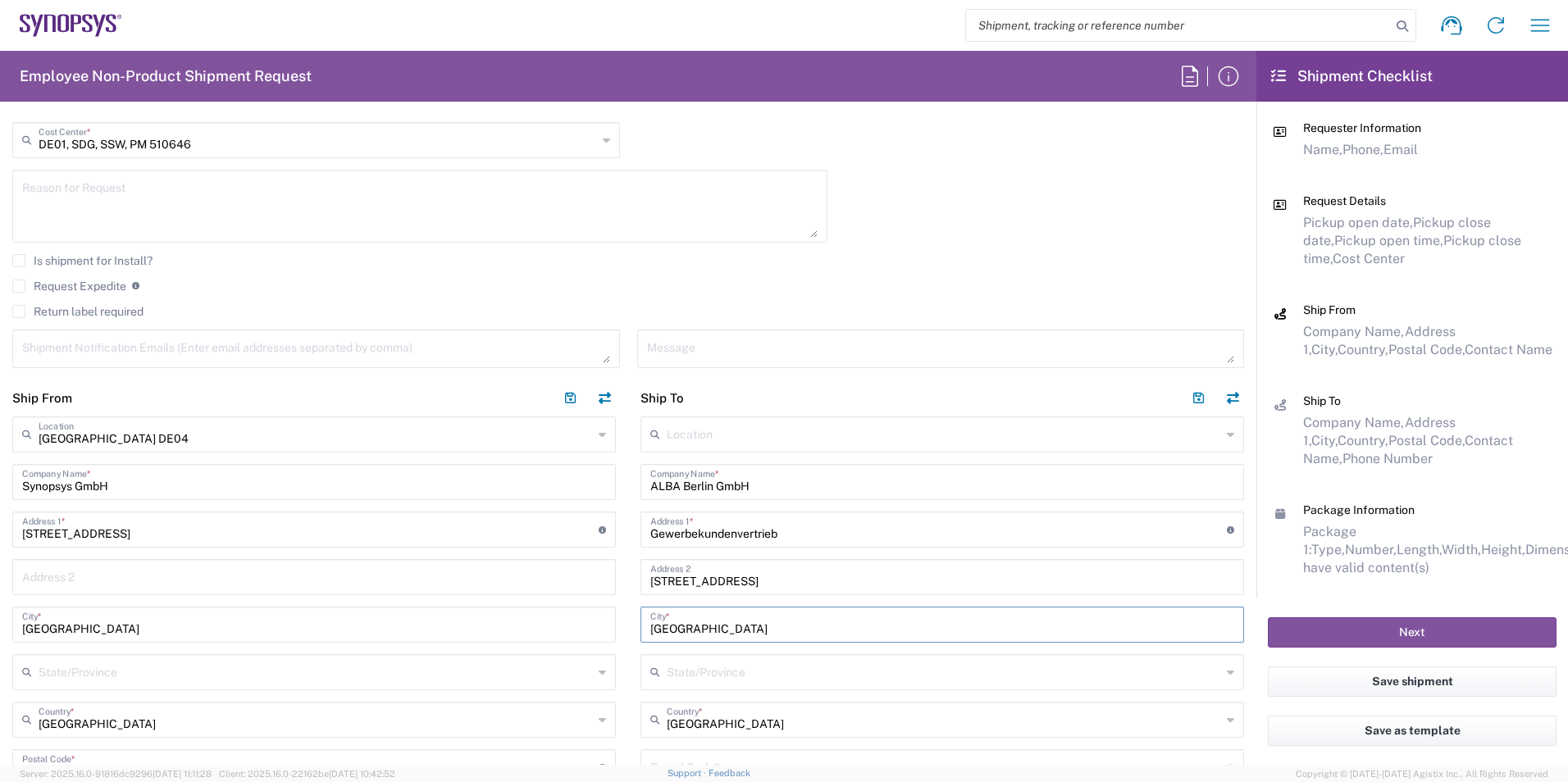
scroll to position [592, 0]
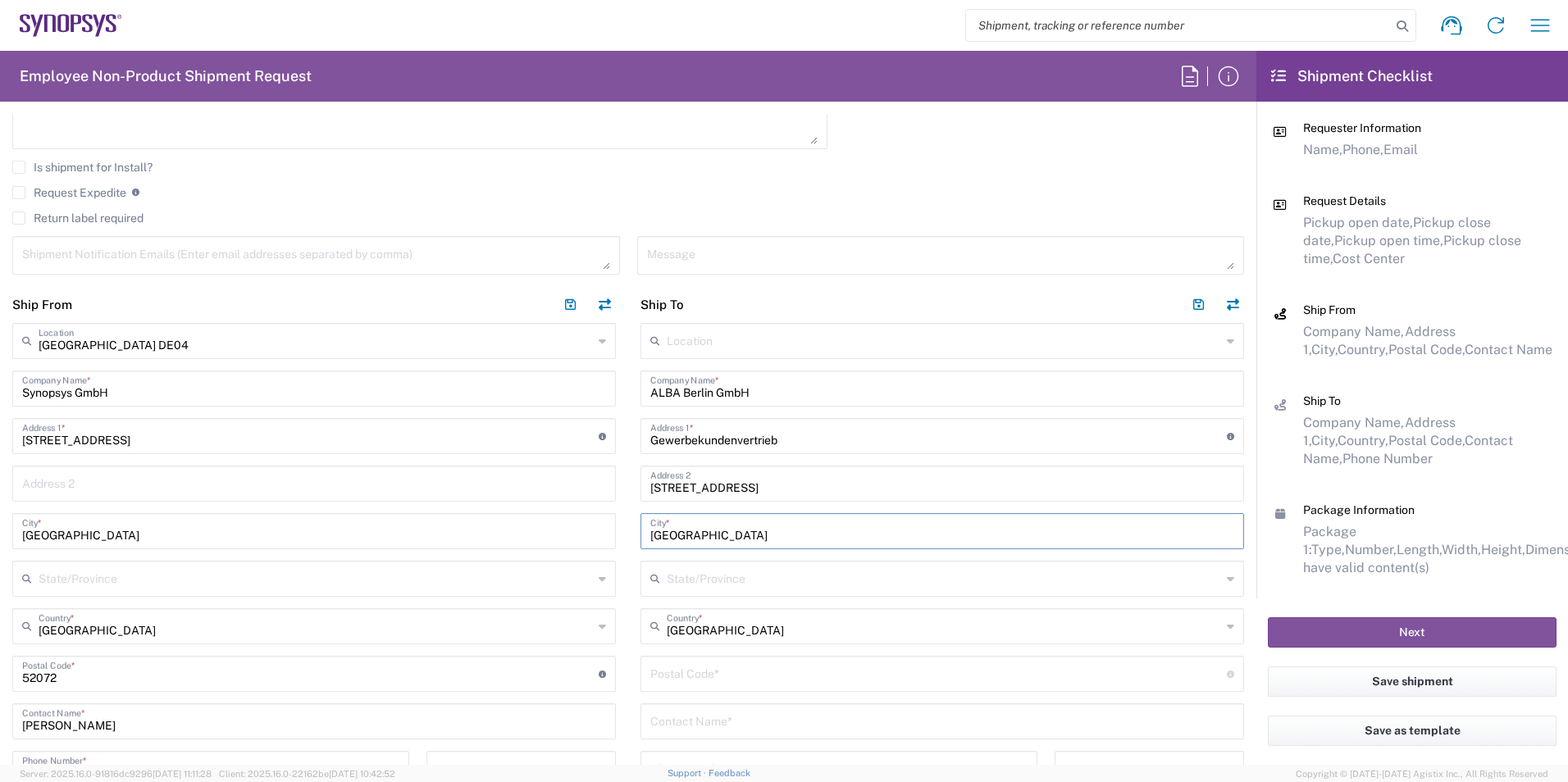
type input "[GEOGRAPHIC_DATA]"
click at [730, 672] on input "undefined" at bounding box center [938, 672] width 576 height 29
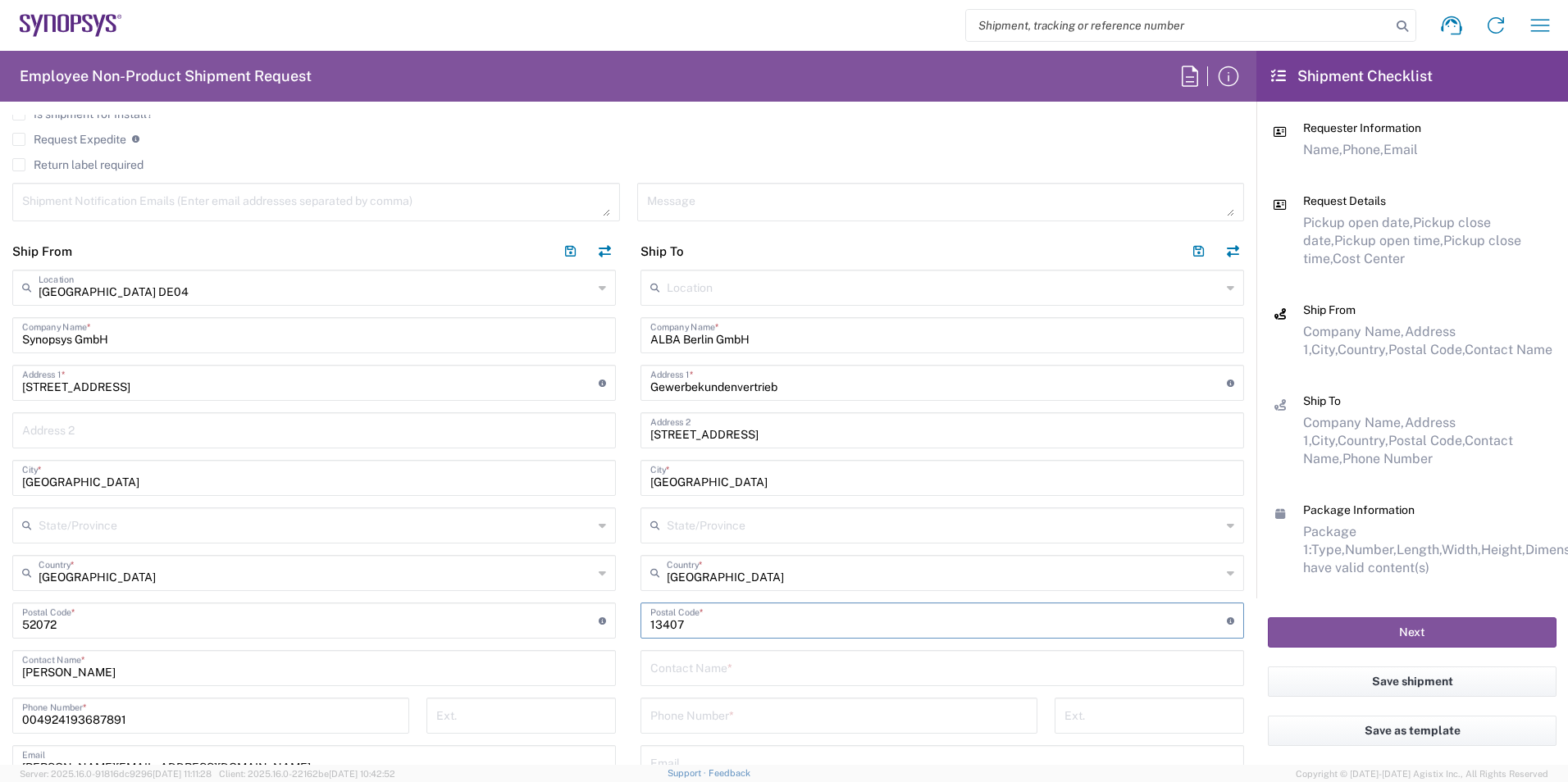
scroll to position [675, 0]
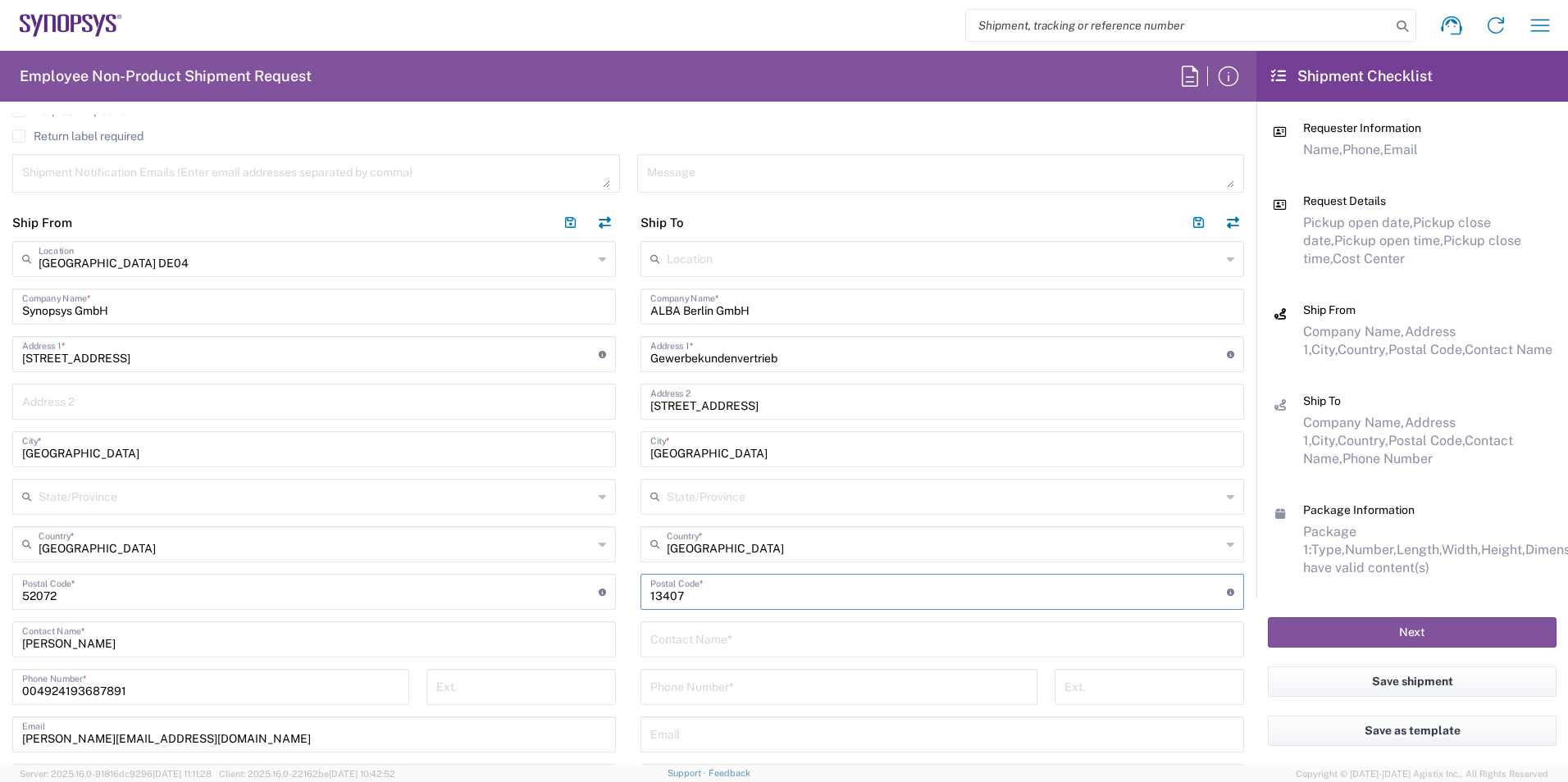
type input "13407"
click at [765, 639] on input "text" at bounding box center [942, 638] width 584 height 29
click at [833, 635] on input "text" at bounding box center [942, 638] width 584 height 29
type input "[PERSON_NAME]"
click at [699, 691] on input "tel" at bounding box center [839, 686] width 378 height 29
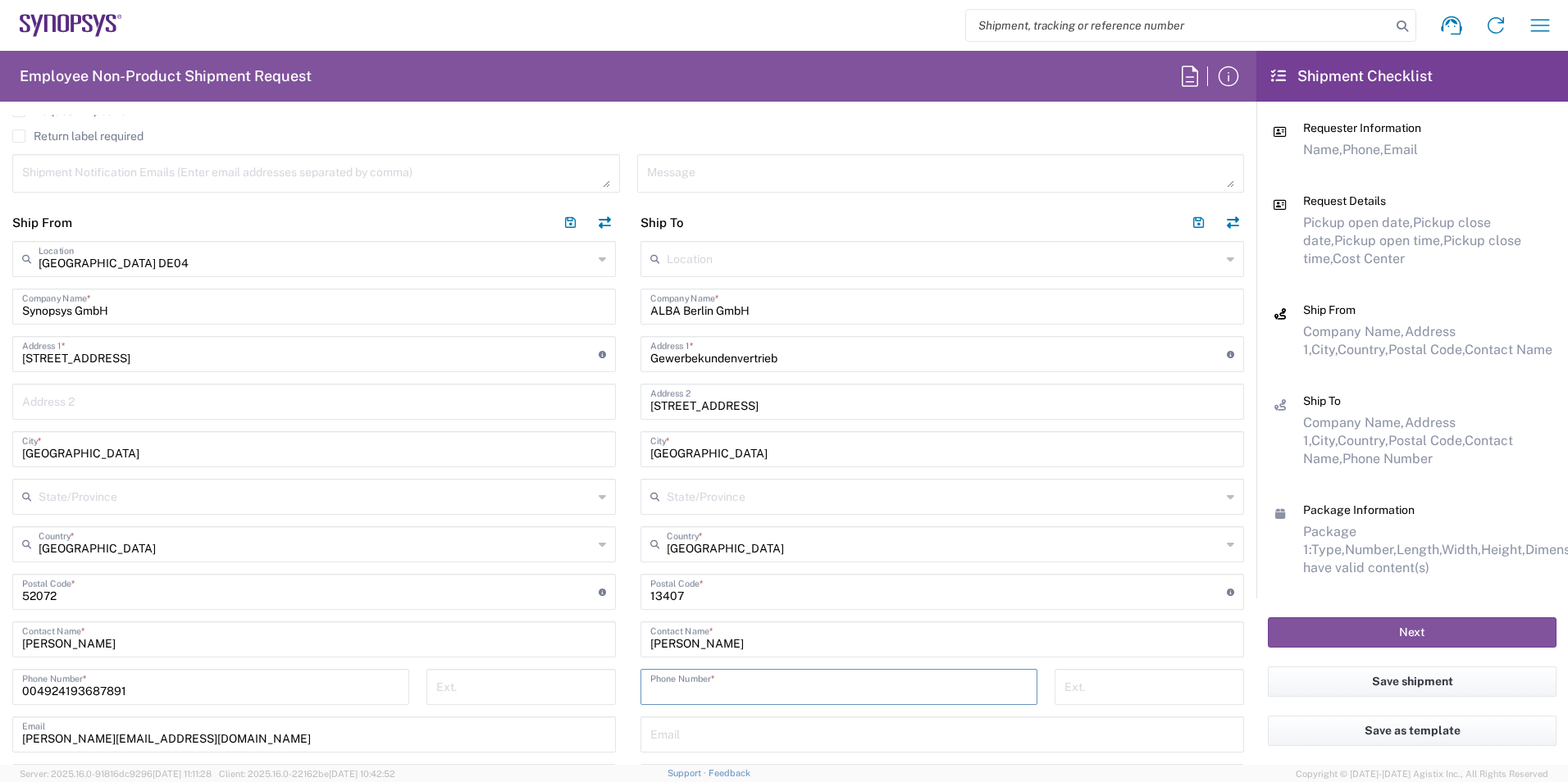
paste input "[PHONE_NUMBER]"
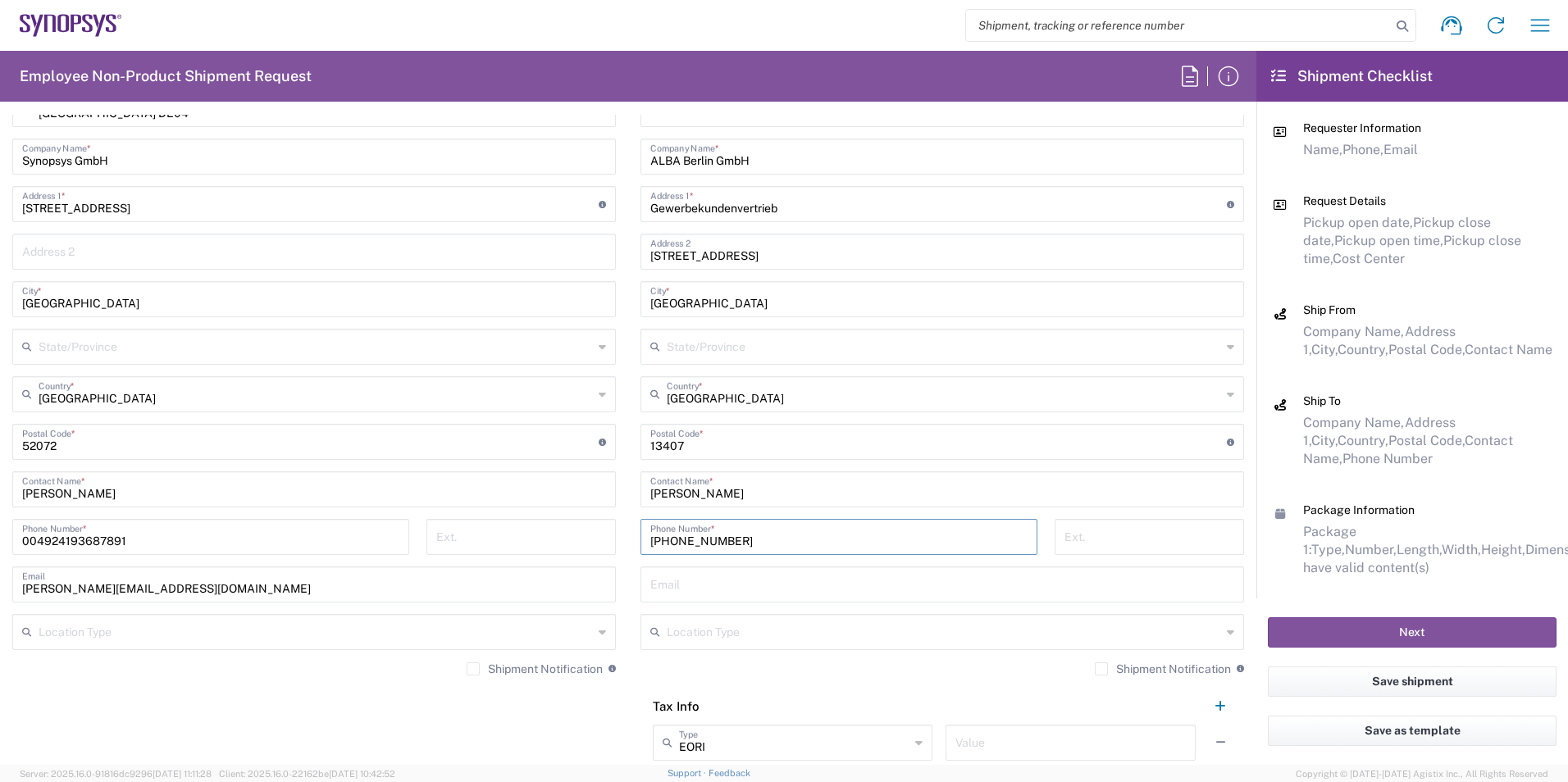
scroll to position [839, 0]
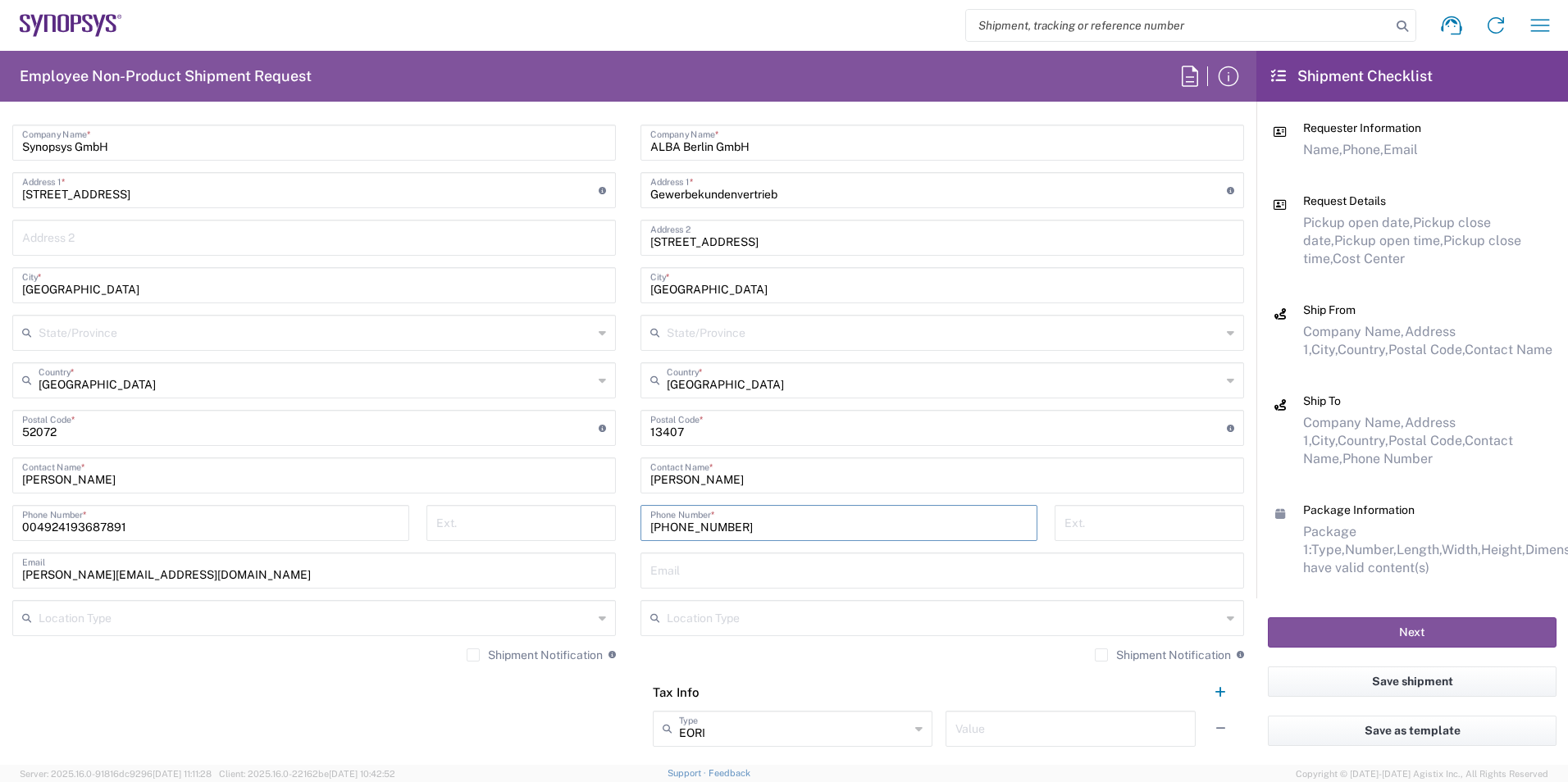
type input "[PHONE_NUMBER]"
click at [718, 569] on input "text" at bounding box center [942, 569] width 584 height 29
paste input "9 30 35182-351 [EMAIL_ADDRESS][DOMAIN_NAME]"
drag, startPoint x: 732, startPoint y: 575, endPoint x: 643, endPoint y: 567, distance: 89.4
click at [643, 567] on div "9 30 35182-351 [EMAIL_ADDRESS][DOMAIN_NAME] Email" at bounding box center [942, 570] width 603 height 36
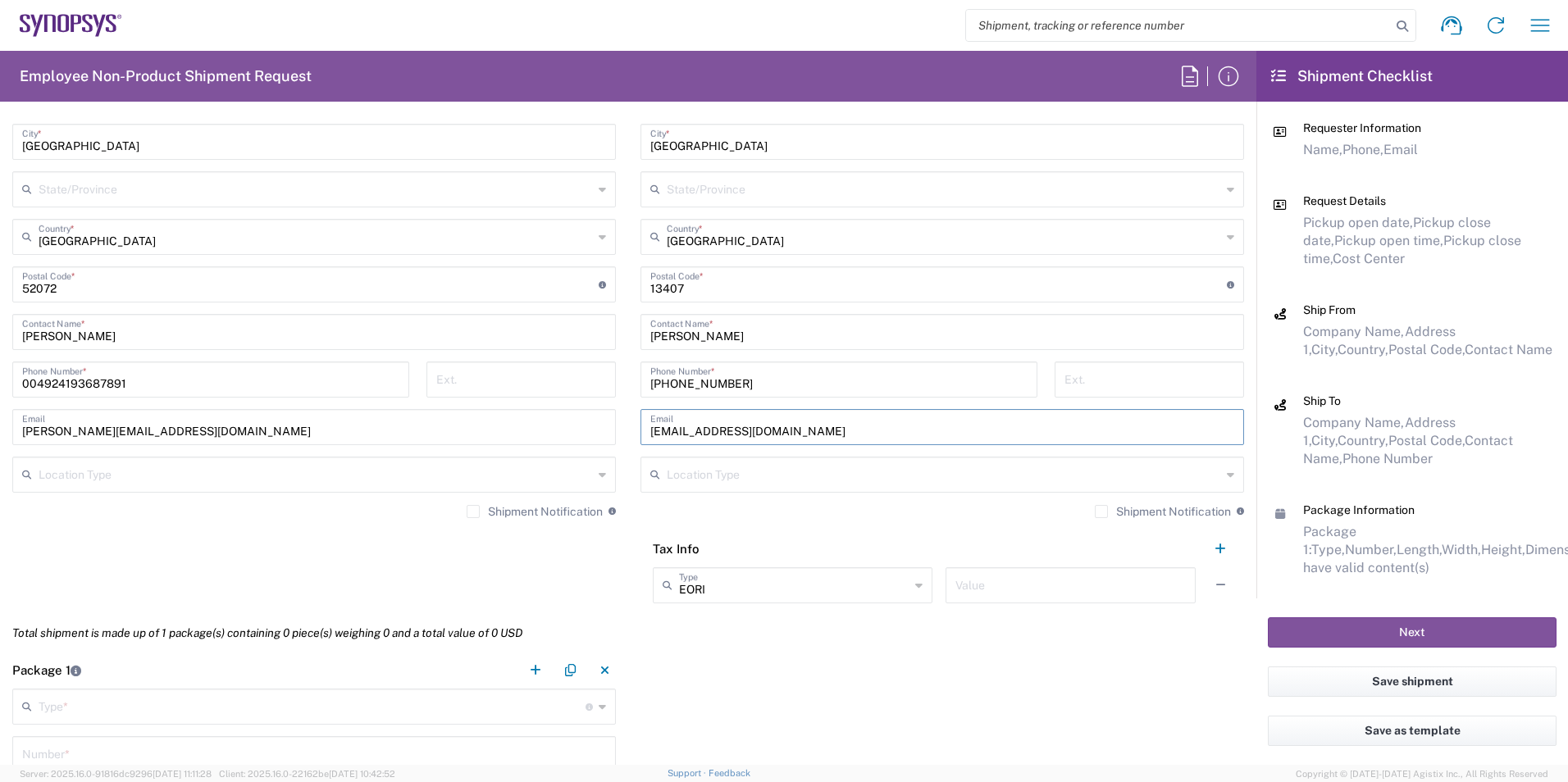
scroll to position [1167, 0]
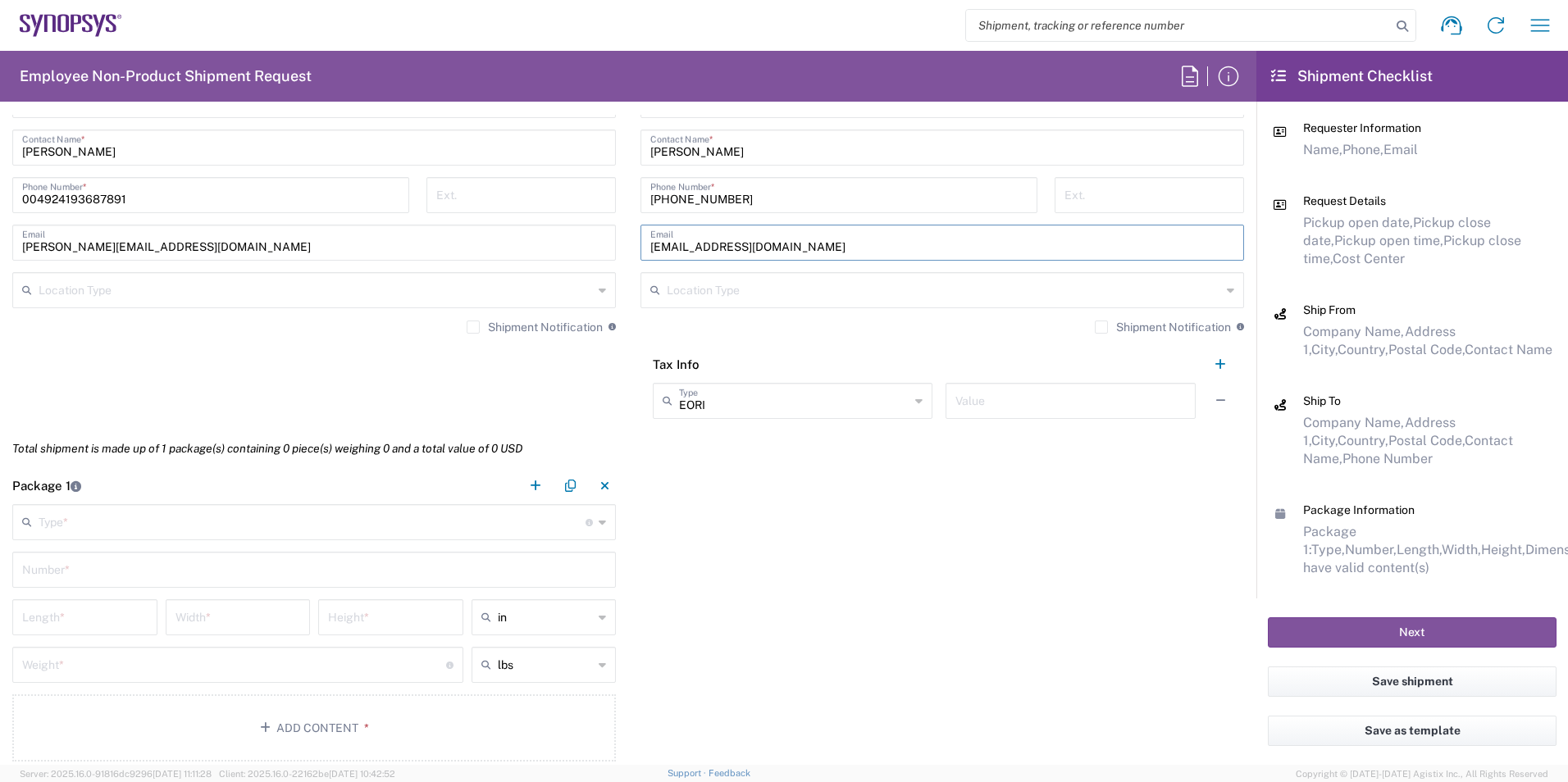
type input "[EMAIL_ADDRESS][DOMAIN_NAME]"
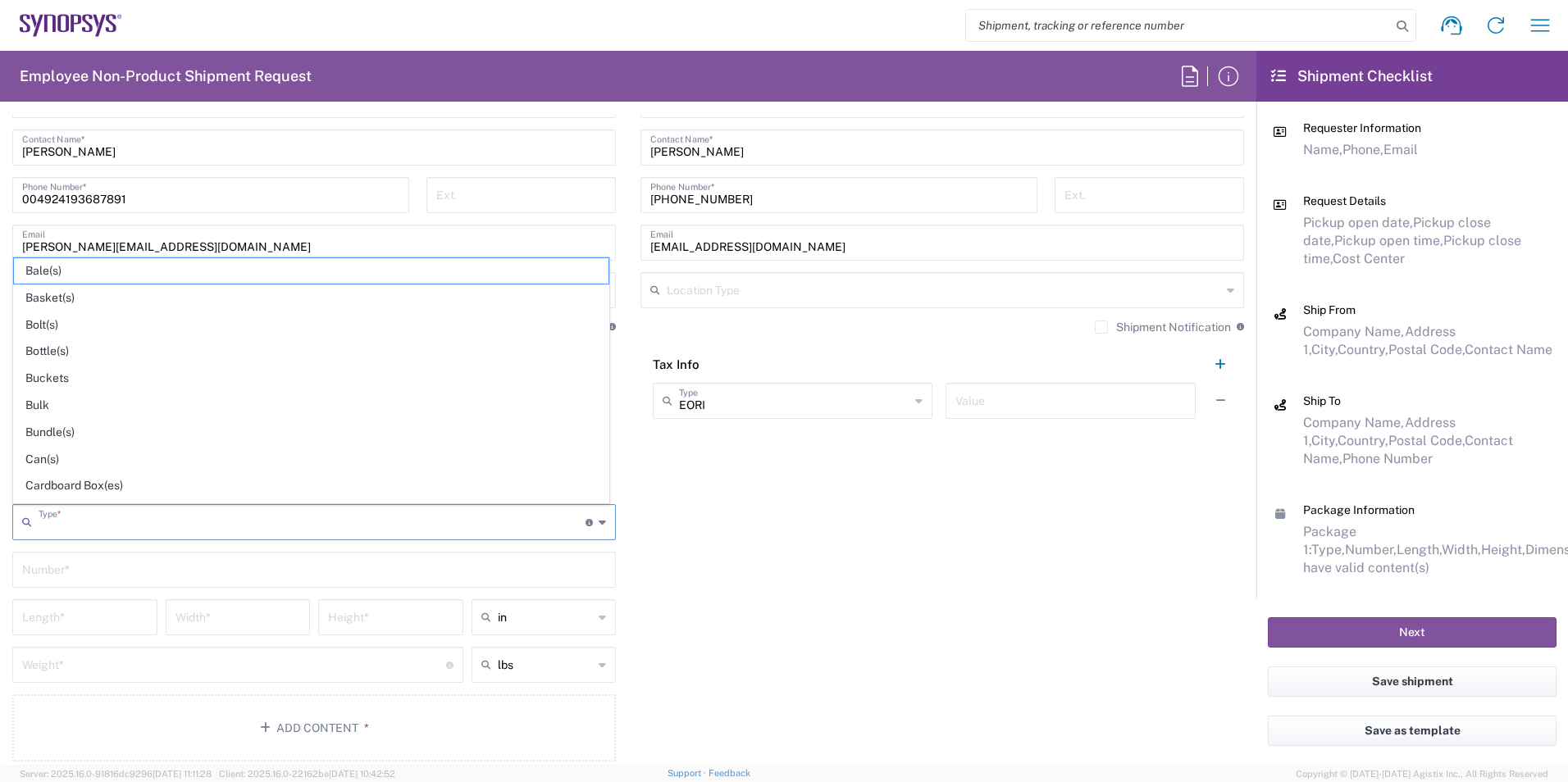
click at [504, 531] on input "text" at bounding box center [312, 521] width 547 height 29
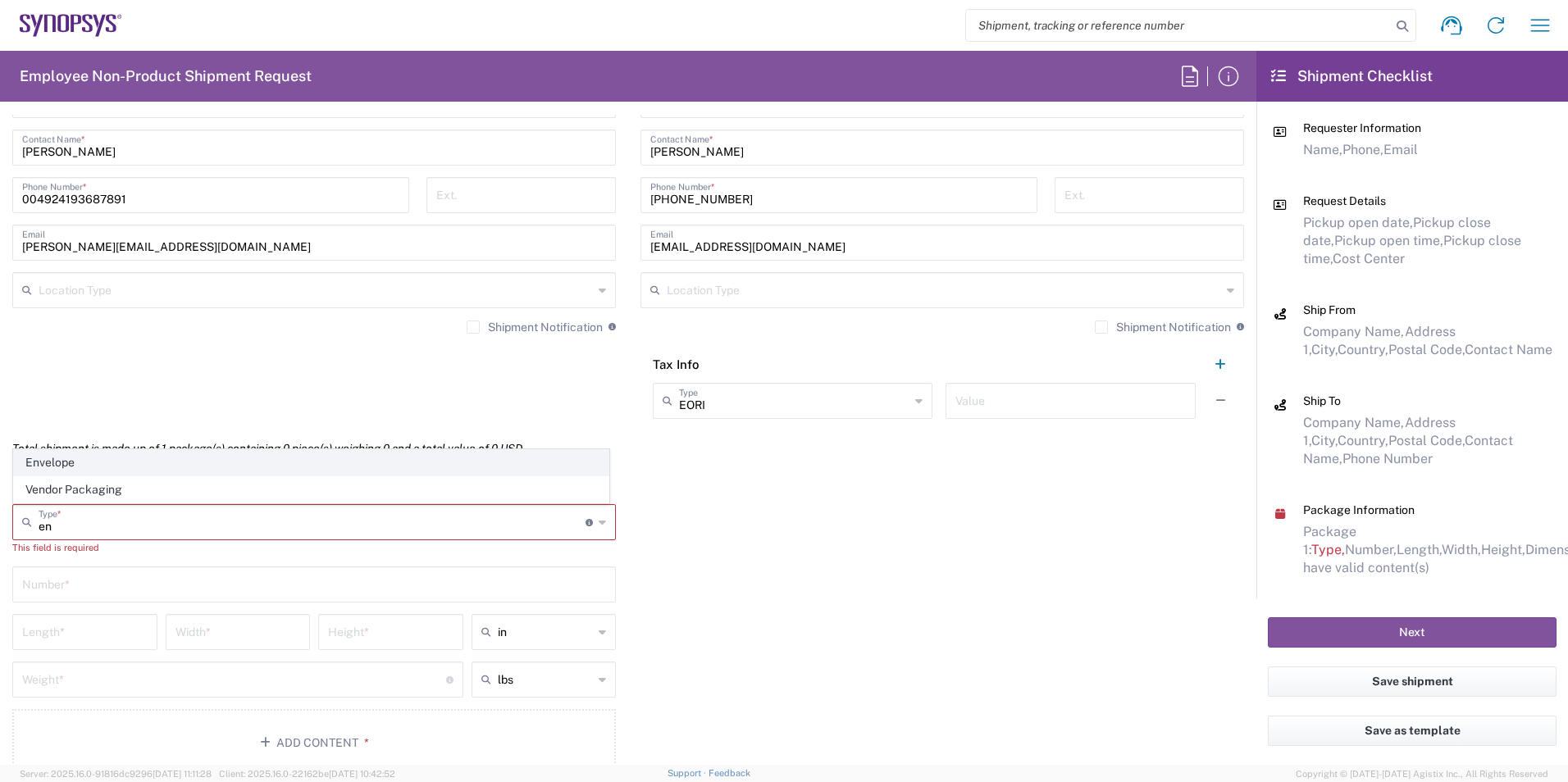
click at [56, 465] on span "Envelope" at bounding box center [311, 462] width 594 height 26
type input "Envelope"
type input "1"
type input "9.5"
type input "12.5"
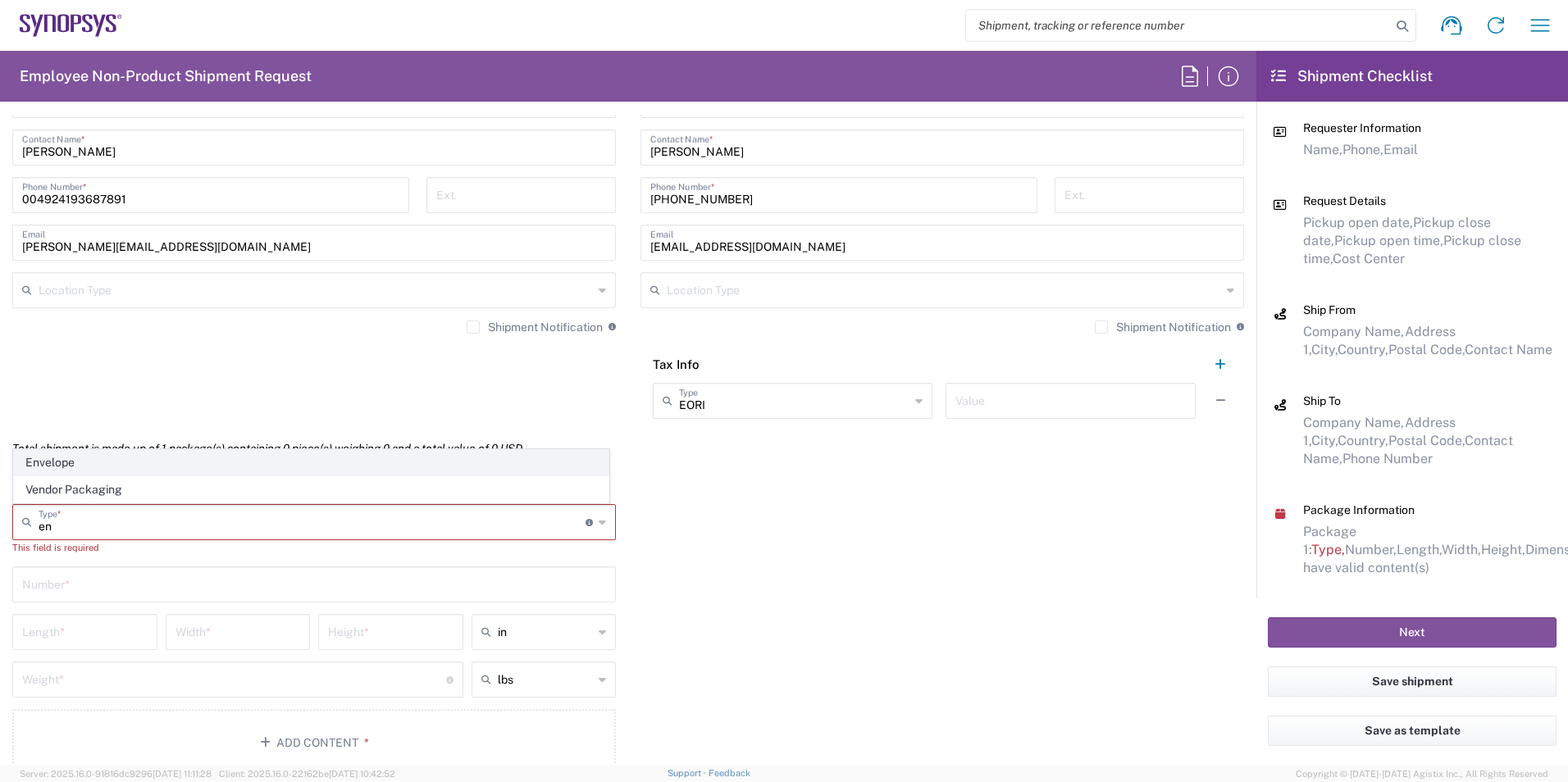
type input "0.25"
type input "1"
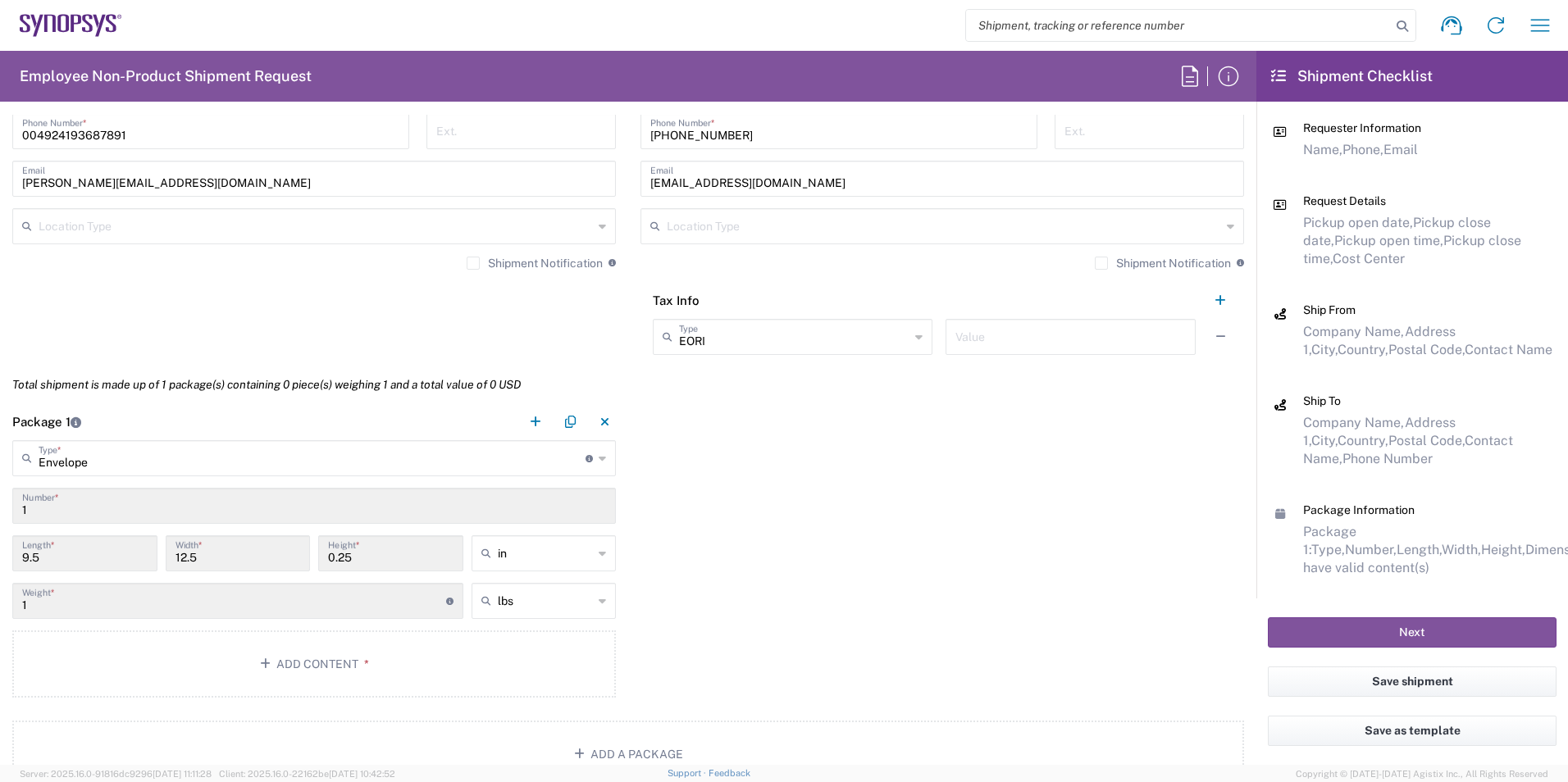
scroll to position [1412, 0]
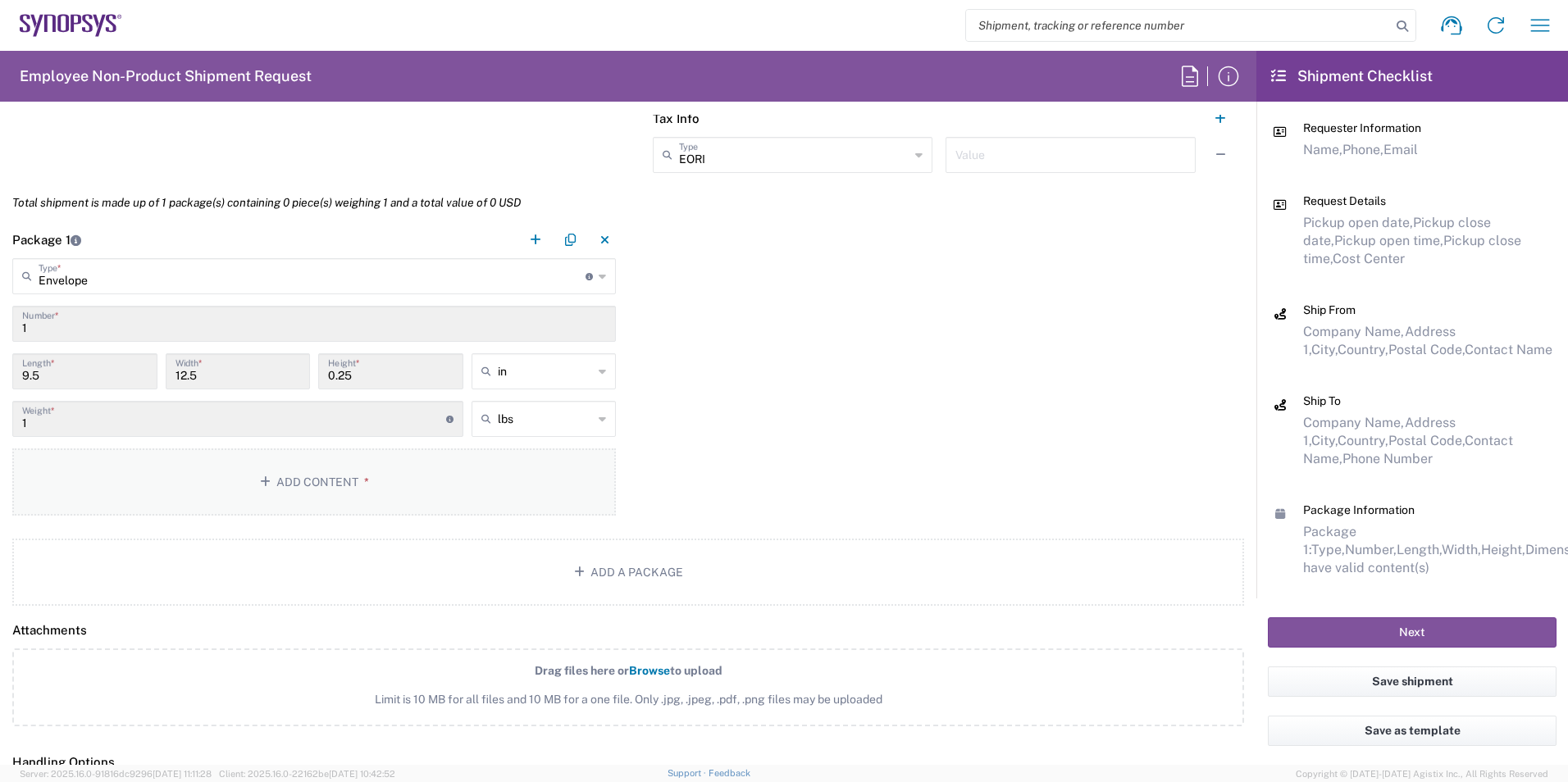
click at [334, 483] on button "Add Content *" at bounding box center [314, 482] width 603 height 68
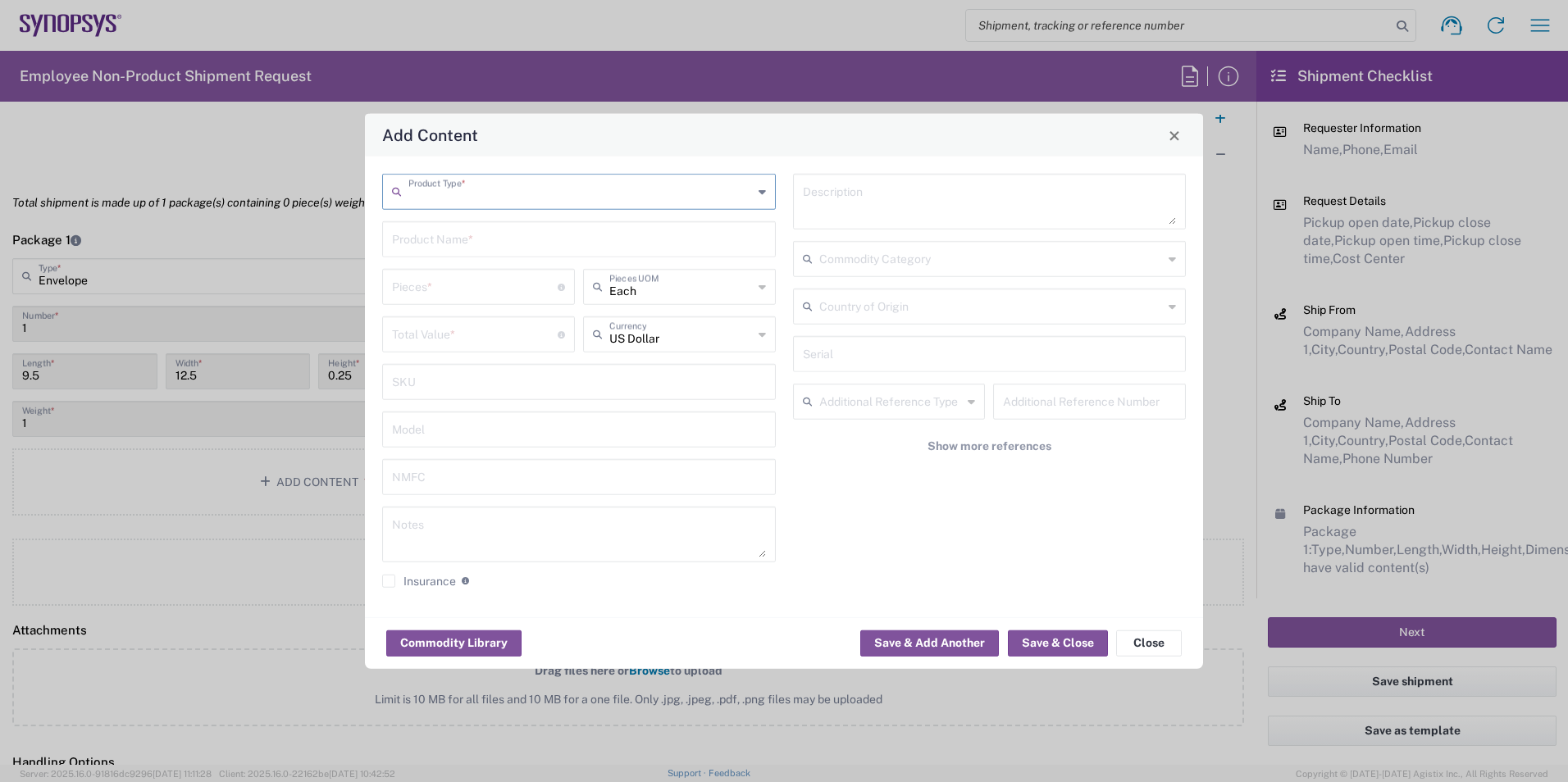
click at [478, 191] on input "text" at bounding box center [580, 190] width 345 height 29
click at [449, 224] on span "Documents" at bounding box center [579, 227] width 390 height 26
type input "Documents"
type input "1"
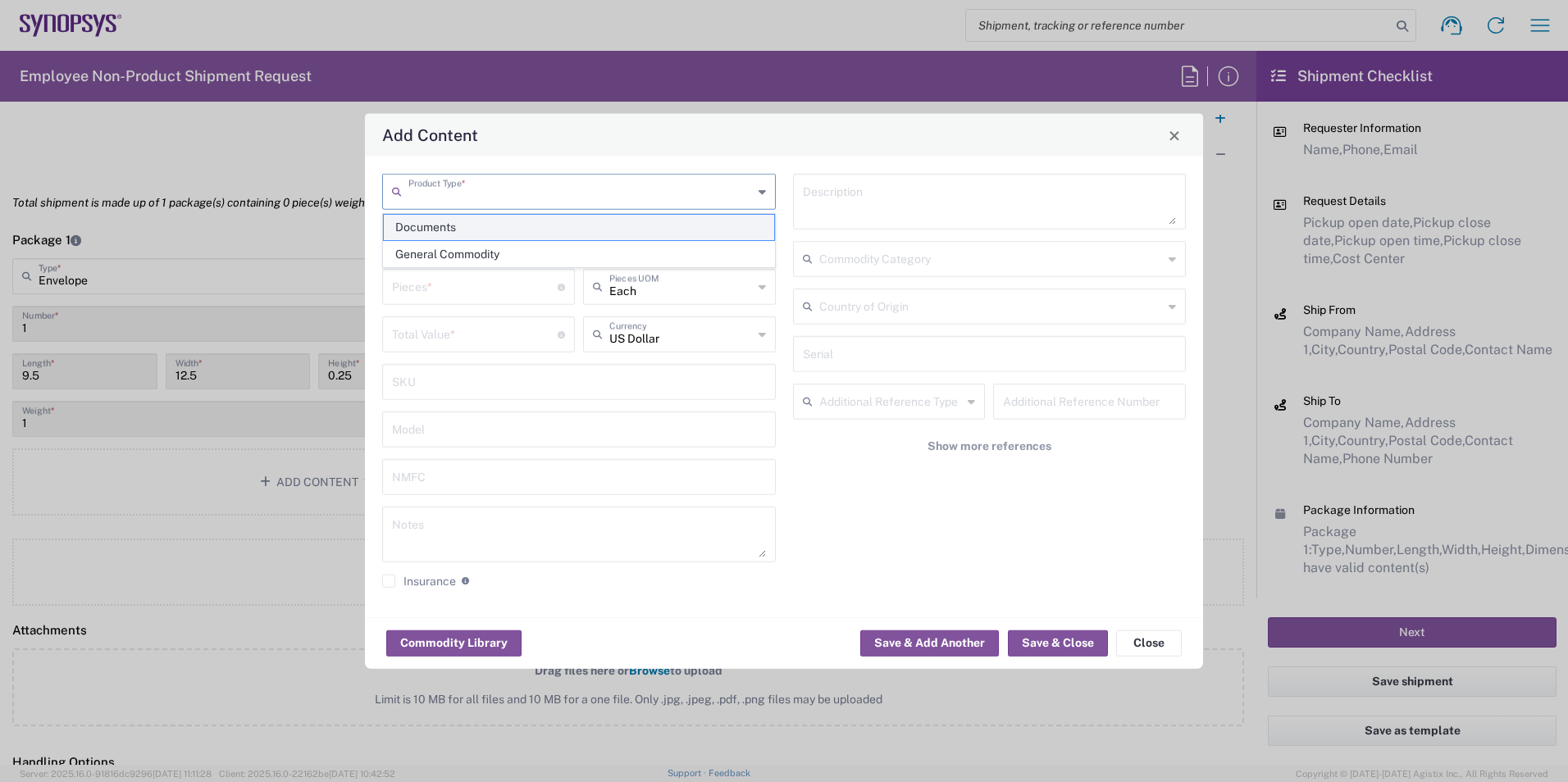
type input "1"
type textarea "Documents"
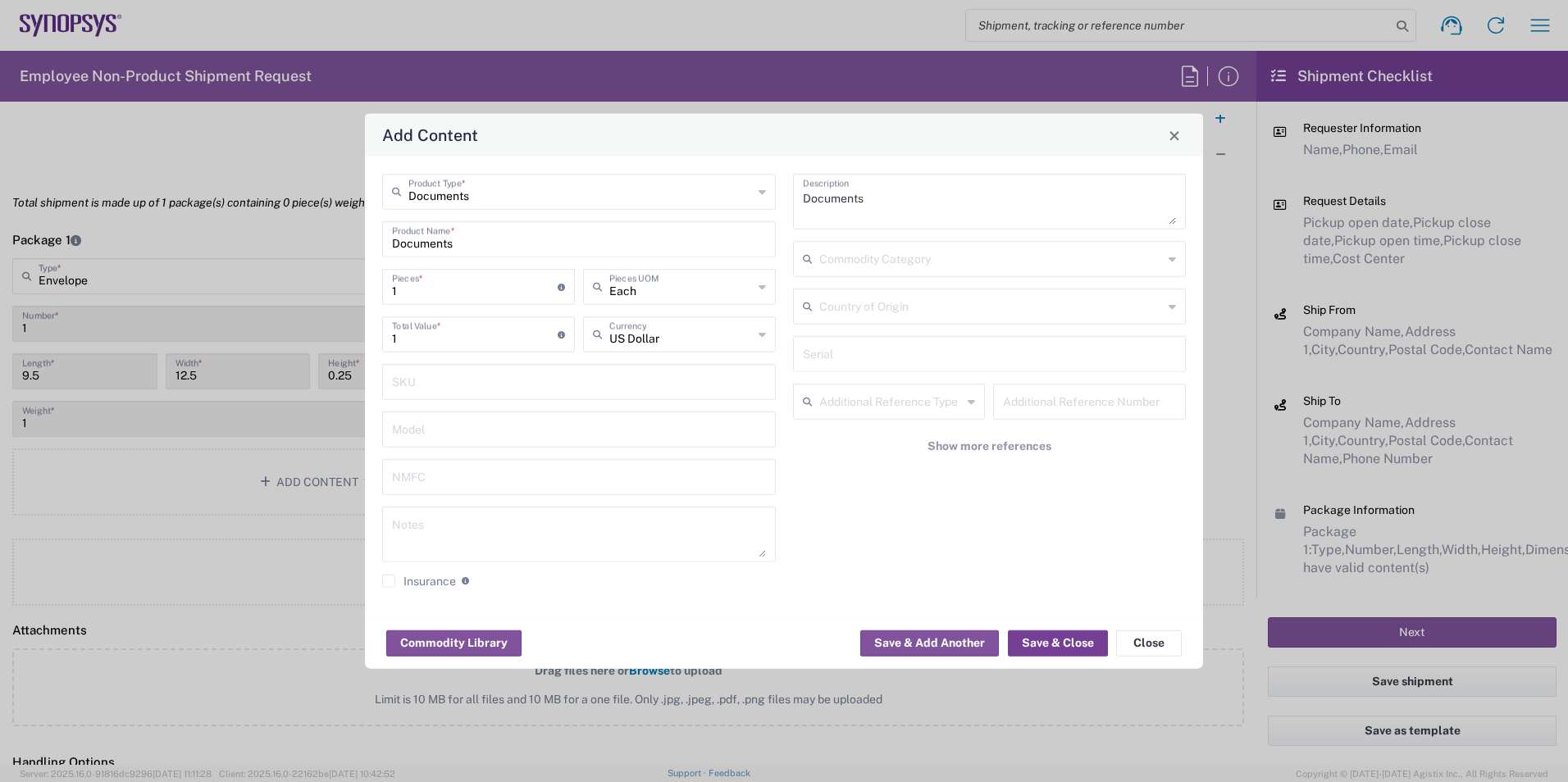
click at [1040, 649] on button "Save & Close" at bounding box center [1058, 643] width 100 height 26
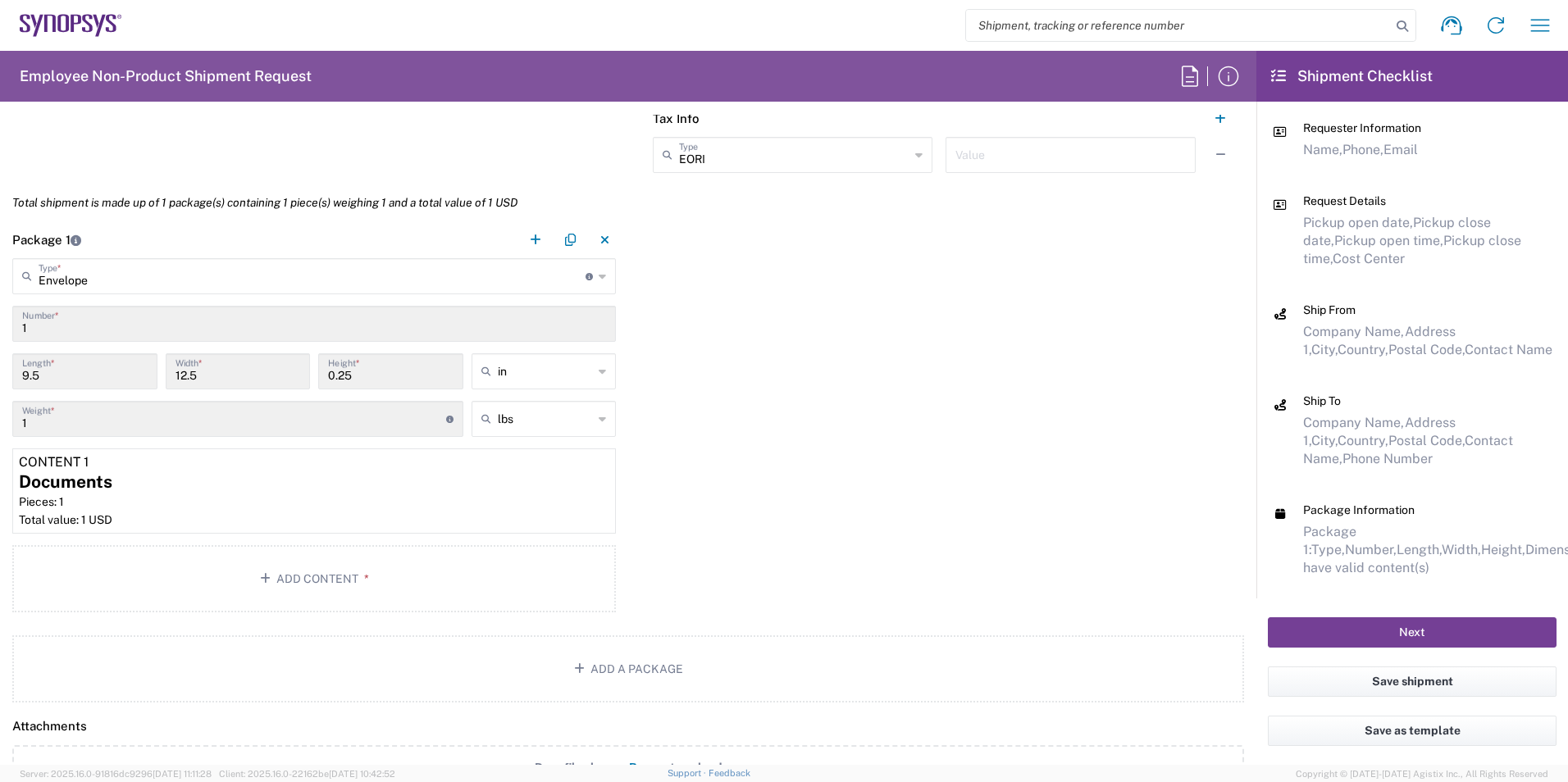
click at [1350, 631] on button "Next" at bounding box center [1412, 632] width 289 height 30
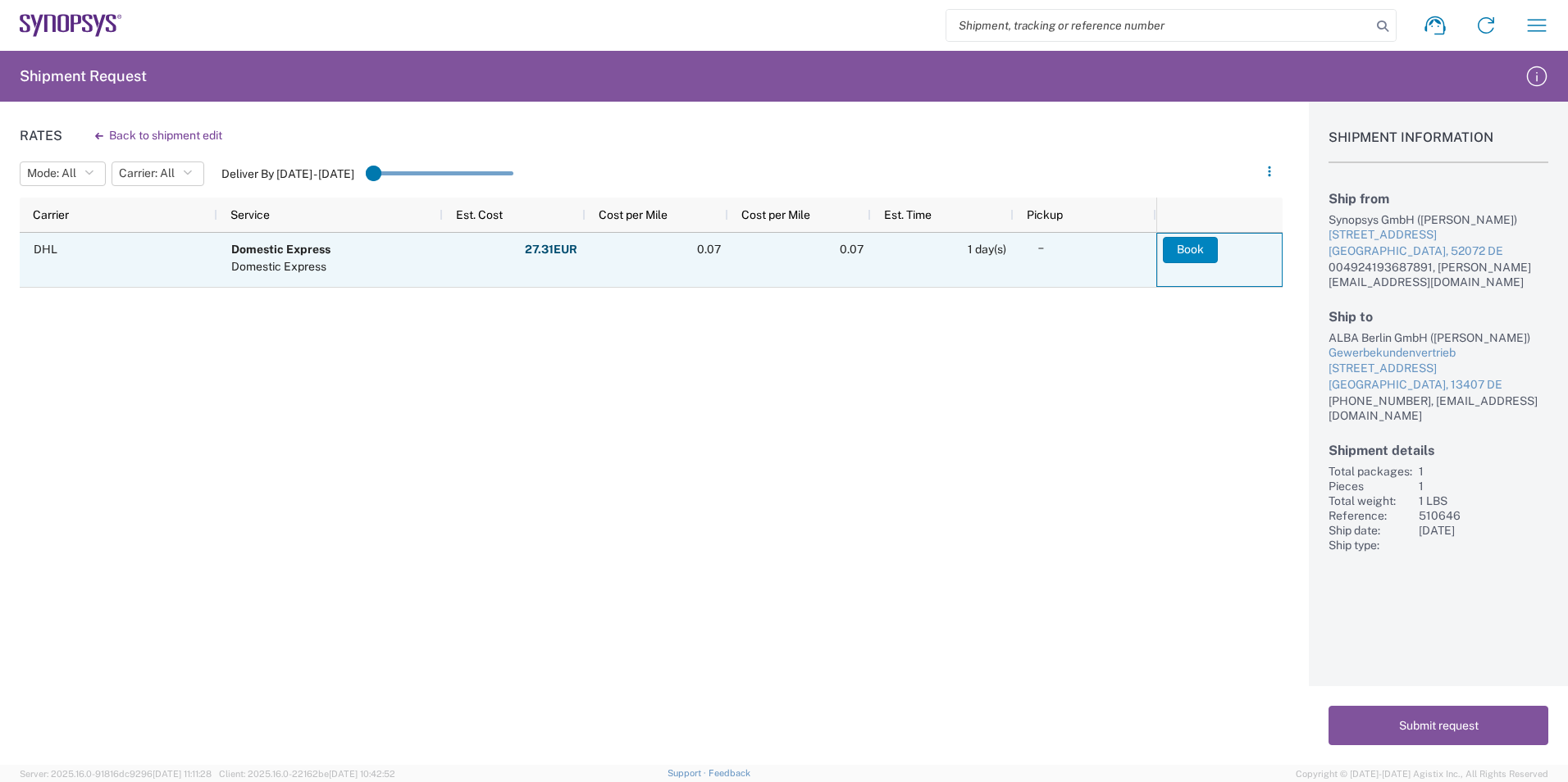
click at [1204, 260] on button "Book" at bounding box center [1190, 250] width 55 height 26
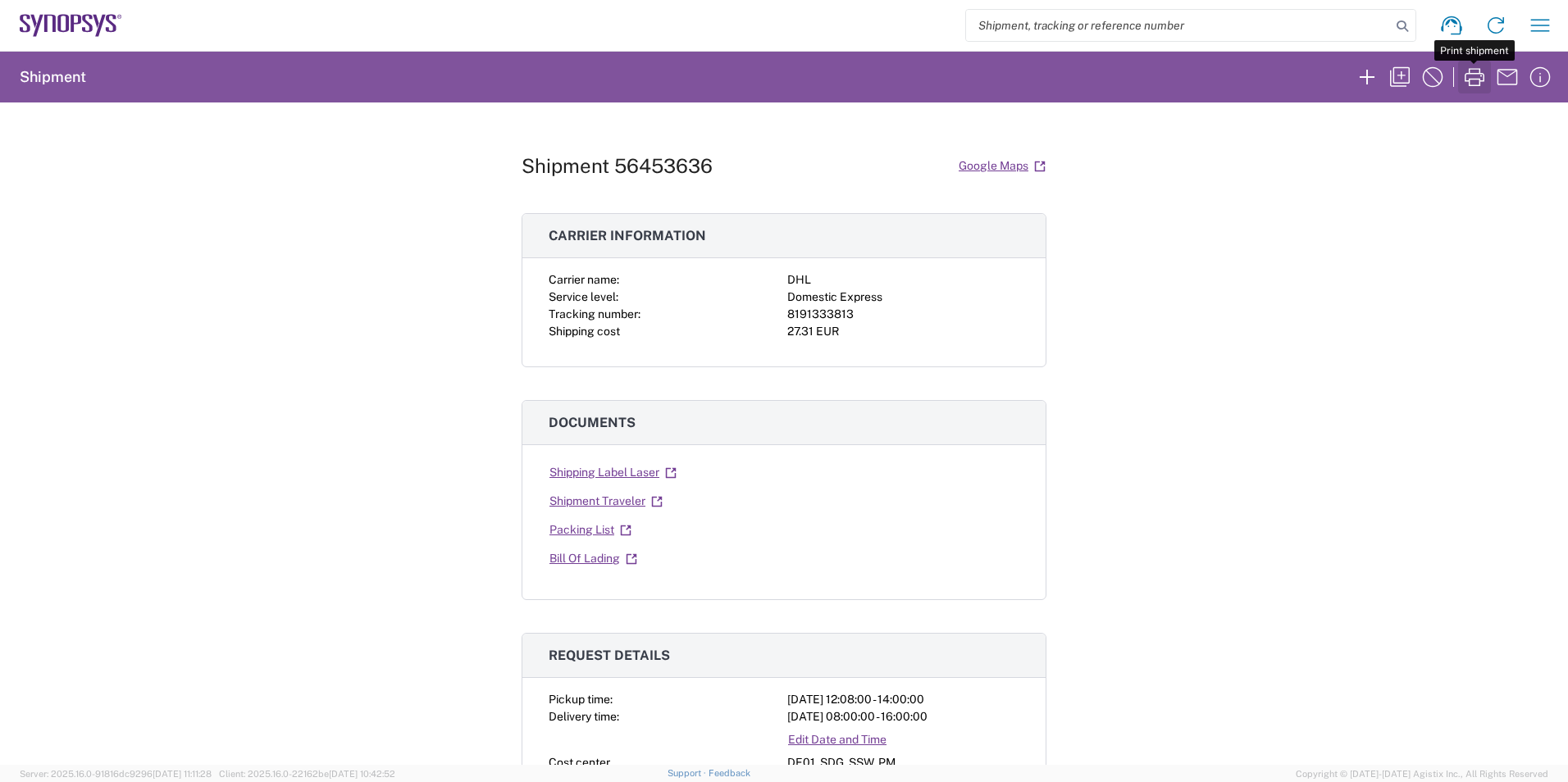
click at [1480, 71] on icon "button" at bounding box center [1475, 77] width 20 height 18
